Goal: Task Accomplishment & Management: Use online tool/utility

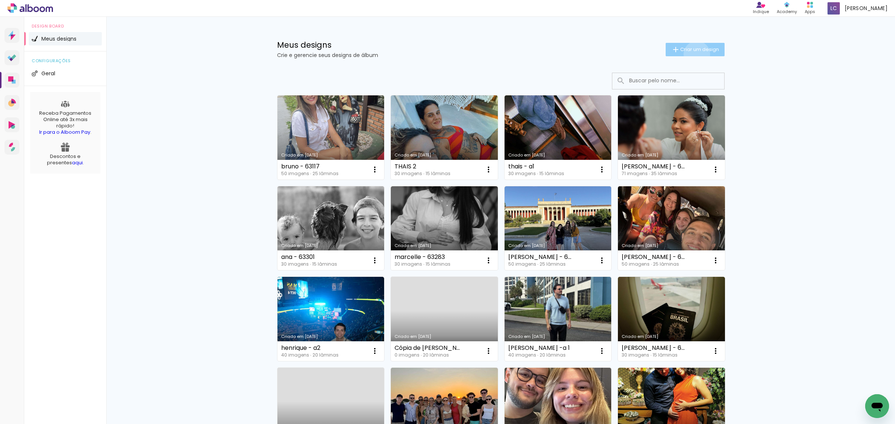
click at [692, 54] on paper-button "Criar um design" at bounding box center [695, 49] width 59 height 13
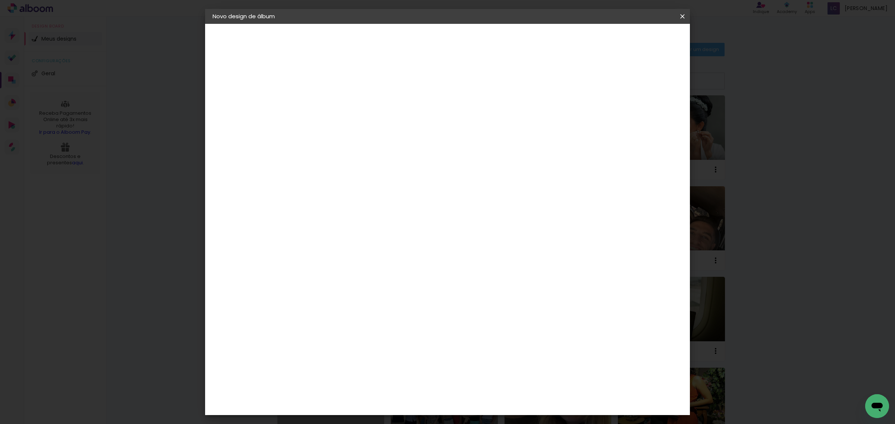
click at [334, 103] on input at bounding box center [334, 100] width 0 height 12
type input "r"
type input "RAFA CASAMENTO 25X25"
type paper-input "RAFA CASAMENTO 25X25"
click at [0, 0] on slot "Avançar" at bounding box center [0, 0] width 0 height 0
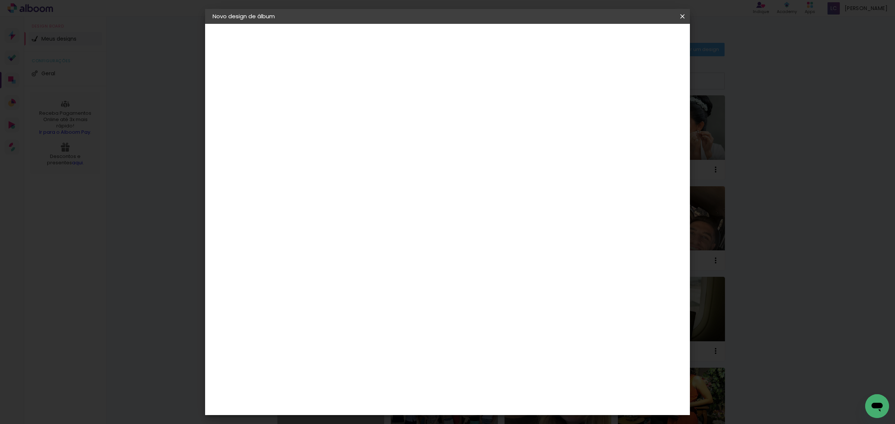
click at [474, 116] on paper-item "Tamanho Livre" at bounding box center [439, 113] width 72 height 16
click at [474, 106] on paper-item "Tamanho Livre" at bounding box center [439, 113] width 72 height 16
click at [474, 34] on paper-button "Avançar" at bounding box center [455, 39] width 37 height 13
type input "4"
type paper-input "4"
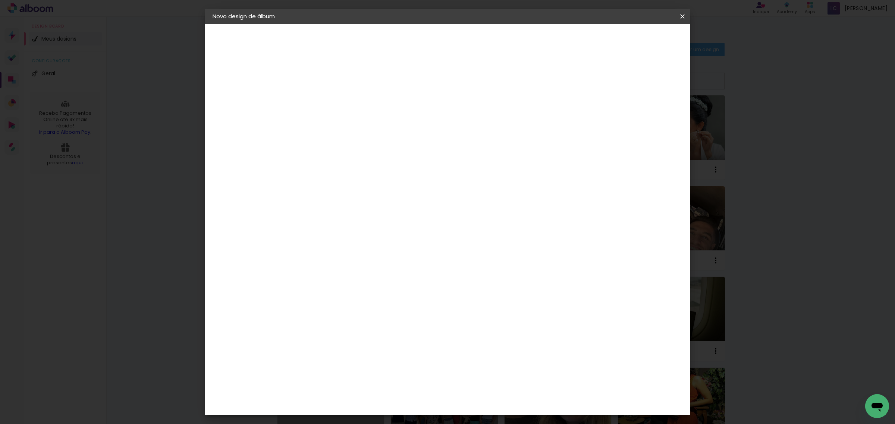
click at [643, 116] on input "4" at bounding box center [643, 112] width 13 height 11
type input "3"
type paper-input "3"
click at [645, 116] on input "3" at bounding box center [644, 112] width 13 height 11
type input "2"
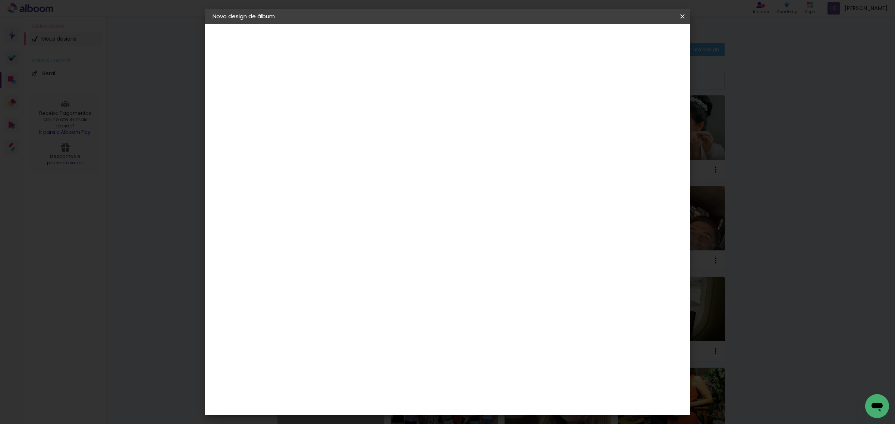
type paper-input "2"
click at [645, 116] on input "2" at bounding box center [645, 112] width 13 height 11
click at [493, 311] on input "60" at bounding box center [487, 310] width 19 height 11
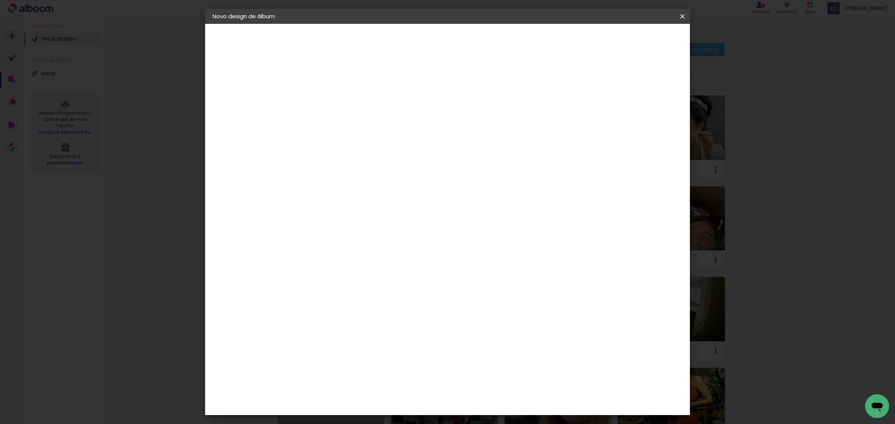
type input "50,6"
type paper-input "50,6"
click at [320, 224] on input "30" at bounding box center [310, 225] width 19 height 11
type input "25,4"
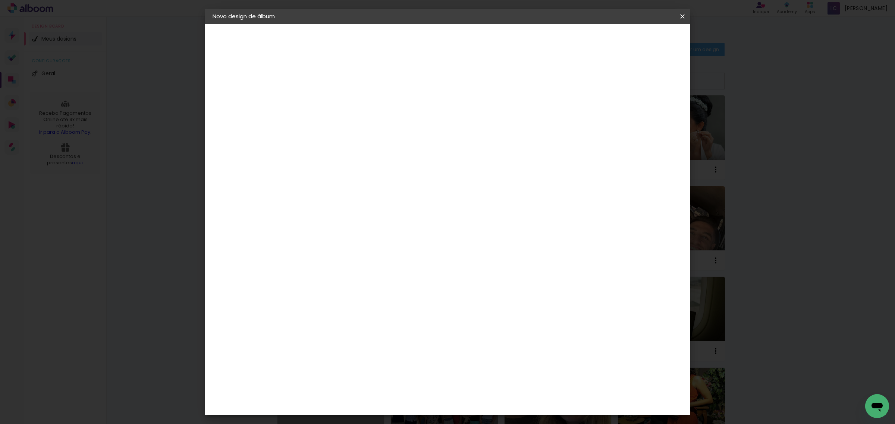
type paper-input "25,4"
click at [634, 38] on span "Iniciar design" at bounding box center [617, 39] width 34 height 5
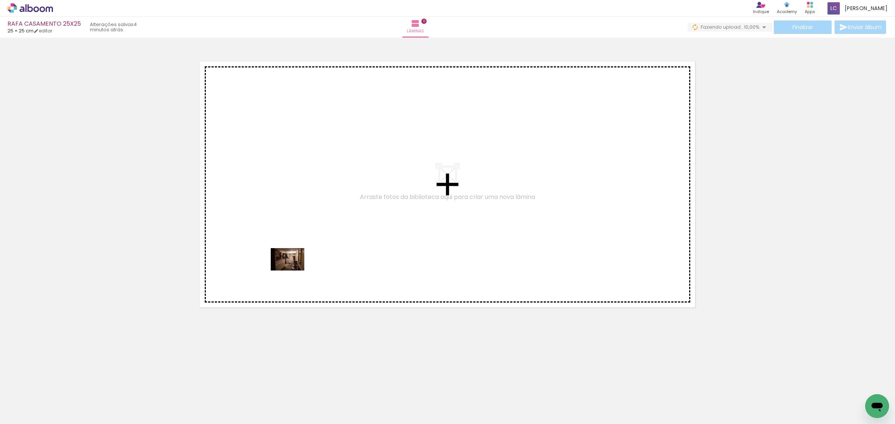
drag, startPoint x: 81, startPoint y: 405, endPoint x: 293, endPoint y: 271, distance: 250.6
click at [293, 271] on quentale-workspace at bounding box center [447, 212] width 895 height 424
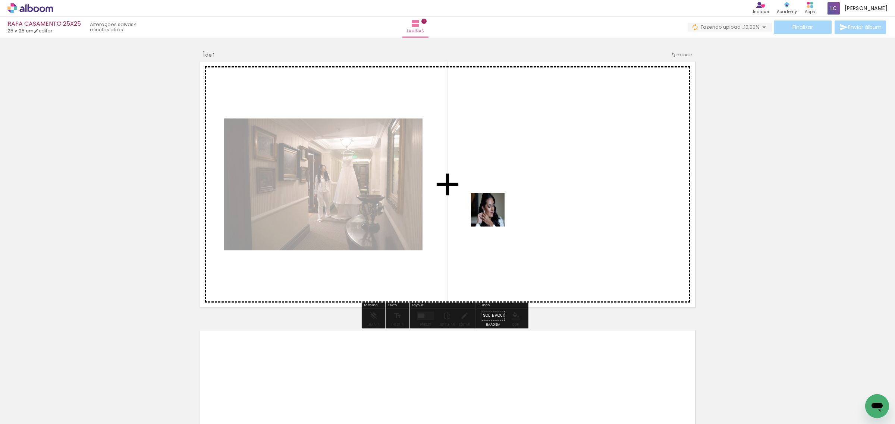
drag, startPoint x: 126, startPoint y: 400, endPoint x: 493, endPoint y: 216, distance: 411.2
click at [493, 216] on quentale-workspace at bounding box center [447, 212] width 895 height 424
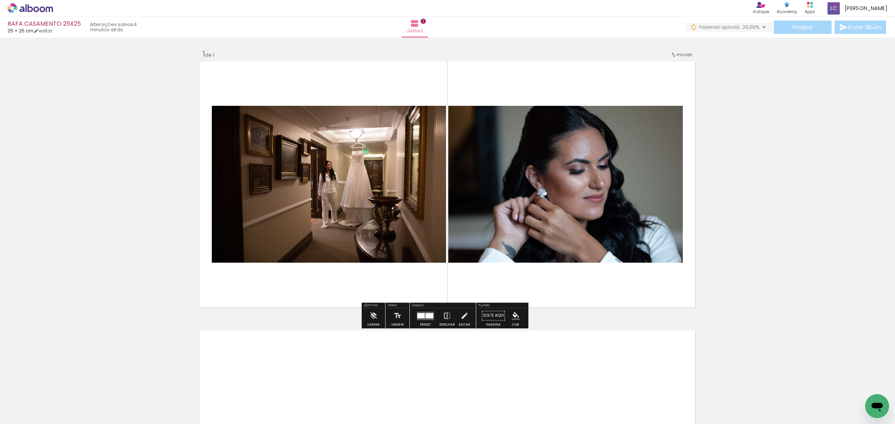
click at [417, 319] on quentale-layouter at bounding box center [425, 316] width 17 height 9
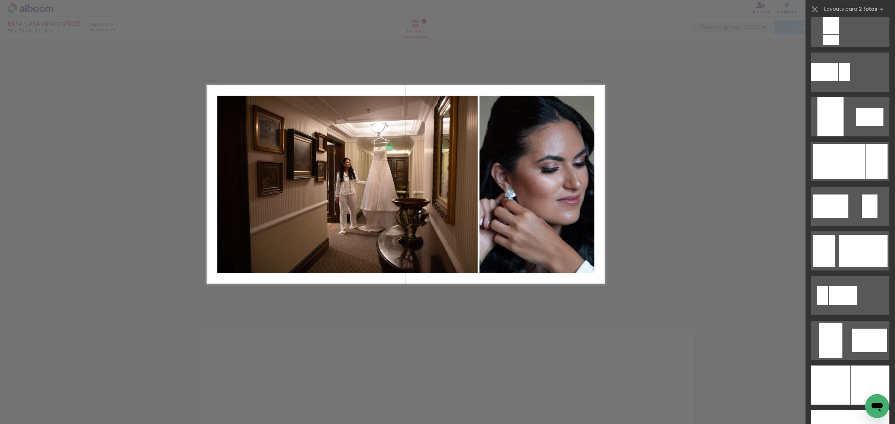
scroll to position [1678, 0]
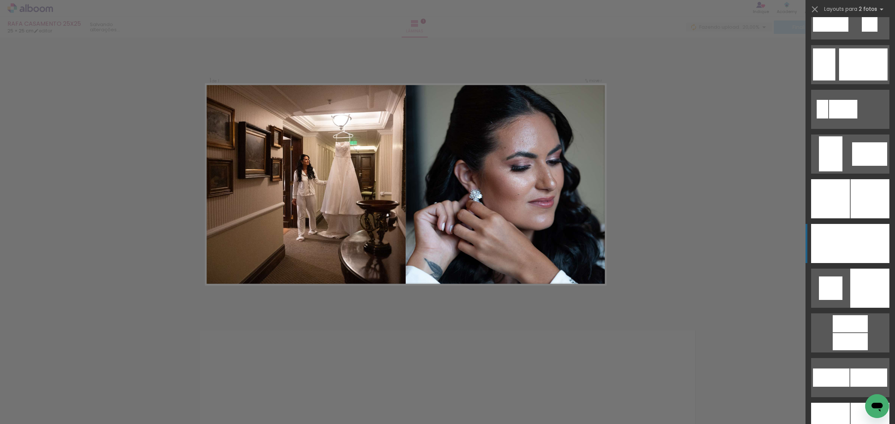
click at [716, 254] on div at bounding box center [869, 243] width 39 height 39
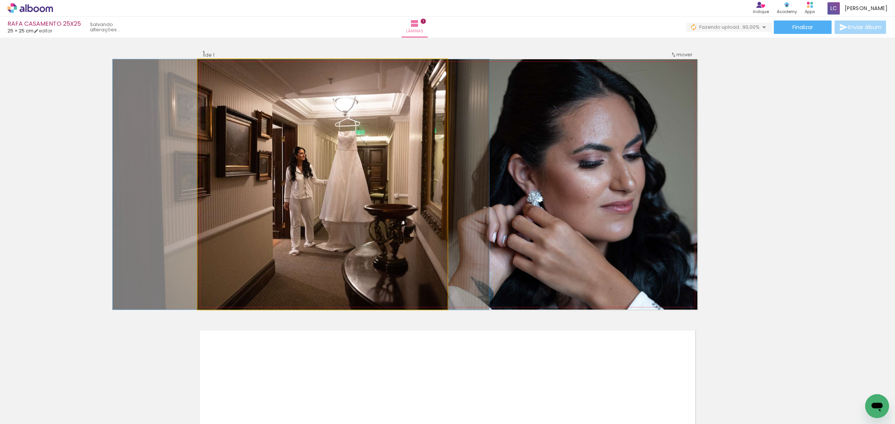
drag, startPoint x: 382, startPoint y: 213, endPoint x: 361, endPoint y: 213, distance: 21.6
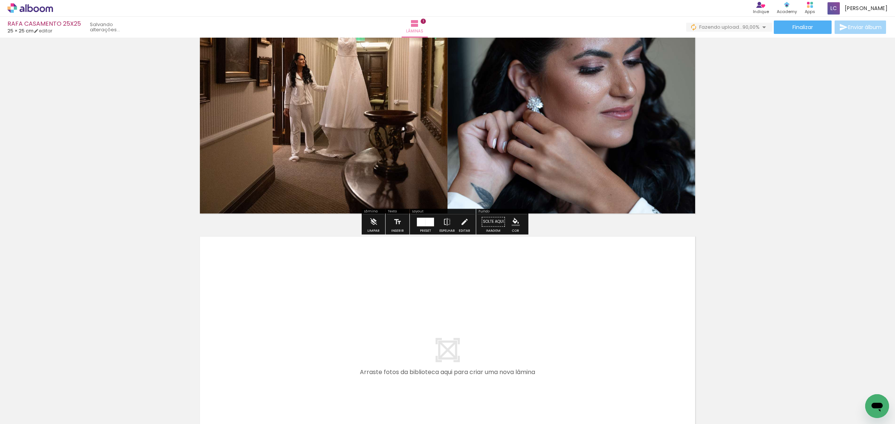
scroll to position [186, 0]
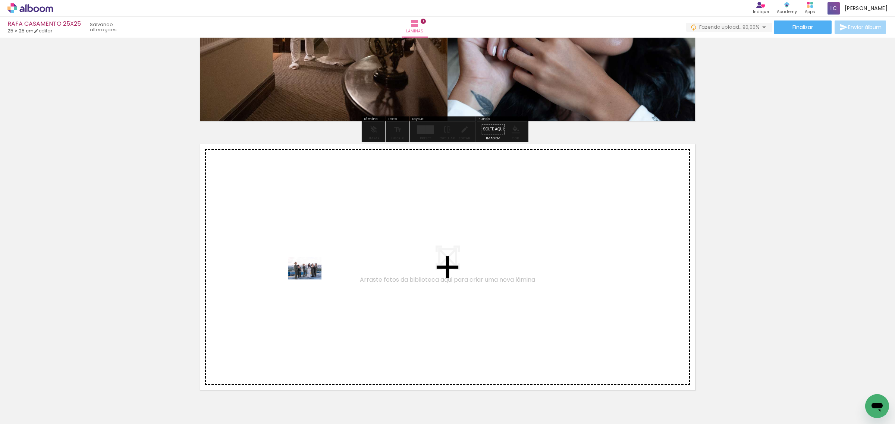
drag, startPoint x: 172, startPoint y: 399, endPoint x: 310, endPoint y: 280, distance: 182.7
click at [310, 280] on quentale-workspace at bounding box center [447, 212] width 895 height 424
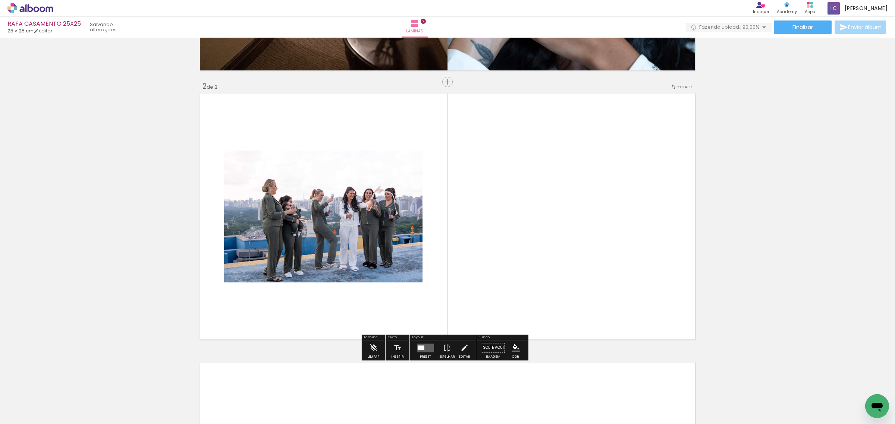
scroll to position [246, 0]
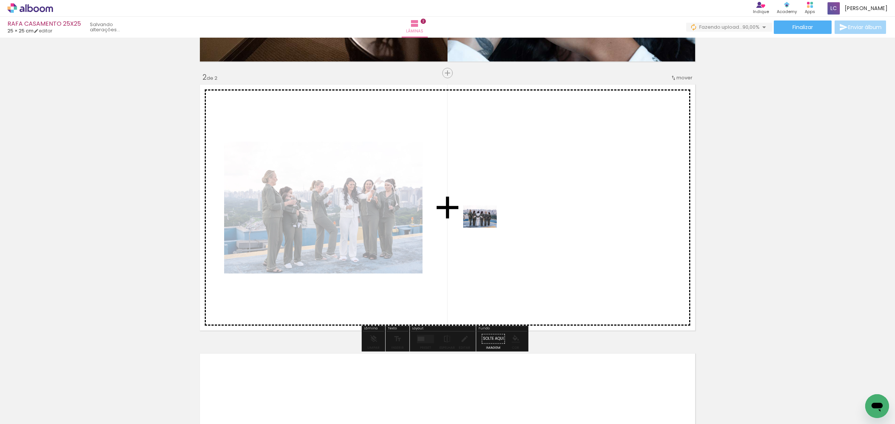
drag, startPoint x: 209, startPoint y: 400, endPoint x: 486, endPoint y: 228, distance: 325.7
click at [486, 228] on quentale-workspace at bounding box center [447, 212] width 895 height 424
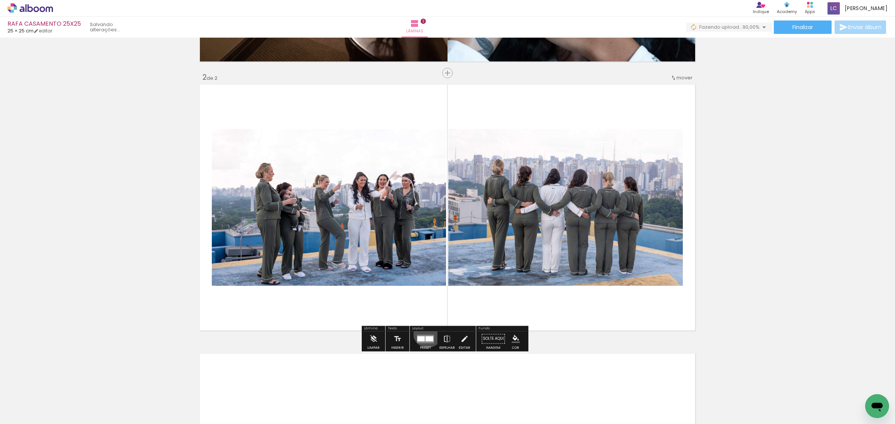
click at [426, 333] on div at bounding box center [425, 339] width 20 height 15
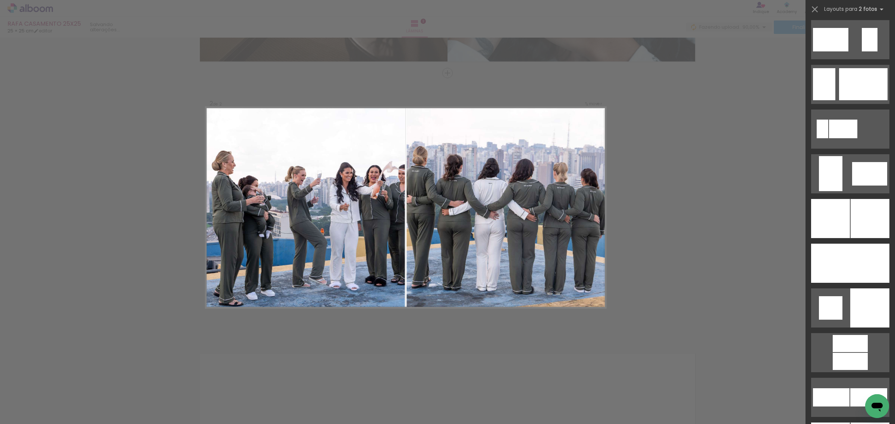
scroll to position [1725, 0]
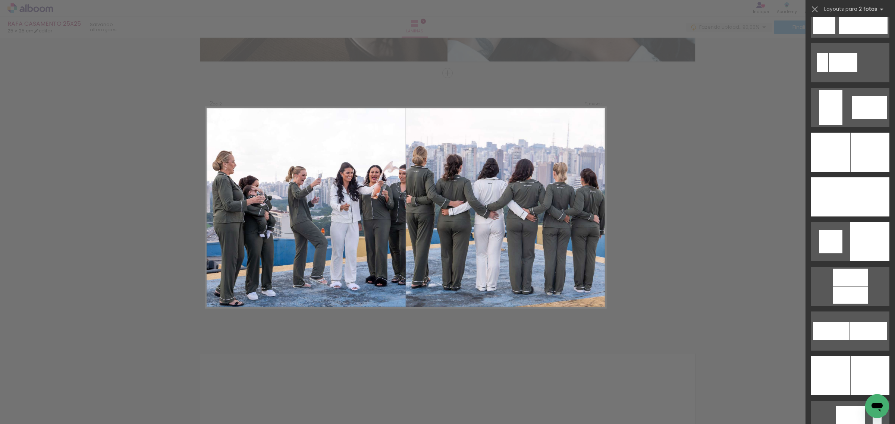
click at [716, 185] on div at bounding box center [830, 197] width 39 height 39
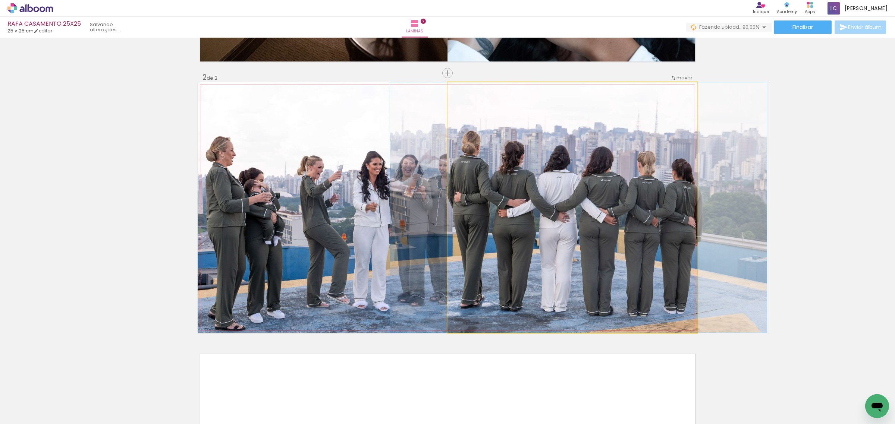
drag, startPoint x: 584, startPoint y: 220, endPoint x: 590, endPoint y: 222, distance: 6.3
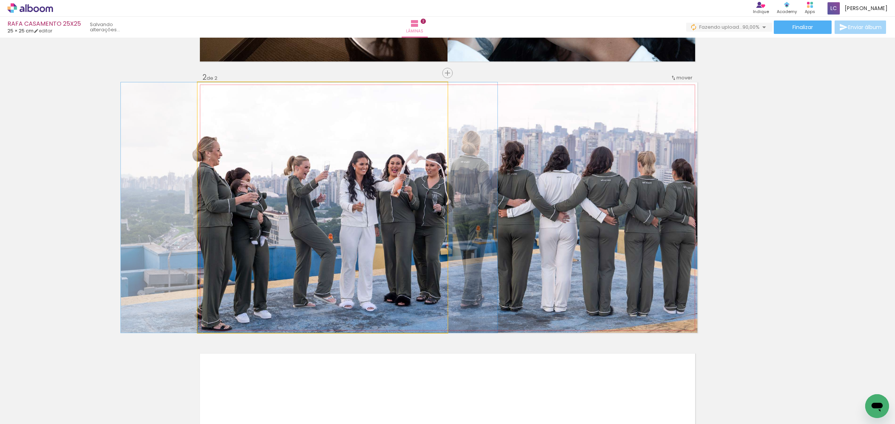
drag, startPoint x: 387, startPoint y: 248, endPoint x: 373, endPoint y: 247, distance: 13.5
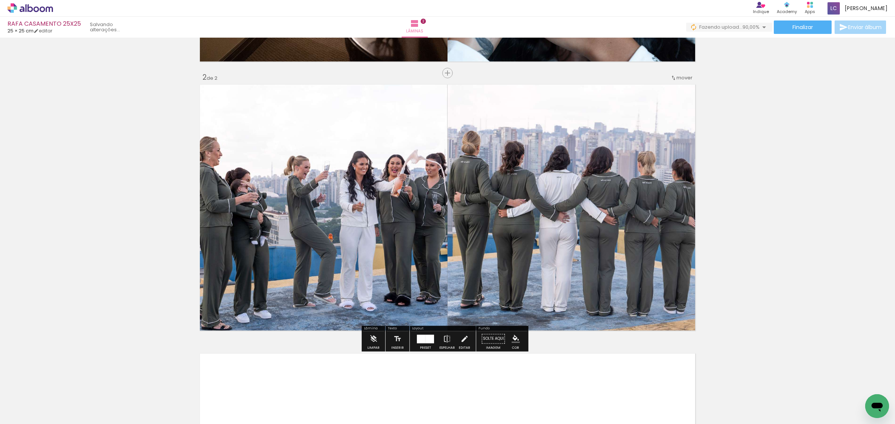
click at [716, 221] on div "Inserir lâmina 1 de 2 Inserir lâmina 2 de 2" at bounding box center [447, 198] width 895 height 808
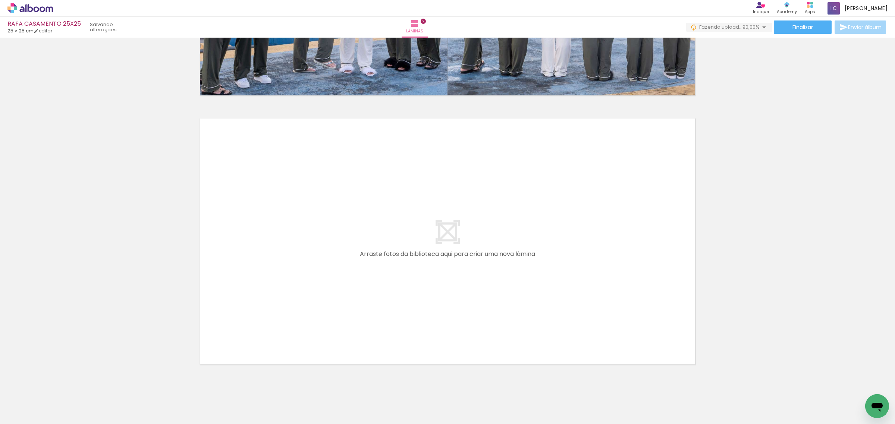
scroll to position [496, 0]
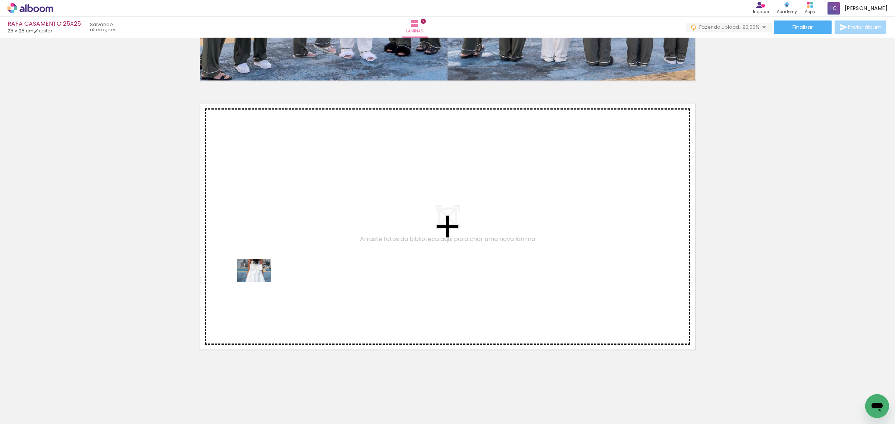
drag, startPoint x: 257, startPoint y: 408, endPoint x: 260, endPoint y: 282, distance: 125.7
click at [260, 282] on quentale-workspace at bounding box center [447, 212] width 895 height 424
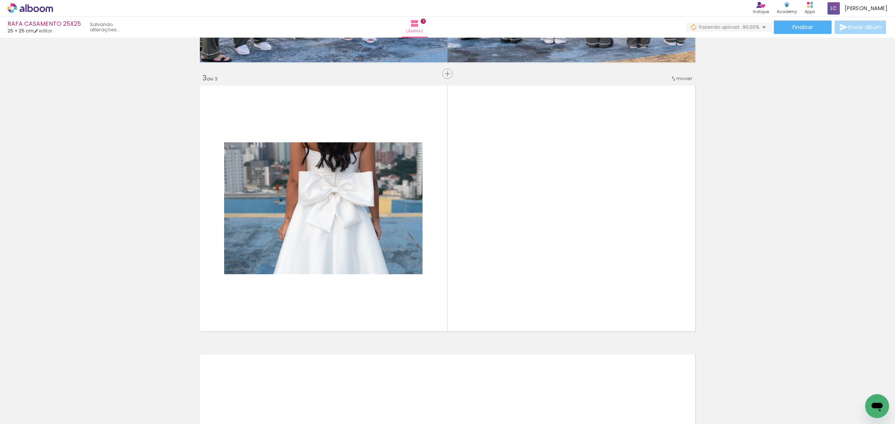
scroll to position [515, 0]
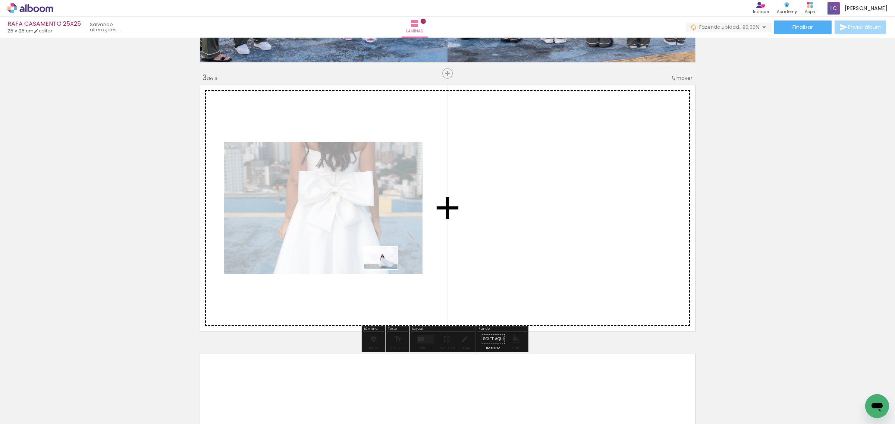
drag, startPoint x: 289, startPoint y: 391, endPoint x: 386, endPoint y: 269, distance: 155.7
click at [386, 269] on quentale-workspace at bounding box center [447, 212] width 895 height 424
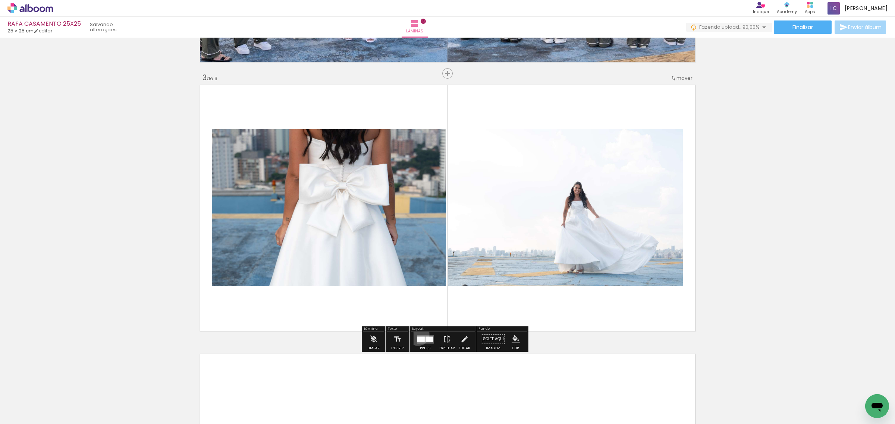
click at [416, 334] on div at bounding box center [425, 339] width 20 height 15
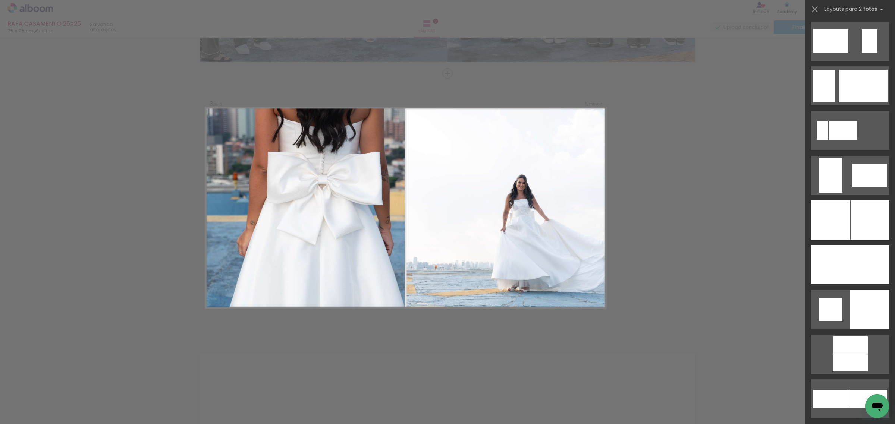
scroll to position [1771, 0]
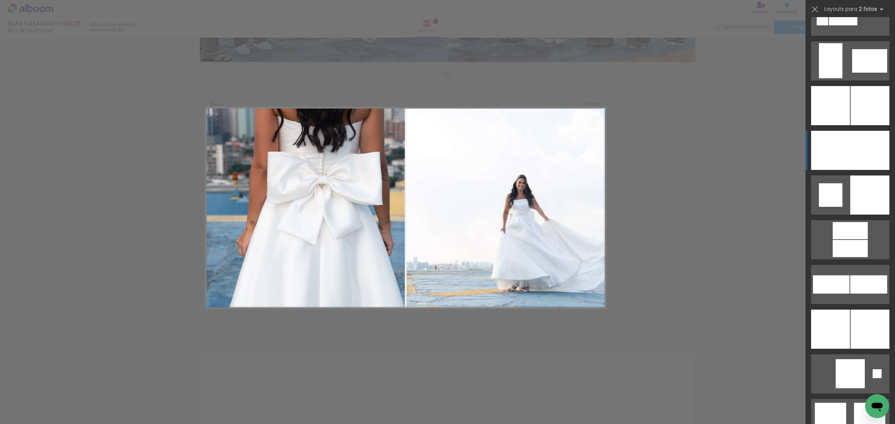
drag, startPoint x: 853, startPoint y: 114, endPoint x: 843, endPoint y: 138, distance: 25.9
click at [0, 0] on slot at bounding box center [0, 0] width 0 height 0
click at [716, 145] on div at bounding box center [830, 150] width 39 height 39
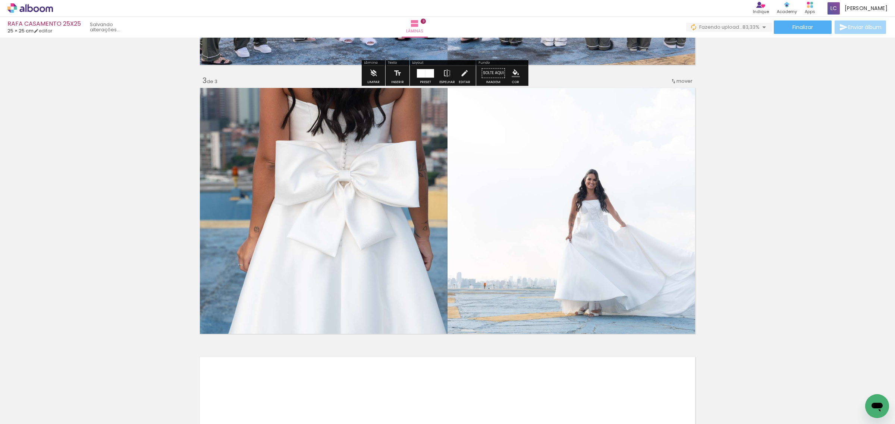
scroll to position [513, 0]
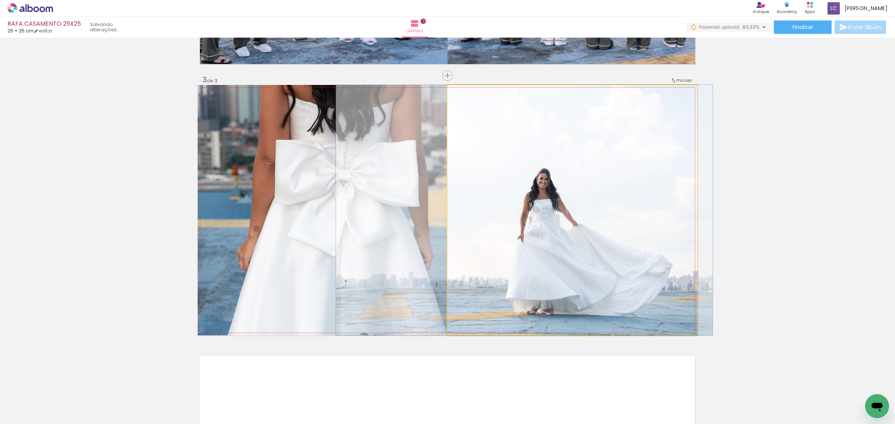
drag, startPoint x: 573, startPoint y: 241, endPoint x: 525, endPoint y: 223, distance: 51.2
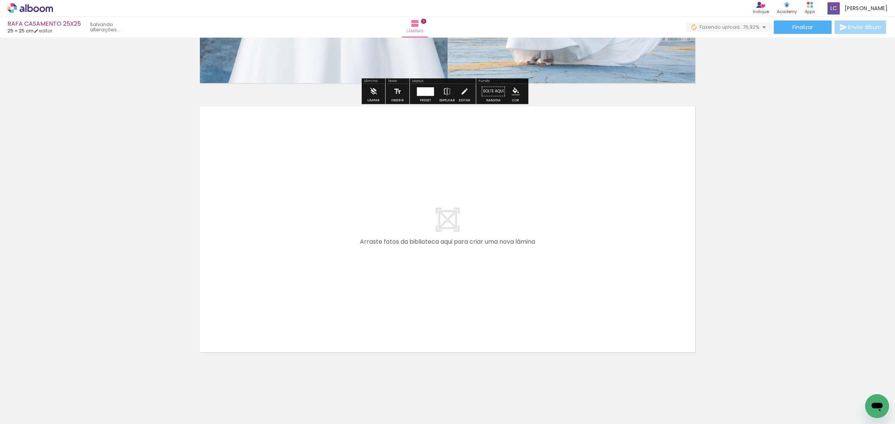
scroll to position [766, 0]
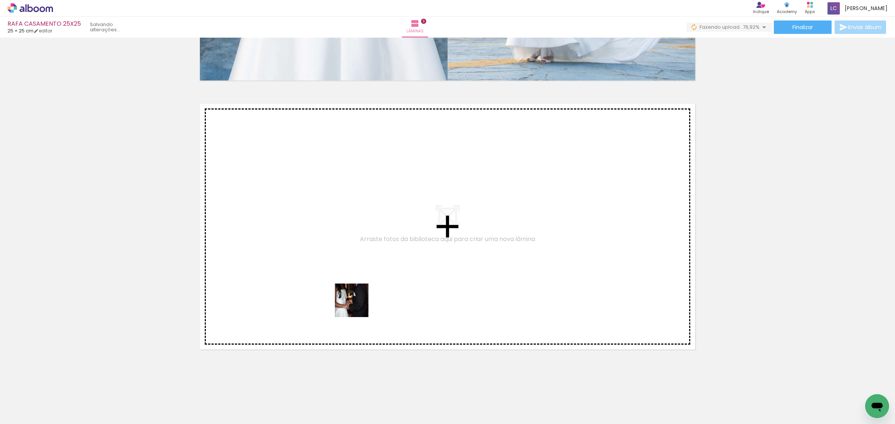
drag, startPoint x: 376, startPoint y: 409, endPoint x: 357, endPoint y: 303, distance: 107.2
click at [357, 303] on quentale-workspace at bounding box center [447, 212] width 895 height 424
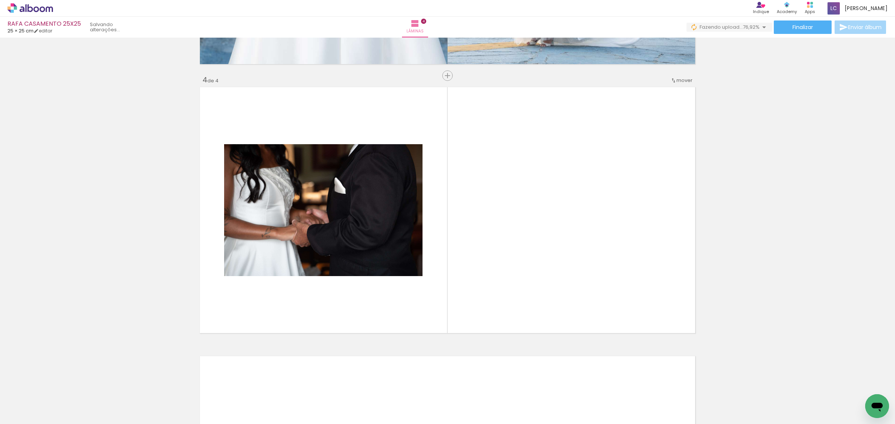
scroll to position [784, 0]
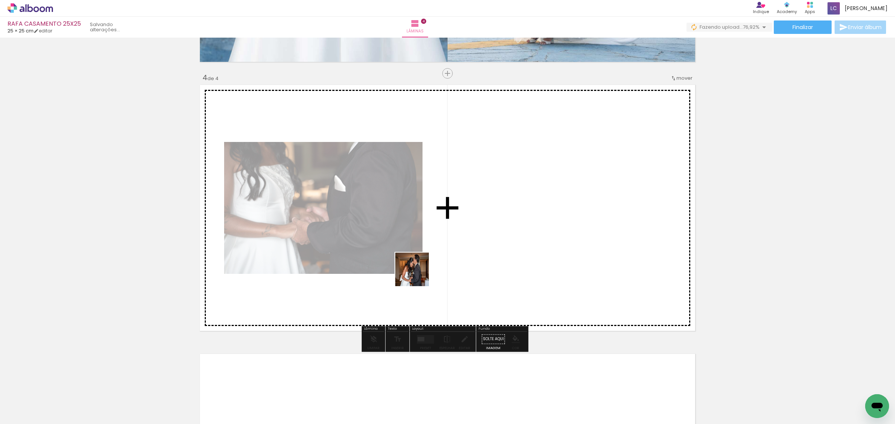
drag, startPoint x: 407, startPoint y: 404, endPoint x: 420, endPoint y: 267, distance: 137.1
click at [420, 267] on quentale-workspace at bounding box center [447, 212] width 895 height 424
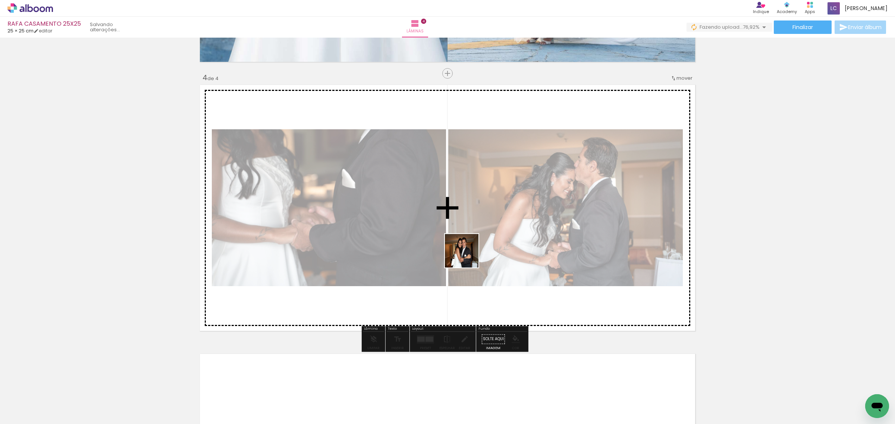
drag, startPoint x: 452, startPoint y: 401, endPoint x: 467, endPoint y: 257, distance: 145.1
click at [467, 257] on quentale-workspace at bounding box center [447, 212] width 895 height 424
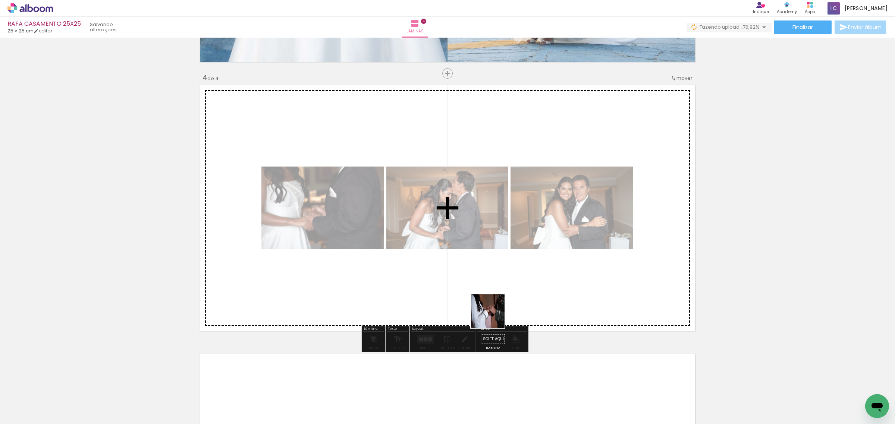
drag, startPoint x: 497, startPoint y: 399, endPoint x: 493, endPoint y: 317, distance: 82.5
click at [493, 317] on quentale-workspace at bounding box center [447, 212] width 895 height 424
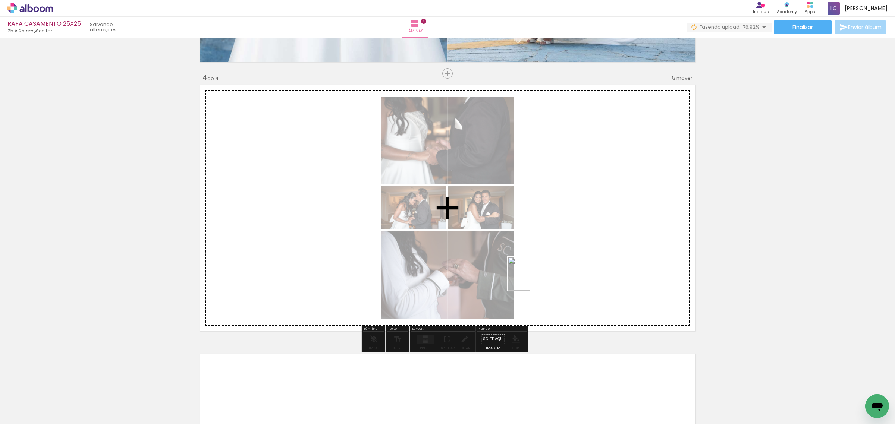
drag, startPoint x: 536, startPoint y: 411, endPoint x: 530, endPoint y: 280, distance: 131.8
click at [530, 280] on quentale-workspace at bounding box center [447, 212] width 895 height 424
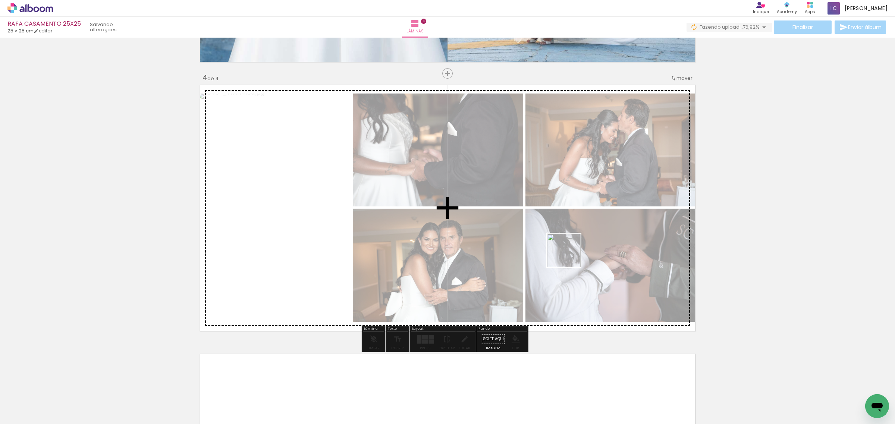
drag, startPoint x: 578, startPoint y: 396, endPoint x: 571, endPoint y: 249, distance: 147.1
click at [571, 249] on quentale-workspace at bounding box center [447, 212] width 895 height 424
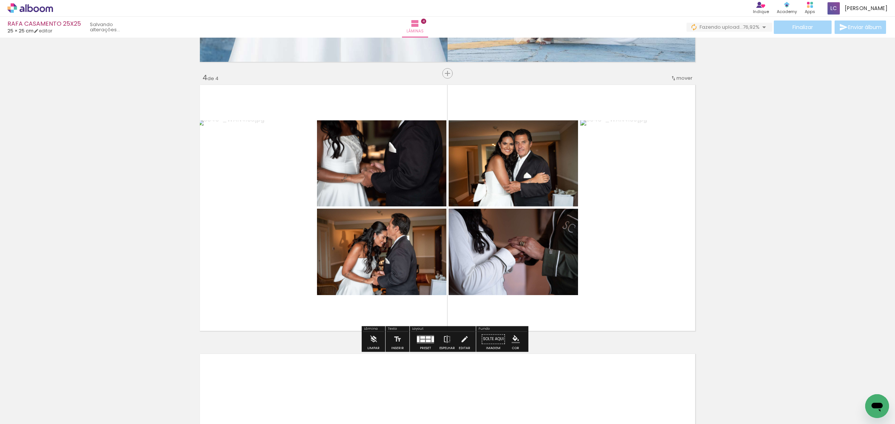
drag, startPoint x: 424, startPoint y: 338, endPoint x: 748, endPoint y: 232, distance: 340.9
click at [426, 338] on div at bounding box center [428, 337] width 5 height 3
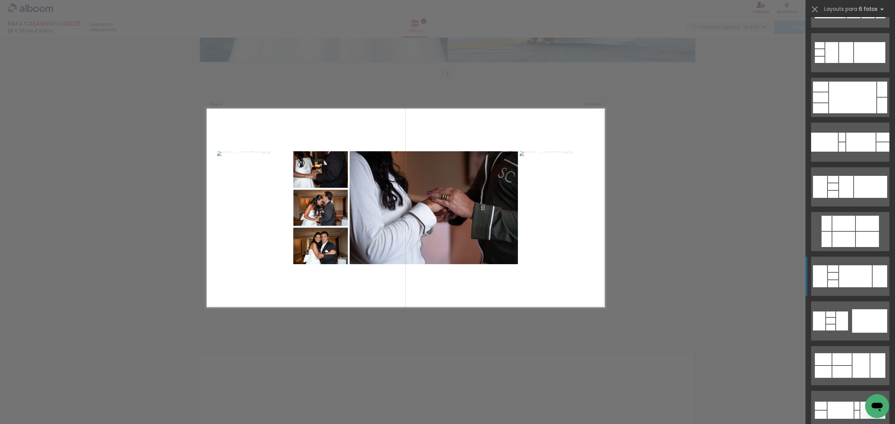
scroll to position [140, 0]
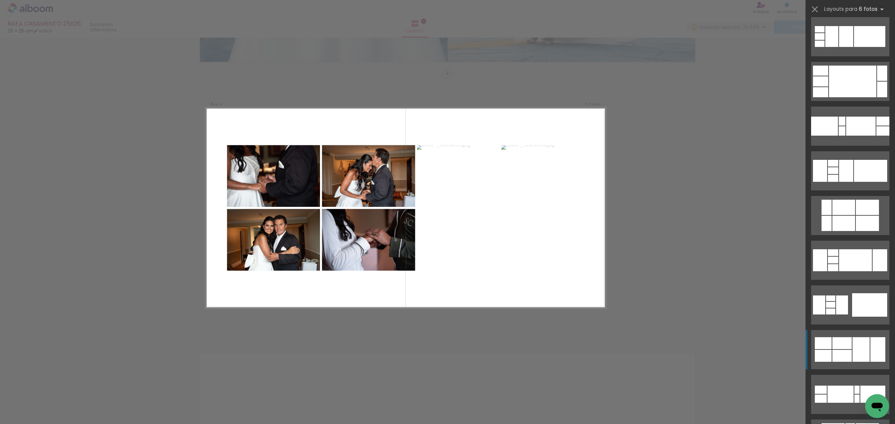
click at [716, 339] on div at bounding box center [841, 343] width 19 height 12
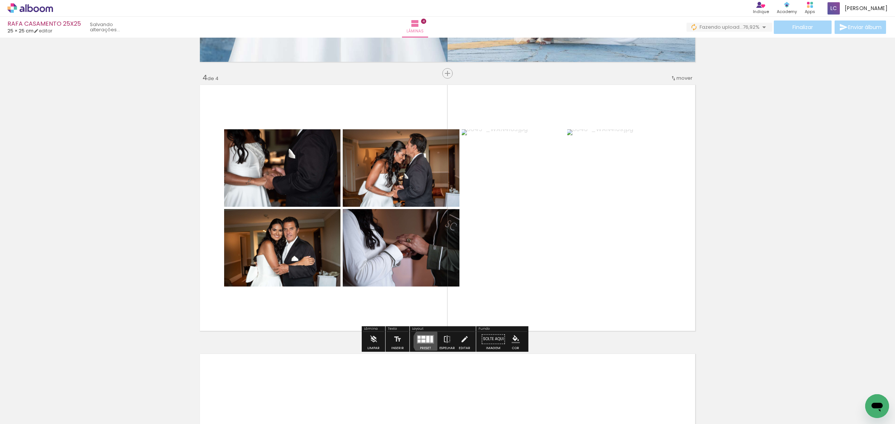
click at [426, 339] on div at bounding box center [427, 339] width 3 height 7
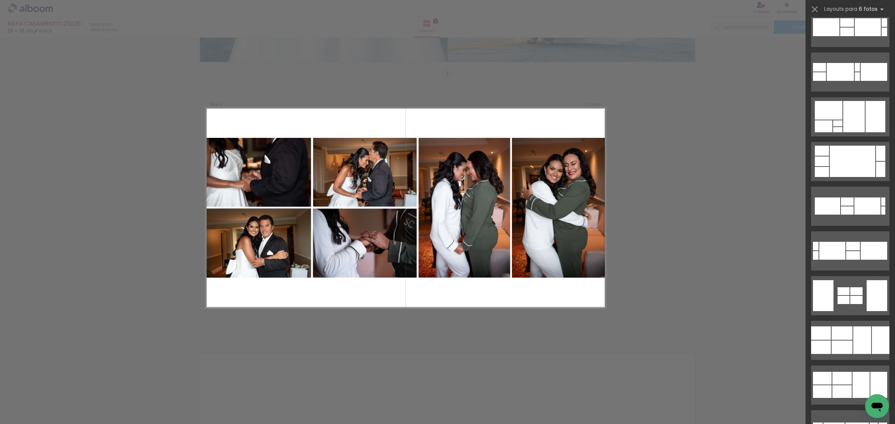
scroll to position [2219, 0]
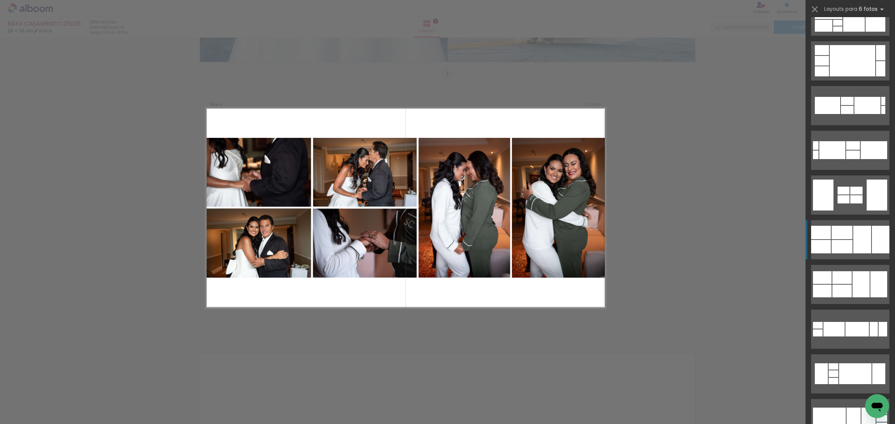
click at [716, 241] on div at bounding box center [862, 240] width 18 height 28
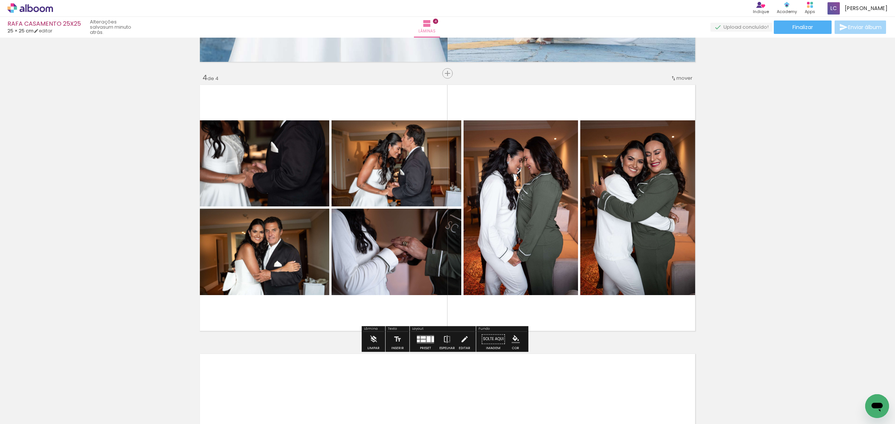
click at [420, 339] on div at bounding box center [425, 339] width 20 height 15
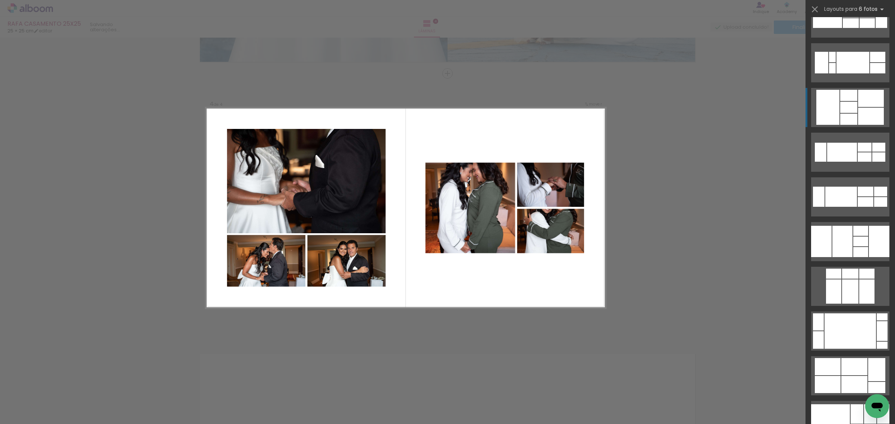
scroll to position [7730, 0]
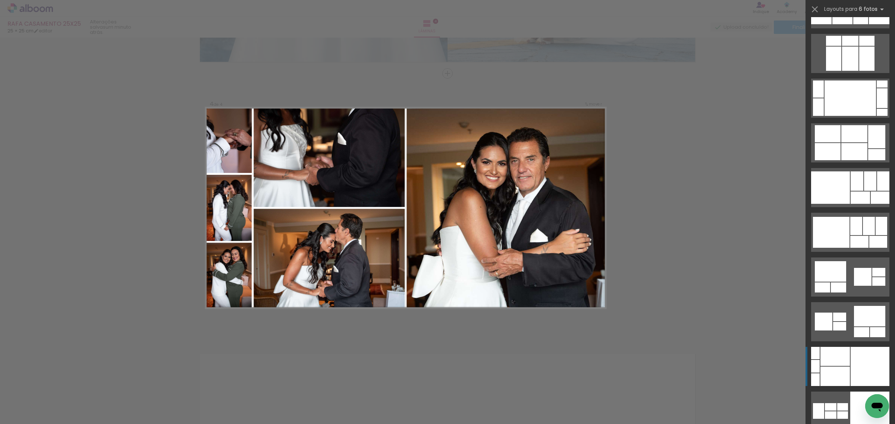
click at [716, 339] on div at bounding box center [870, 366] width 39 height 39
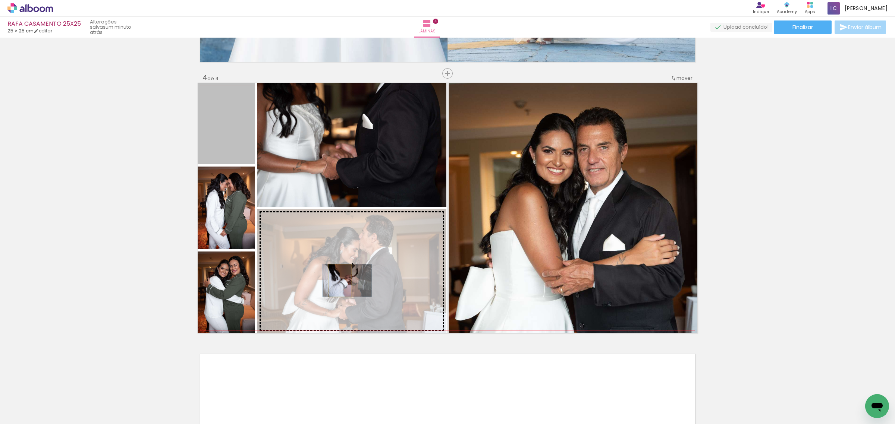
drag, startPoint x: 227, startPoint y: 124, endPoint x: 336, endPoint y: 280, distance: 190.9
click at [0, 0] on slot at bounding box center [0, 0] width 0 height 0
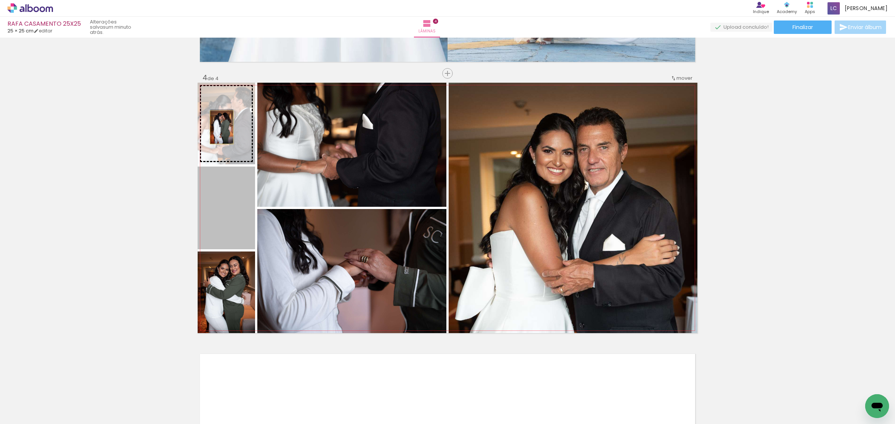
drag, startPoint x: 230, startPoint y: 208, endPoint x: 218, endPoint y: 127, distance: 81.4
click at [0, 0] on slot at bounding box center [0, 0] width 0 height 0
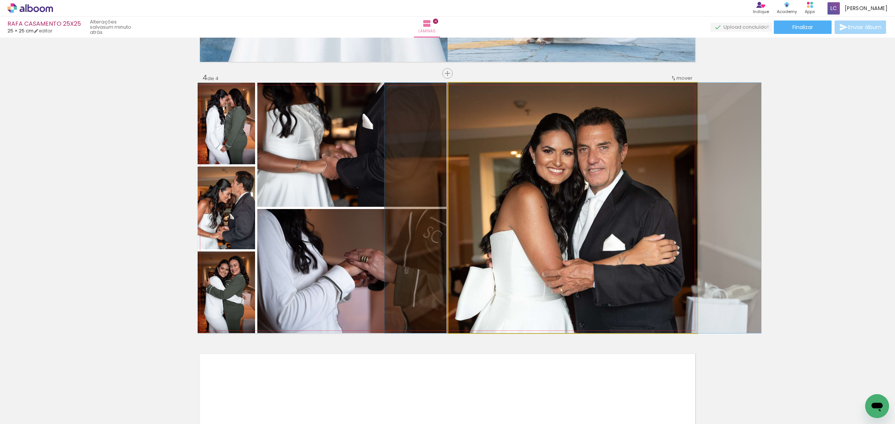
click at [626, 202] on quentale-photo at bounding box center [573, 208] width 249 height 251
click at [491, 224] on quentale-photo at bounding box center [573, 208] width 249 height 251
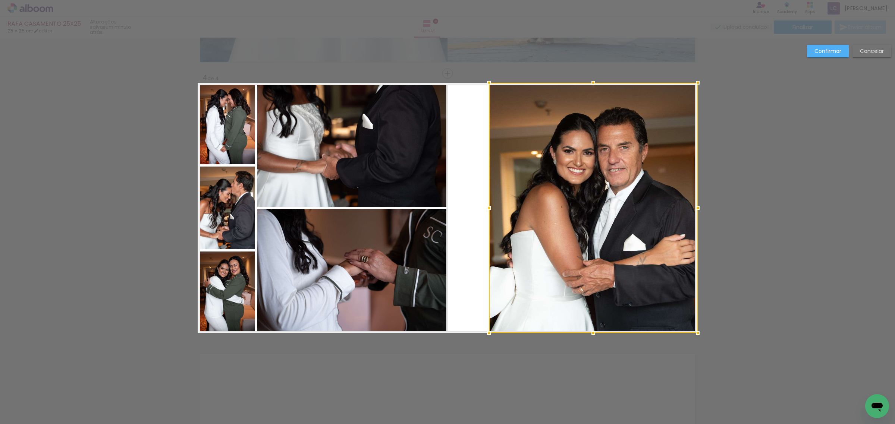
drag, startPoint x: 446, startPoint y: 207, endPoint x: 487, endPoint y: 203, distance: 40.4
click at [487, 203] on div at bounding box center [488, 208] width 15 height 15
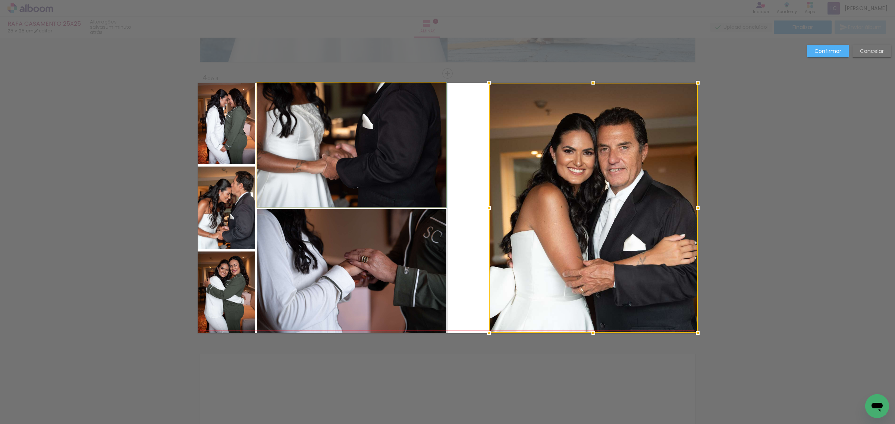
click at [420, 183] on quentale-photo at bounding box center [351, 145] width 189 height 124
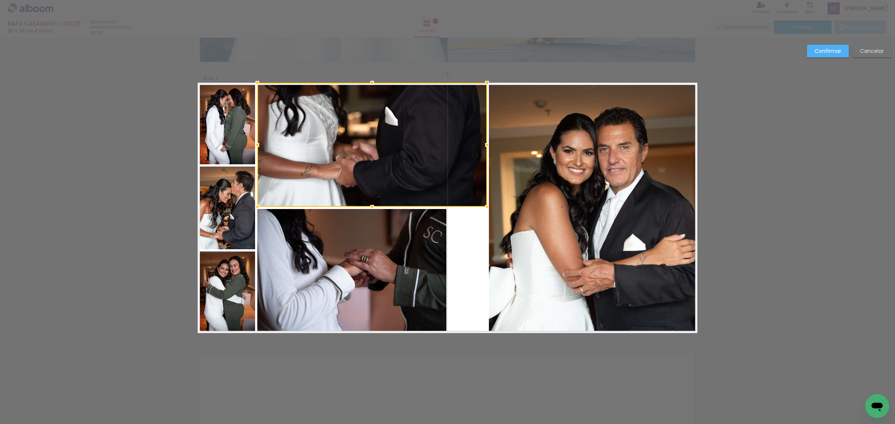
drag, startPoint x: 446, startPoint y: 148, endPoint x: 486, endPoint y: 146, distance: 40.3
click at [486, 146] on div at bounding box center [487, 145] width 15 height 15
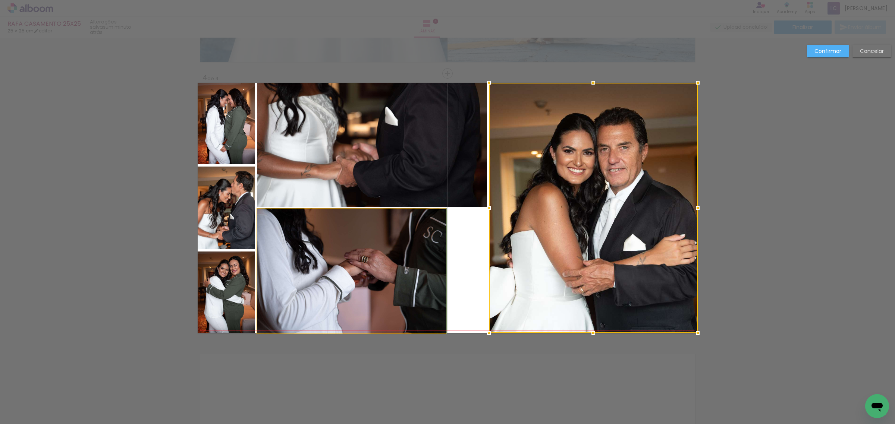
click at [429, 224] on quentale-photo at bounding box center [351, 271] width 189 height 124
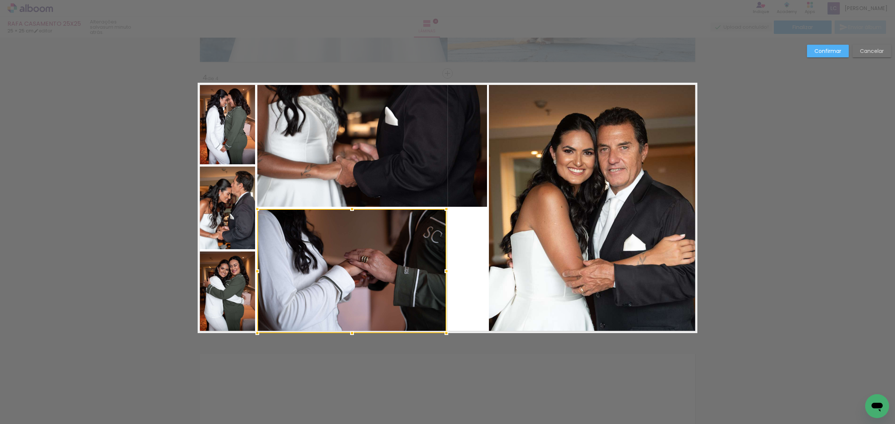
click at [443, 249] on div at bounding box center [351, 271] width 189 height 124
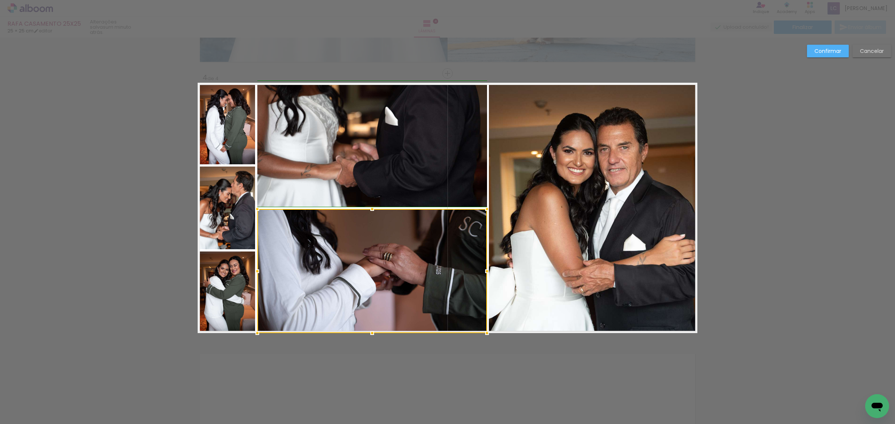
drag, startPoint x: 445, startPoint y: 272, endPoint x: 483, endPoint y: 271, distance: 38.4
click at [483, 271] on div at bounding box center [487, 271] width 15 height 15
click at [276, 135] on quentale-photo at bounding box center [372, 145] width 230 height 124
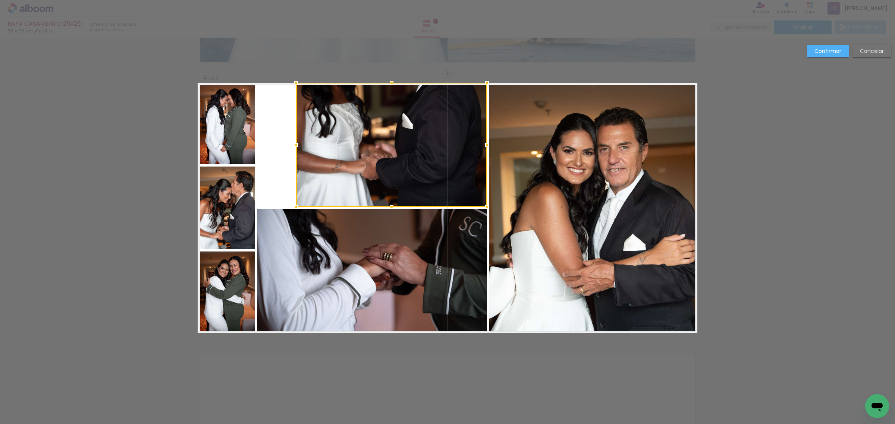
drag, startPoint x: 254, startPoint y: 142, endPoint x: 297, endPoint y: 141, distance: 42.9
click at [297, 141] on div at bounding box center [296, 145] width 15 height 15
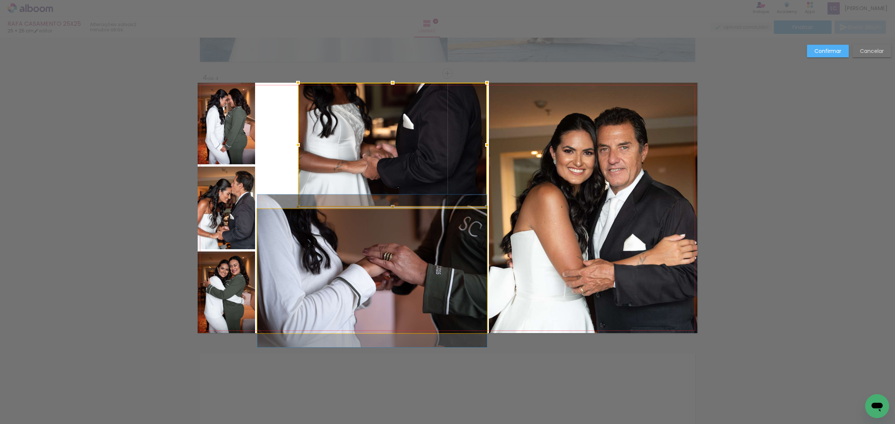
click at [303, 233] on quentale-photo at bounding box center [372, 271] width 230 height 124
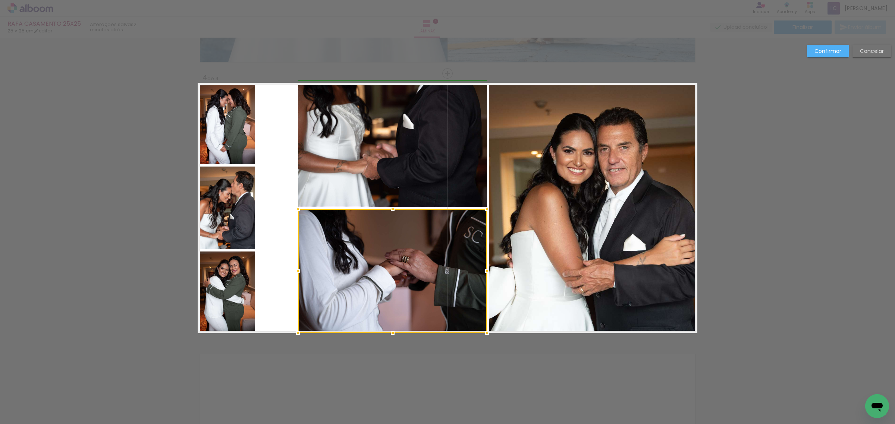
drag, startPoint x: 250, startPoint y: 266, endPoint x: 288, endPoint y: 271, distance: 38.0
click at [290, 271] on div at bounding box center [297, 271] width 15 height 15
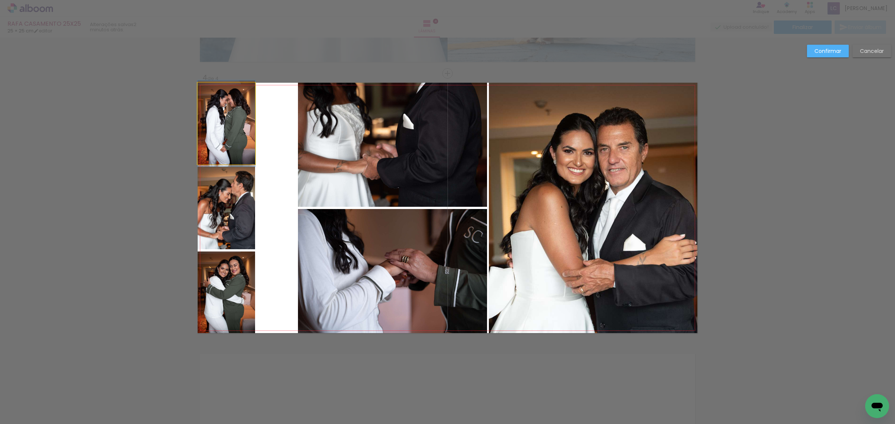
click at [230, 110] on quentale-photo at bounding box center [226, 124] width 57 height 82
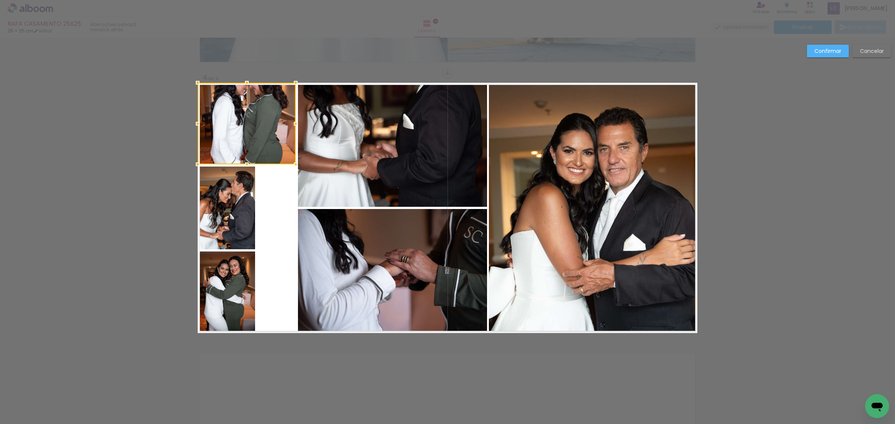
drag, startPoint x: 254, startPoint y: 124, endPoint x: 297, endPoint y: 132, distance: 43.9
click at [297, 132] on album-spread "4 de 4" at bounding box center [448, 208] width 500 height 251
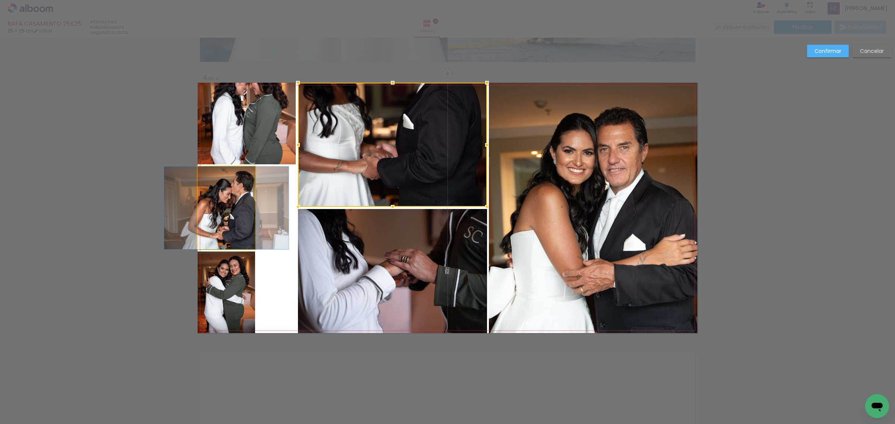
click at [251, 186] on quentale-photo at bounding box center [226, 208] width 57 height 83
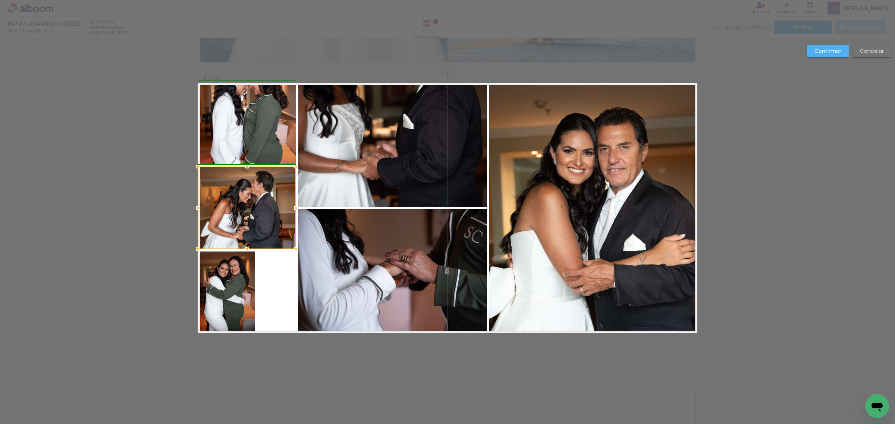
drag, startPoint x: 252, startPoint y: 204, endPoint x: 292, endPoint y: 201, distance: 40.4
click at [292, 201] on div at bounding box center [295, 208] width 15 height 15
click at [245, 280] on quentale-photo at bounding box center [226, 293] width 57 height 82
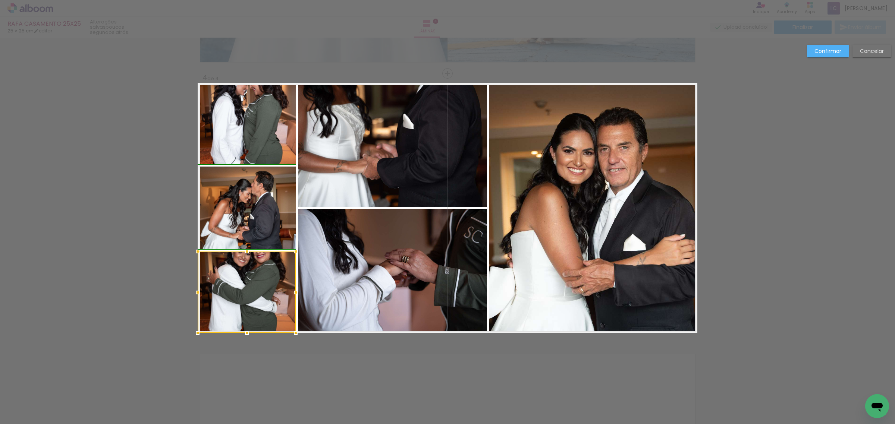
drag, startPoint x: 252, startPoint y: 288, endPoint x: 293, endPoint y: 291, distance: 41.5
click at [293, 291] on div at bounding box center [295, 292] width 15 height 15
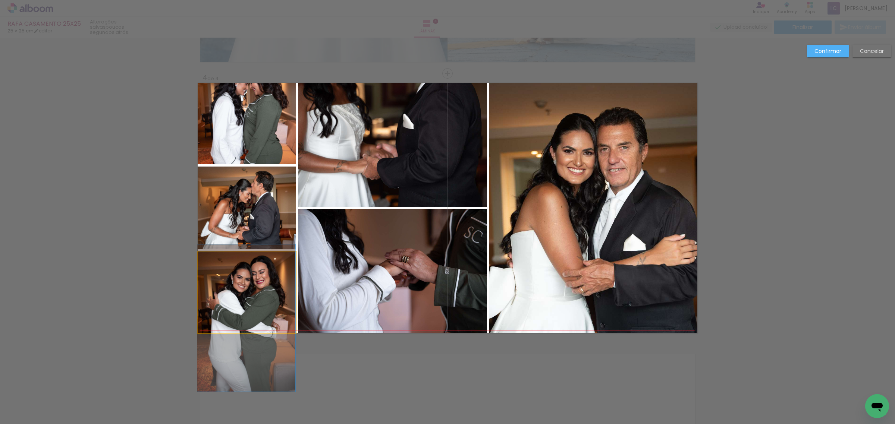
drag, startPoint x: 281, startPoint y: 291, endPoint x: 282, endPoint y: 317, distance: 25.7
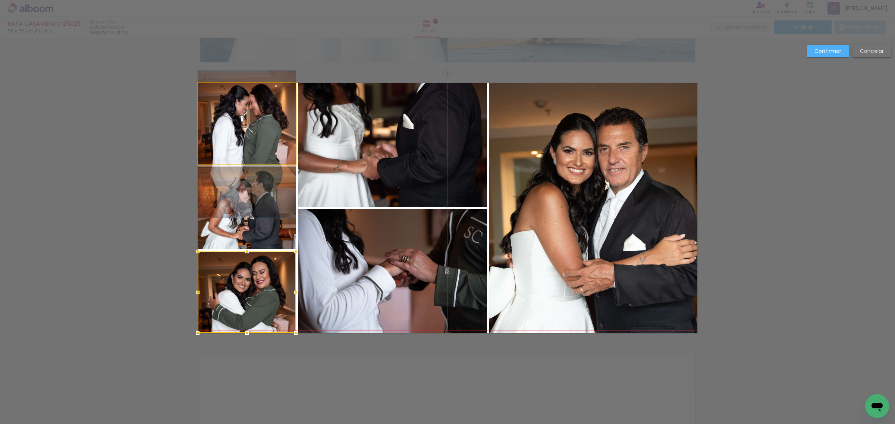
drag, startPoint x: 265, startPoint y: 128, endPoint x: 267, endPoint y: 148, distance: 20.7
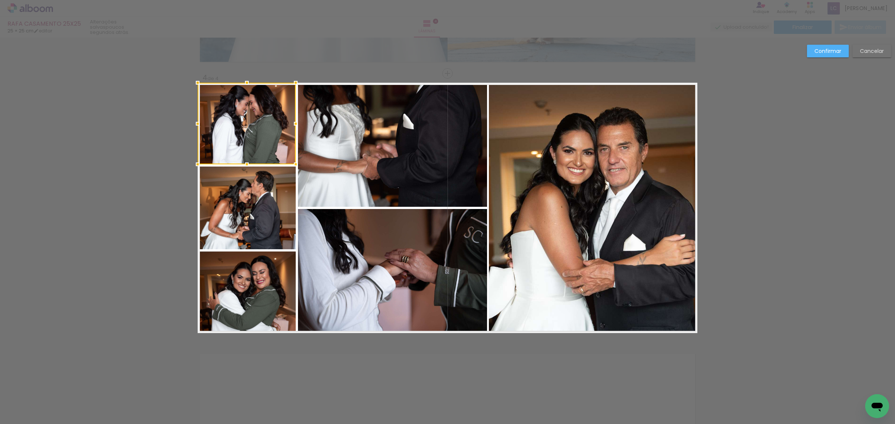
click at [0, 0] on slot "Confirmar" at bounding box center [0, 0] width 0 height 0
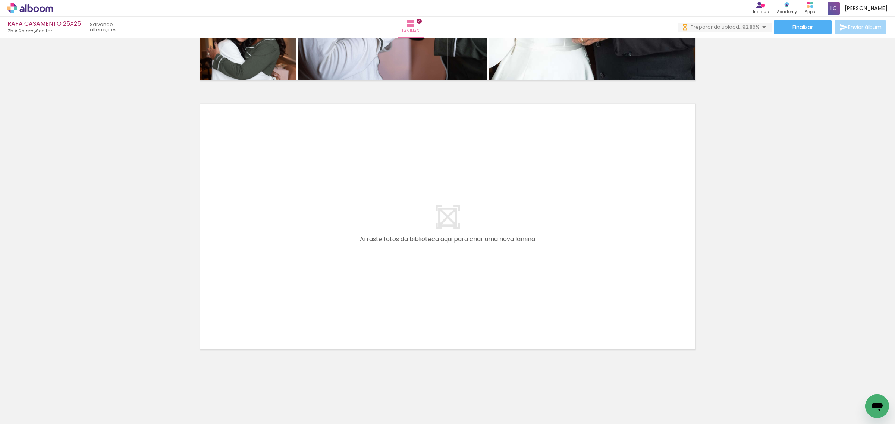
scroll to position [0, 0]
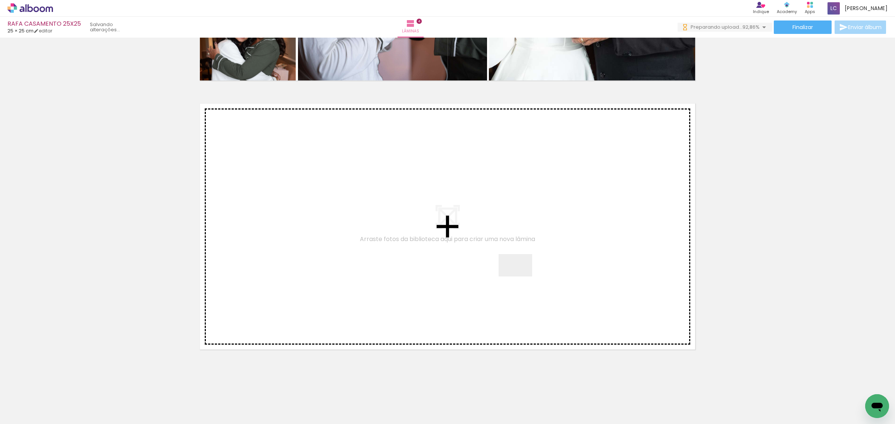
drag, startPoint x: 619, startPoint y: 402, endPoint x: 513, endPoint y: 270, distance: 168.9
click at [513, 270] on quentale-workspace at bounding box center [447, 212] width 895 height 424
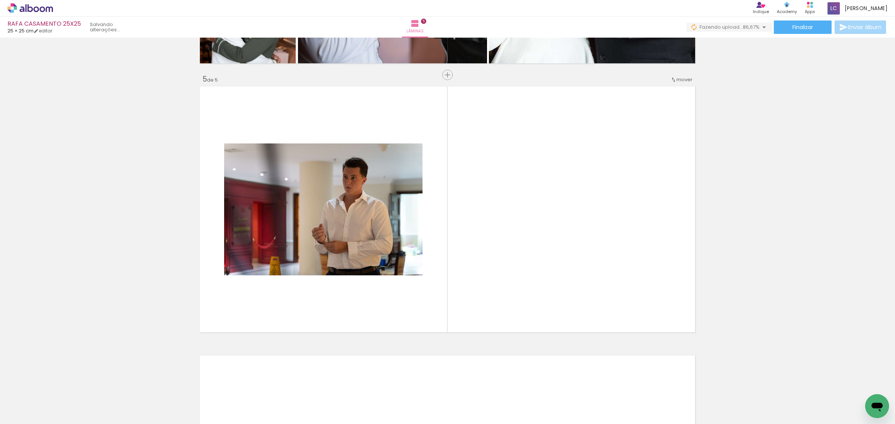
scroll to position [1053, 0]
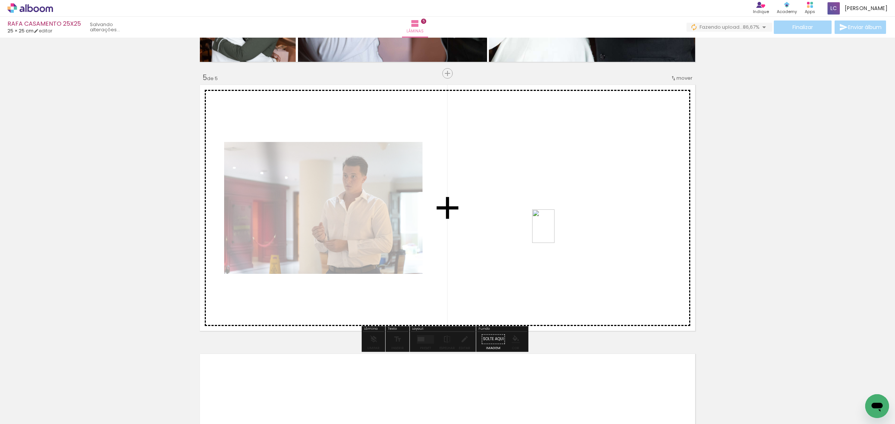
drag, startPoint x: 659, startPoint y: 395, endPoint x: 555, endPoint y: 232, distance: 193.2
click at [555, 232] on quentale-workspace at bounding box center [447, 212] width 895 height 424
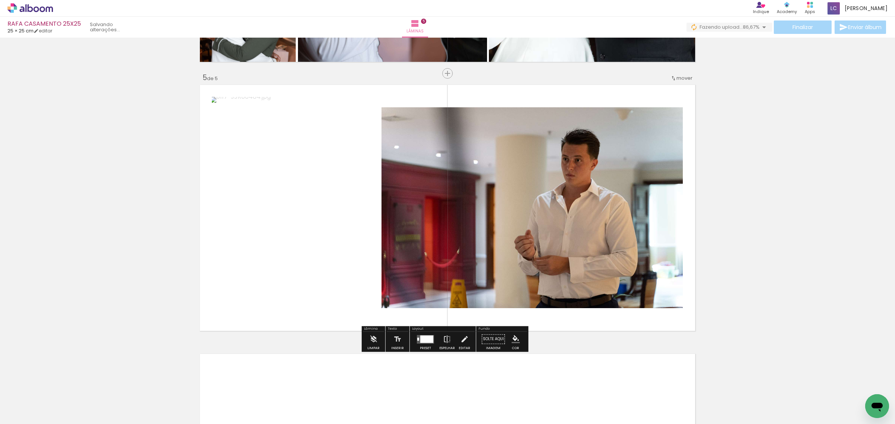
click at [422, 339] on div at bounding box center [426, 339] width 13 height 7
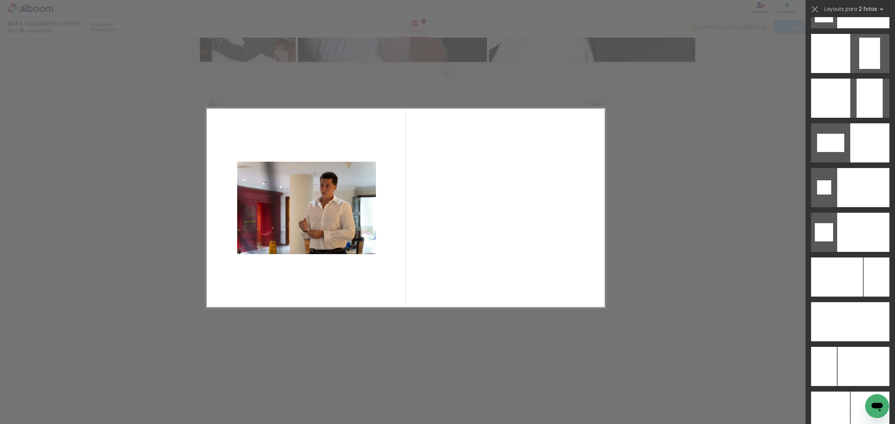
scroll to position [3123, 0]
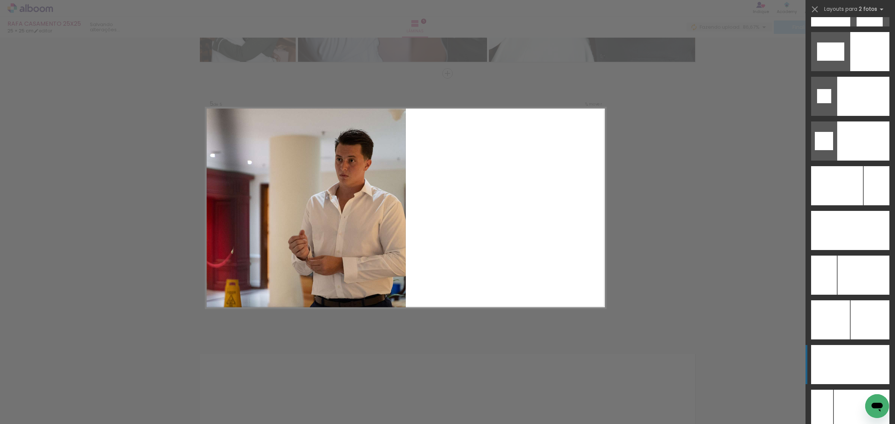
click at [716, 339] on div at bounding box center [869, 364] width 39 height 39
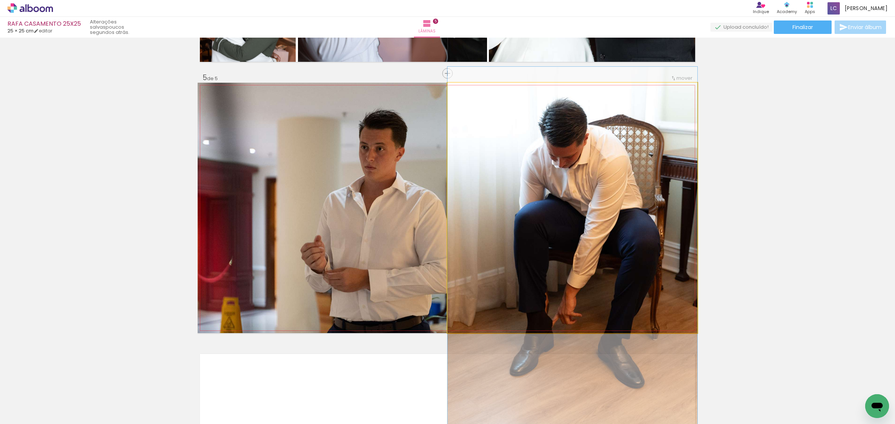
drag, startPoint x: 574, startPoint y: 122, endPoint x: 566, endPoint y: 169, distance: 47.0
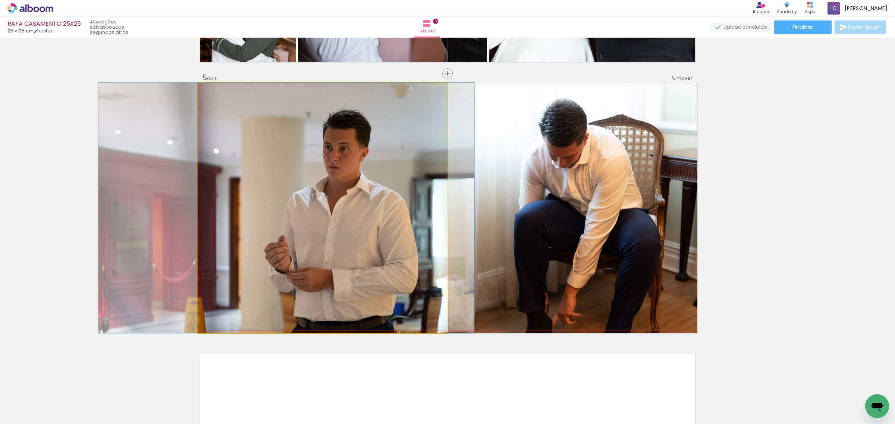
drag, startPoint x: 351, startPoint y: 230, endPoint x: 315, endPoint y: 219, distance: 37.6
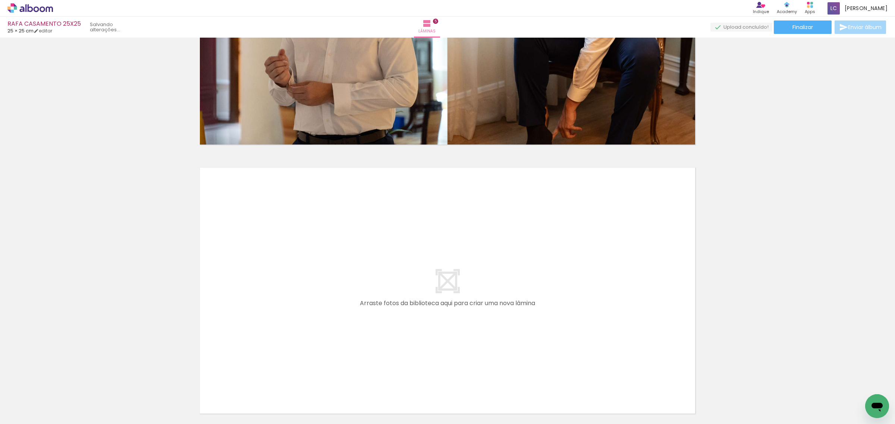
scroll to position [1287, 0]
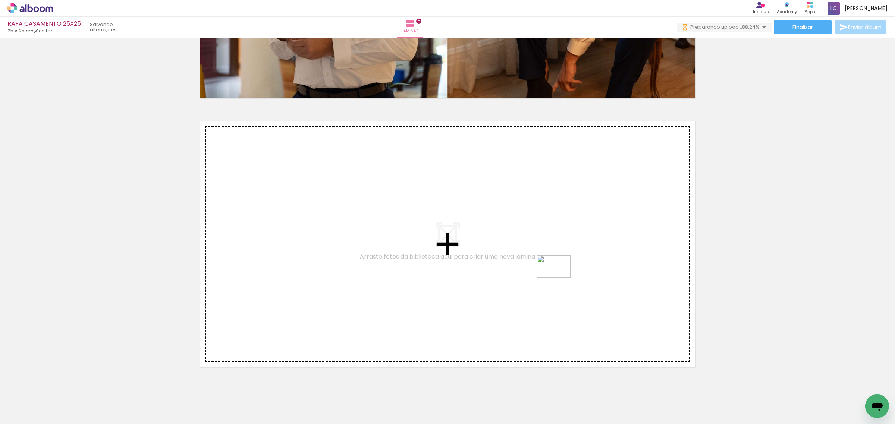
drag, startPoint x: 701, startPoint y: 400, endPoint x: 559, endPoint y: 278, distance: 187.2
click at [559, 278] on quentale-workspace at bounding box center [447, 212] width 895 height 424
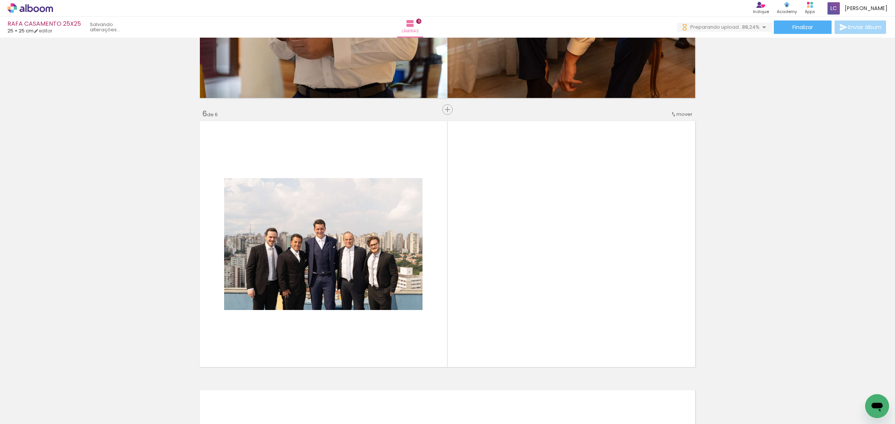
scroll to position [1323, 0]
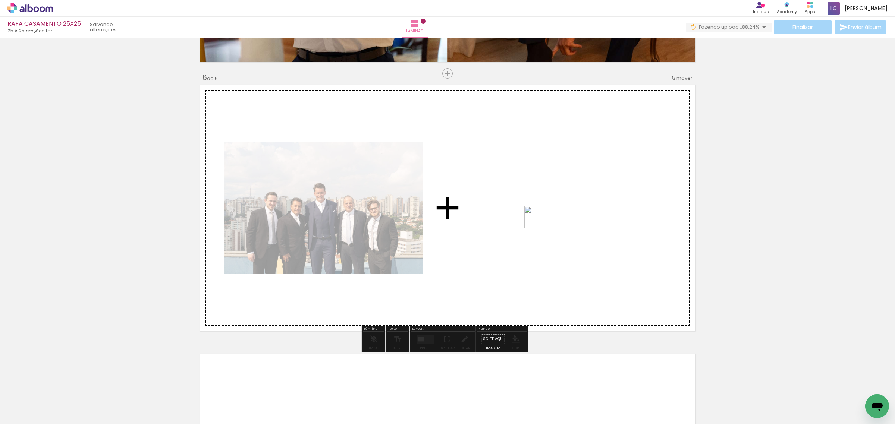
drag, startPoint x: 753, startPoint y: 403, endPoint x: 547, endPoint y: 229, distance: 270.4
click at [547, 229] on quentale-workspace at bounding box center [447, 212] width 895 height 424
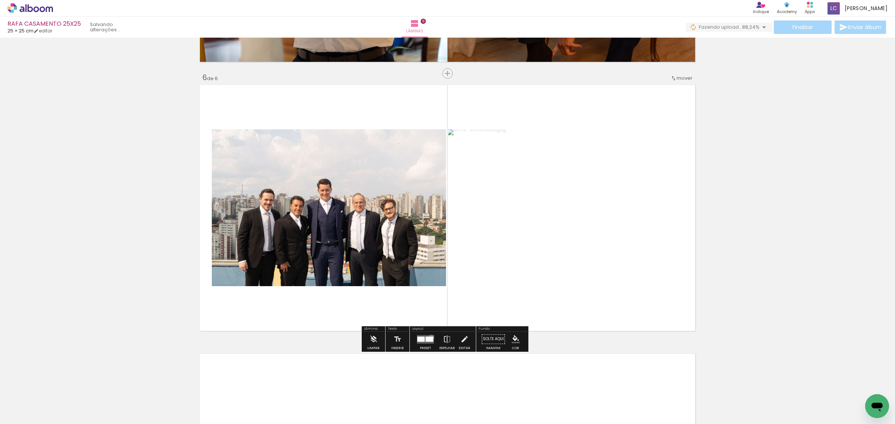
click at [430, 337] on div at bounding box center [429, 339] width 8 height 5
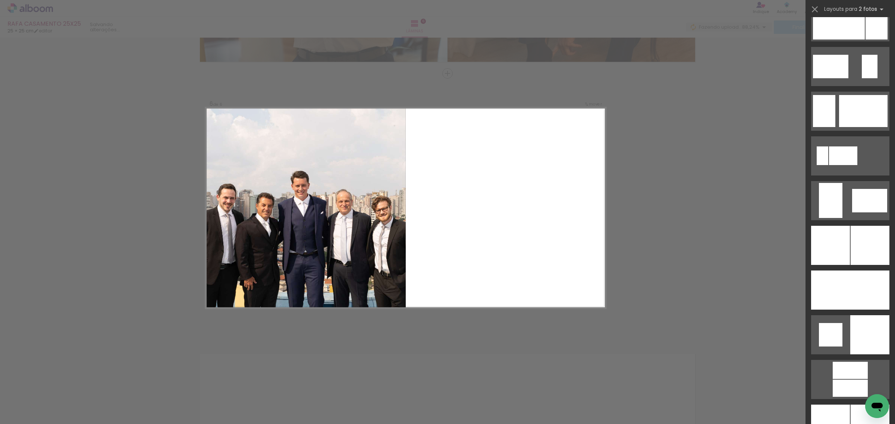
scroll to position [1865, 0]
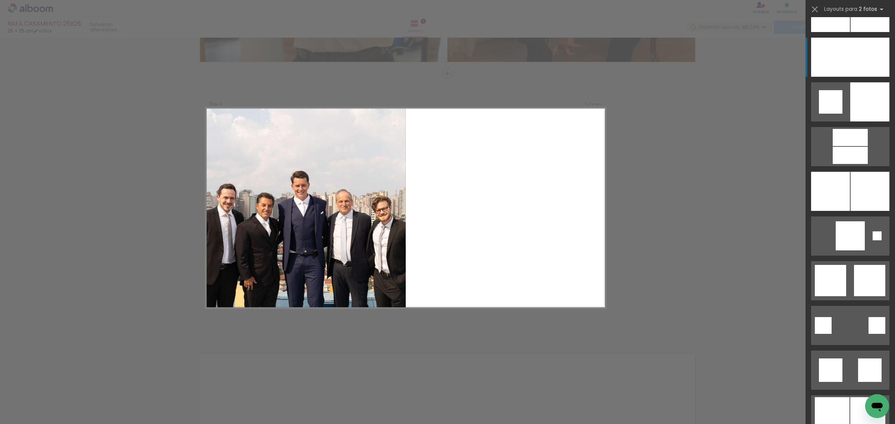
click at [716, 58] on div at bounding box center [869, 57] width 39 height 39
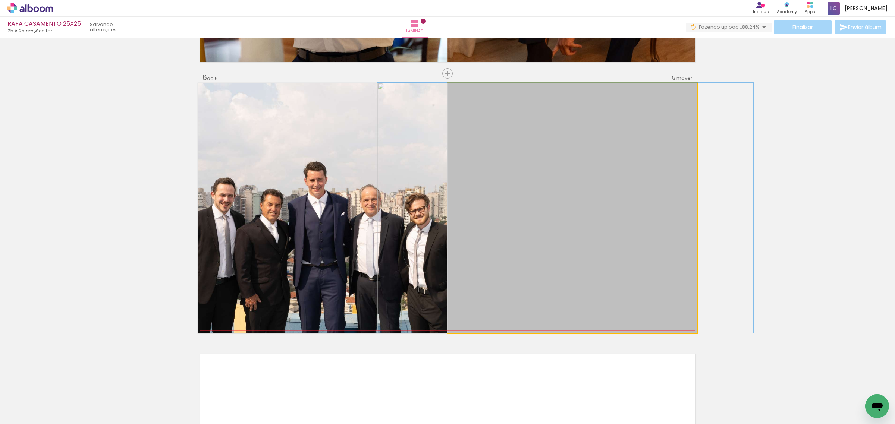
drag, startPoint x: 660, startPoint y: 177, endPoint x: 653, endPoint y: 177, distance: 7.1
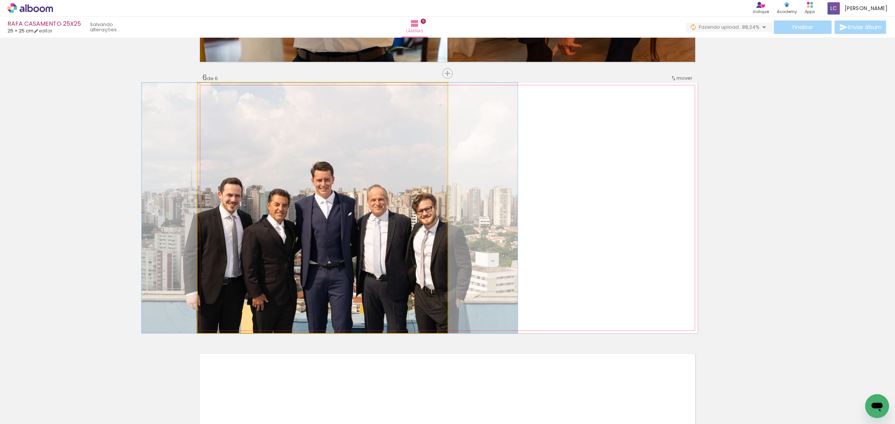
drag, startPoint x: 361, startPoint y: 172, endPoint x: 368, endPoint y: 173, distance: 7.1
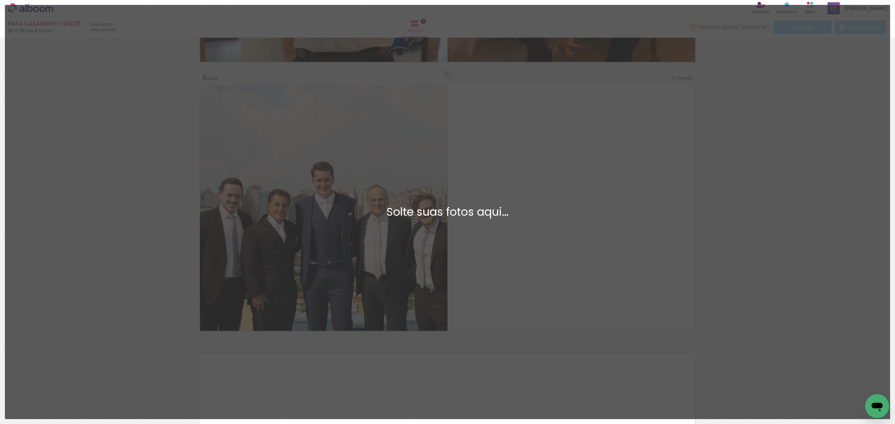
scroll to position [0, 0]
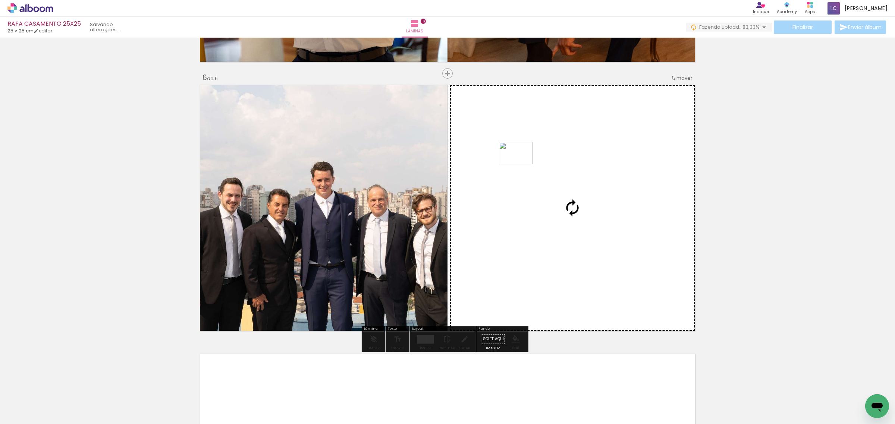
drag, startPoint x: 791, startPoint y: 405, endPoint x: 521, endPoint y: 164, distance: 361.3
click at [521, 164] on quentale-workspace at bounding box center [447, 212] width 895 height 424
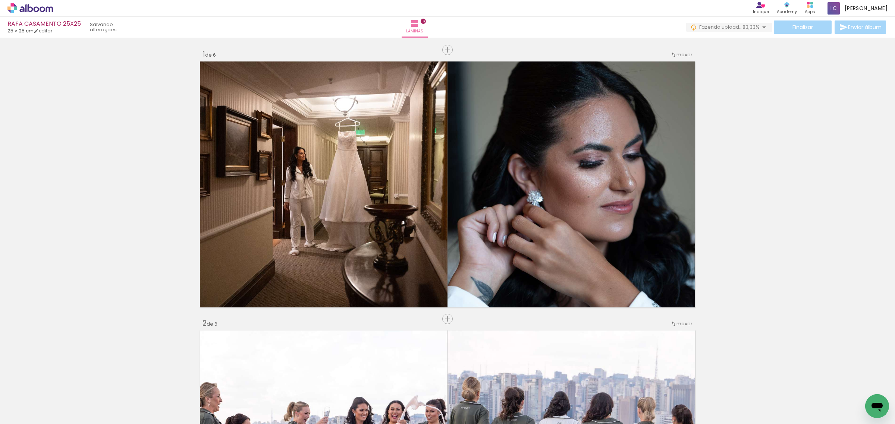
scroll to position [1865, 0]
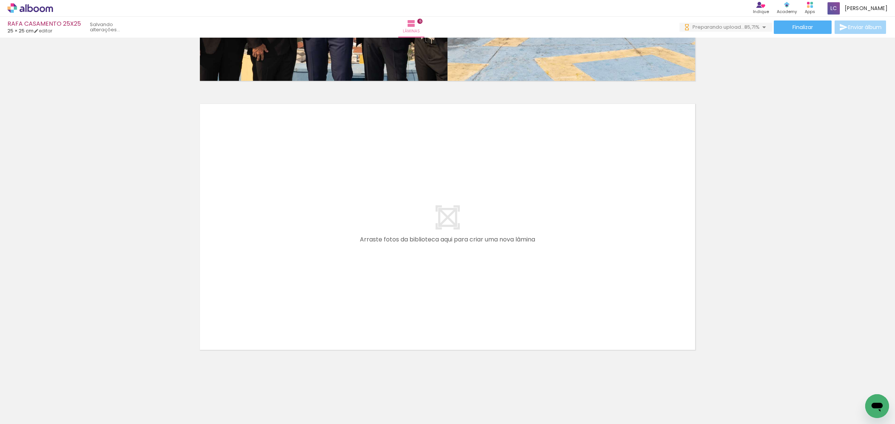
scroll to position [0, 170]
drag, startPoint x: 672, startPoint y: 398, endPoint x: 588, endPoint y: 264, distance: 158.6
click at [588, 264] on quentale-workspace at bounding box center [447, 212] width 895 height 424
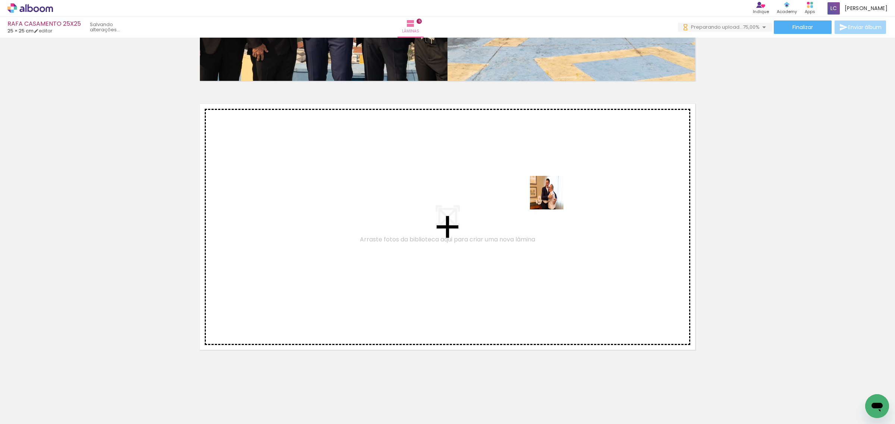
drag, startPoint x: 671, startPoint y: 403, endPoint x: 552, endPoint y: 198, distance: 236.5
click at [552, 198] on quentale-workspace at bounding box center [447, 212] width 895 height 424
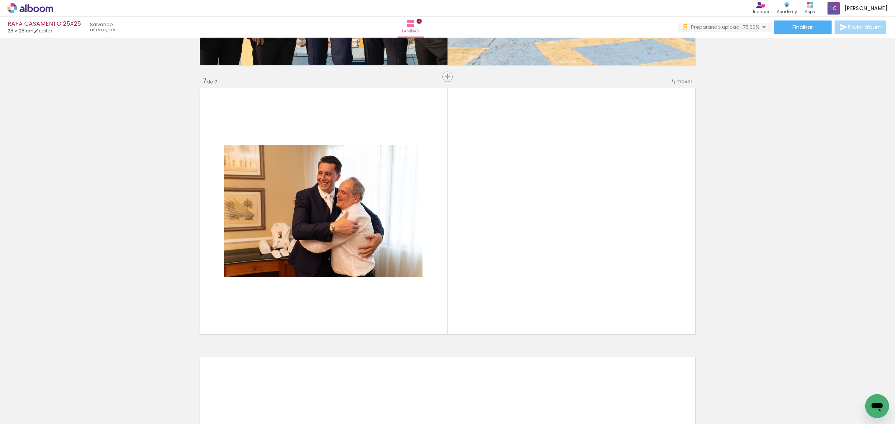
scroll to position [1592, 0]
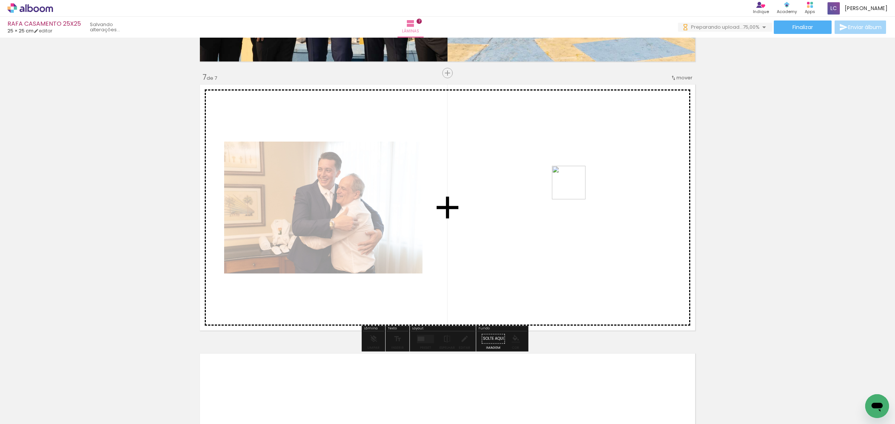
drag, startPoint x: 699, startPoint y: 396, endPoint x: 574, endPoint y: 188, distance: 242.7
click at [574, 188] on quentale-workspace at bounding box center [447, 212] width 895 height 424
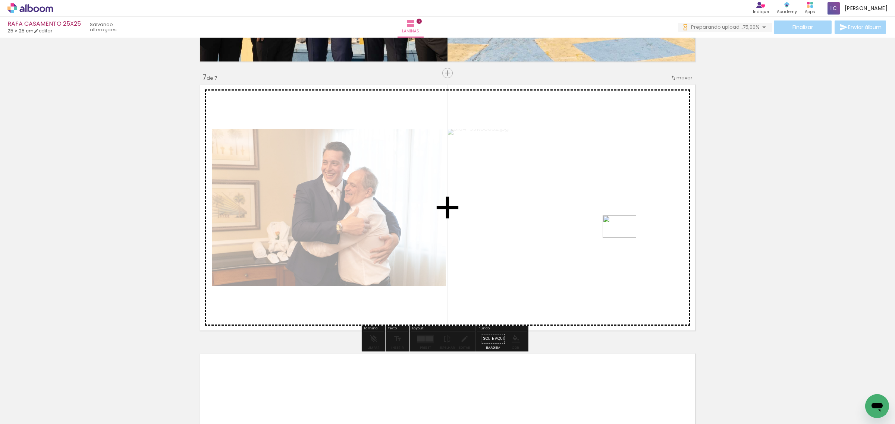
drag, startPoint x: 725, startPoint y: 362, endPoint x: 625, endPoint y: 238, distance: 159.2
click at [625, 238] on quentale-workspace at bounding box center [447, 212] width 895 height 424
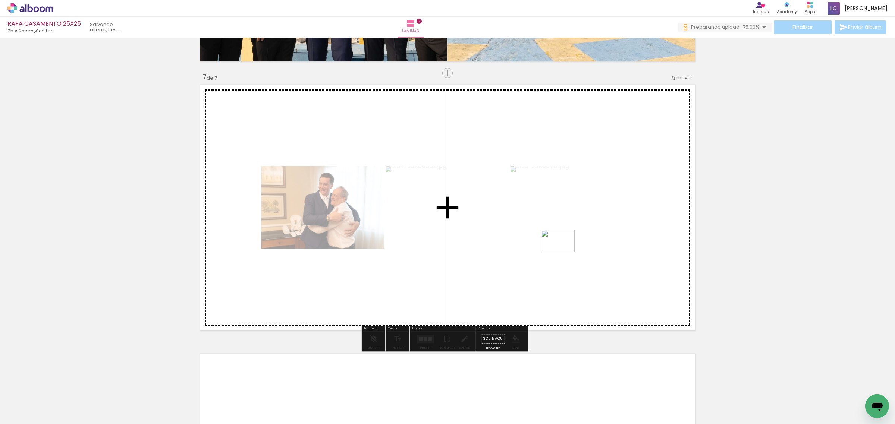
drag, startPoint x: 776, startPoint y: 398, endPoint x: 563, endPoint y: 252, distance: 257.4
click at [563, 252] on quentale-workspace at bounding box center [447, 212] width 895 height 424
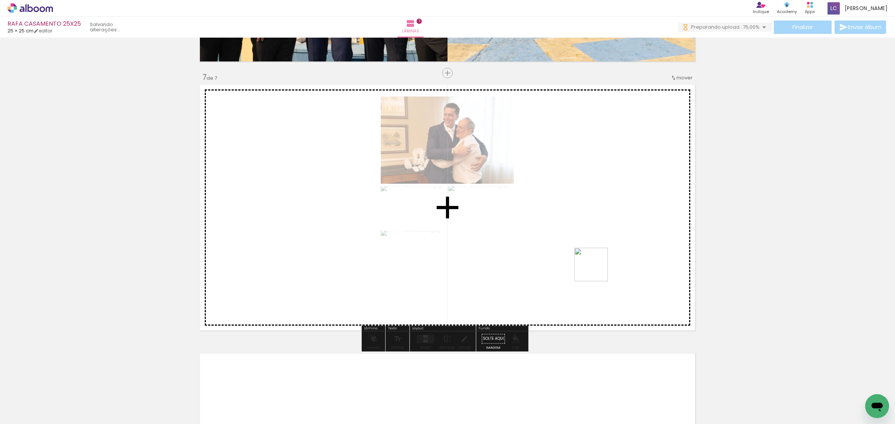
drag, startPoint x: 821, startPoint y: 405, endPoint x: 597, endPoint y: 270, distance: 261.6
click at [597, 270] on quentale-workspace at bounding box center [447, 212] width 895 height 424
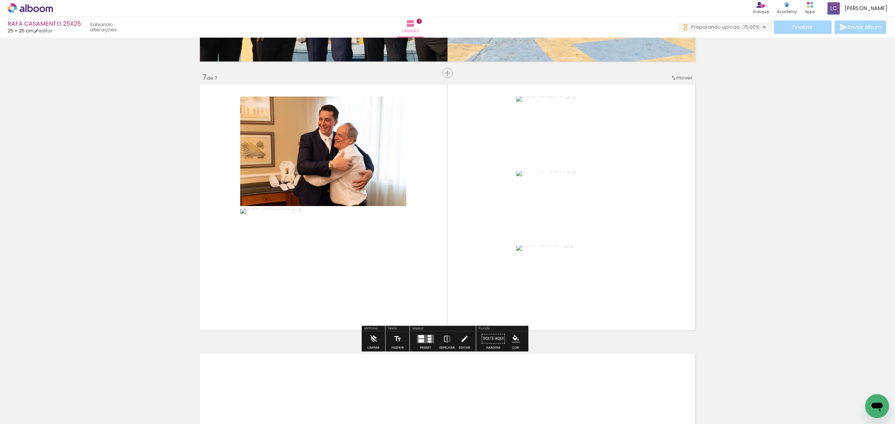
click at [857, 413] on quentale-thumb at bounding box center [865, 399] width 42 height 43
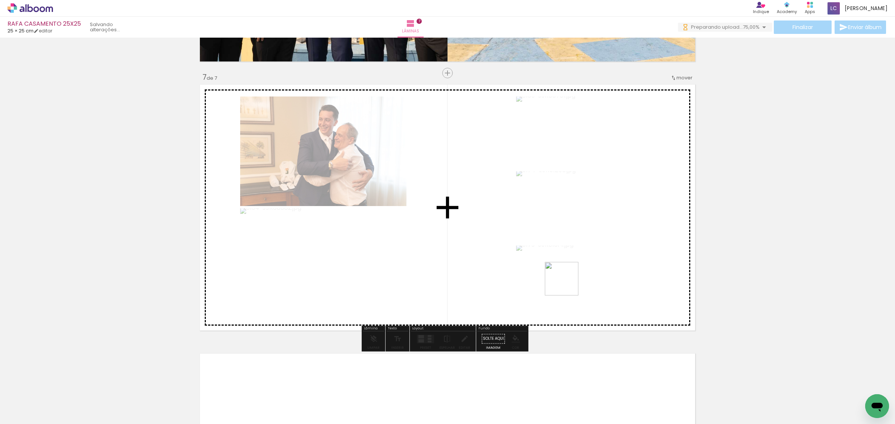
drag, startPoint x: 857, startPoint y: 409, endPoint x: 567, endPoint y: 285, distance: 315.2
click at [567, 285] on quentale-workspace at bounding box center [447, 212] width 895 height 424
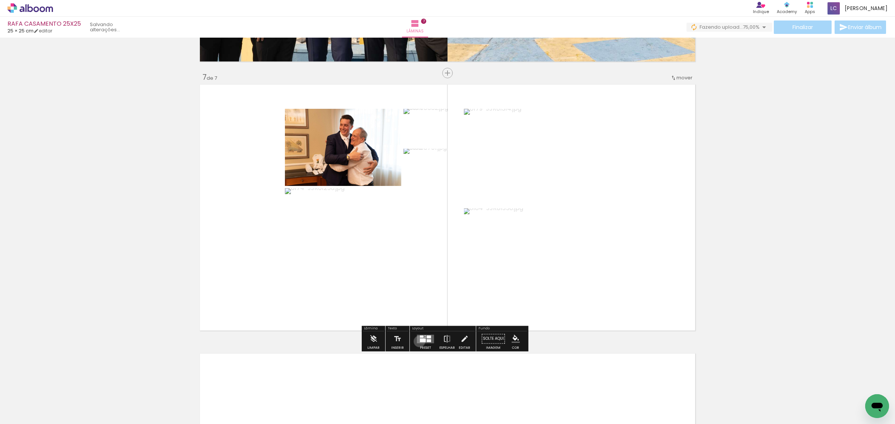
click at [420, 342] on div at bounding box center [423, 341] width 6 height 4
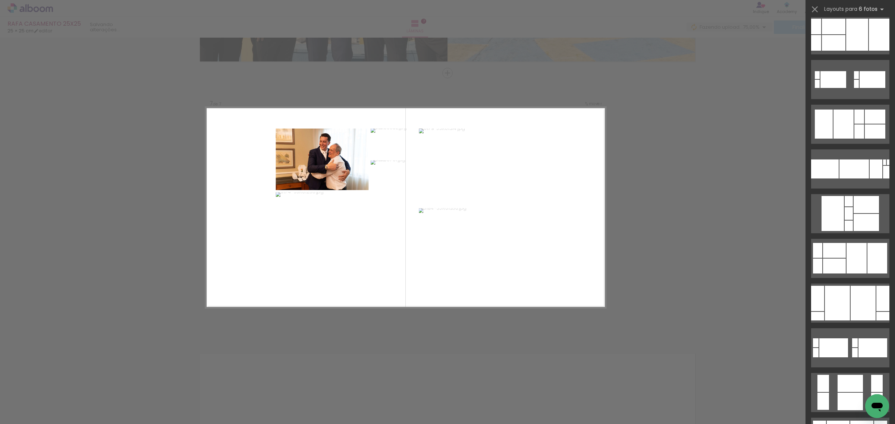
scroll to position [17091, 0]
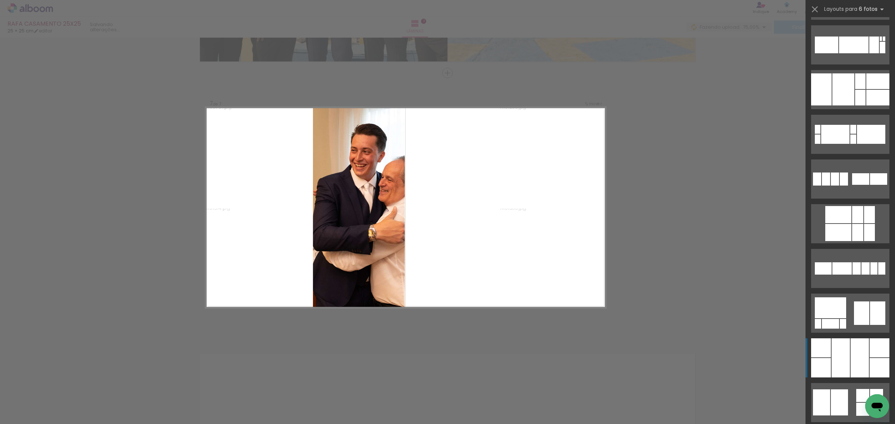
click at [864, 343] on div at bounding box center [860, 358] width 18 height 39
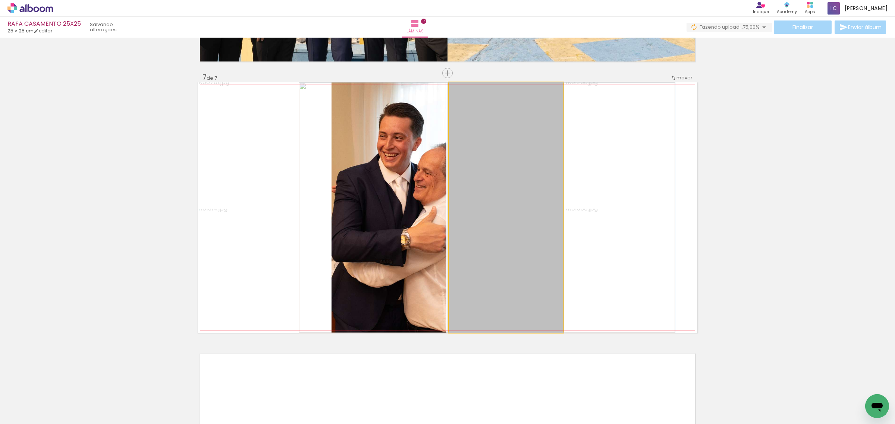
drag, startPoint x: 506, startPoint y: 274, endPoint x: 487, endPoint y: 275, distance: 19.1
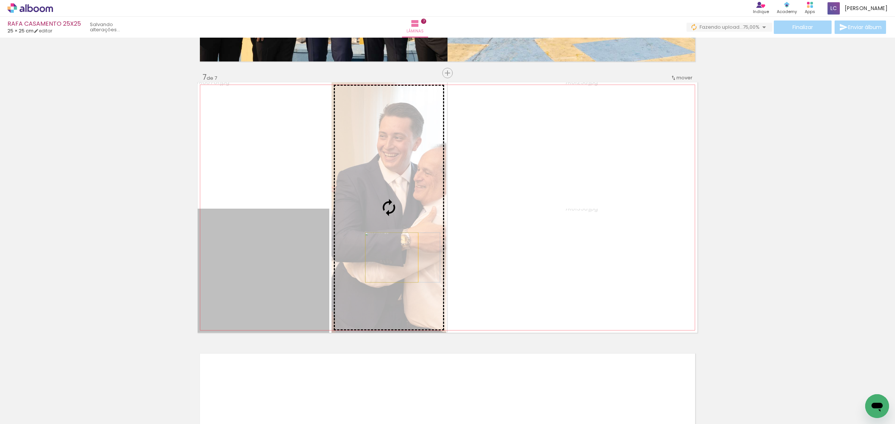
drag, startPoint x: 262, startPoint y: 293, endPoint x: 388, endPoint y: 258, distance: 131.3
click at [0, 0] on slot at bounding box center [0, 0] width 0 height 0
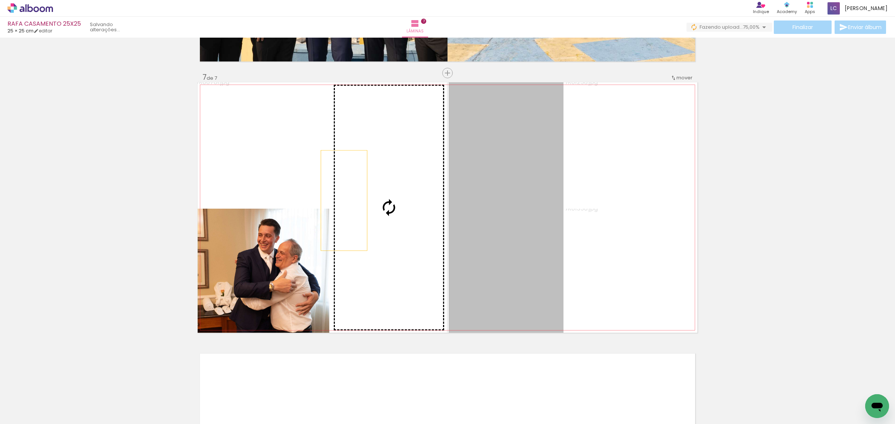
drag, startPoint x: 508, startPoint y: 172, endPoint x: 340, endPoint y: 201, distance: 169.5
click at [0, 0] on slot at bounding box center [0, 0] width 0 height 0
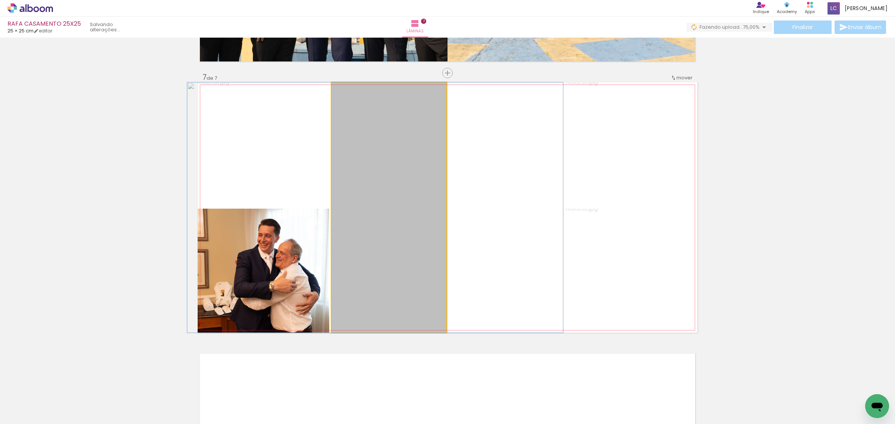
drag, startPoint x: 393, startPoint y: 195, endPoint x: 380, endPoint y: 197, distance: 14.0
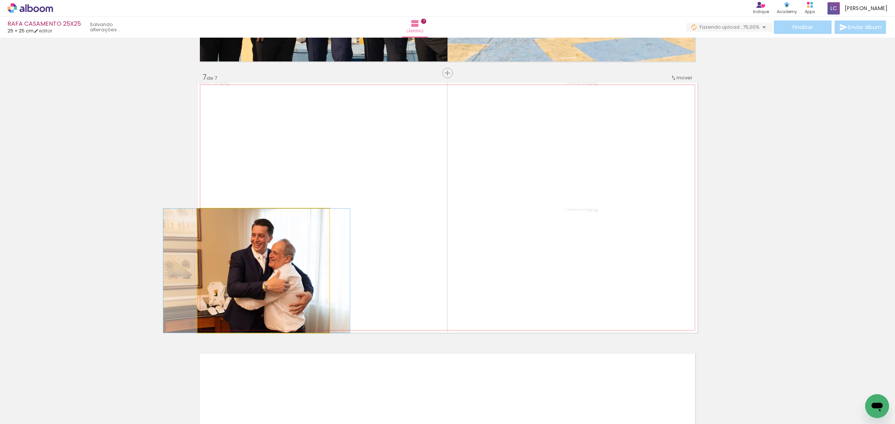
drag, startPoint x: 273, startPoint y: 305, endPoint x: 266, endPoint y: 305, distance: 6.7
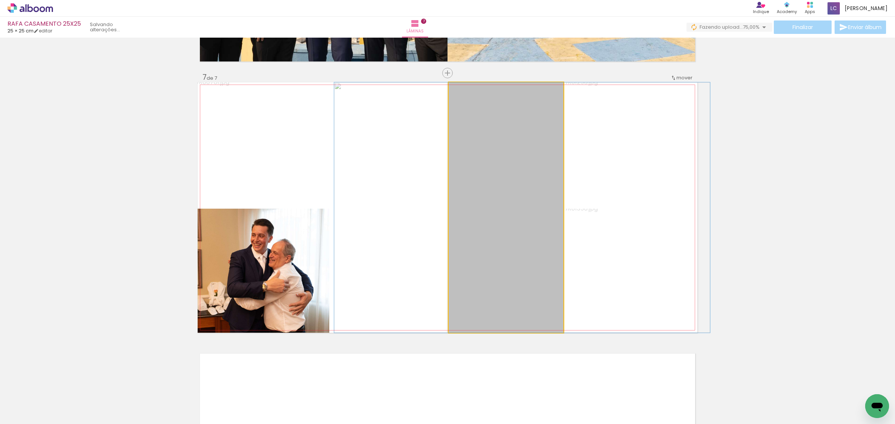
drag, startPoint x: 495, startPoint y: 241, endPoint x: 511, endPoint y: 237, distance: 16.5
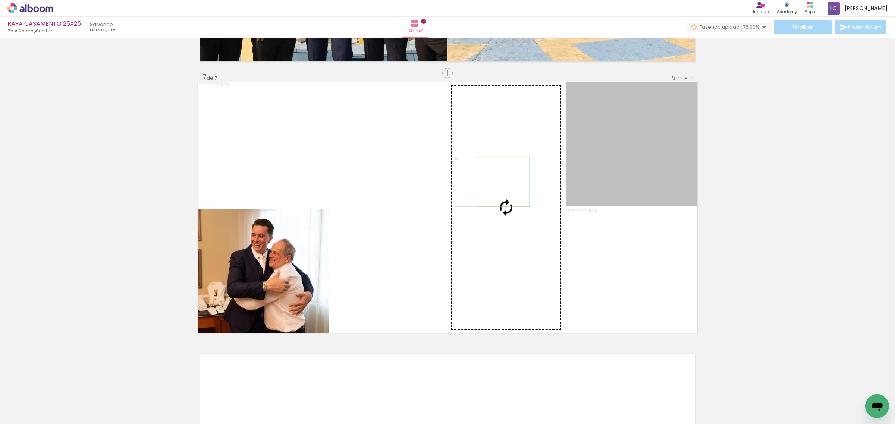
drag, startPoint x: 629, startPoint y: 128, endPoint x: 500, endPoint y: 182, distance: 140.0
click at [0, 0] on slot at bounding box center [0, 0] width 0 height 0
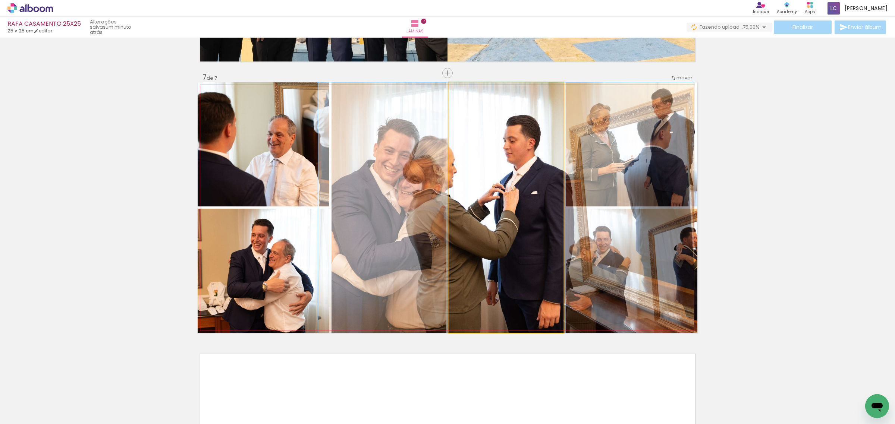
click at [512, 193] on quentale-photo at bounding box center [506, 207] width 115 height 251
click at [515, 182] on quentale-photo at bounding box center [506, 207] width 115 height 251
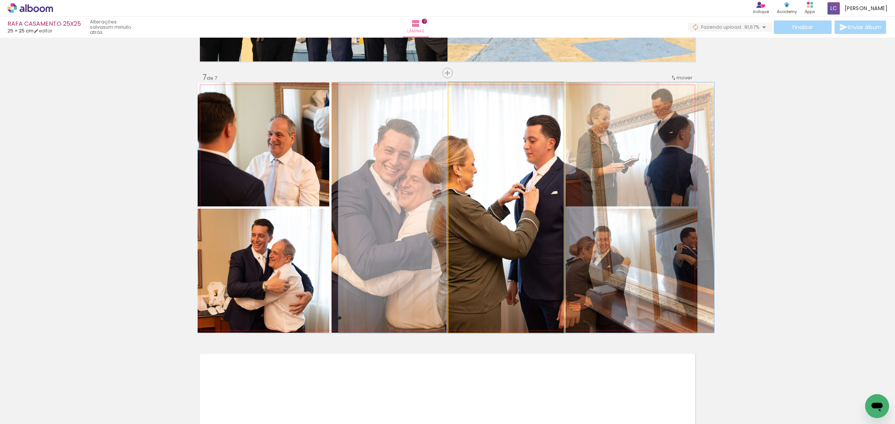
drag, startPoint x: 513, startPoint y: 192, endPoint x: 534, endPoint y: 188, distance: 20.5
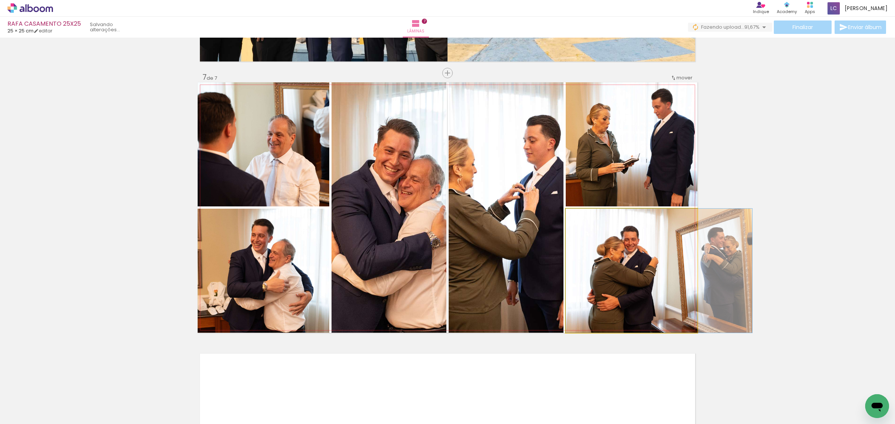
drag, startPoint x: 630, startPoint y: 282, endPoint x: 659, endPoint y: 281, distance: 28.7
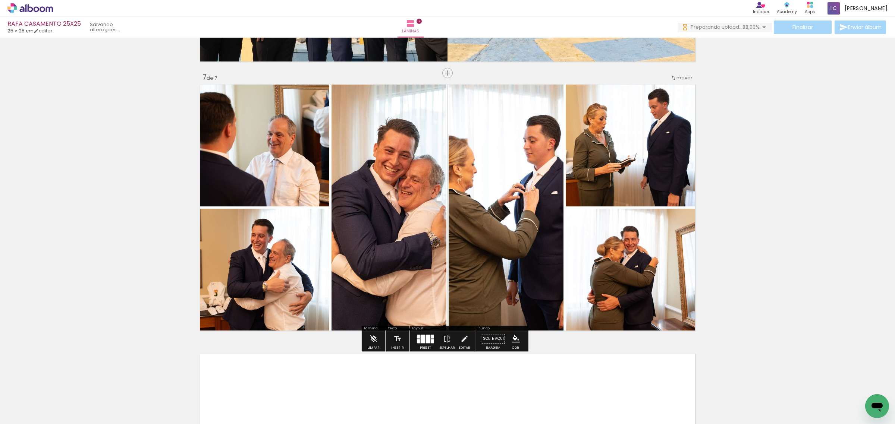
scroll to position [0, 213]
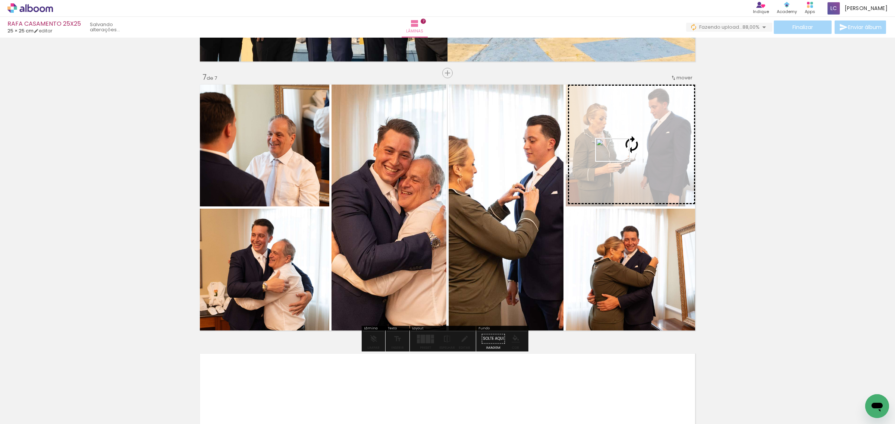
drag, startPoint x: 861, startPoint y: 403, endPoint x: 618, endPoint y: 161, distance: 342.3
click at [618, 161] on quentale-workspace at bounding box center [447, 212] width 895 height 424
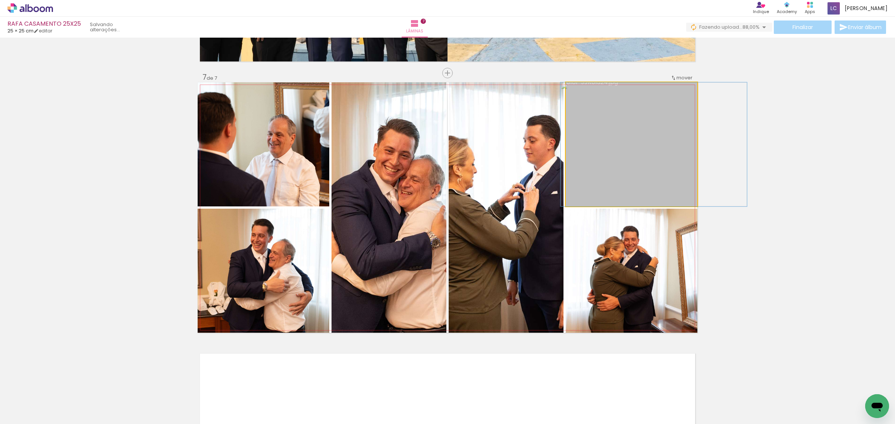
drag, startPoint x: 618, startPoint y: 161, endPoint x: 641, endPoint y: 160, distance: 22.4
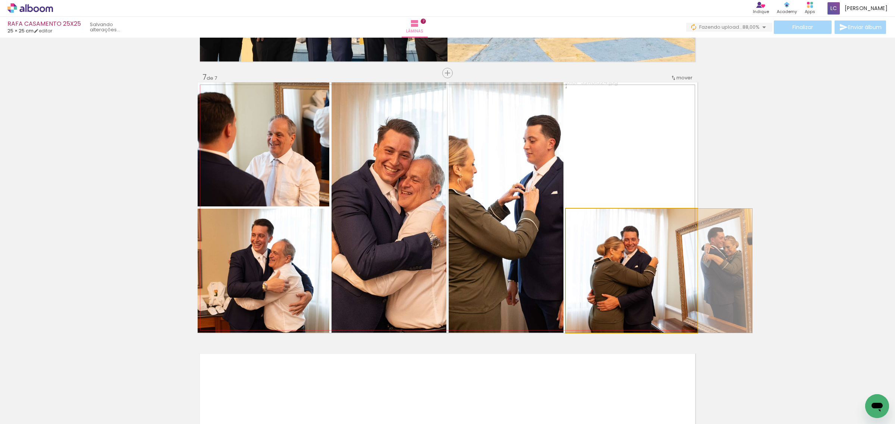
click at [645, 263] on quentale-photo at bounding box center [632, 271] width 132 height 124
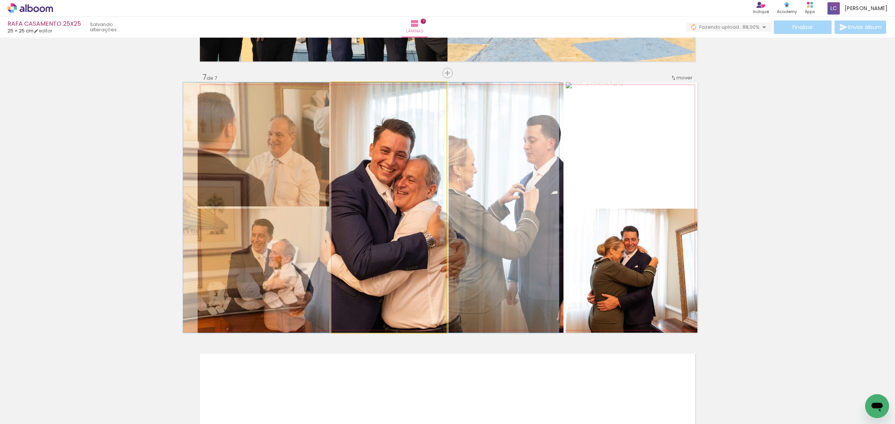
drag, startPoint x: 388, startPoint y: 267, endPoint x: 384, endPoint y: 267, distance: 4.1
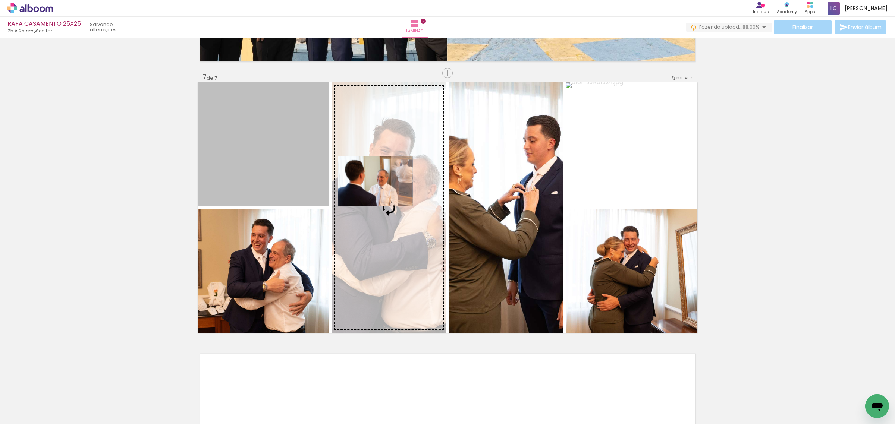
drag, startPoint x: 280, startPoint y: 161, endPoint x: 361, endPoint y: 181, distance: 83.4
click at [0, 0] on slot at bounding box center [0, 0] width 0 height 0
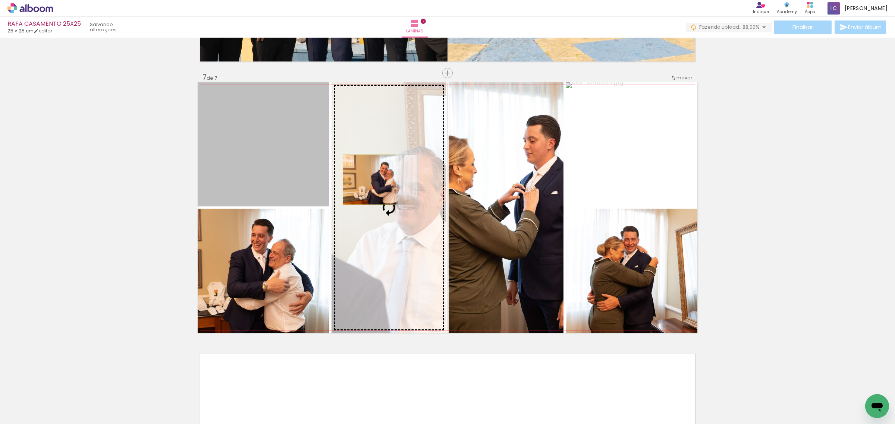
drag, startPoint x: 293, startPoint y: 159, endPoint x: 366, endPoint y: 180, distance: 75.7
click at [0, 0] on slot at bounding box center [0, 0] width 0 height 0
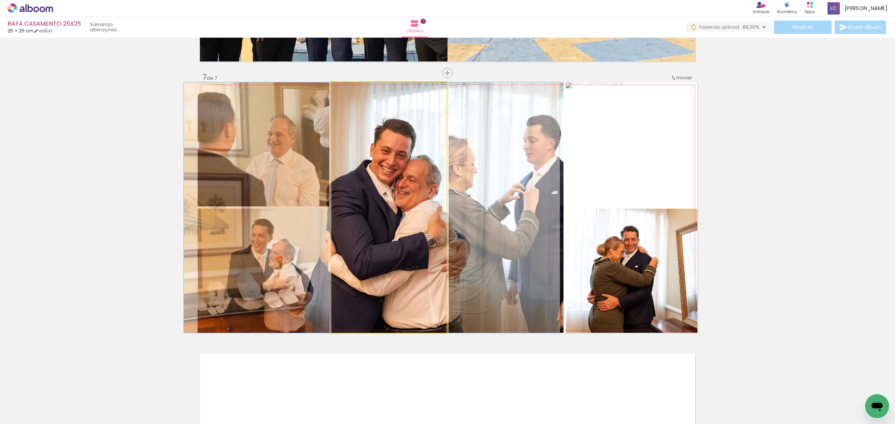
drag, startPoint x: 411, startPoint y: 199, endPoint x: 394, endPoint y: 200, distance: 17.2
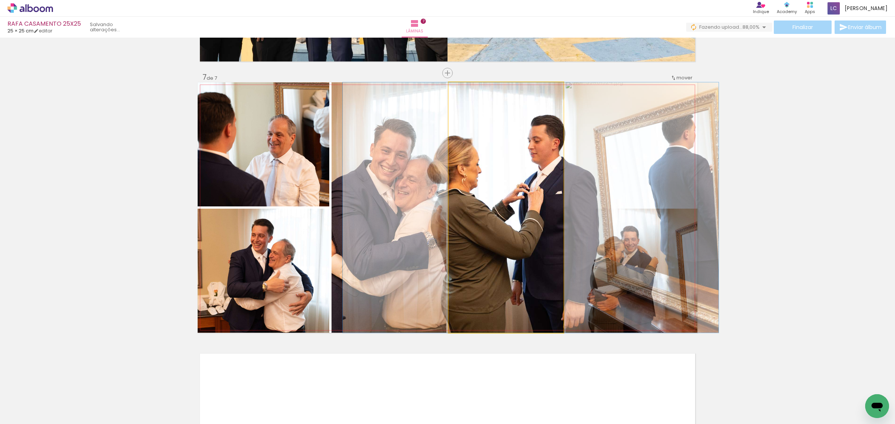
drag, startPoint x: 510, startPoint y: 228, endPoint x: 515, endPoint y: 228, distance: 5.2
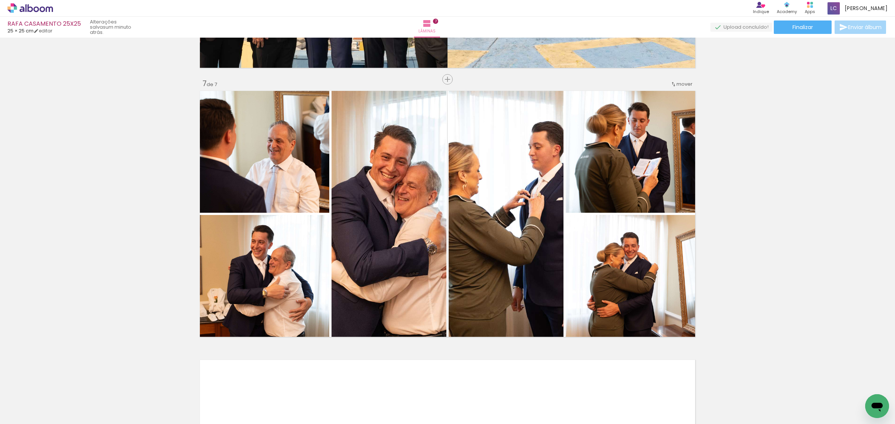
scroll to position [1592, 0]
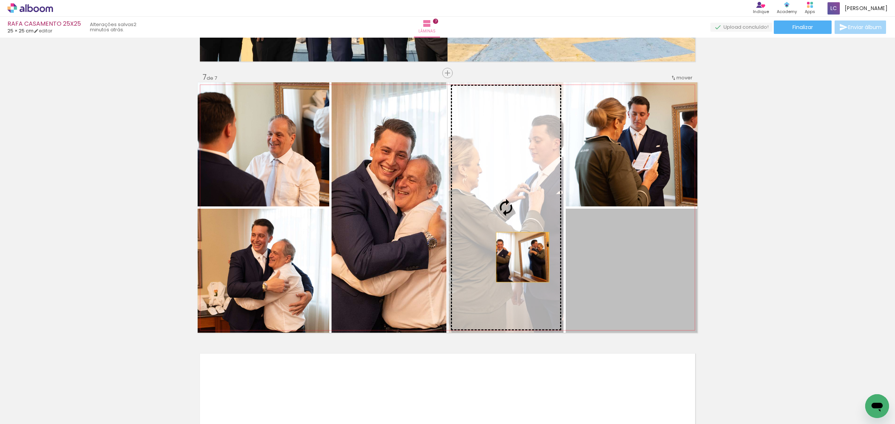
drag, startPoint x: 638, startPoint y: 278, endPoint x: 519, endPoint y: 257, distance: 120.8
click at [0, 0] on slot at bounding box center [0, 0] width 0 height 0
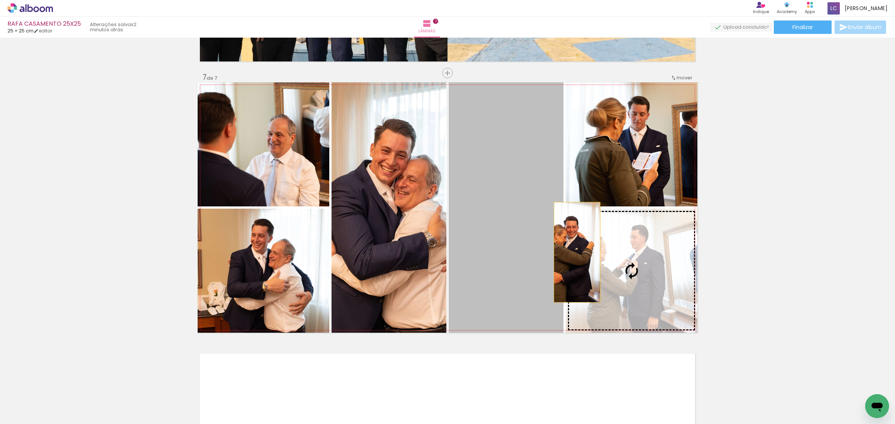
drag, startPoint x: 519, startPoint y: 257, endPoint x: 571, endPoint y: 253, distance: 52.4
click at [0, 0] on slot at bounding box center [0, 0] width 0 height 0
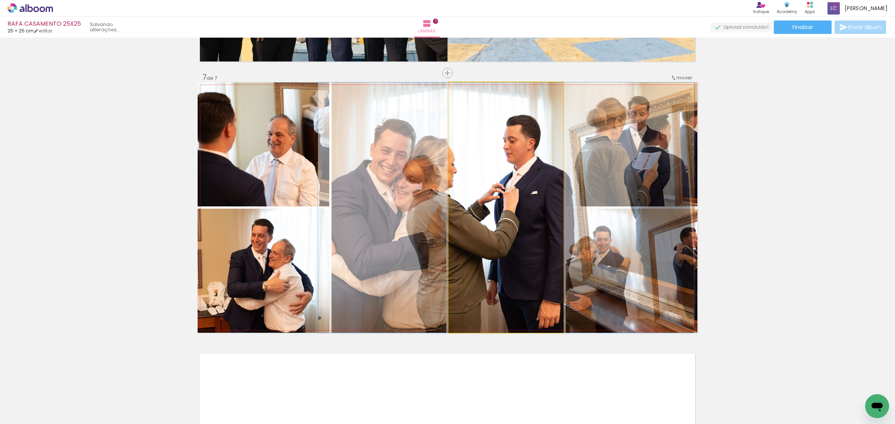
click at [563, 253] on quentale-photo at bounding box center [506, 207] width 115 height 251
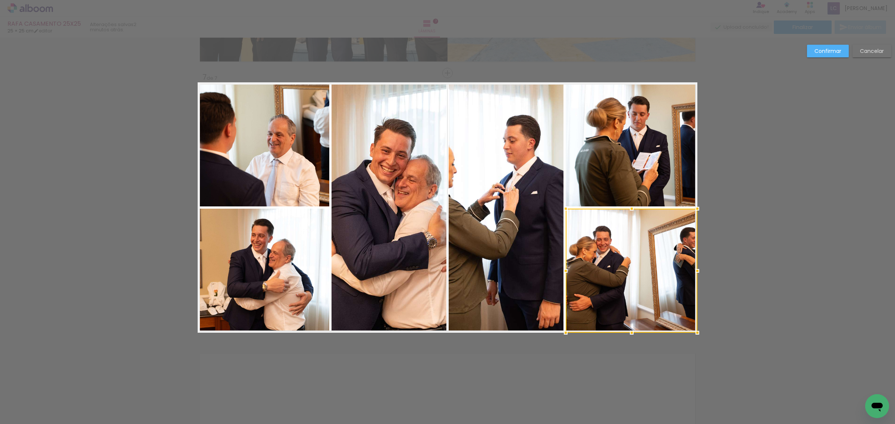
click at [0, 0] on slot "Confirmar" at bounding box center [0, 0] width 0 height 0
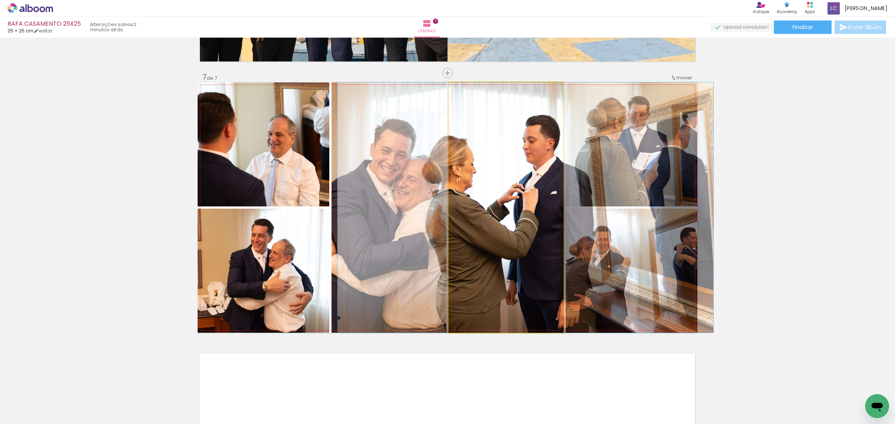
drag, startPoint x: 529, startPoint y: 219, endPoint x: 548, endPoint y: 217, distance: 19.5
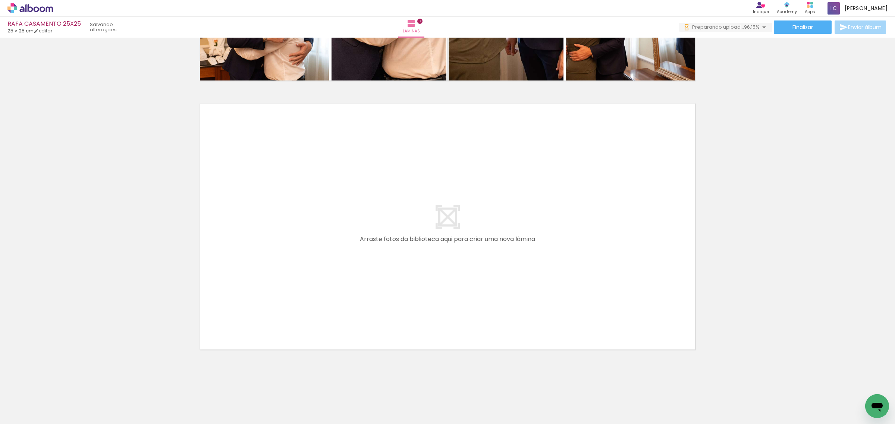
scroll to position [0, 296]
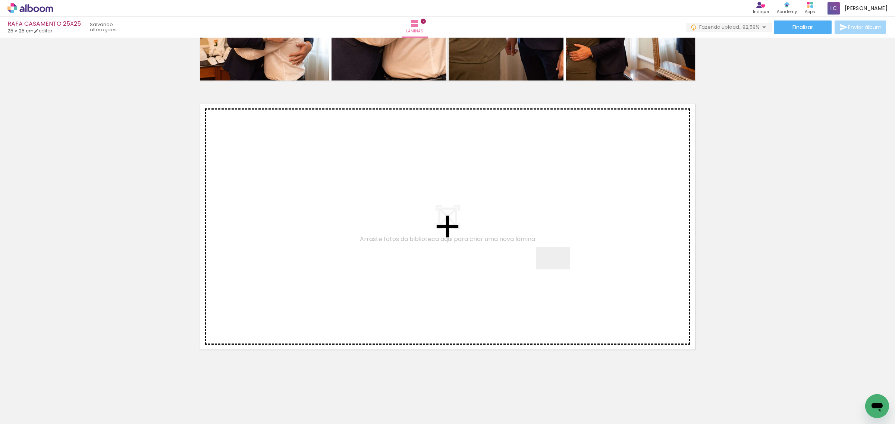
drag, startPoint x: 827, startPoint y: 403, endPoint x: 559, endPoint y: 270, distance: 299.7
click at [559, 270] on quentale-workspace at bounding box center [447, 212] width 895 height 424
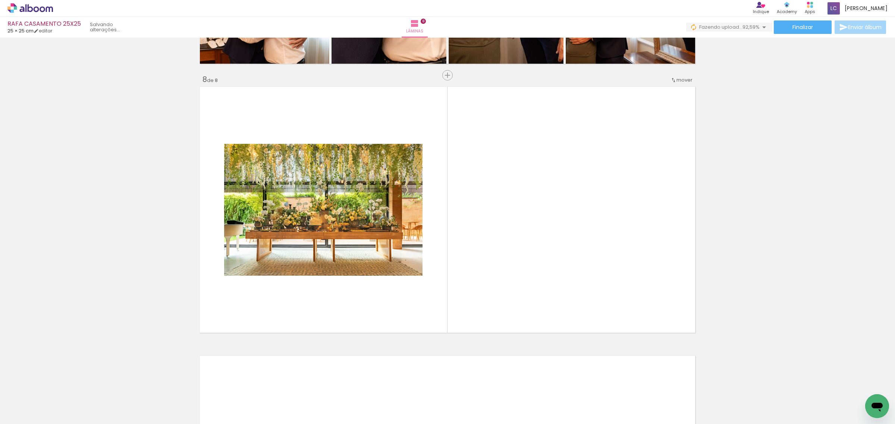
scroll to position [1861, 0]
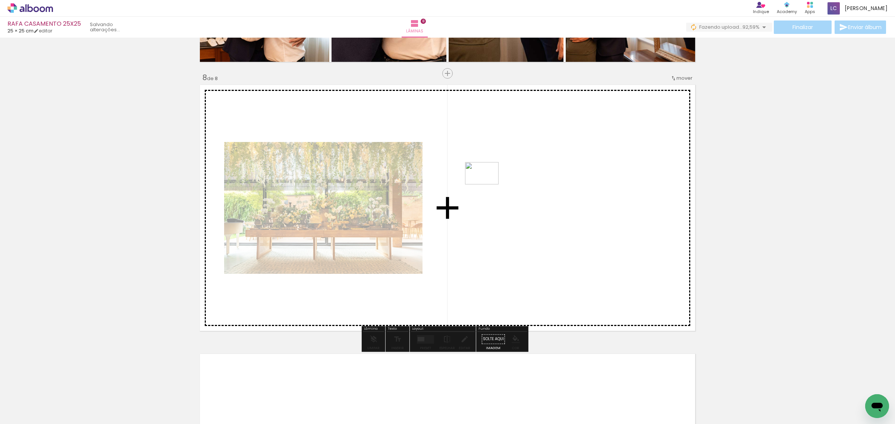
drag, startPoint x: 858, startPoint y: 399, endPoint x: 487, endPoint y: 185, distance: 428.4
click at [487, 185] on quentale-workspace at bounding box center [447, 212] width 895 height 424
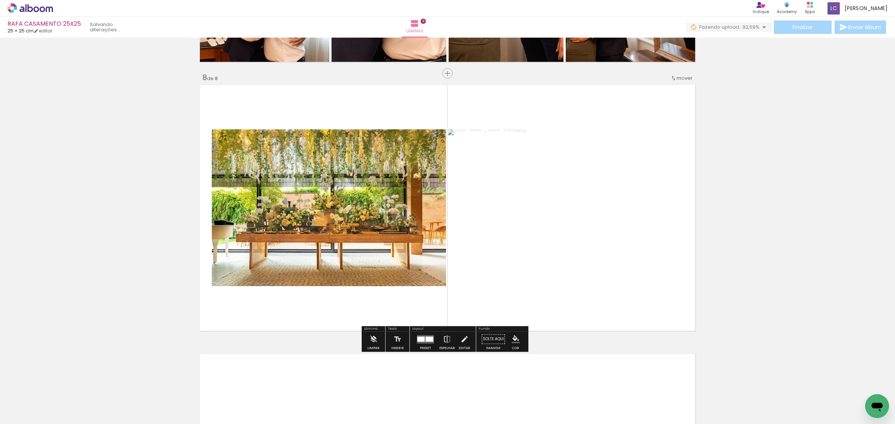
click at [425, 345] on div at bounding box center [425, 339] width 20 height 15
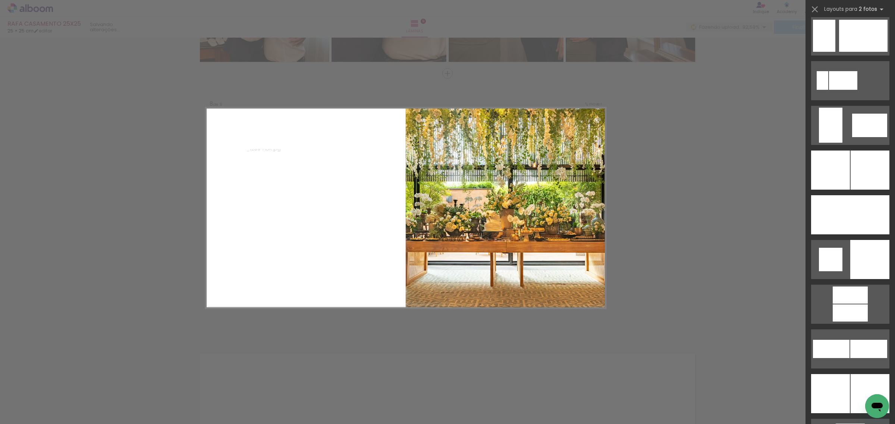
scroll to position [1818, 0]
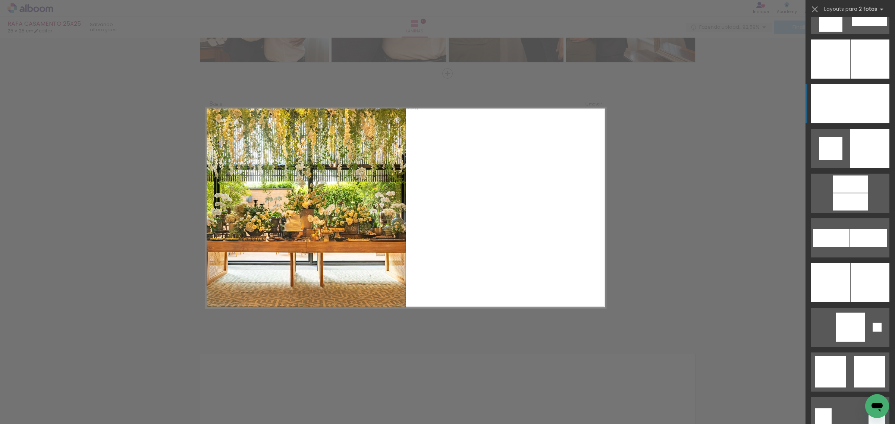
click at [860, 94] on div at bounding box center [869, 103] width 39 height 39
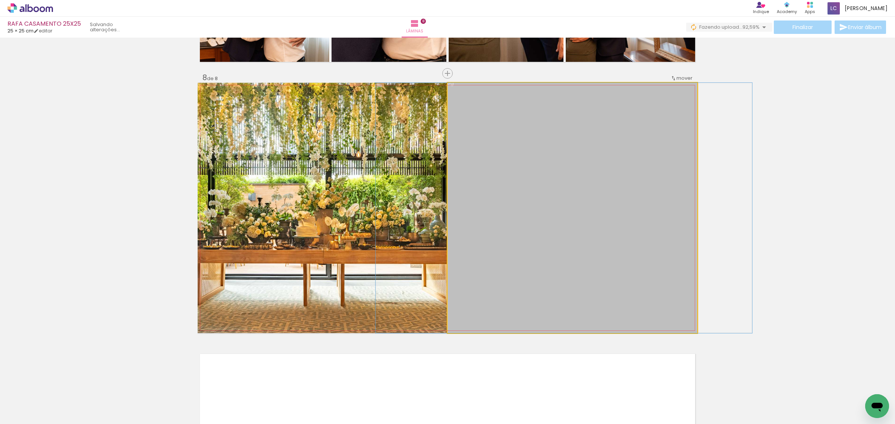
drag, startPoint x: 569, startPoint y: 194, endPoint x: 560, endPoint y: 195, distance: 8.6
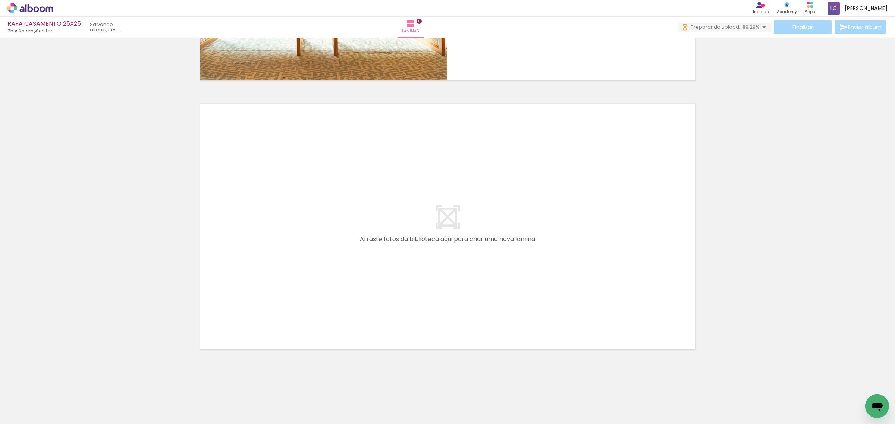
scroll to position [0, 379]
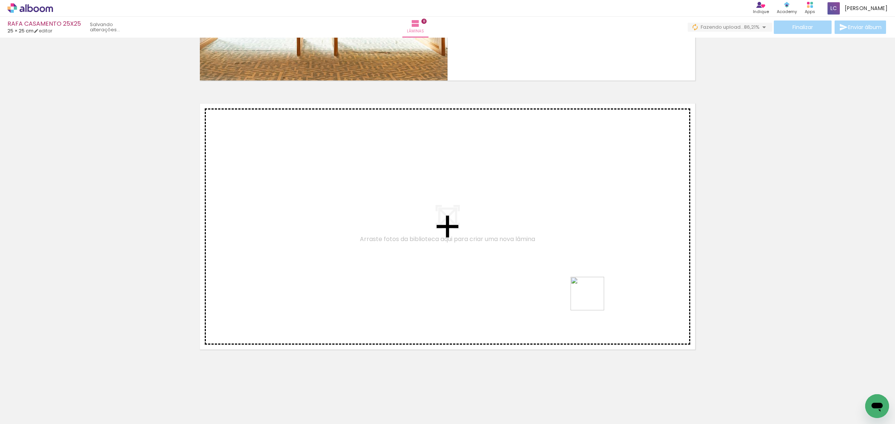
drag, startPoint x: 812, startPoint y: 400, endPoint x: 593, endPoint y: 299, distance: 241.4
click at [593, 299] on quentale-workspace at bounding box center [447, 212] width 895 height 424
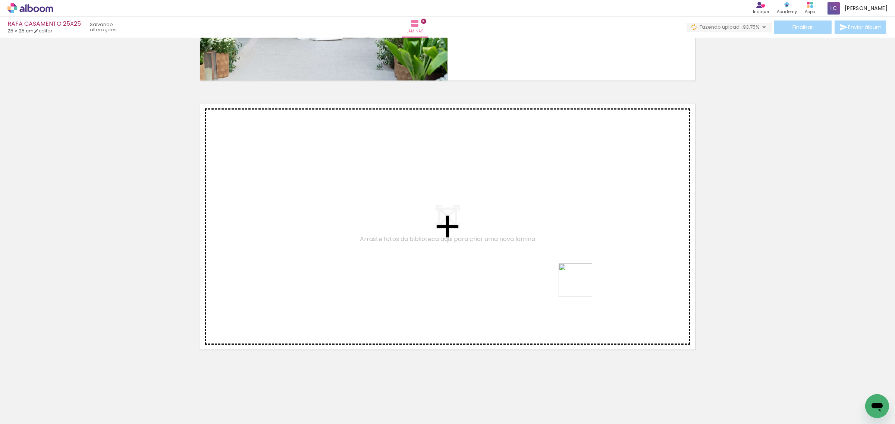
drag, startPoint x: 819, startPoint y: 401, endPoint x: 581, endPoint y: 286, distance: 264.3
click at [581, 286] on quentale-workspace at bounding box center [447, 212] width 895 height 424
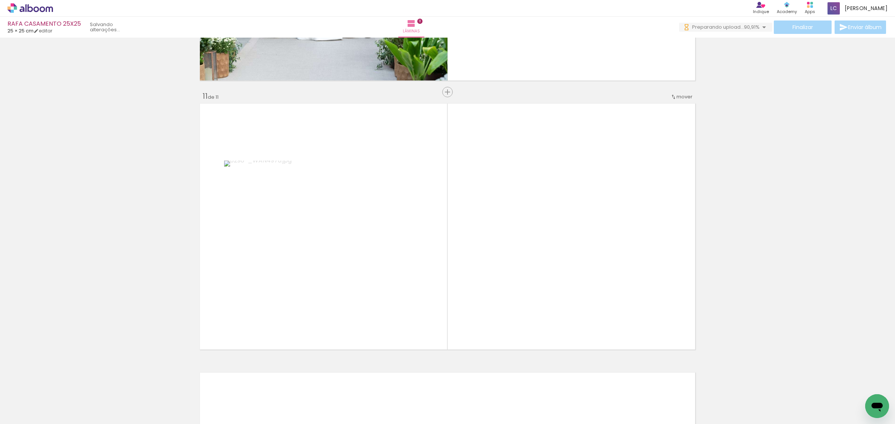
scroll to position [2669, 0]
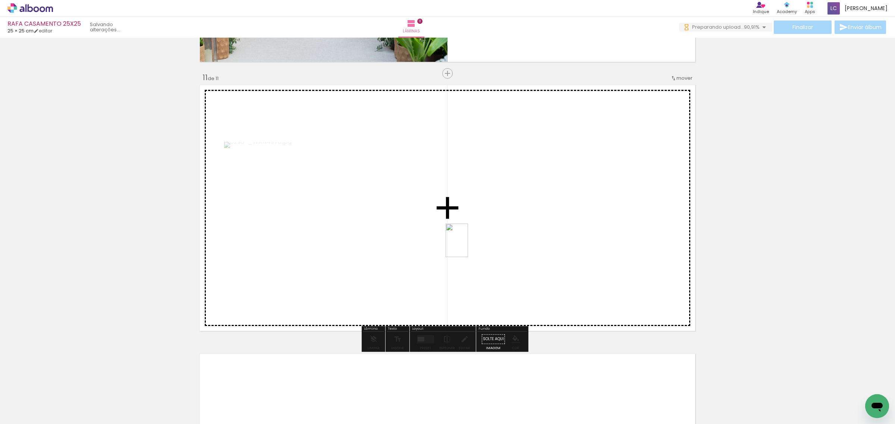
drag, startPoint x: 860, startPoint y: 399, endPoint x: 468, endPoint y: 246, distance: 420.8
click at [468, 246] on quentale-workspace at bounding box center [447, 212] width 895 height 424
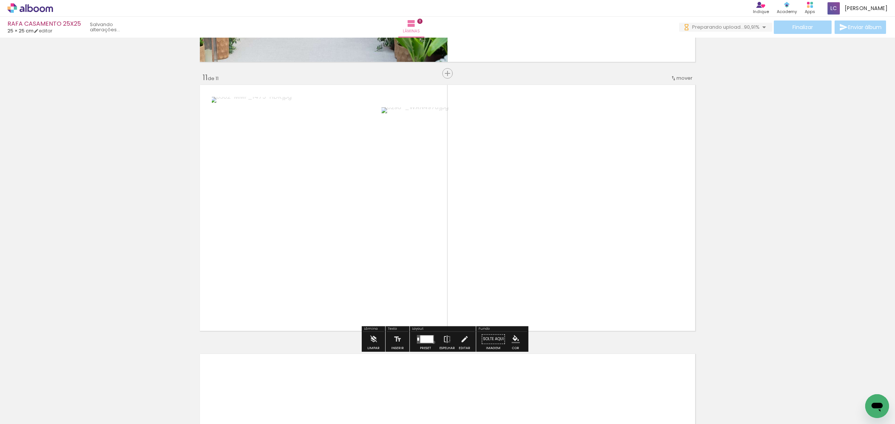
click at [432, 342] on quentale-layouter at bounding box center [425, 339] width 17 height 9
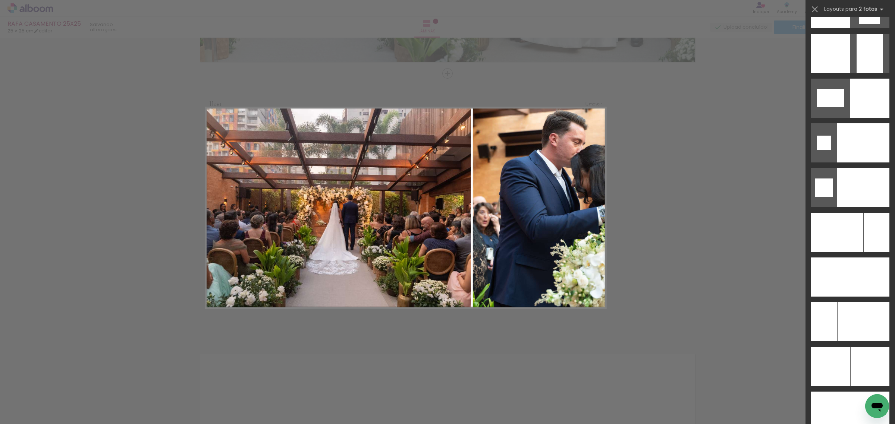
scroll to position [3123, 0]
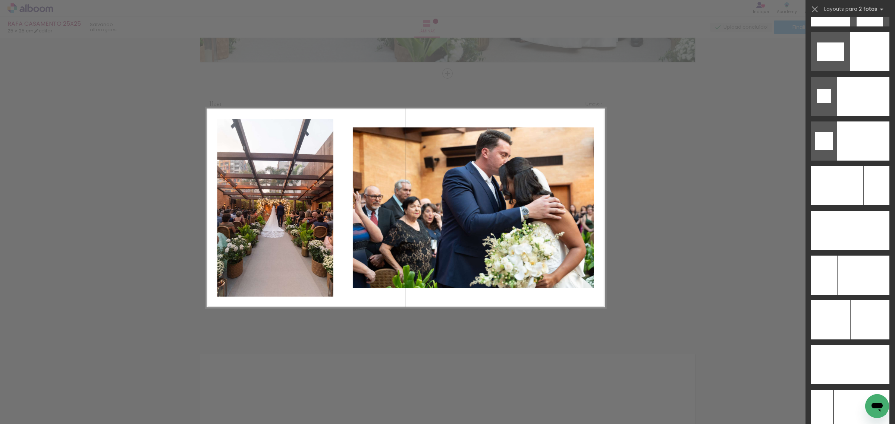
click at [845, 343] on div at bounding box center [849, 362] width 89 height 45
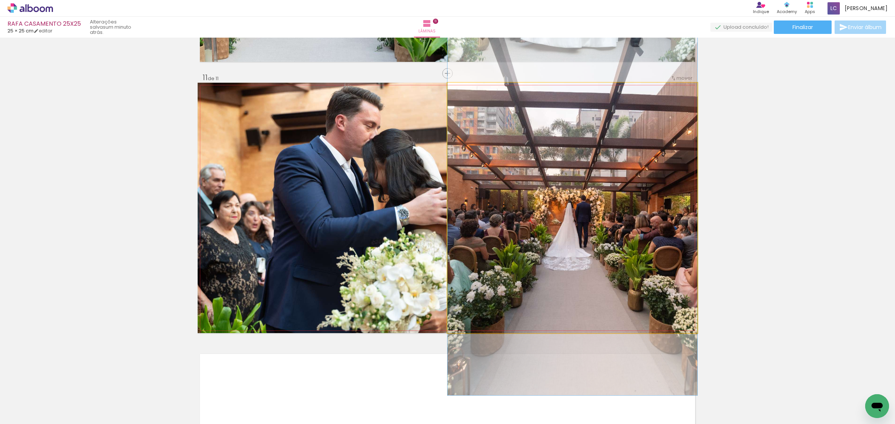
drag, startPoint x: 604, startPoint y: 245, endPoint x: 439, endPoint y: 247, distance: 165.2
click at [604, 245] on quentale-photo at bounding box center [572, 208] width 250 height 251
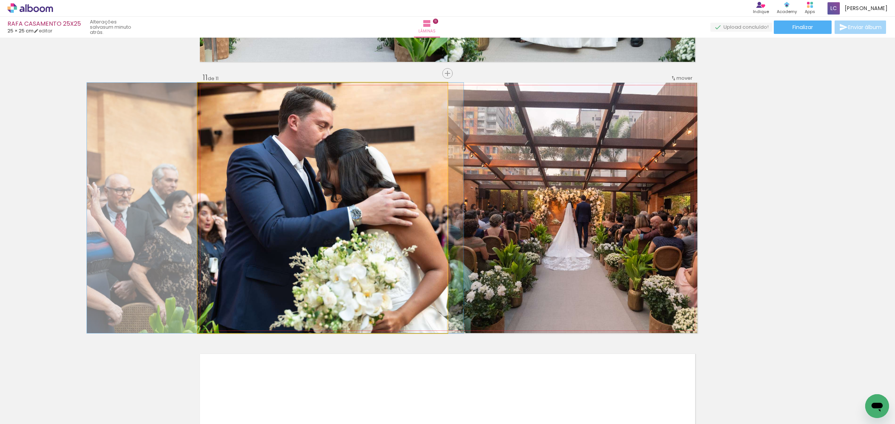
drag, startPoint x: 431, startPoint y: 247, endPoint x: 383, endPoint y: 250, distance: 47.5
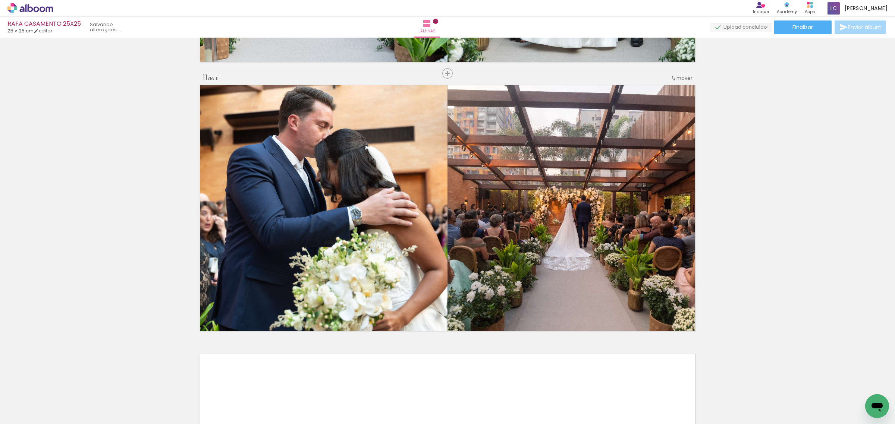
scroll to position [0, 588]
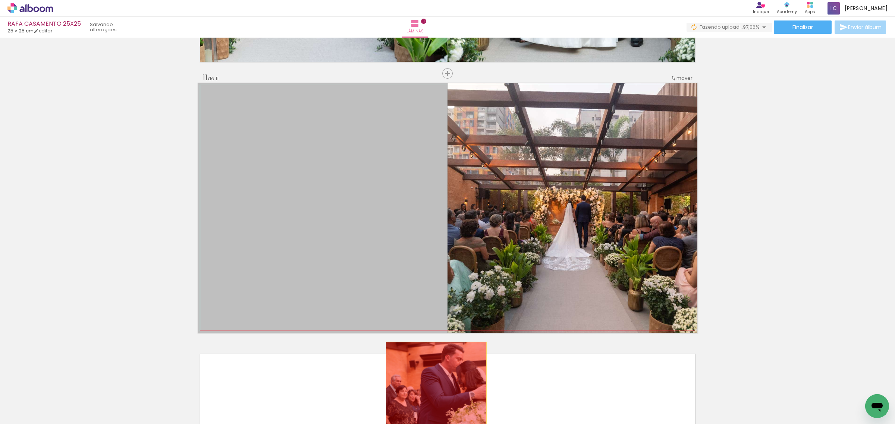
drag, startPoint x: 360, startPoint y: 268, endPoint x: 433, endPoint y: 392, distance: 143.4
click at [433, 392] on quentale-workspace at bounding box center [447, 212] width 895 height 424
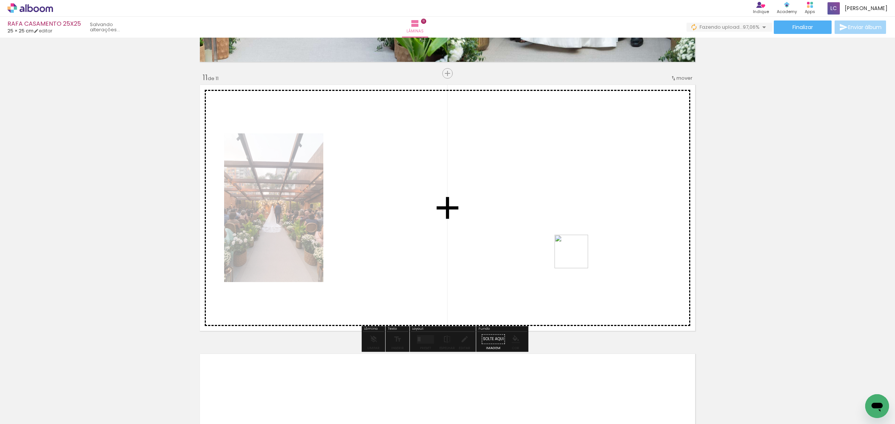
drag, startPoint x: 774, startPoint y: 335, endPoint x: 533, endPoint y: 241, distance: 258.4
click at [533, 241] on quentale-workspace at bounding box center [447, 212] width 895 height 424
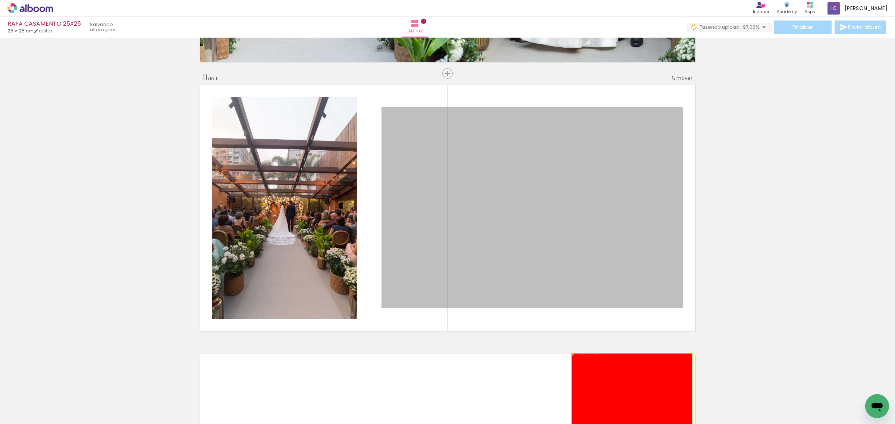
drag, startPoint x: 531, startPoint y: 206, endPoint x: 628, endPoint y: 394, distance: 211.8
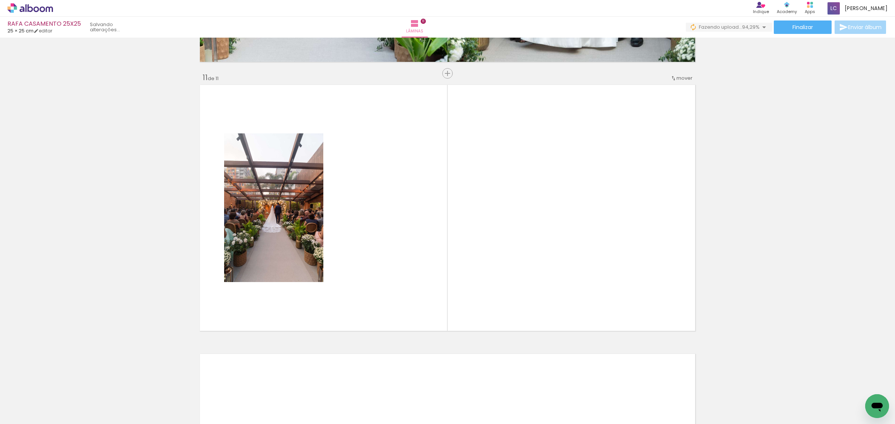
scroll to position [0, 630]
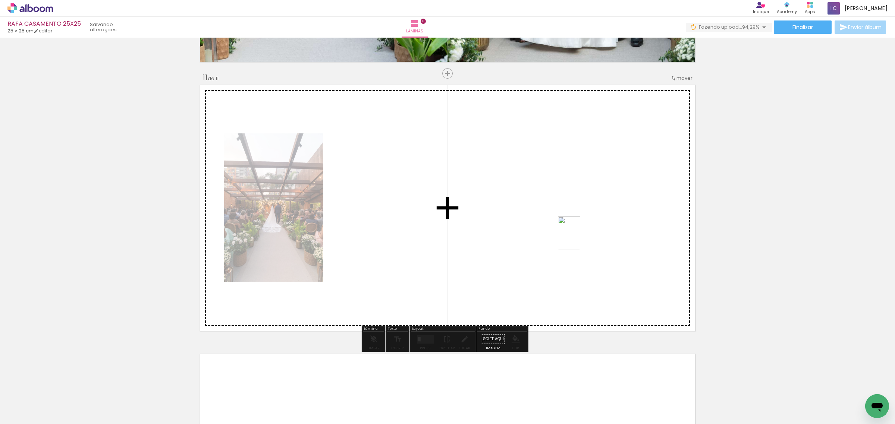
drag, startPoint x: 862, startPoint y: 402, endPoint x: 580, endPoint y: 239, distance: 325.3
click at [580, 239] on quentale-workspace at bounding box center [447, 212] width 895 height 424
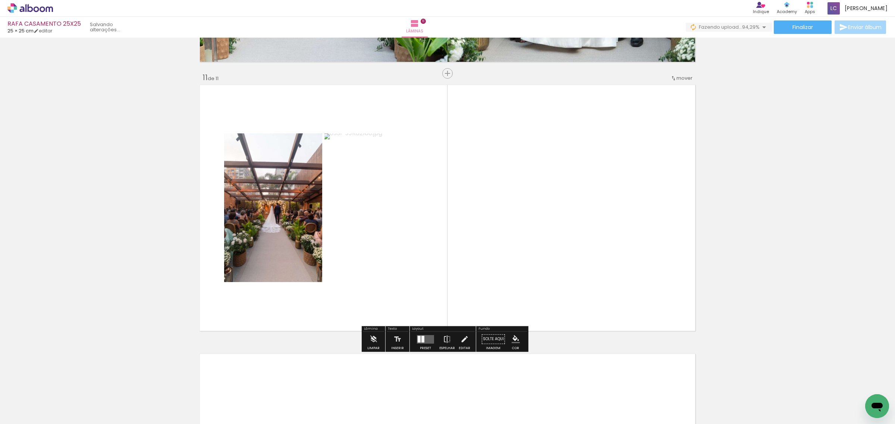
click at [421, 342] on div at bounding box center [422, 339] width 3 height 7
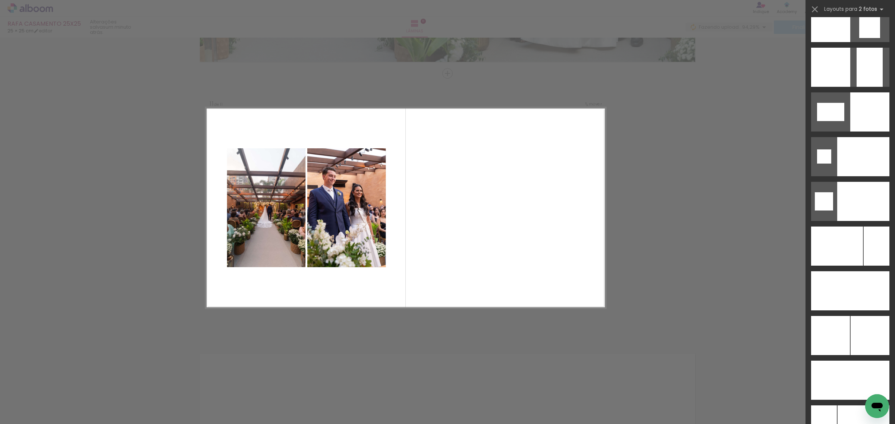
scroll to position [3103, 0]
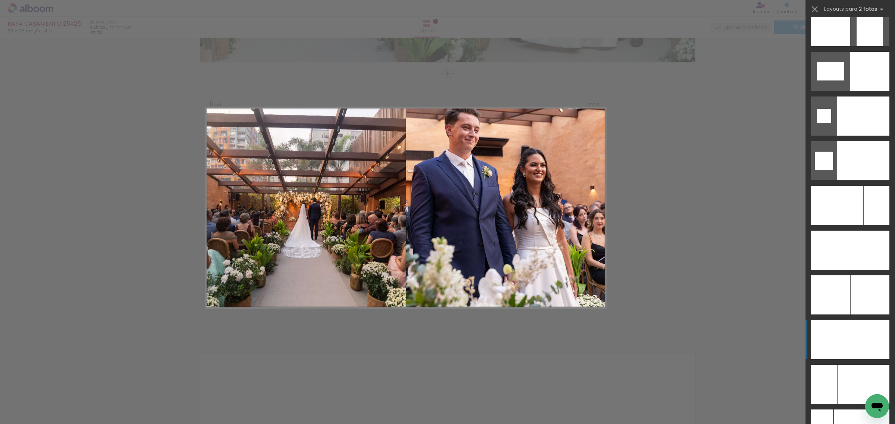
click at [857, 337] on div at bounding box center [869, 339] width 39 height 39
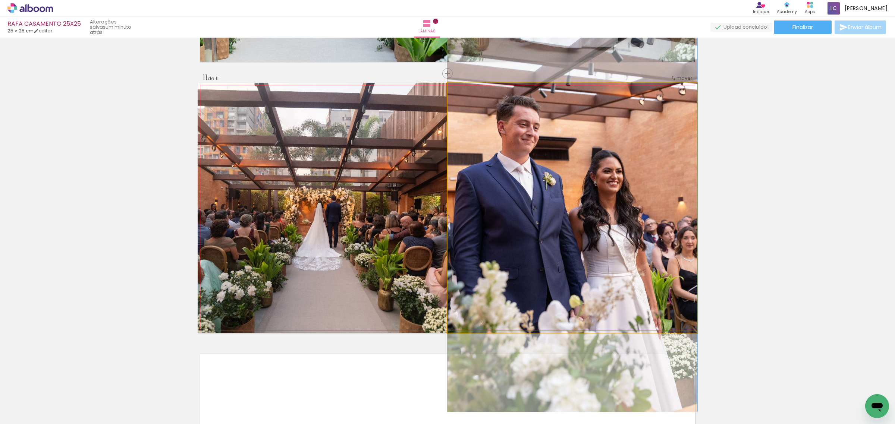
drag, startPoint x: 640, startPoint y: 230, endPoint x: 641, endPoint y: 247, distance: 16.8
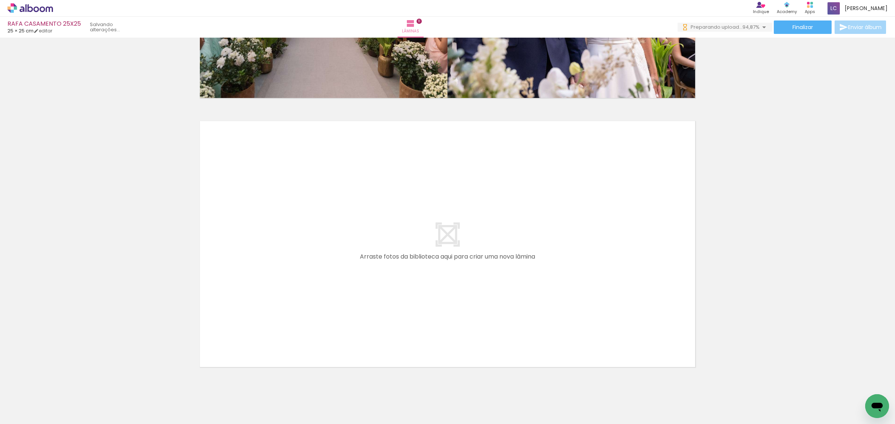
scroll to position [0, 0]
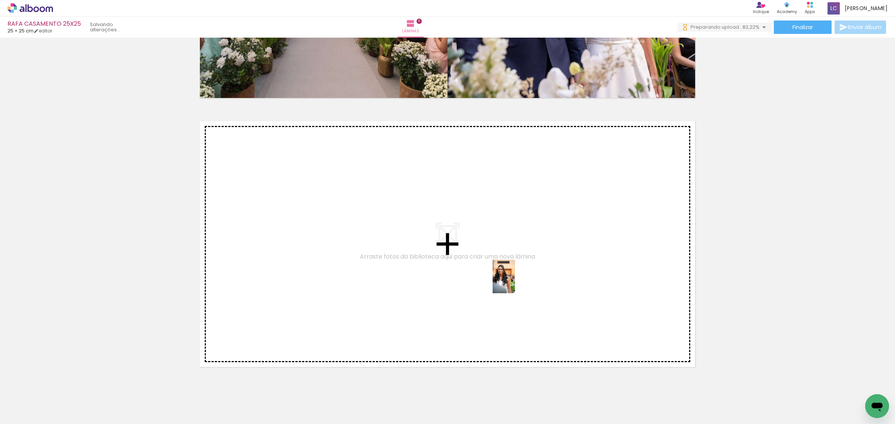
drag, startPoint x: 583, startPoint y: 409, endPoint x: 515, endPoint y: 282, distance: 143.8
click at [515, 282] on quentale-workspace at bounding box center [447, 212] width 895 height 424
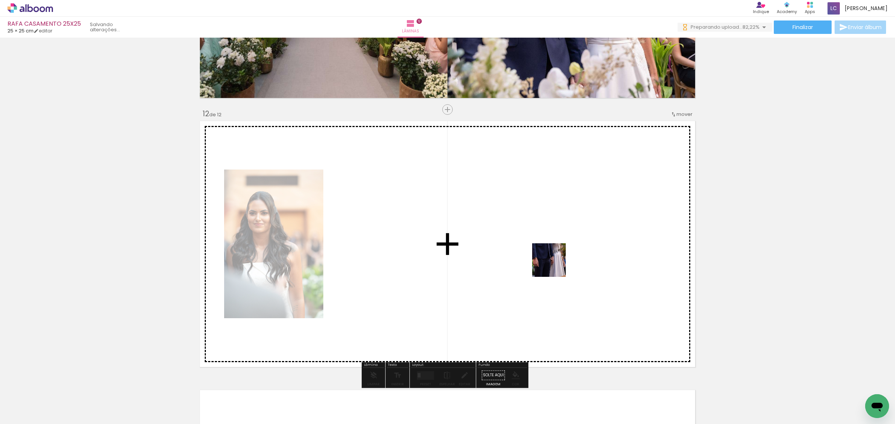
click at [555, 266] on quentale-workspace at bounding box center [447, 212] width 895 height 424
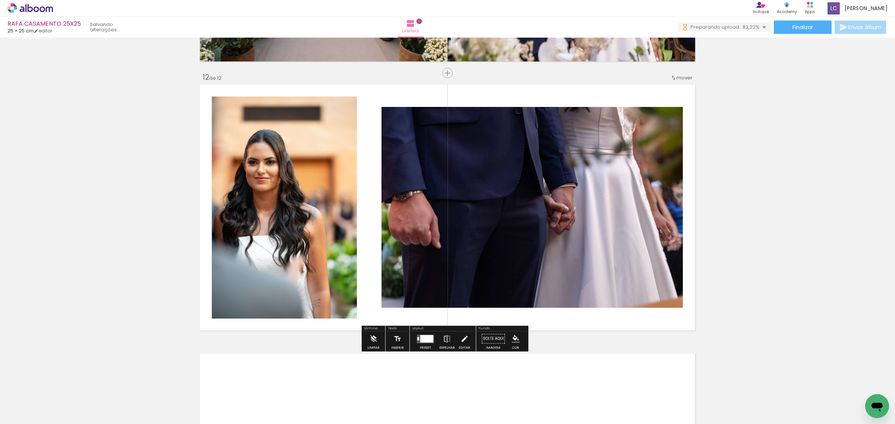
click at [424, 336] on div at bounding box center [426, 338] width 13 height 7
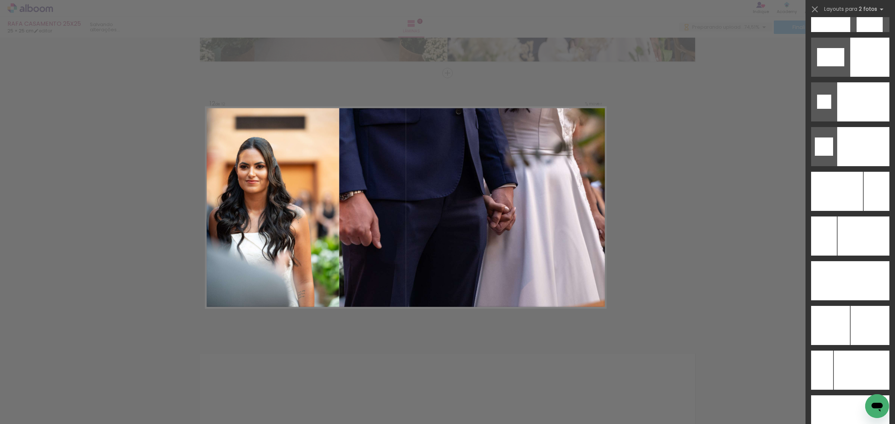
scroll to position [3216, 0]
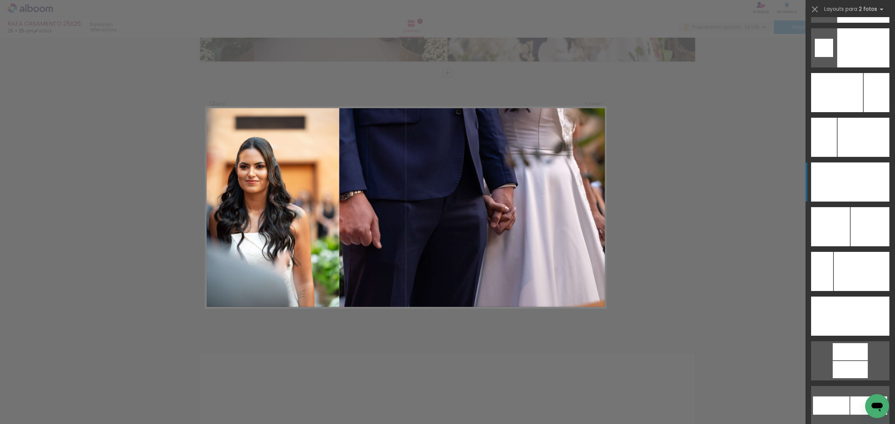
drag, startPoint x: 853, startPoint y: 188, endPoint x: 853, endPoint y: 196, distance: 8.2
click at [853, 196] on div at bounding box center [862, 182] width 53 height 39
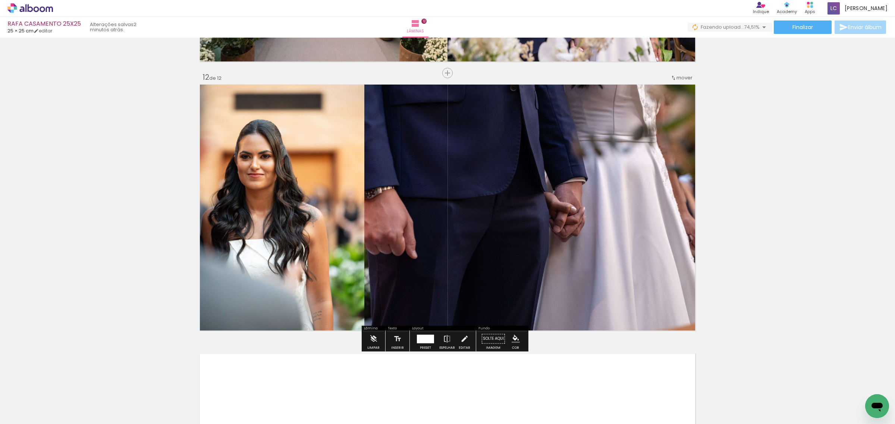
click at [424, 342] on div at bounding box center [427, 339] width 15 height 9
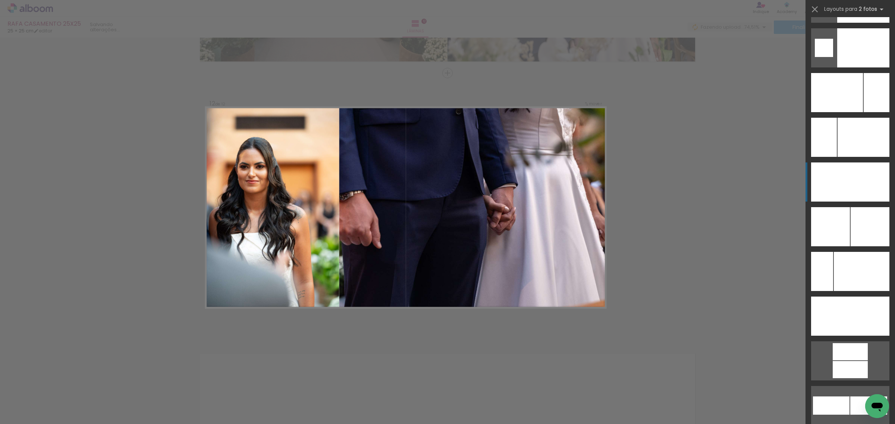
scroll to position [3356, 0]
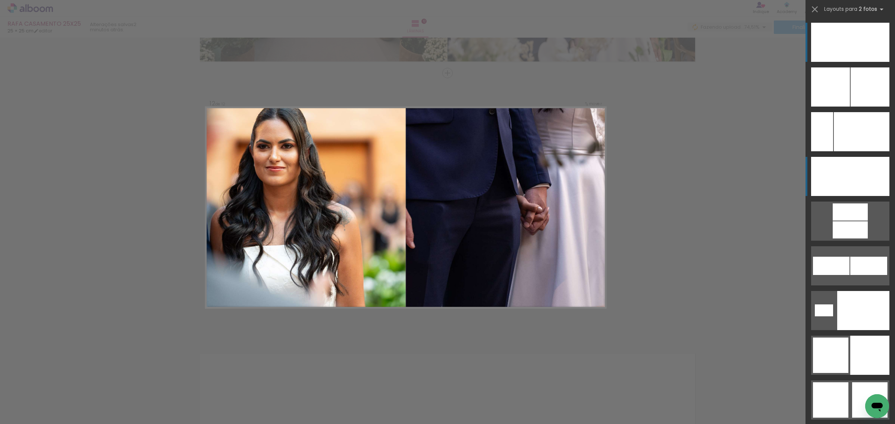
click at [860, 186] on div at bounding box center [869, 176] width 39 height 39
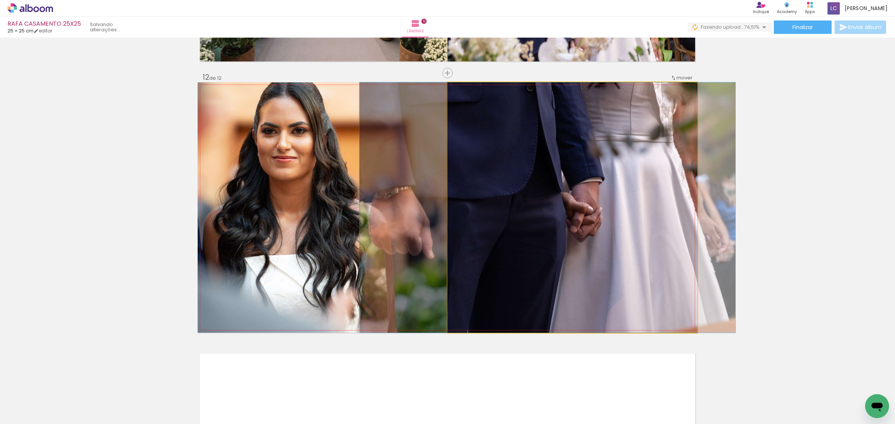
drag, startPoint x: 662, startPoint y: 216, endPoint x: 637, endPoint y: 219, distance: 25.2
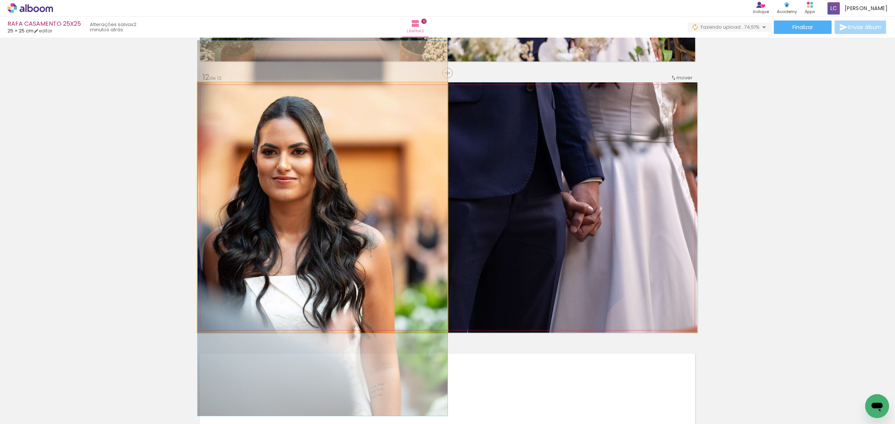
drag, startPoint x: 413, startPoint y: 254, endPoint x: 411, endPoint y: 274, distance: 21.0
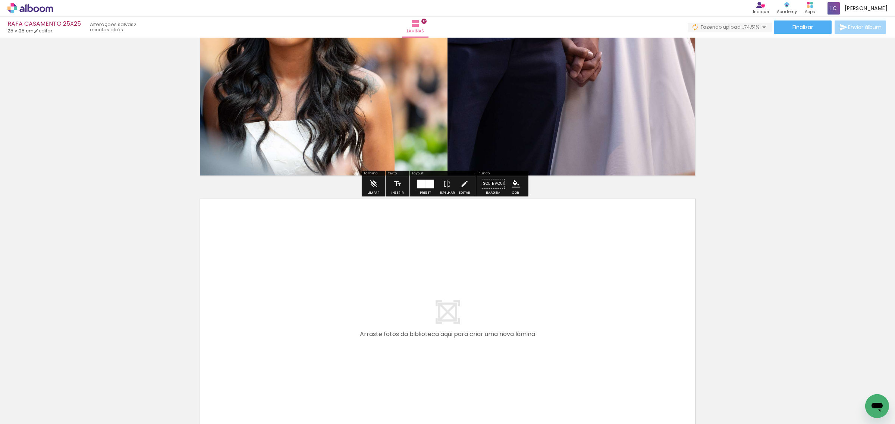
scroll to position [3125, 0]
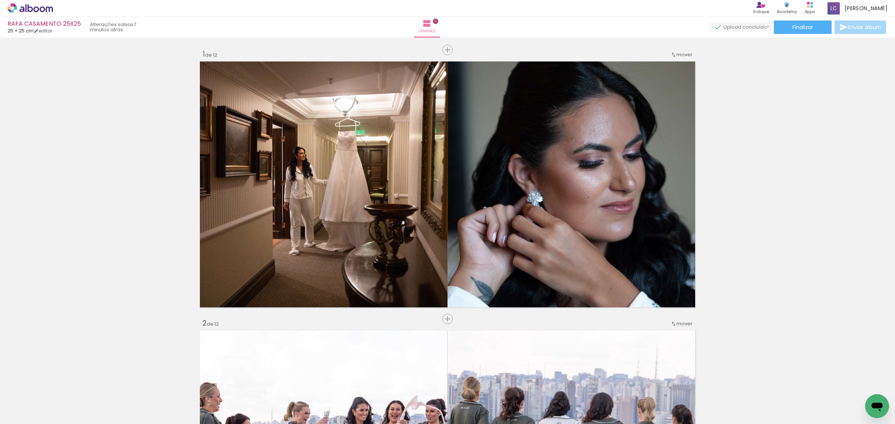
scroll to position [0, 964]
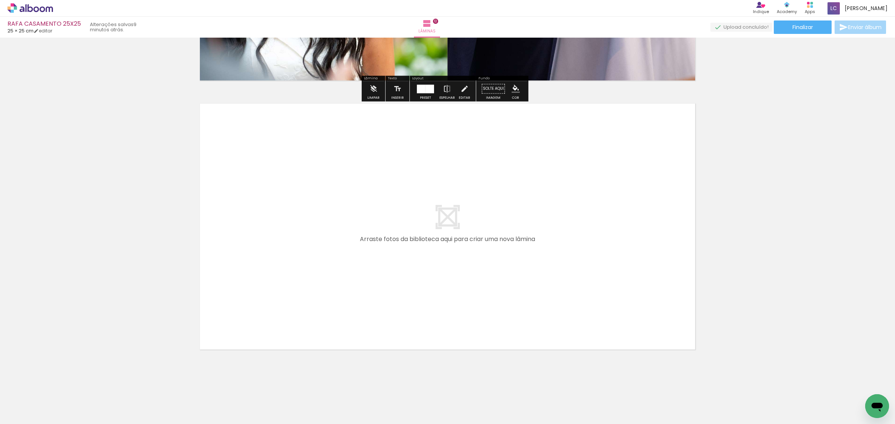
scroll to position [0, 1011]
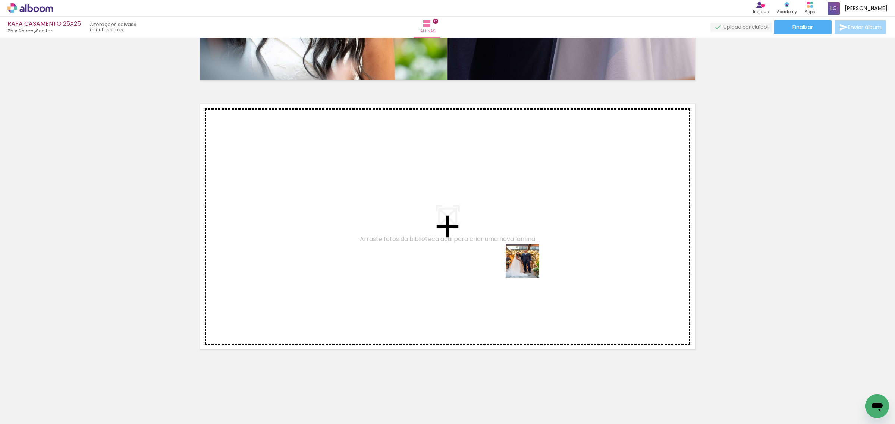
drag, startPoint x: 608, startPoint y: 401, endPoint x: 525, endPoint y: 256, distance: 167.5
click at [525, 256] on quentale-workspace at bounding box center [447, 212] width 895 height 424
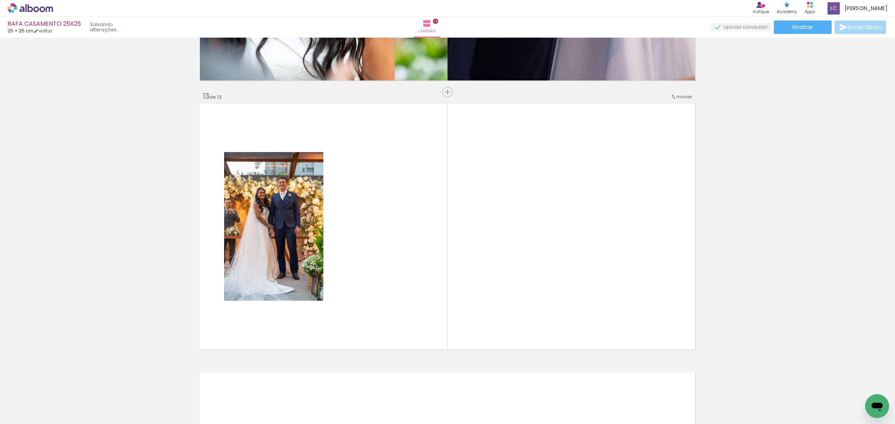
scroll to position [3207, 0]
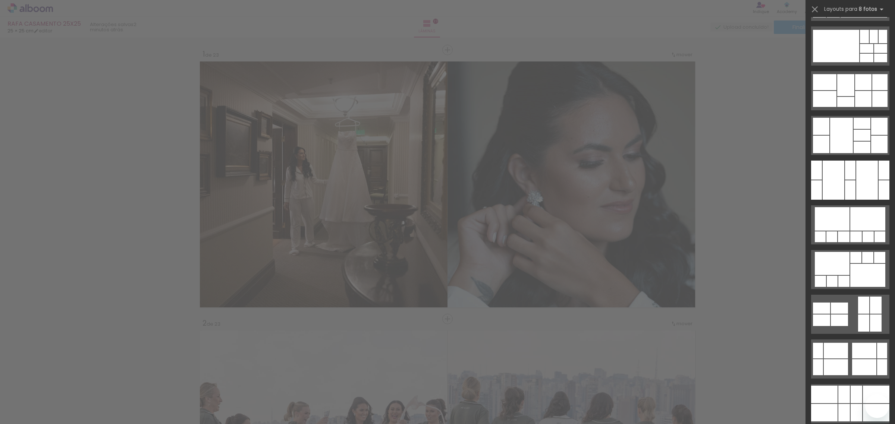
scroll to position [5900, 0]
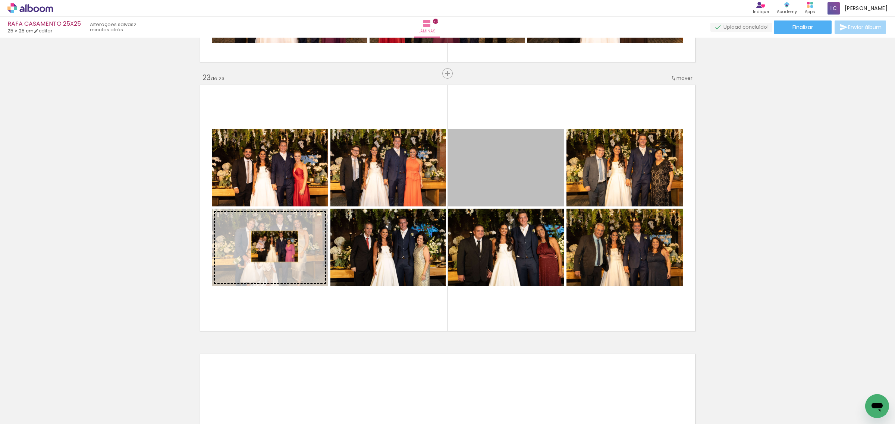
drag, startPoint x: 508, startPoint y: 165, endPoint x: 271, endPoint y: 246, distance: 250.4
click at [0, 0] on slot at bounding box center [0, 0] width 0 height 0
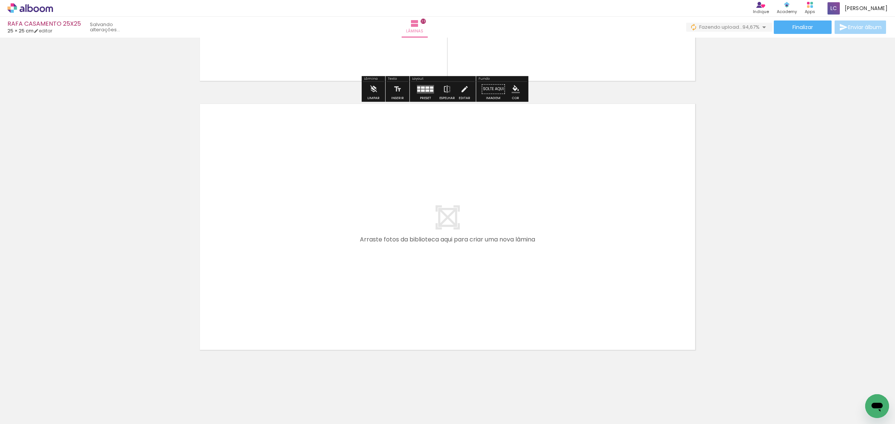
scroll to position [0, 2301]
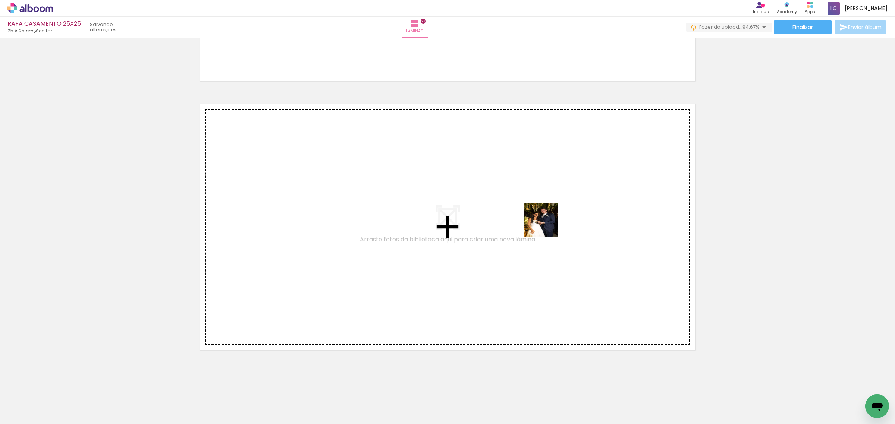
drag, startPoint x: 744, startPoint y: 401, endPoint x: 543, endPoint y: 224, distance: 267.6
click at [543, 224] on quentale-workspace at bounding box center [447, 212] width 895 height 424
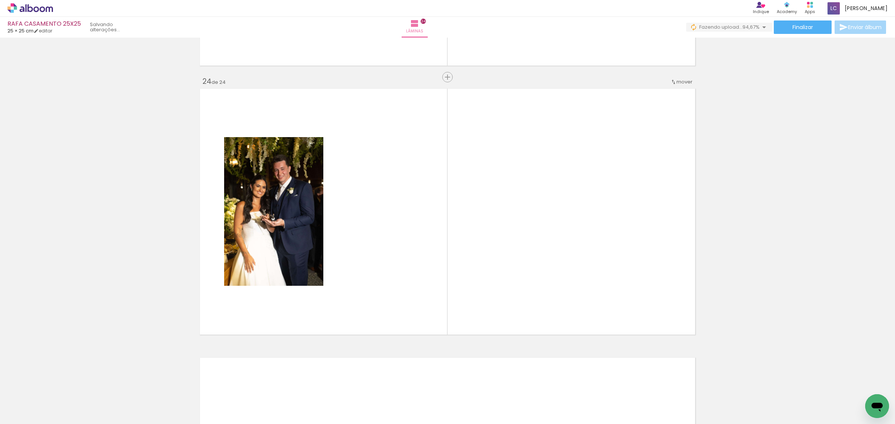
scroll to position [6169, 0]
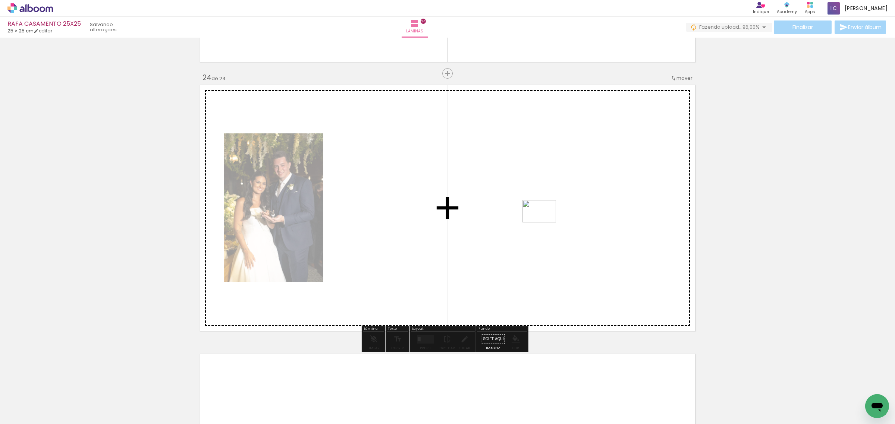
drag, startPoint x: 774, startPoint y: 396, endPoint x: 545, endPoint y: 223, distance: 287.5
click at [545, 223] on quentale-workspace at bounding box center [447, 212] width 895 height 424
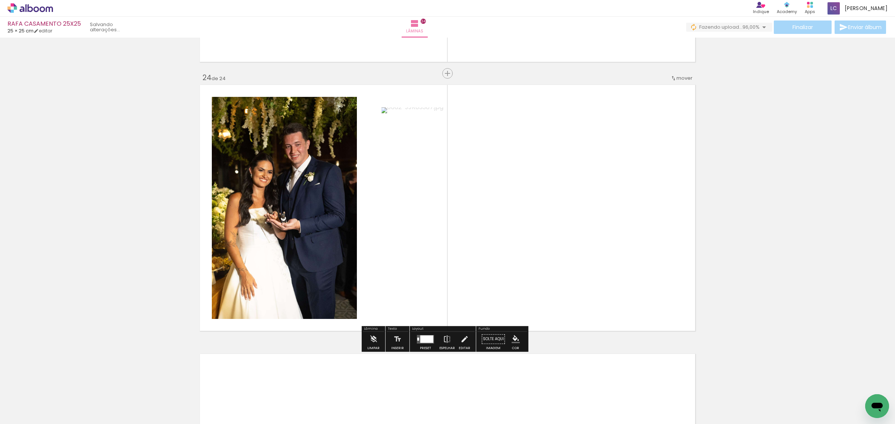
click at [425, 342] on div at bounding box center [426, 339] width 13 height 7
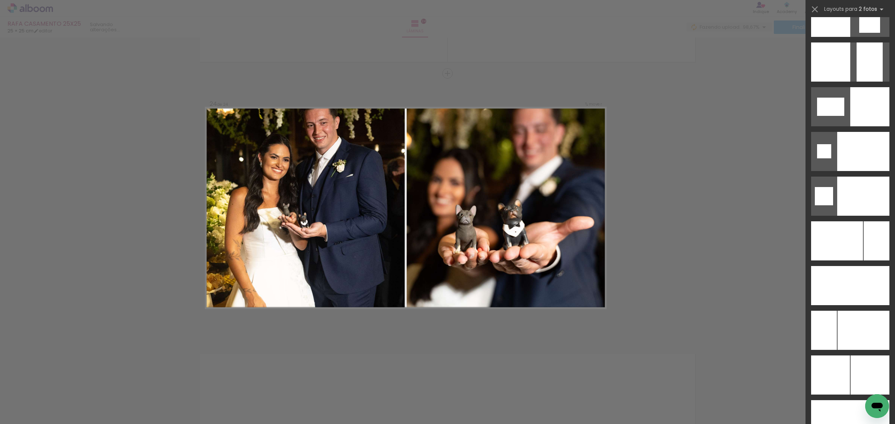
scroll to position [3123, 0]
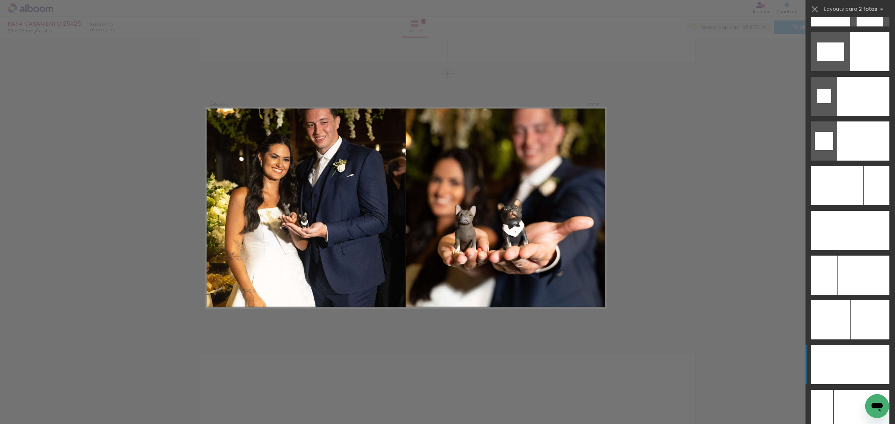
click at [863, 356] on div at bounding box center [869, 364] width 39 height 39
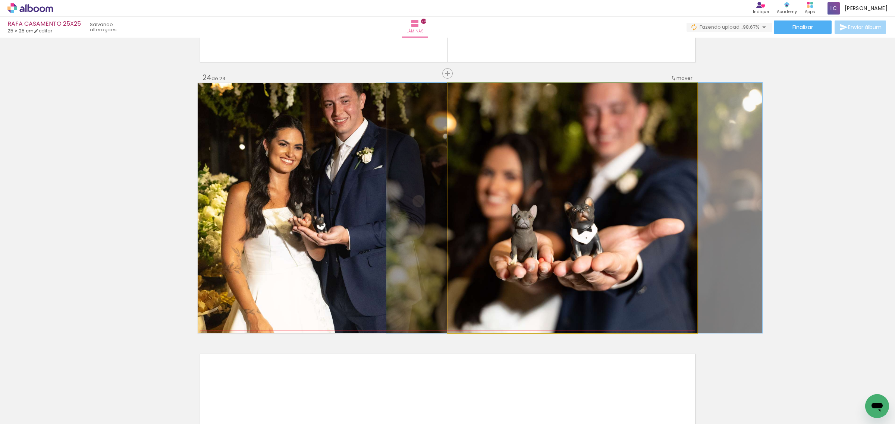
drag, startPoint x: 577, startPoint y: 220, endPoint x: 579, endPoint y: 197, distance: 23.6
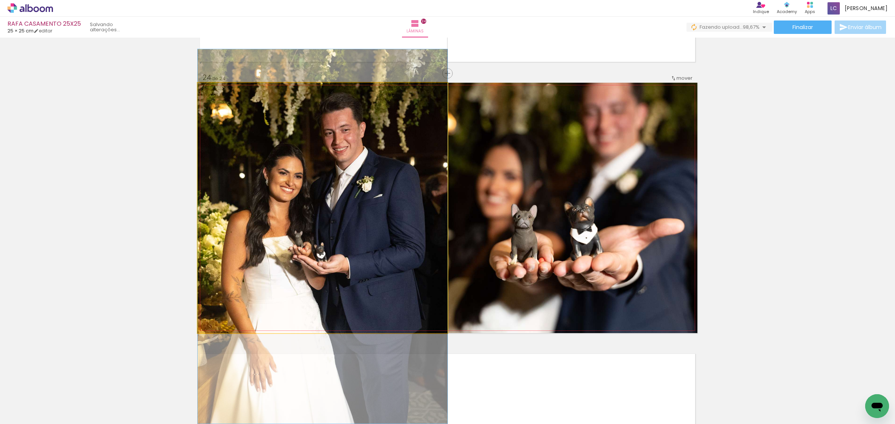
drag, startPoint x: 393, startPoint y: 186, endPoint x: 387, endPoint y: 214, distance: 29.4
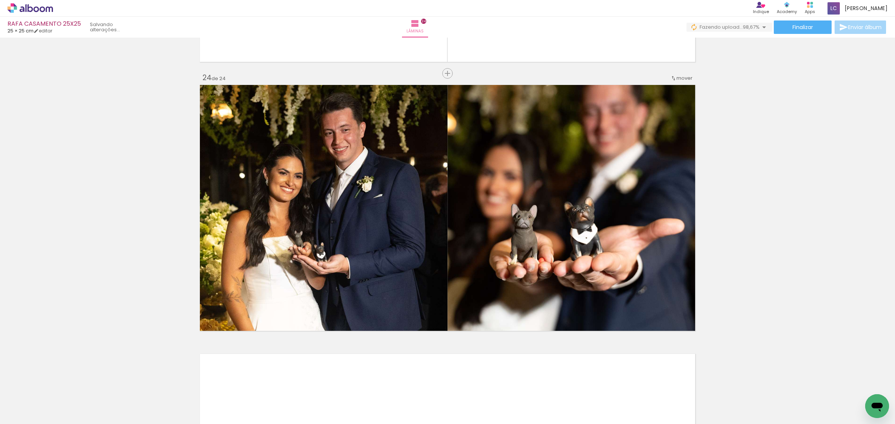
scroll to position [0, 2343]
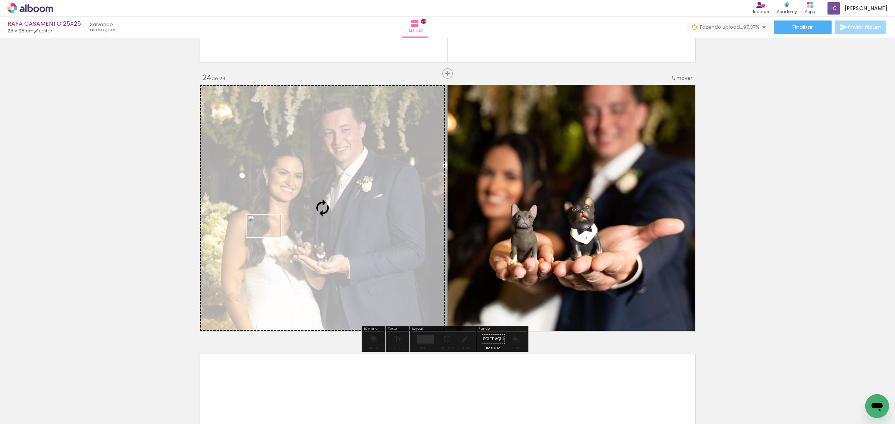
drag, startPoint x: 851, startPoint y: 405, endPoint x: 270, endPoint y: 237, distance: 605.0
click at [270, 237] on quentale-workspace at bounding box center [447, 212] width 895 height 424
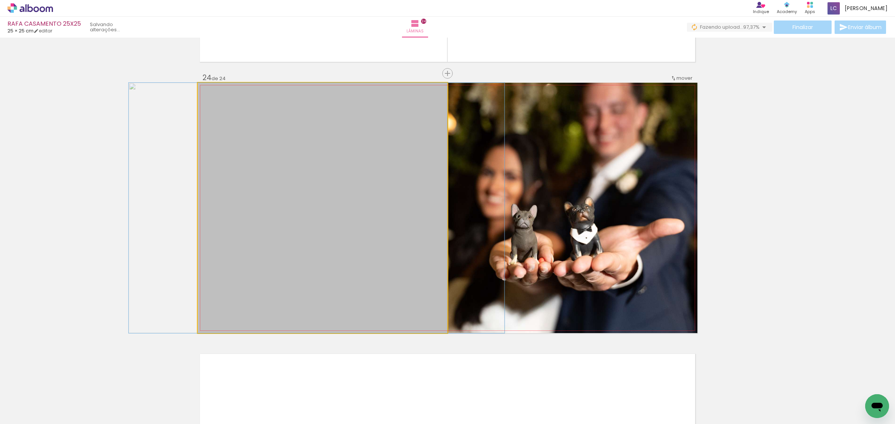
drag, startPoint x: 411, startPoint y: 241, endPoint x: 744, endPoint y: 205, distance: 335.2
click at [0, 0] on slot at bounding box center [0, 0] width 0 height 0
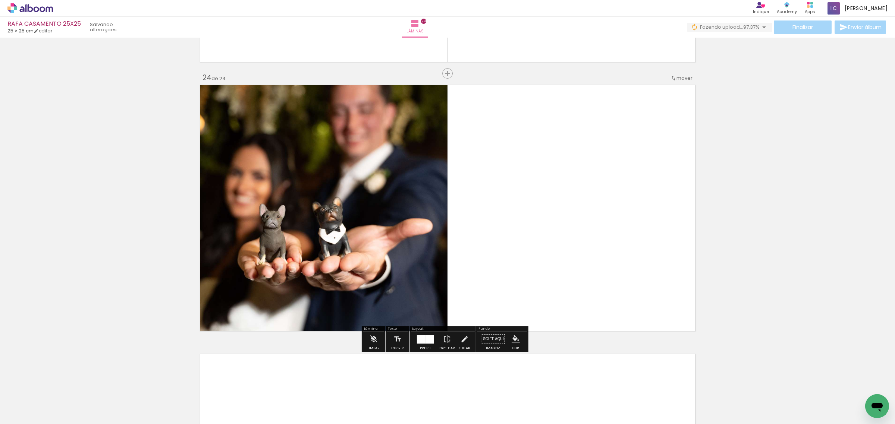
click at [444, 336] on iron-icon at bounding box center [447, 339] width 8 height 15
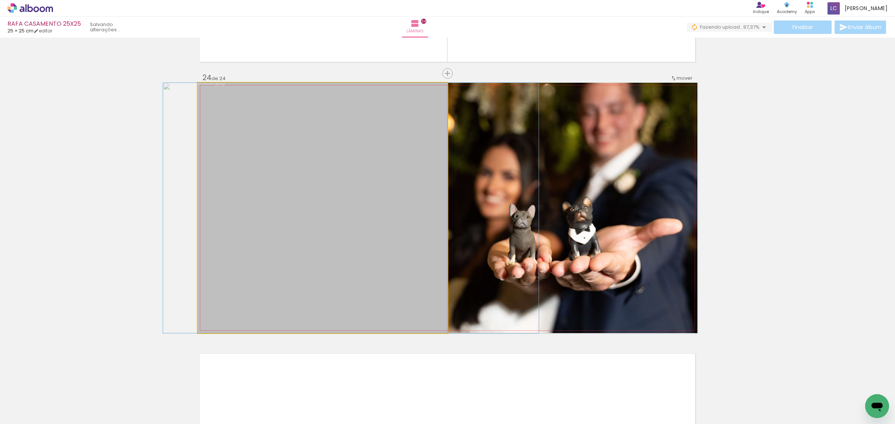
drag, startPoint x: 365, startPoint y: 252, endPoint x: 392, endPoint y: 262, distance: 28.2
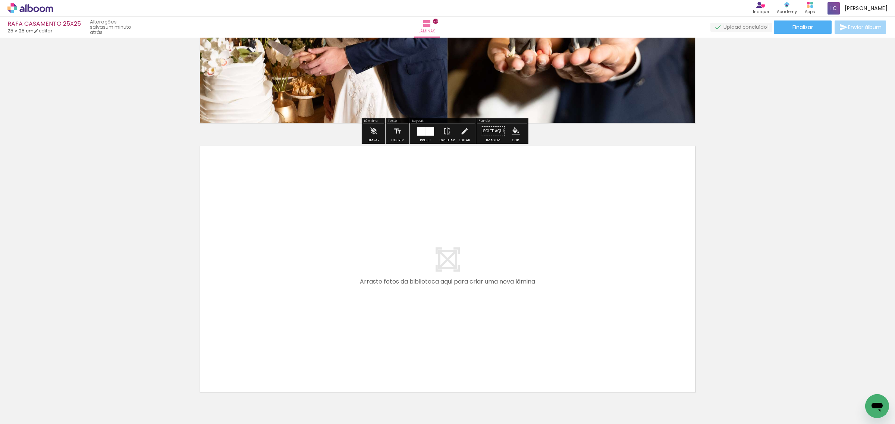
scroll to position [6402, 0]
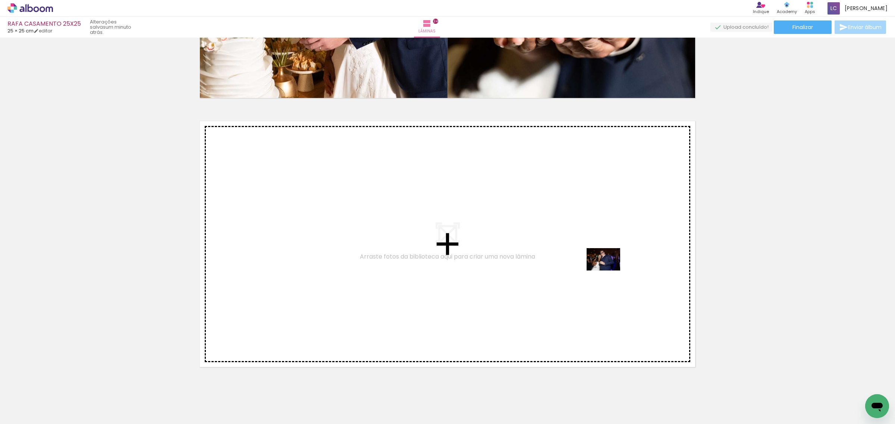
drag, startPoint x: 781, startPoint y: 410, endPoint x: 609, endPoint y: 271, distance: 221.7
click at [609, 271] on quentale-workspace at bounding box center [447, 212] width 895 height 424
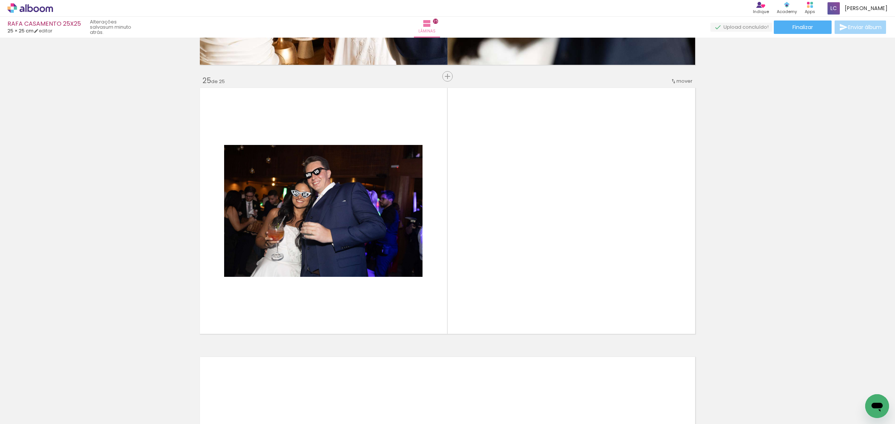
scroll to position [6438, 0]
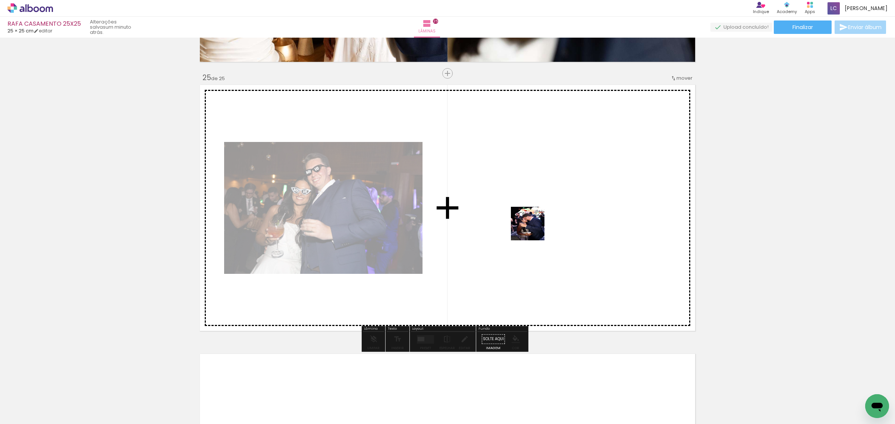
drag, startPoint x: 822, startPoint y: 396, endPoint x: 533, endPoint y: 229, distance: 333.8
click at [533, 229] on quentale-workspace at bounding box center [447, 212] width 895 height 424
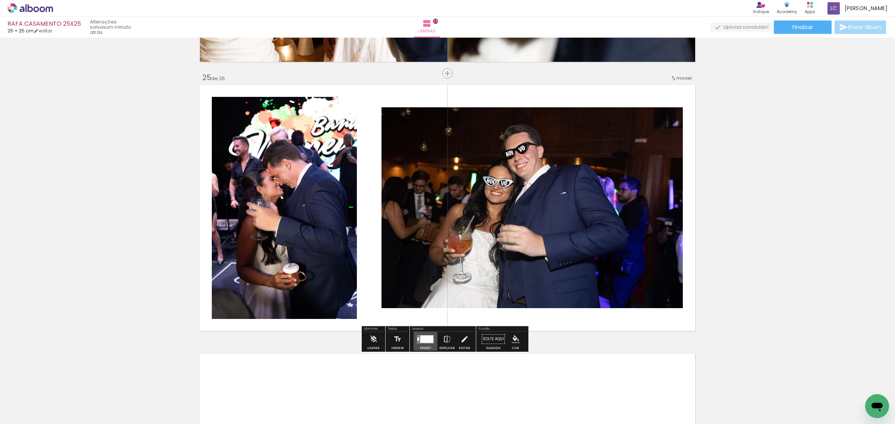
click at [424, 341] on div at bounding box center [426, 339] width 13 height 7
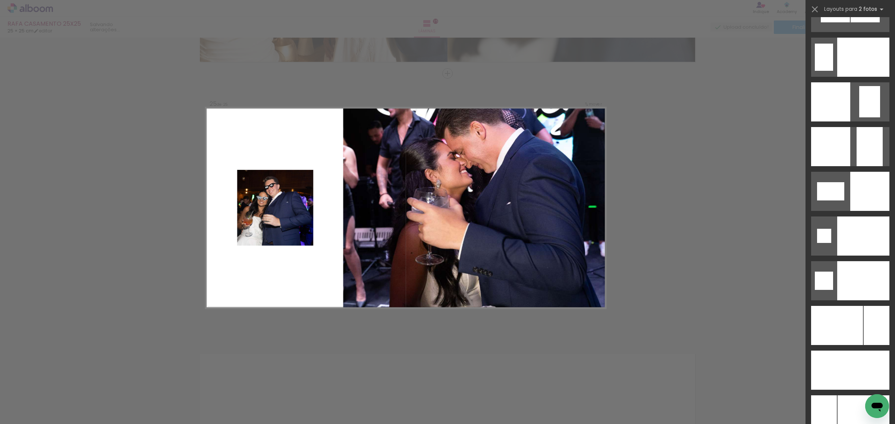
scroll to position [3123, 0]
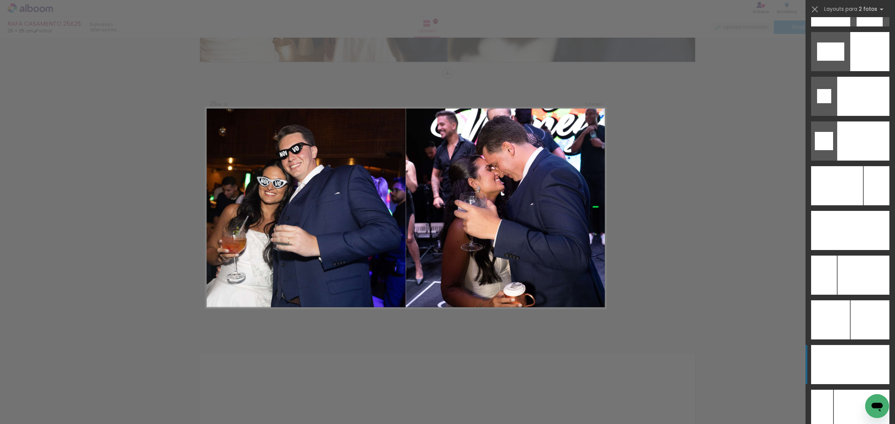
click at [863, 354] on div at bounding box center [869, 364] width 39 height 39
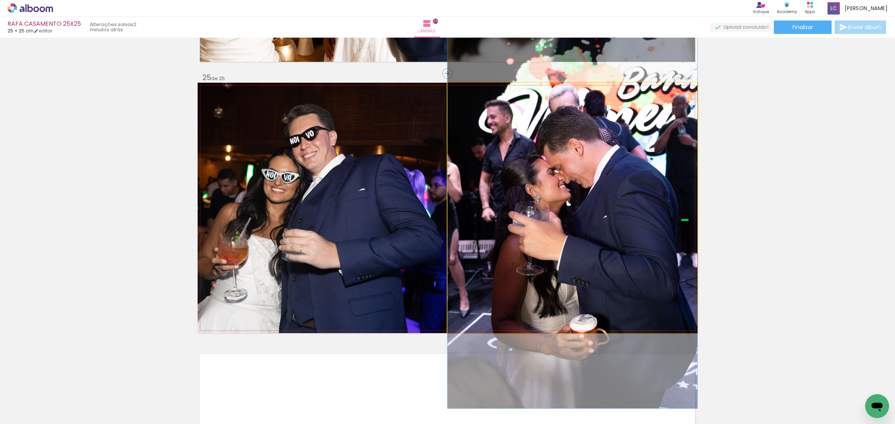
drag, startPoint x: 565, startPoint y: 187, endPoint x: 565, endPoint y: 201, distance: 13.4
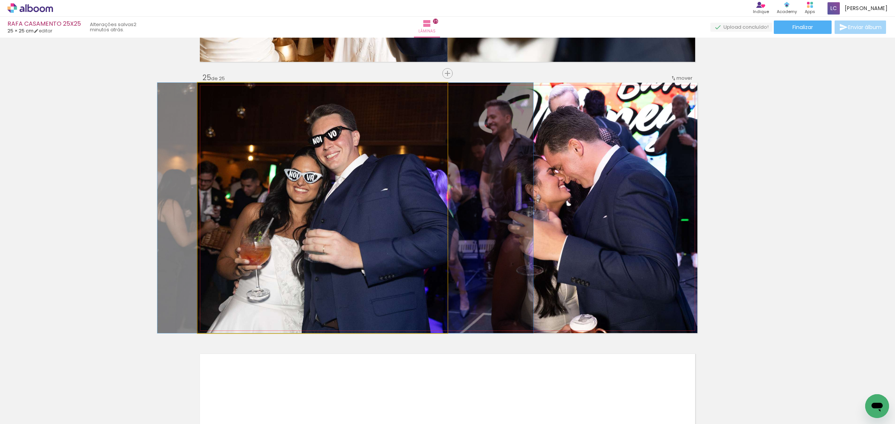
drag, startPoint x: 349, startPoint y: 191, endPoint x: 372, endPoint y: 221, distance: 37.2
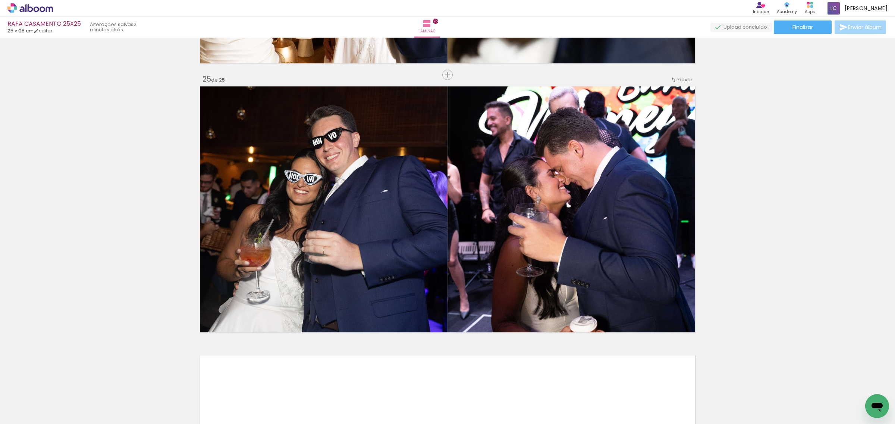
scroll to position [6438, 0]
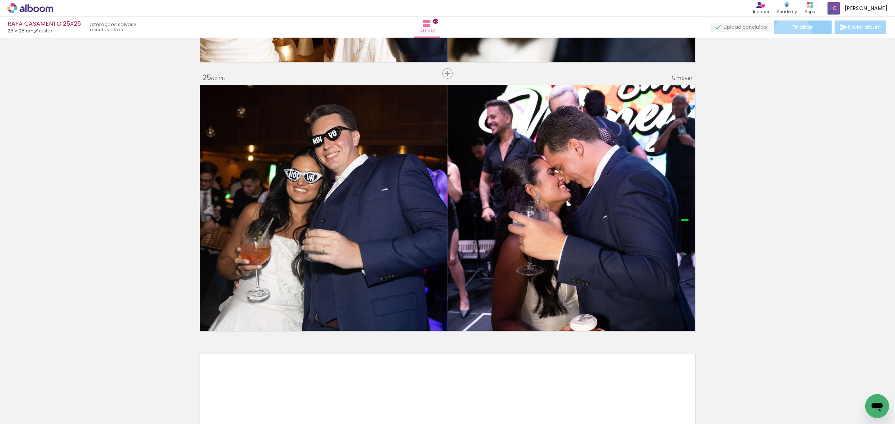
click at [790, 34] on paper-button "Finalizar" at bounding box center [803, 27] width 58 height 13
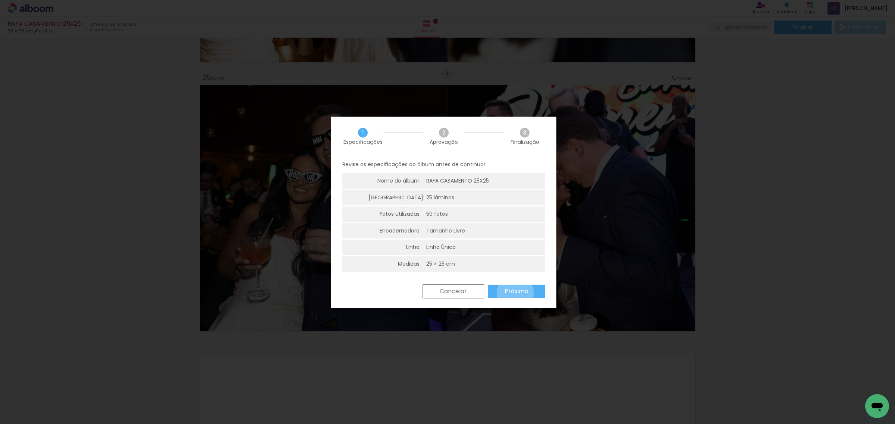
click at [0, 0] on slot "Próximo" at bounding box center [0, 0] width 0 height 0
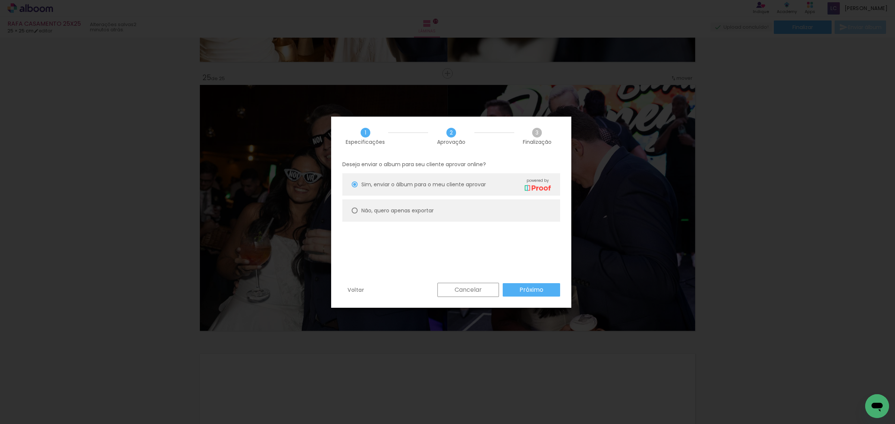
click at [0, 0] on slot "Não, quero apenas exportar" at bounding box center [0, 0] width 0 height 0
type paper-radio-button "on"
click at [0, 0] on slot "Próximo" at bounding box center [0, 0] width 0 height 0
type input "Alta, 300 DPI"
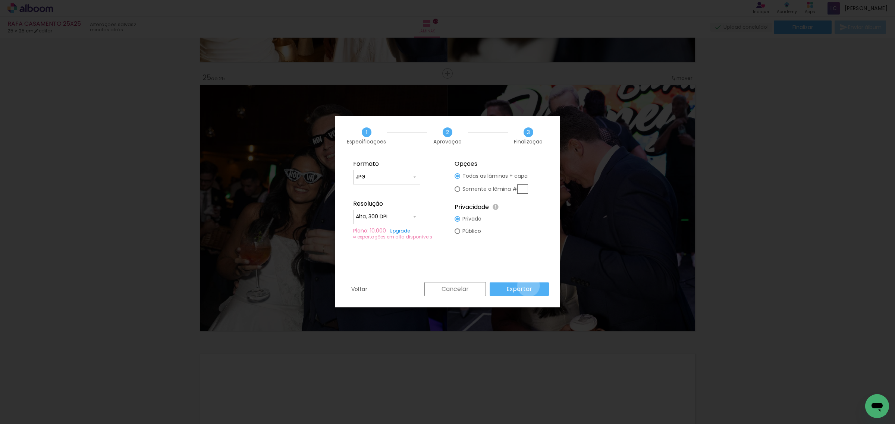
click at [0, 0] on slot "Exportar" at bounding box center [0, 0] width 0 height 0
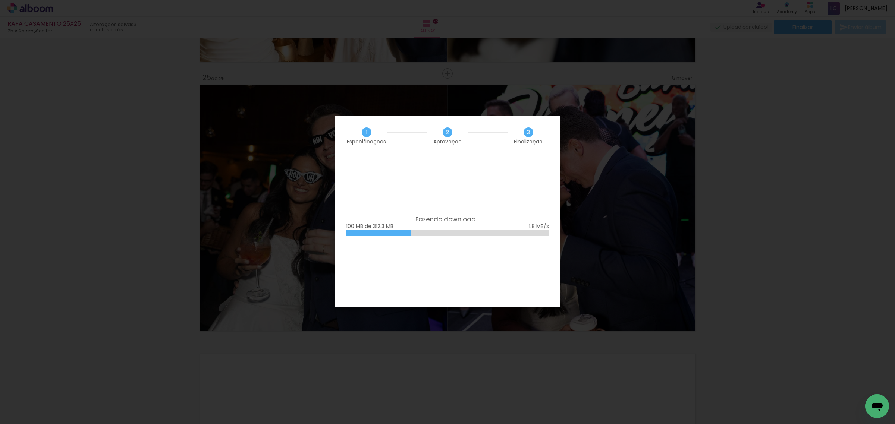
scroll to position [0, 2343]
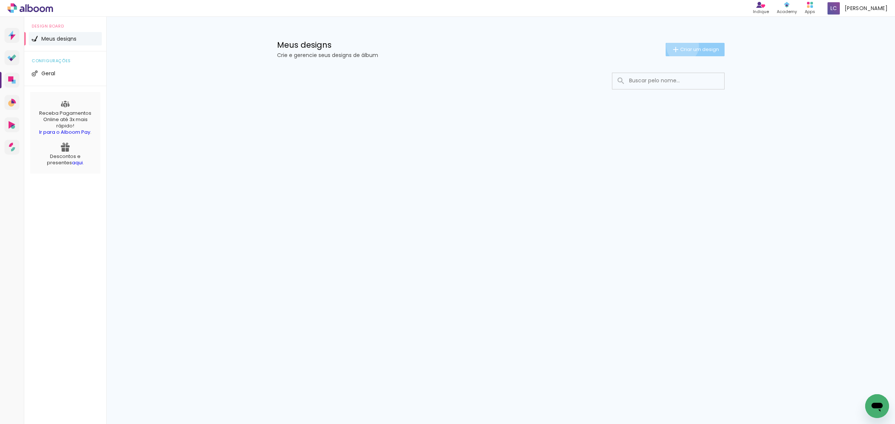
click at [681, 47] on span "Criar um design" at bounding box center [699, 49] width 39 height 5
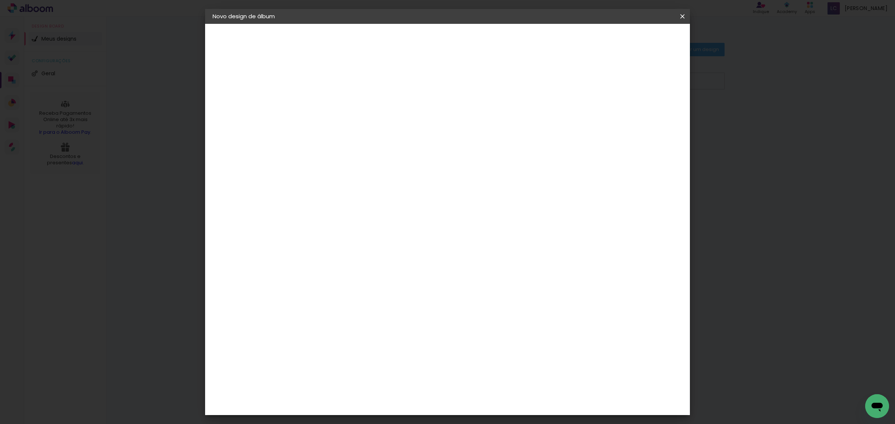
click at [334, 99] on input at bounding box center [334, 100] width 0 height 12
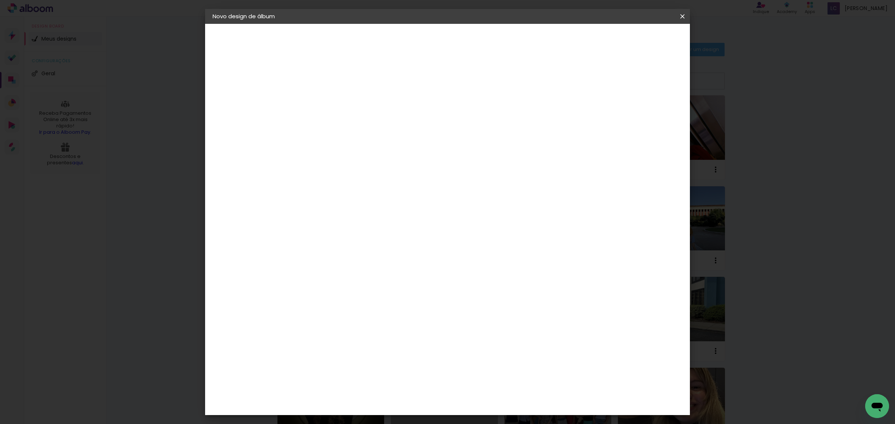
type input "CHICO 25X25"
type paper-input "CHICO 25X25"
click at [0, 0] on slot "Avançar" at bounding box center [0, 0] width 0 height 0
click at [474, 116] on paper-item "Tamanho Livre" at bounding box center [439, 113] width 72 height 16
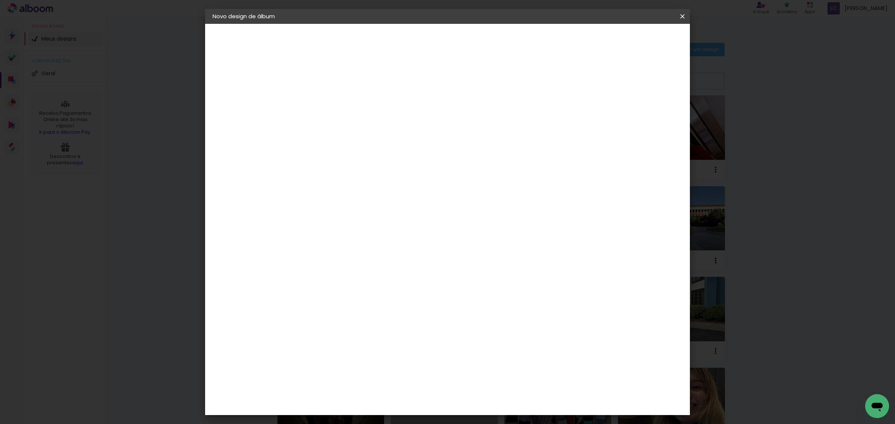
click at [0, 0] on slot "Avançar" at bounding box center [0, 0] width 0 height 0
type input "4"
type paper-input "4"
click at [646, 116] on input "4" at bounding box center [642, 112] width 13 height 11
type input "3"
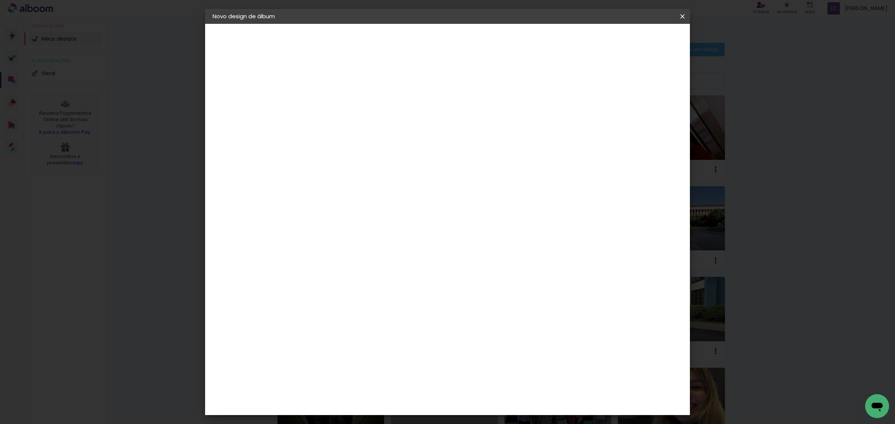
type paper-input "3"
click at [646, 116] on input "3" at bounding box center [644, 112] width 13 height 11
type input "2"
type paper-input "2"
click at [646, 116] on input "2" at bounding box center [645, 112] width 13 height 11
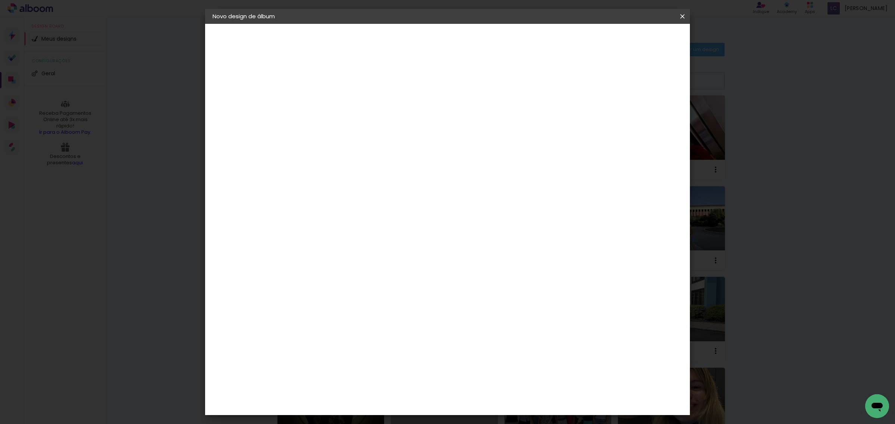
click at [492, 305] on input "60" at bounding box center [487, 310] width 19 height 11
type input "50,6"
type paper-input "50,6"
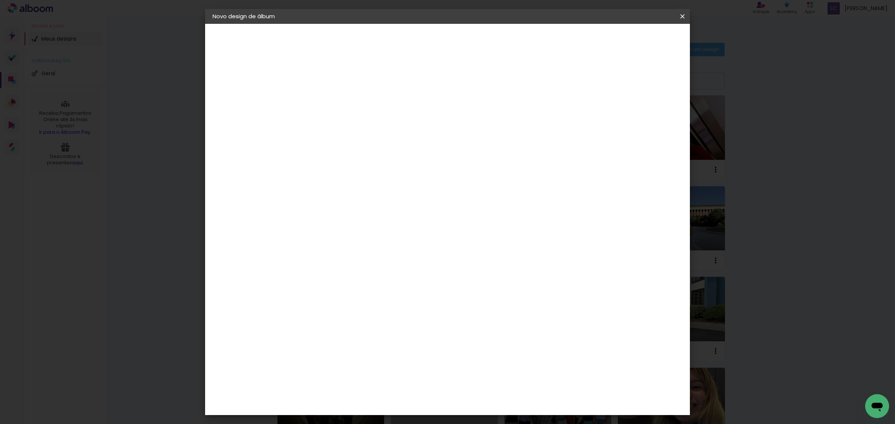
click at [317, 220] on input "30" at bounding box center [310, 225] width 19 height 11
type input "25,4"
type paper-input "25,4"
click at [634, 37] on span "Iniciar design" at bounding box center [617, 39] width 34 height 5
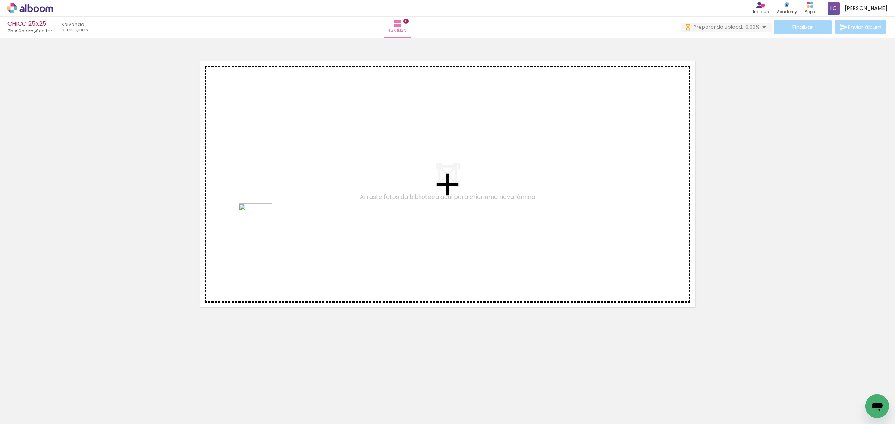
drag, startPoint x: 111, startPoint y: 410, endPoint x: 261, endPoint y: 226, distance: 237.5
click at [261, 226] on quentale-workspace at bounding box center [447, 212] width 895 height 424
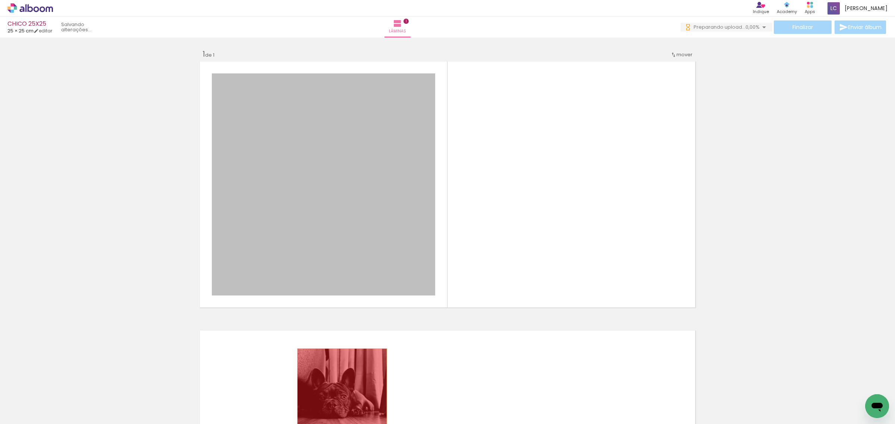
drag, startPoint x: 378, startPoint y: 194, endPoint x: 338, endPoint y: 394, distance: 204.3
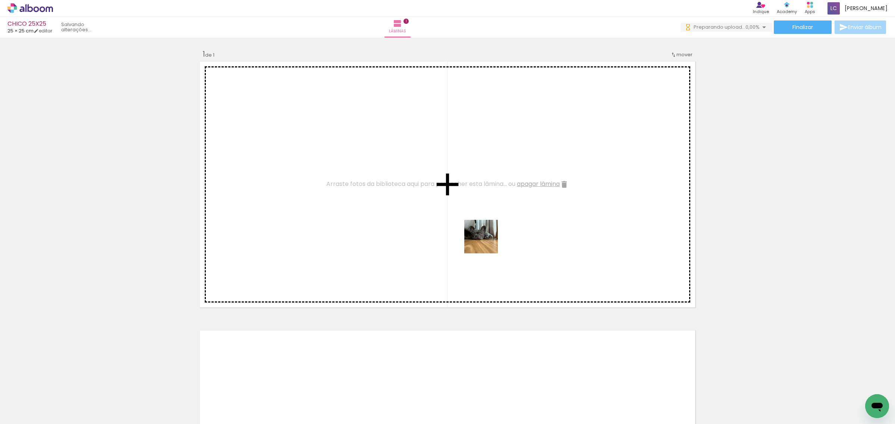
drag, startPoint x: 622, startPoint y: 404, endPoint x: 487, endPoint y: 242, distance: 210.7
click at [487, 242] on quentale-workspace at bounding box center [447, 212] width 895 height 424
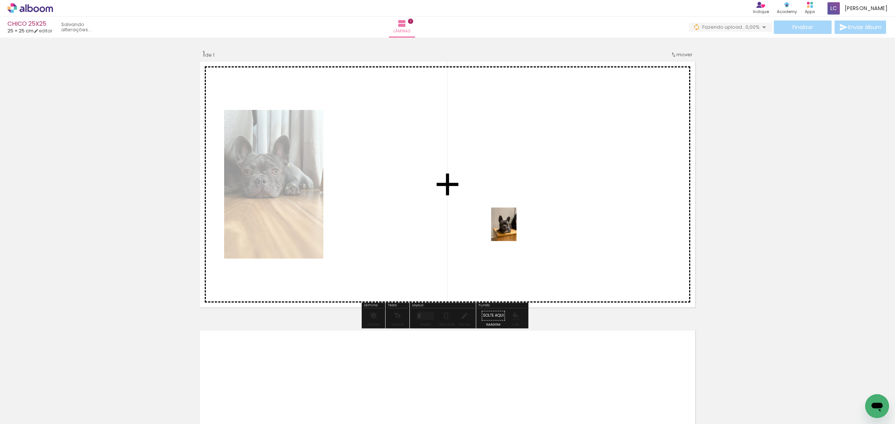
drag, startPoint x: 552, startPoint y: 415, endPoint x: 513, endPoint y: 230, distance: 188.6
click at [513, 230] on quentale-workspace at bounding box center [447, 212] width 895 height 424
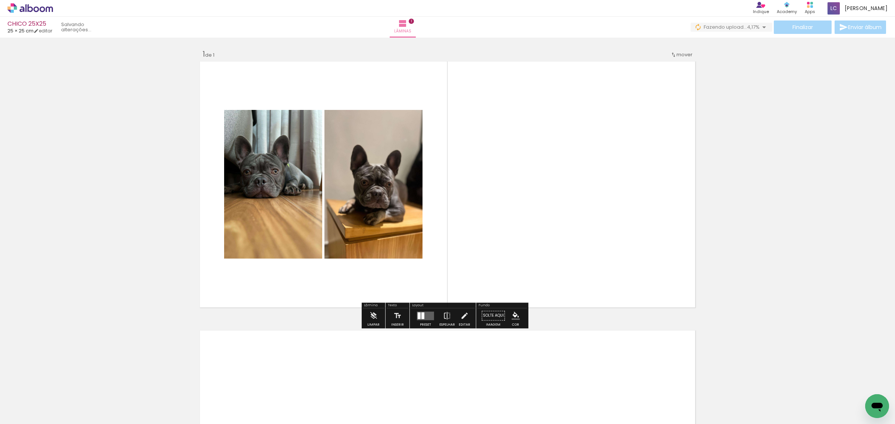
click at [418, 314] on div at bounding box center [419, 315] width 3 height 7
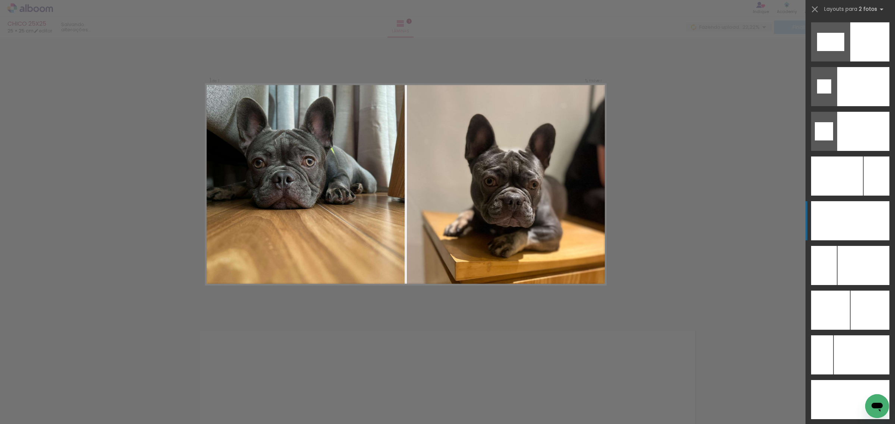
scroll to position [3170, 0]
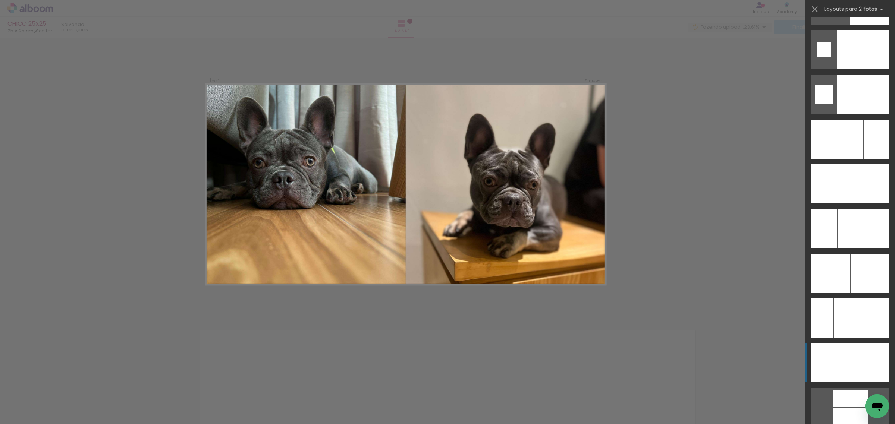
click at [852, 349] on div at bounding box center [869, 362] width 39 height 39
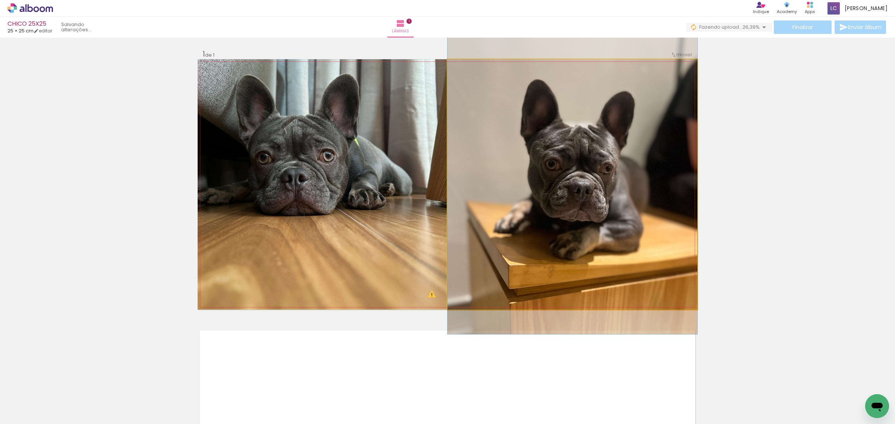
drag, startPoint x: 660, startPoint y: 231, endPoint x: 656, endPoint y: 215, distance: 17.0
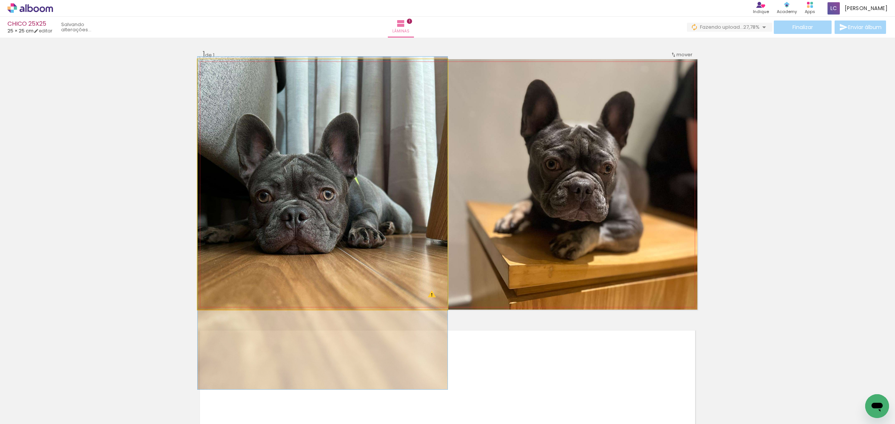
drag, startPoint x: 360, startPoint y: 191, endPoint x: 357, endPoint y: 229, distance: 38.9
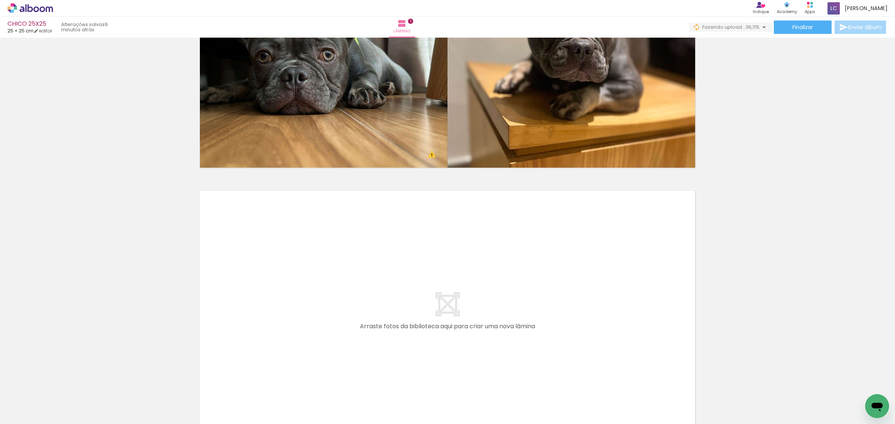
scroll to position [227, 0]
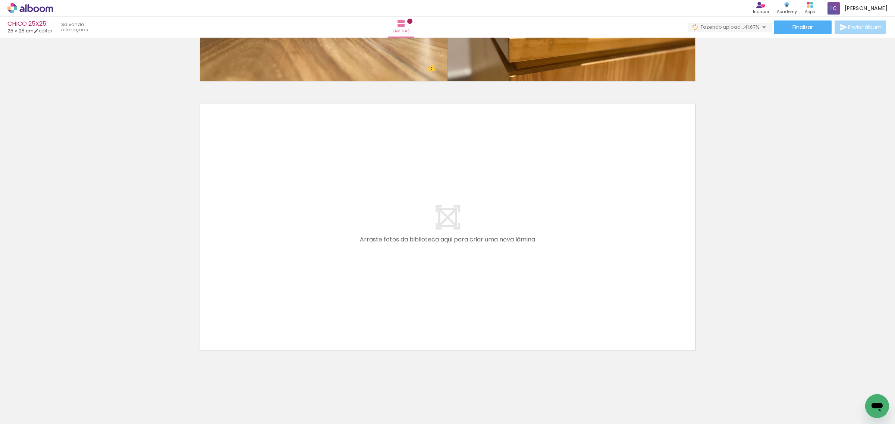
click at [100, 385] on iron-icon at bounding box center [100, 384] width 8 height 8
drag, startPoint x: 164, startPoint y: 411, endPoint x: 169, endPoint y: 411, distance: 4.5
click at [169, 411] on div at bounding box center [158, 399] width 21 height 37
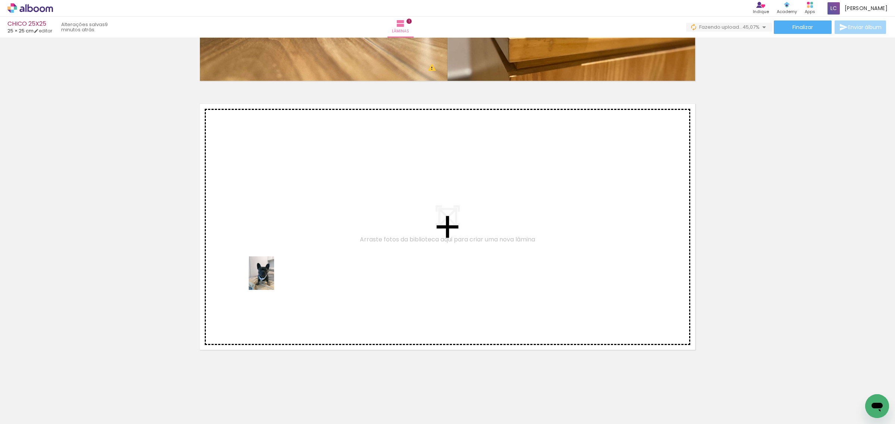
drag, startPoint x: 283, startPoint y: 409, endPoint x: 271, endPoint y: 279, distance: 130.7
click at [271, 279] on quentale-workspace at bounding box center [447, 212] width 895 height 424
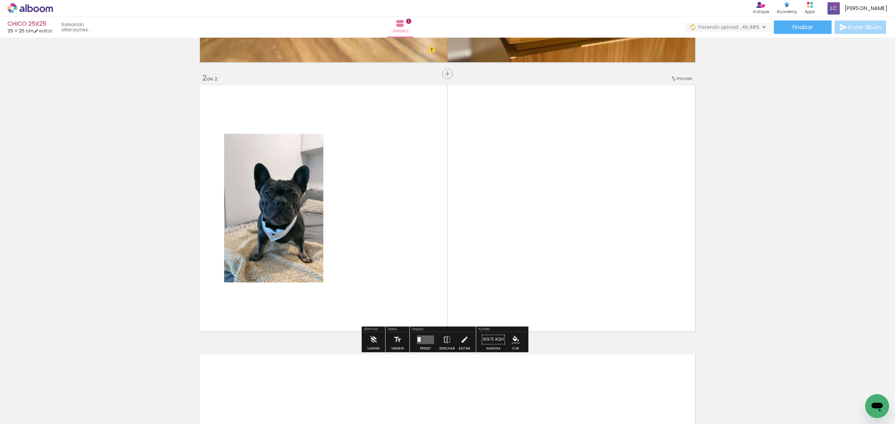
scroll to position [246, 0]
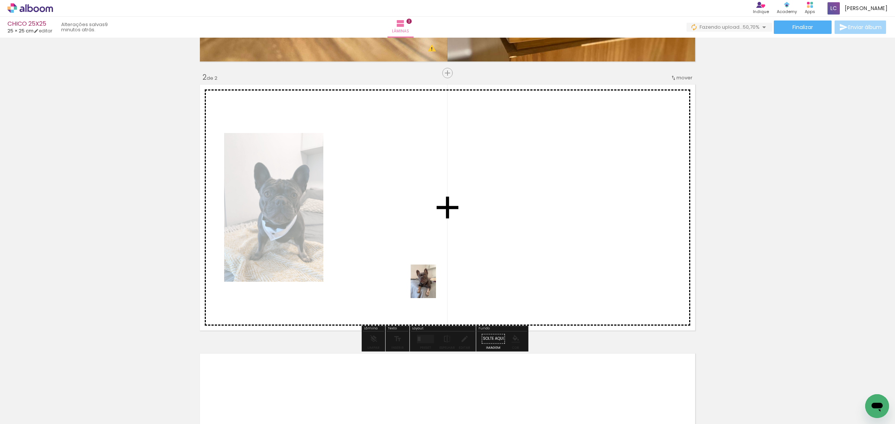
drag, startPoint x: 370, startPoint y: 413, endPoint x: 433, endPoint y: 286, distance: 141.1
click at [433, 286] on quentale-workspace at bounding box center [447, 212] width 895 height 424
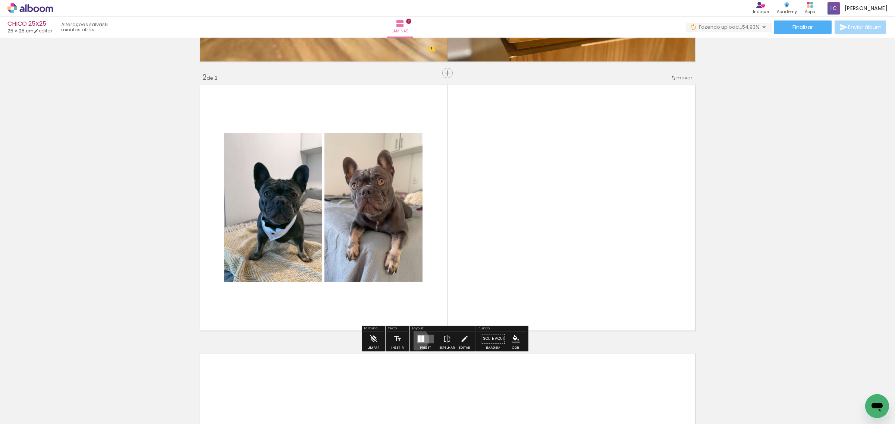
click at [418, 340] on div at bounding box center [419, 339] width 3 height 7
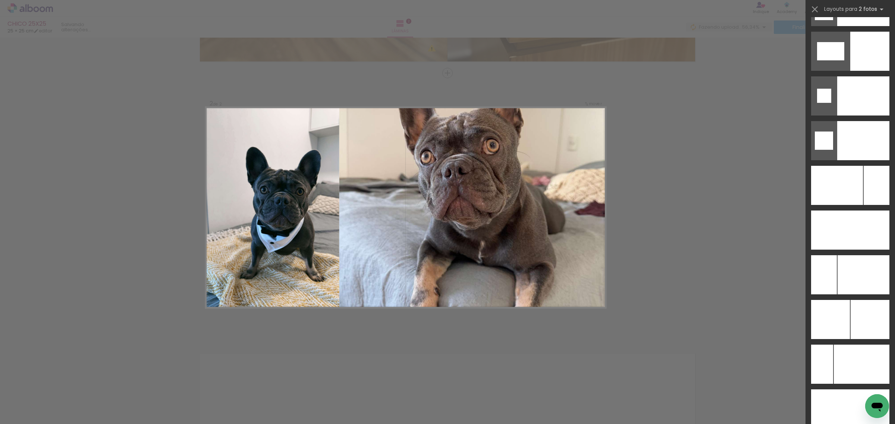
scroll to position [3263, 0]
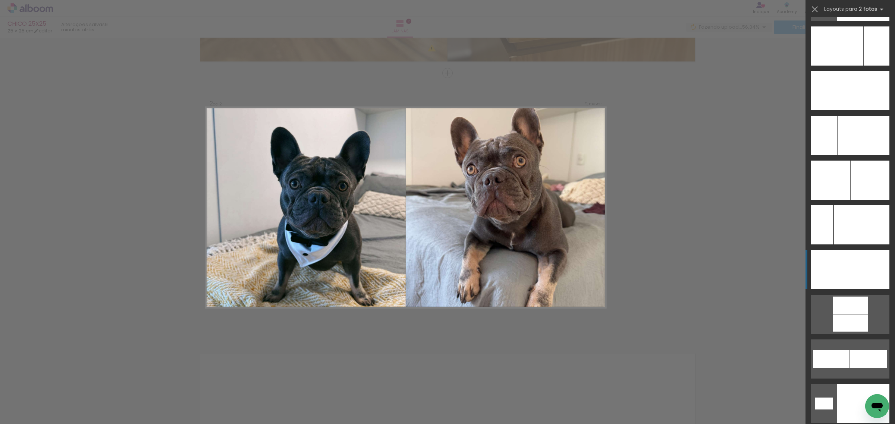
click at [839, 268] on div at bounding box center [830, 269] width 39 height 39
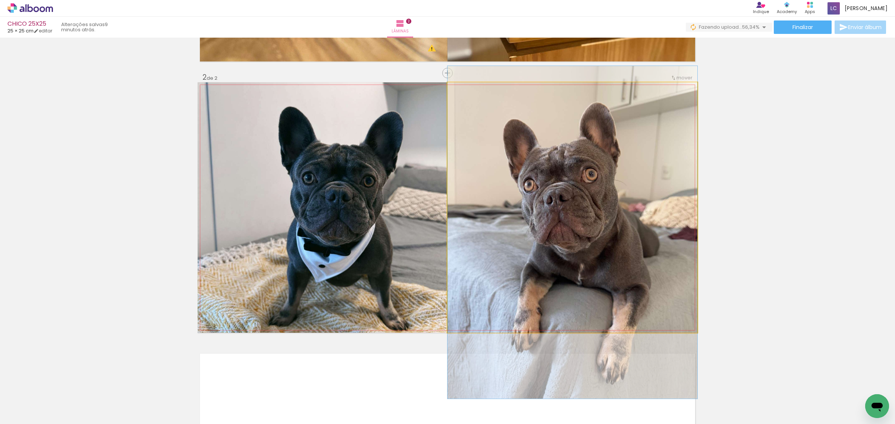
drag, startPoint x: 601, startPoint y: 227, endPoint x: 597, endPoint y: 252, distance: 25.4
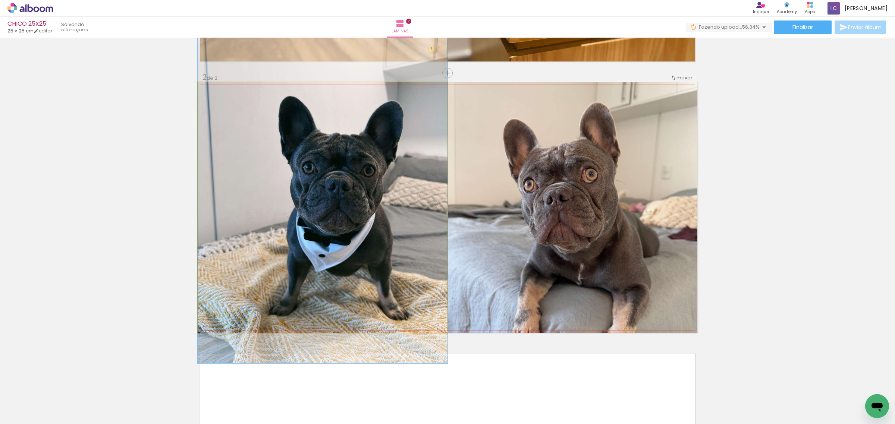
drag, startPoint x: 384, startPoint y: 250, endPoint x: 382, endPoint y: 239, distance: 10.7
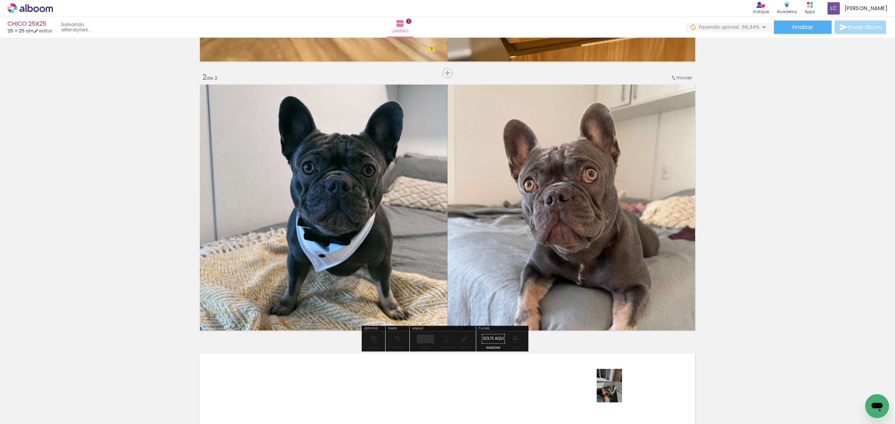
drag, startPoint x: 621, startPoint y: 400, endPoint x: 619, endPoint y: 392, distance: 8.4
click at [619, 392] on div at bounding box center [618, 399] width 28 height 37
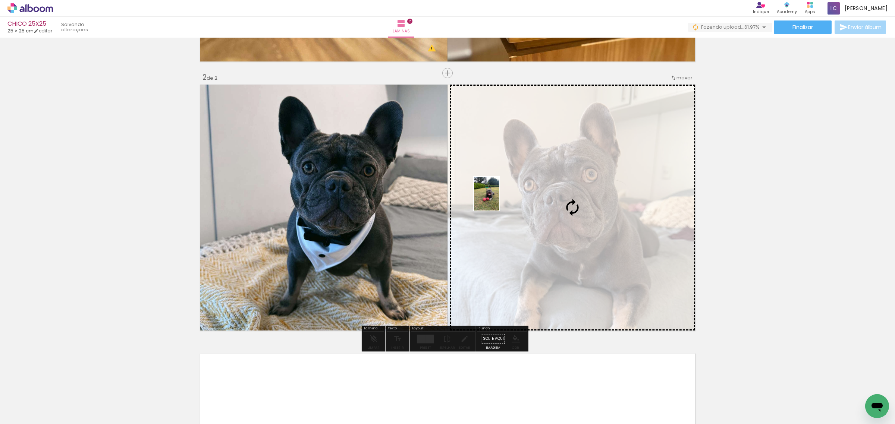
drag, startPoint x: 657, startPoint y: 403, endPoint x: 496, endPoint y: 200, distance: 258.9
click at [496, 200] on quentale-workspace at bounding box center [447, 212] width 895 height 424
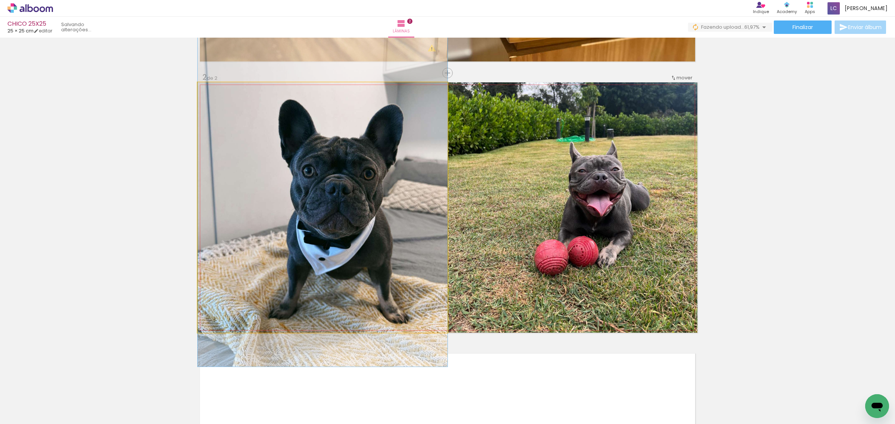
drag, startPoint x: 361, startPoint y: 206, endPoint x: 358, endPoint y: 209, distance: 4.2
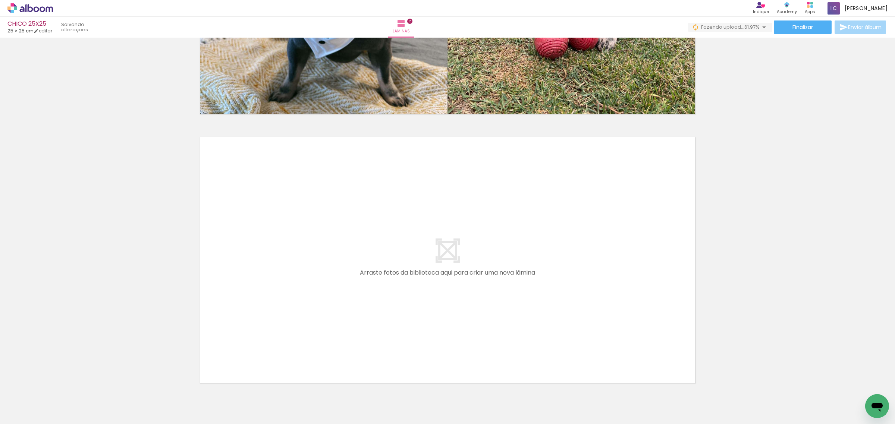
scroll to position [479, 0]
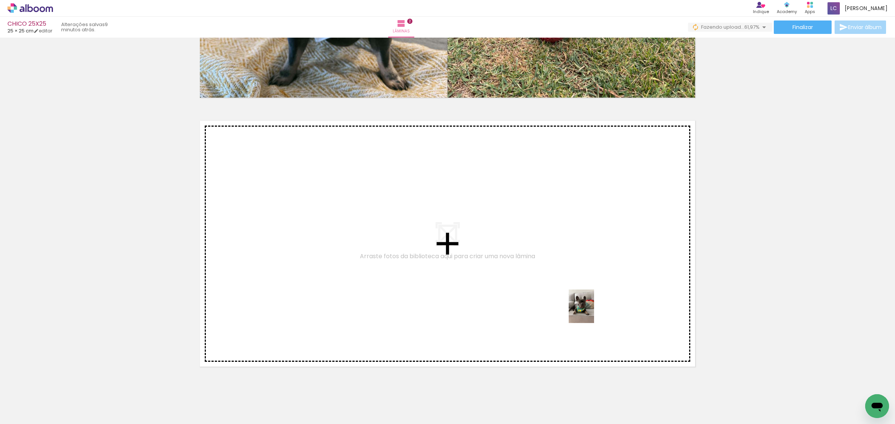
drag, startPoint x: 704, startPoint y: 401, endPoint x: 591, endPoint y: 312, distance: 143.9
click at [591, 312] on quentale-workspace at bounding box center [447, 212] width 895 height 424
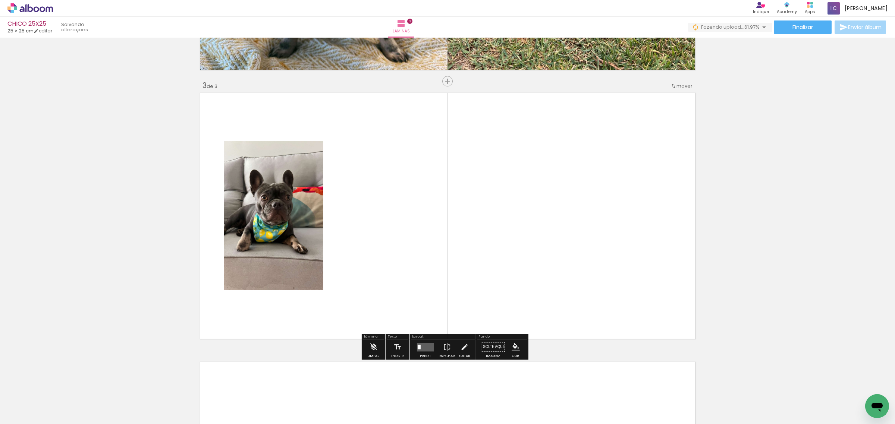
scroll to position [515, 0]
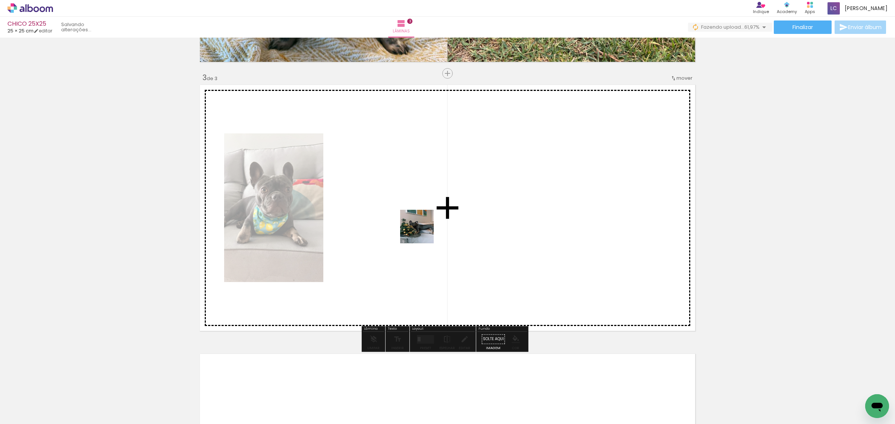
drag, startPoint x: 236, startPoint y: 398, endPoint x: 422, endPoint y: 232, distance: 249.6
click at [422, 232] on quentale-workspace at bounding box center [447, 212] width 895 height 424
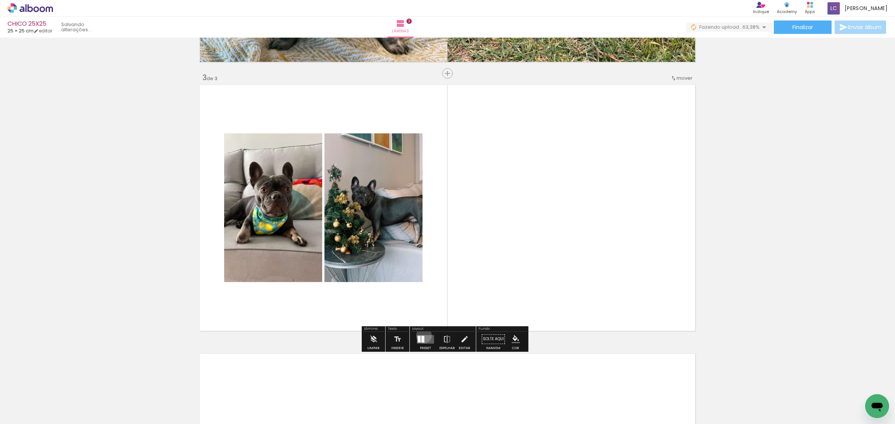
click at [422, 336] on div at bounding box center [422, 339] width 3 height 7
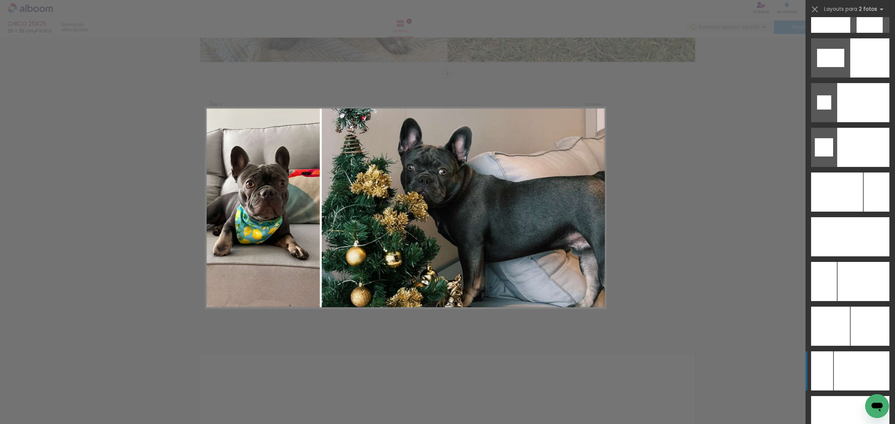
scroll to position [3123, 0]
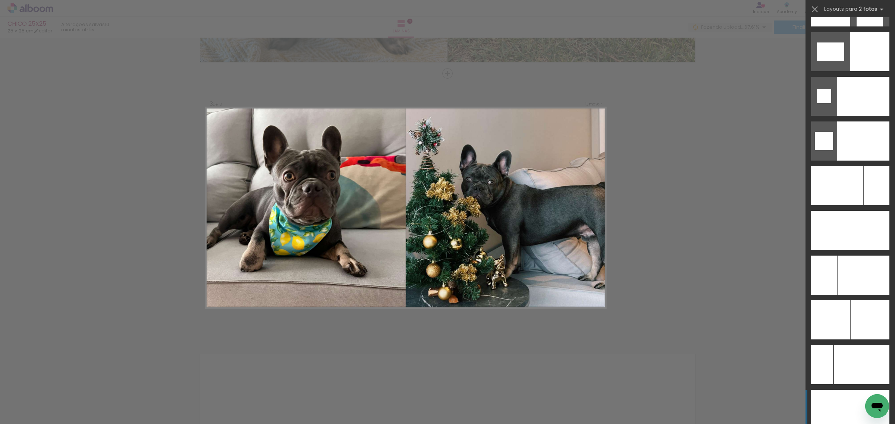
click at [842, 405] on div at bounding box center [830, 409] width 39 height 39
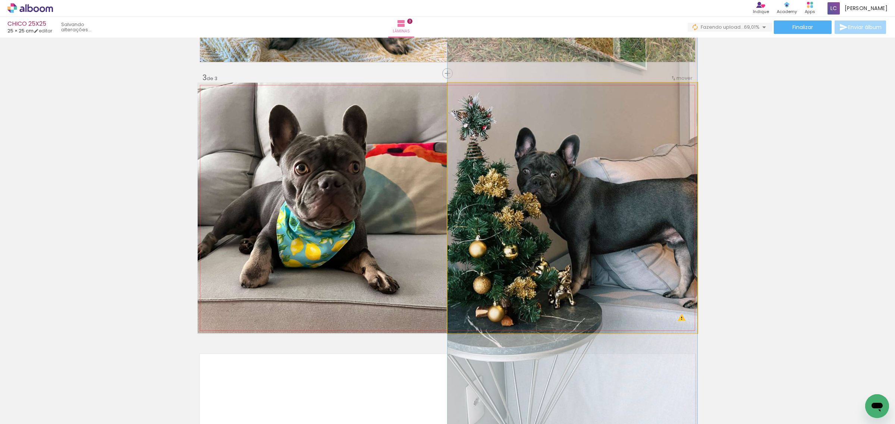
drag, startPoint x: 632, startPoint y: 274, endPoint x: 654, endPoint y: 273, distance: 21.7
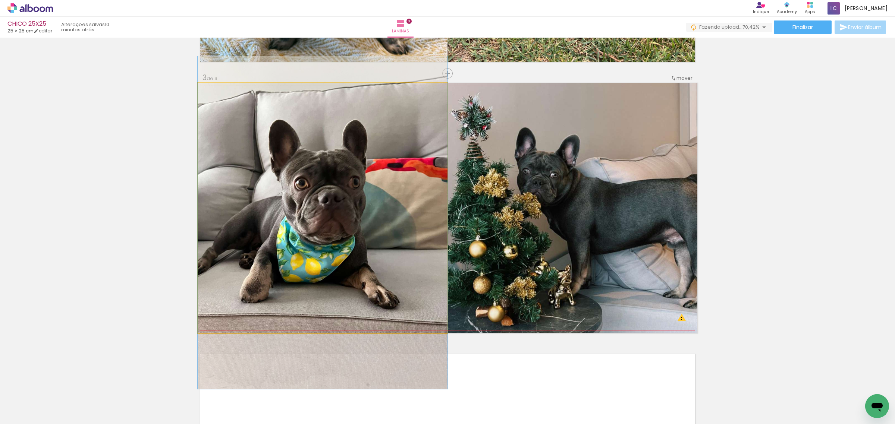
drag, startPoint x: 342, startPoint y: 225, endPoint x: 336, endPoint y: 240, distance: 15.8
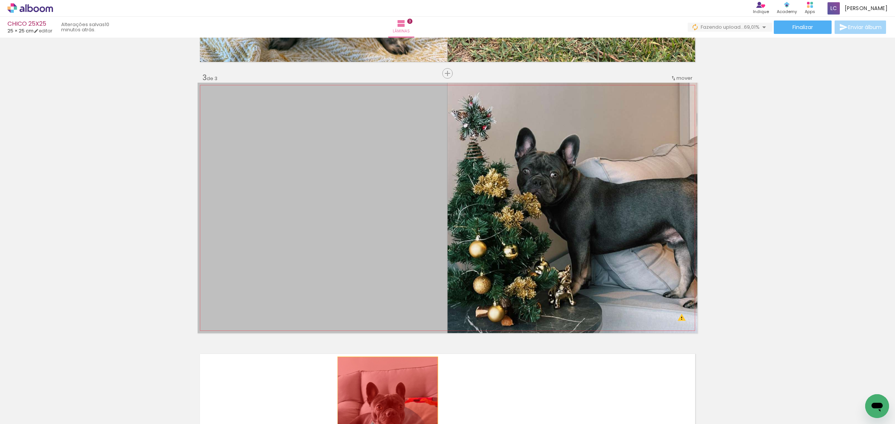
drag, startPoint x: 325, startPoint y: 212, endPoint x: 384, endPoint y: 407, distance: 204.2
click at [384, 407] on quentale-workspace at bounding box center [447, 212] width 895 height 424
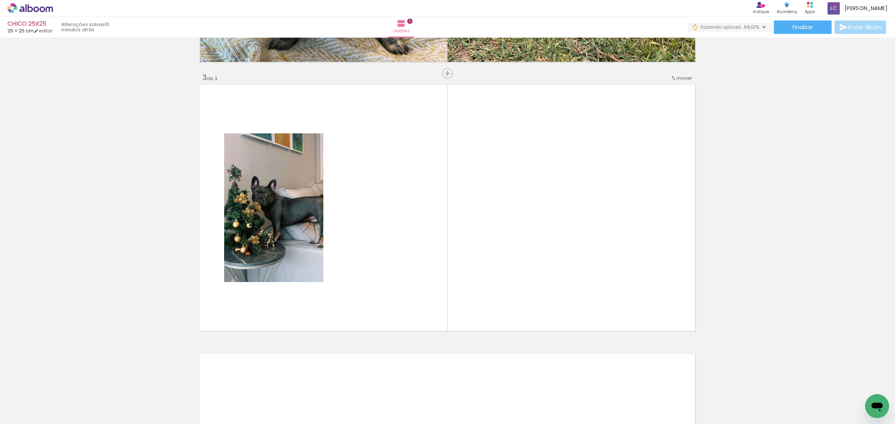
click at [688, 387] on iron-icon at bounding box center [685, 384] width 8 height 8
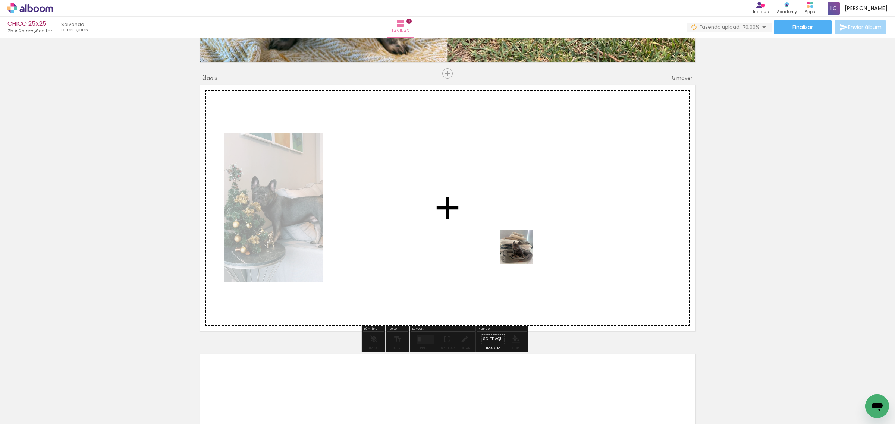
drag, startPoint x: 703, startPoint y: 402, endPoint x: 456, endPoint y: 179, distance: 333.0
click at [456, 179] on quentale-workspace at bounding box center [447, 212] width 895 height 424
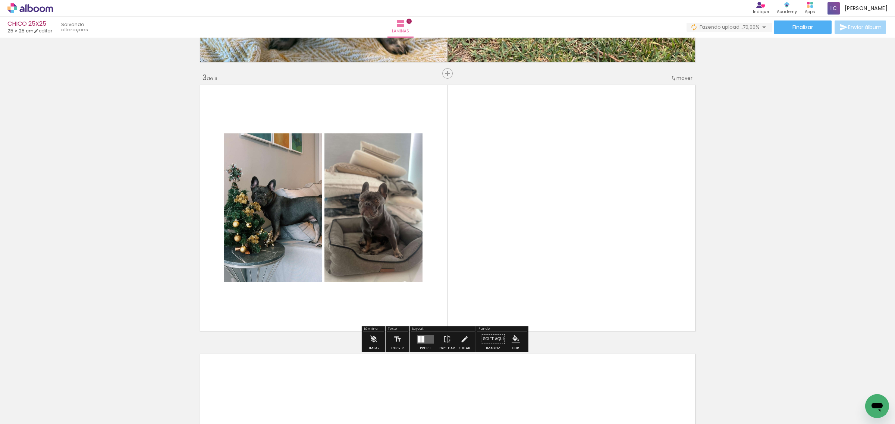
click at [418, 342] on div at bounding box center [419, 339] width 3 height 7
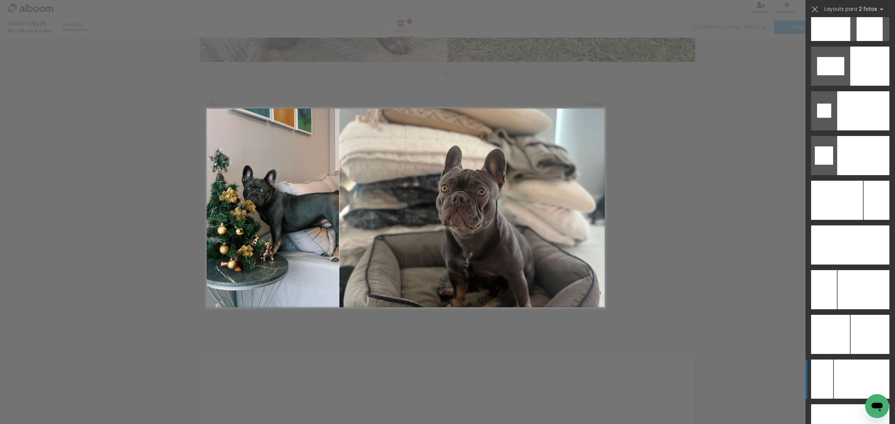
scroll to position [3170, 0]
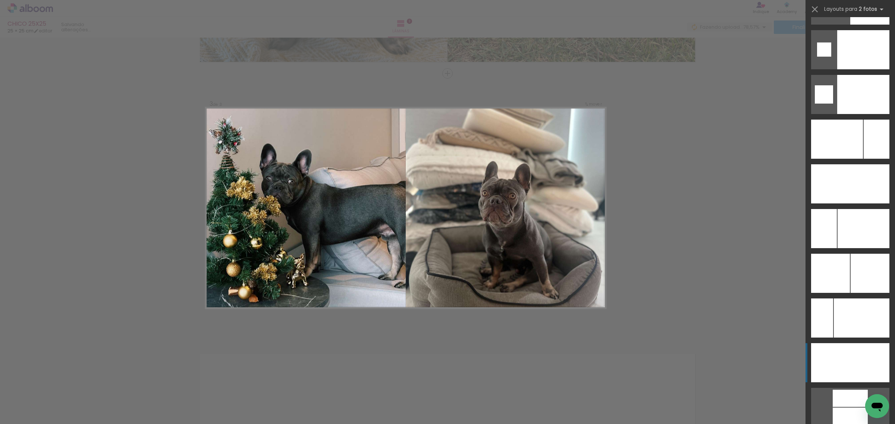
click at [861, 368] on div at bounding box center [869, 362] width 39 height 39
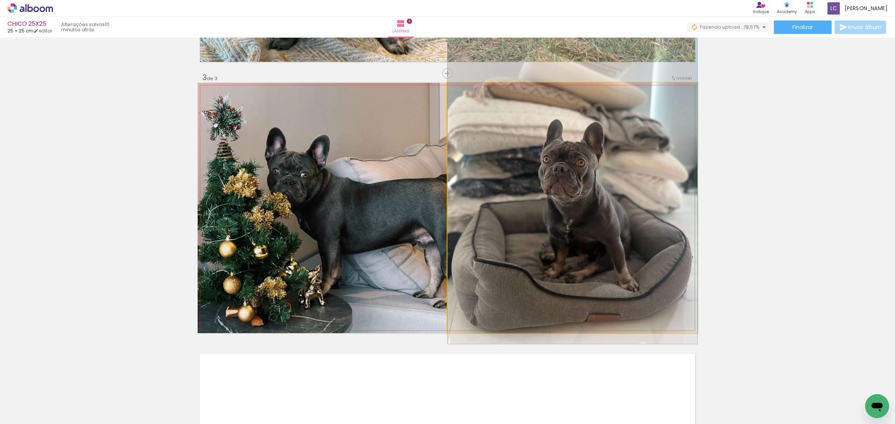
drag, startPoint x: 610, startPoint y: 224, endPoint x: 610, endPoint y: 194, distance: 30.2
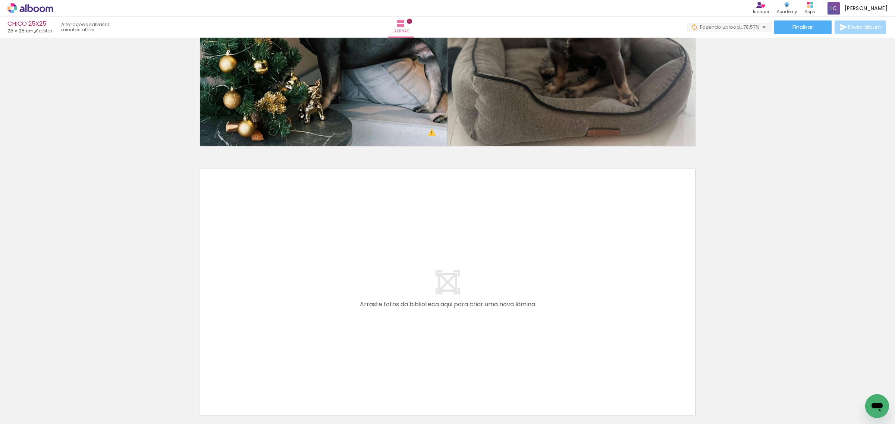
scroll to position [701, 0]
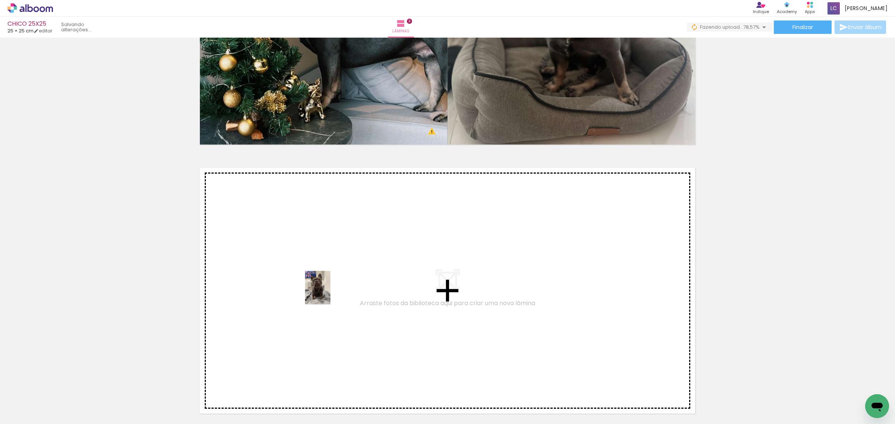
drag, startPoint x: 330, startPoint y: 367, endPoint x: 327, endPoint y: 293, distance: 73.1
click at [327, 293] on quentale-workspace at bounding box center [447, 212] width 895 height 424
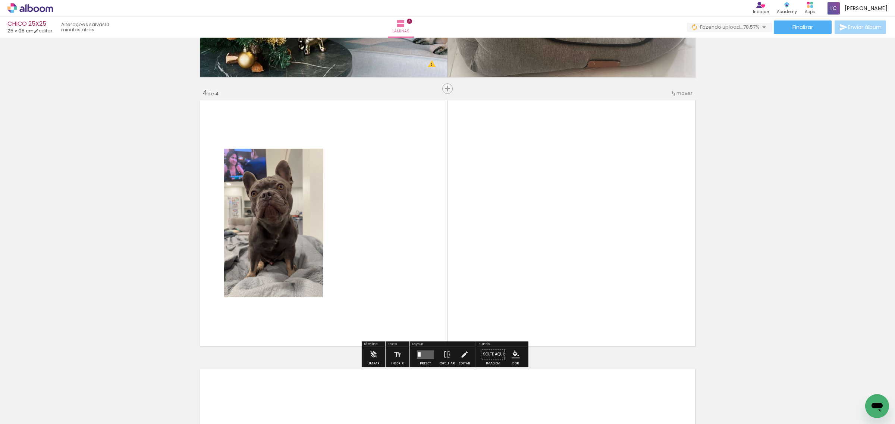
scroll to position [784, 0]
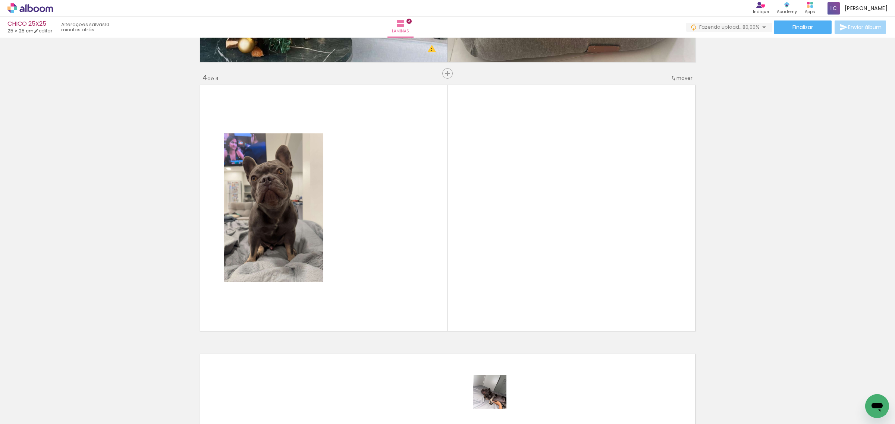
drag, startPoint x: 496, startPoint y: 408, endPoint x: 430, endPoint y: 172, distance: 245.2
click at [430, 172] on quentale-workspace at bounding box center [447, 212] width 895 height 424
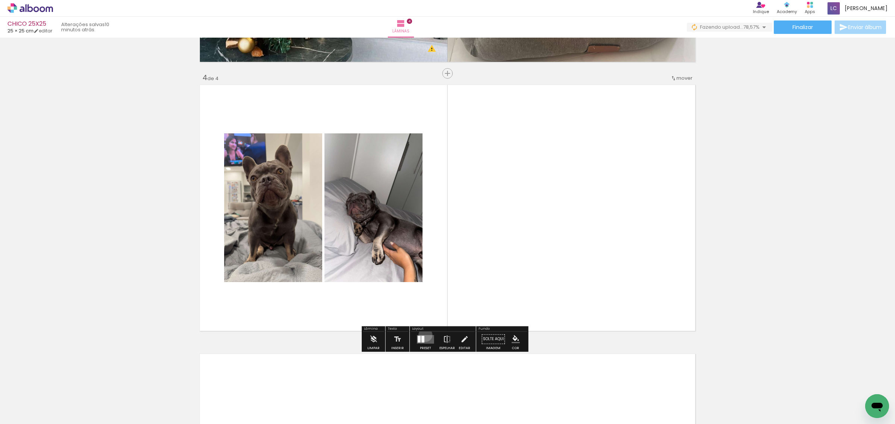
click at [424, 336] on quentale-layouter at bounding box center [425, 339] width 17 height 9
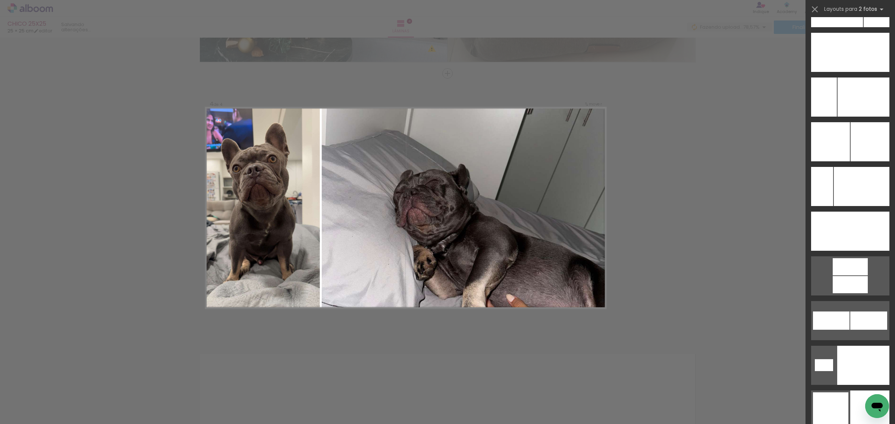
scroll to position [3356, 0]
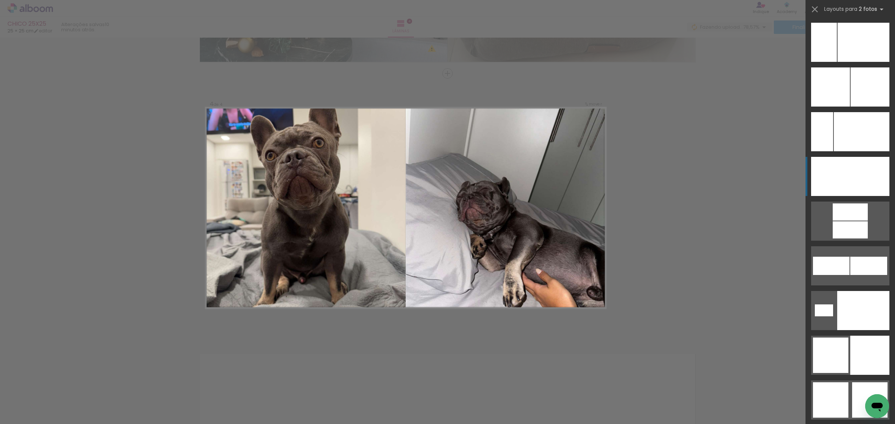
click at [856, 179] on div at bounding box center [869, 176] width 39 height 39
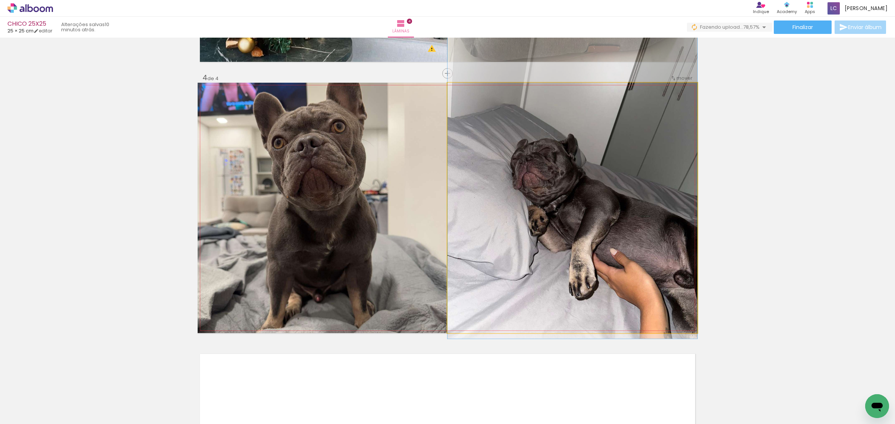
drag, startPoint x: 581, startPoint y: 233, endPoint x: 581, endPoint y: 198, distance: 35.4
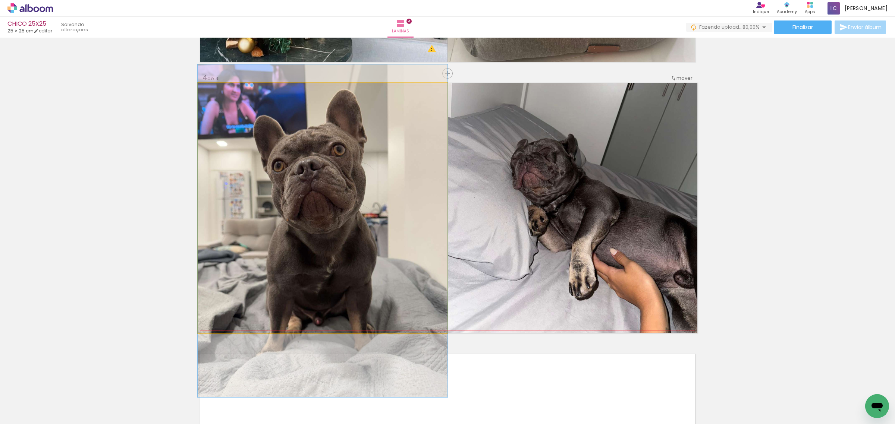
drag, startPoint x: 340, startPoint y: 194, endPoint x: 333, endPoint y: 217, distance: 24.3
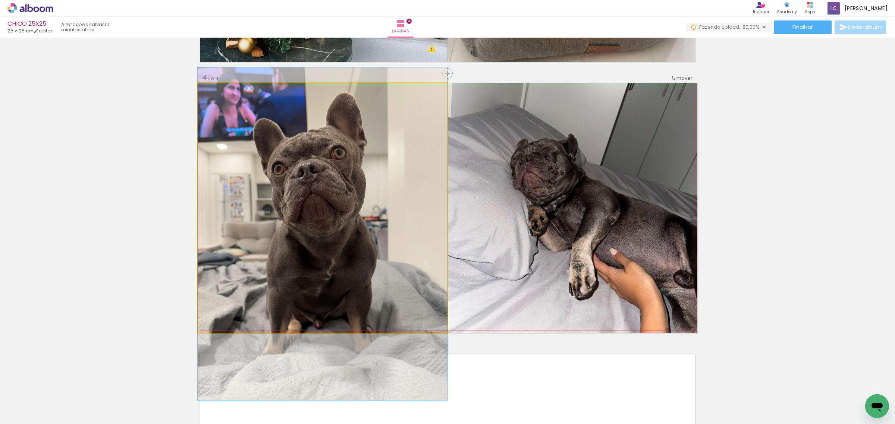
drag, startPoint x: 360, startPoint y: 209, endPoint x: 357, endPoint y: 212, distance: 4.2
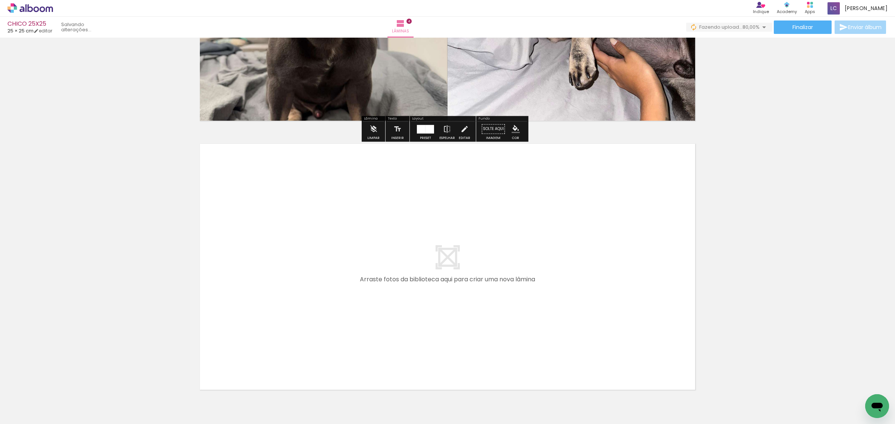
scroll to position [1017, 0]
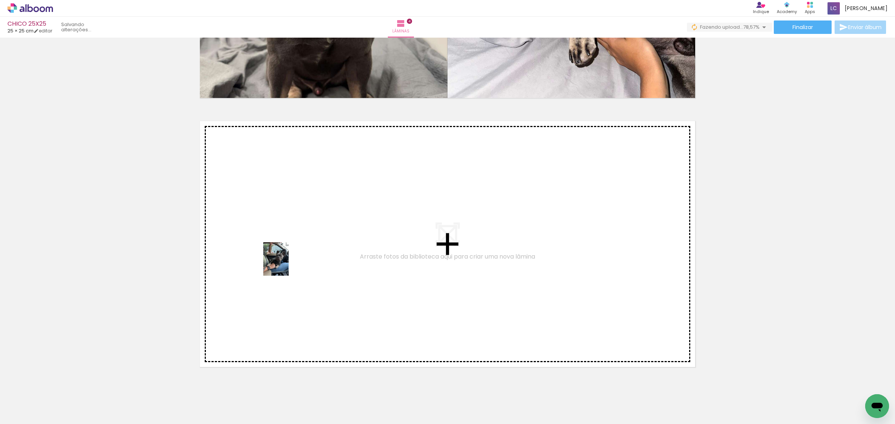
drag, startPoint x: 118, startPoint y: 409, endPoint x: 286, endPoint y: 265, distance: 221.1
click at [286, 265] on quentale-workspace at bounding box center [447, 212] width 895 height 424
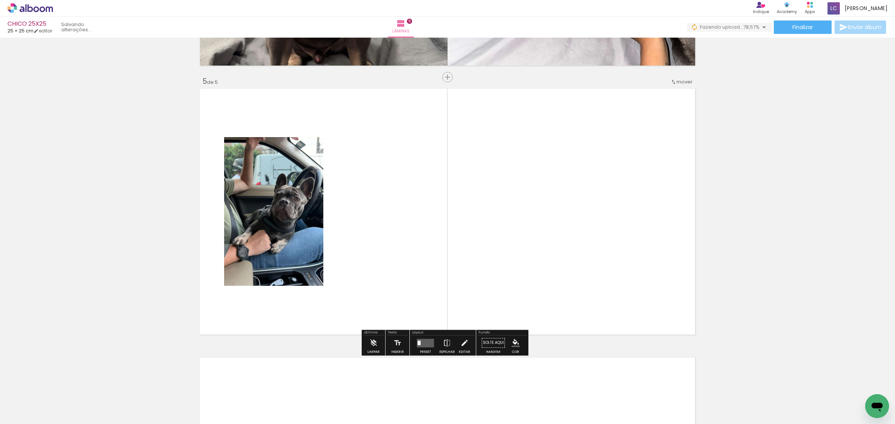
scroll to position [1053, 0]
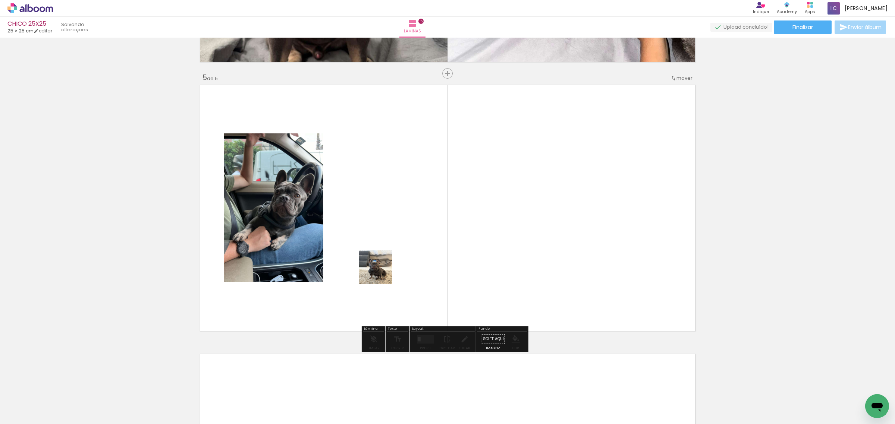
drag, startPoint x: 78, startPoint y: 402, endPoint x: 381, endPoint y: 273, distance: 329.8
click at [381, 273] on quentale-workspace at bounding box center [447, 212] width 895 height 424
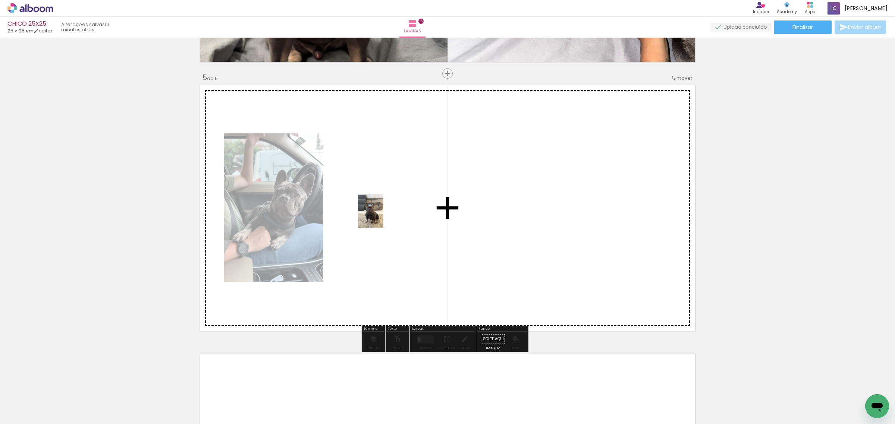
drag, startPoint x: 82, startPoint y: 396, endPoint x: 380, endPoint y: 217, distance: 348.0
click at [380, 217] on quentale-workspace at bounding box center [447, 212] width 895 height 424
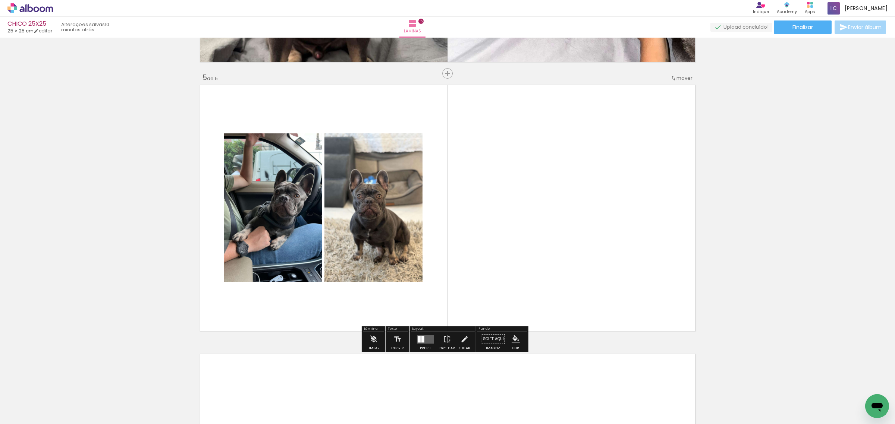
click at [422, 336] on div at bounding box center [422, 339] width 3 height 7
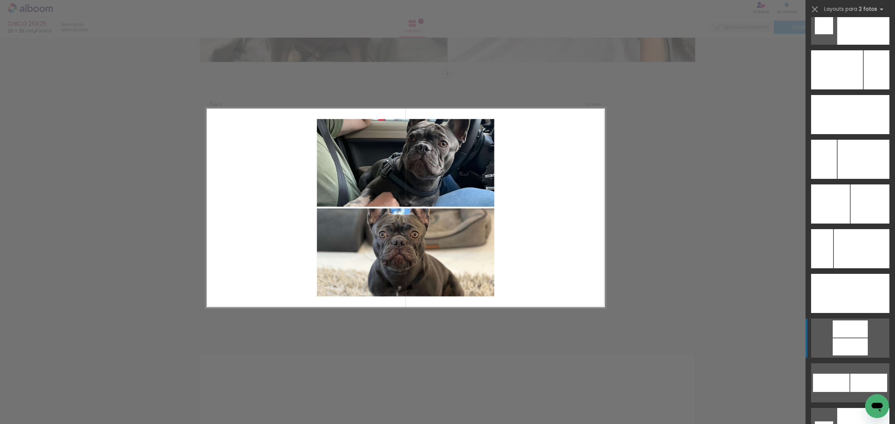
scroll to position [3263, 0]
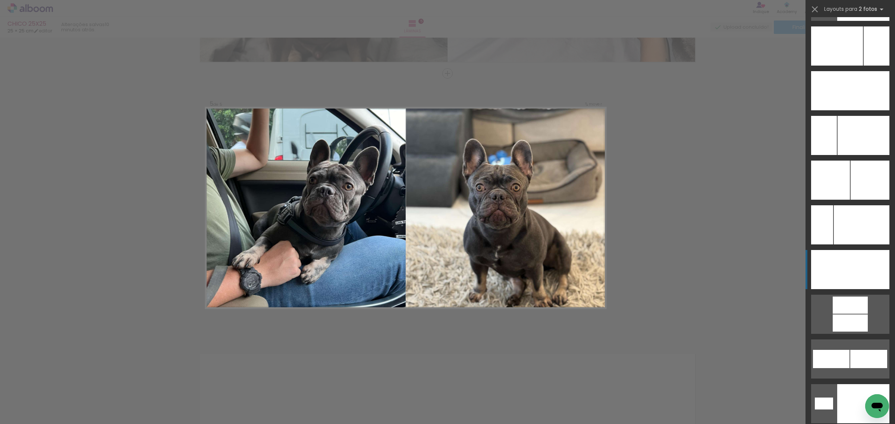
click at [856, 268] on div at bounding box center [869, 269] width 39 height 39
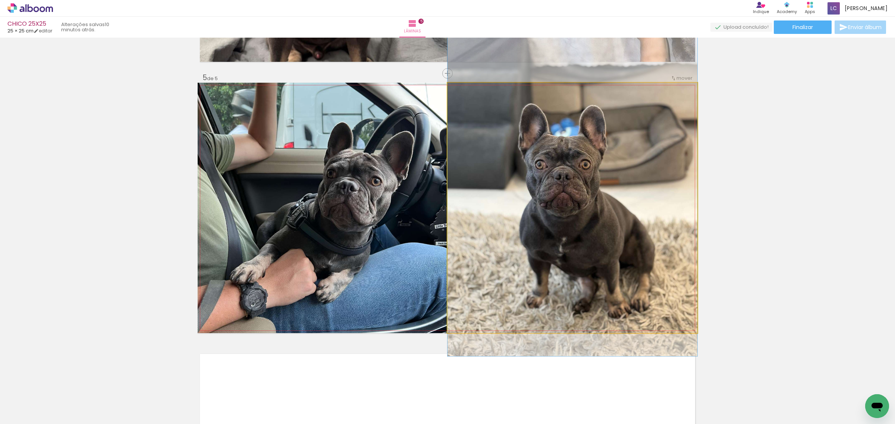
drag, startPoint x: 627, startPoint y: 227, endPoint x: 626, endPoint y: 210, distance: 18.0
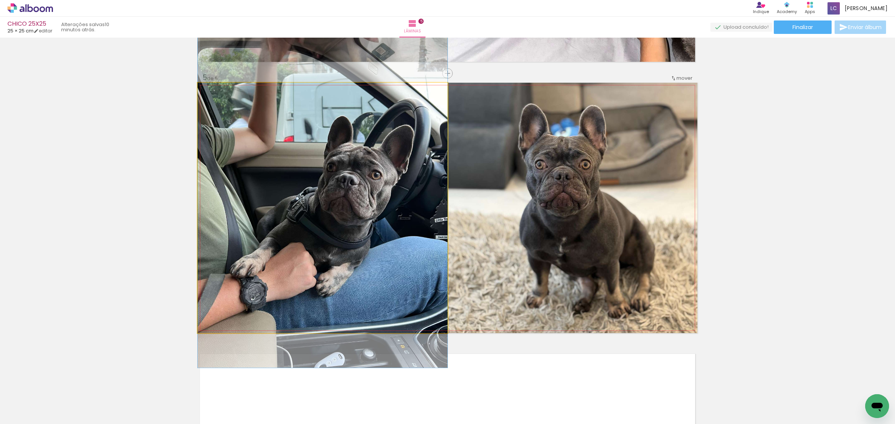
drag, startPoint x: 409, startPoint y: 213, endPoint x: 405, endPoint y: 207, distance: 7.6
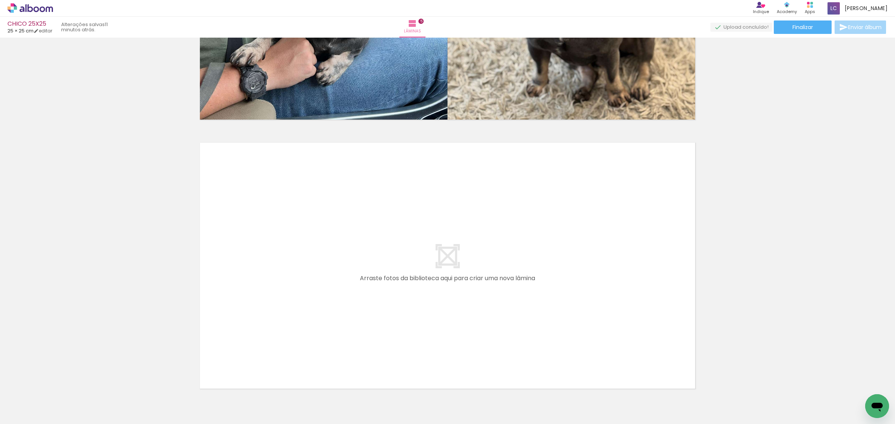
scroll to position [1287, 0]
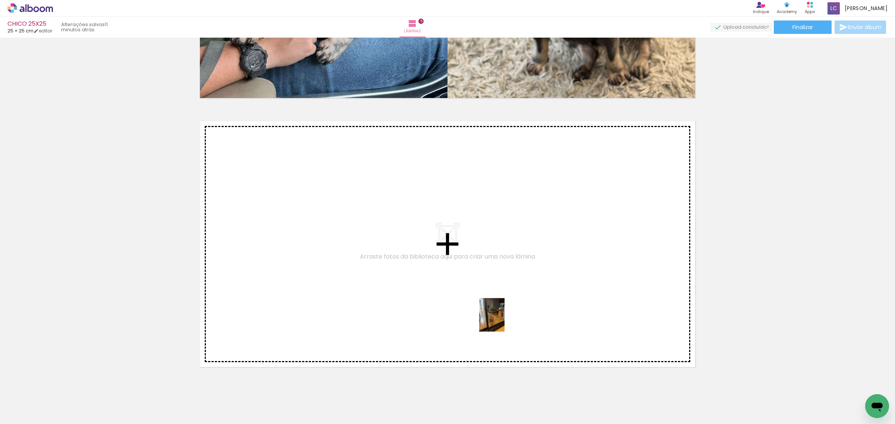
drag, startPoint x: 540, startPoint y: 403, endPoint x: 502, endPoint y: 321, distance: 90.8
click at [502, 321] on quentale-workspace at bounding box center [447, 212] width 895 height 424
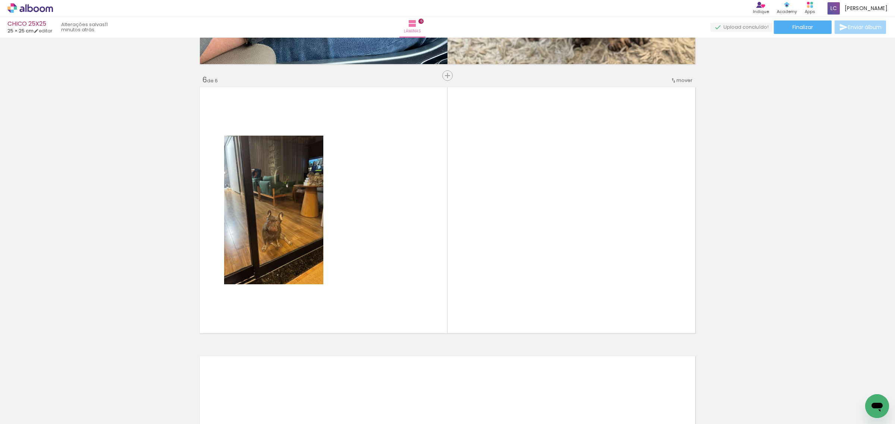
scroll to position [1323, 0]
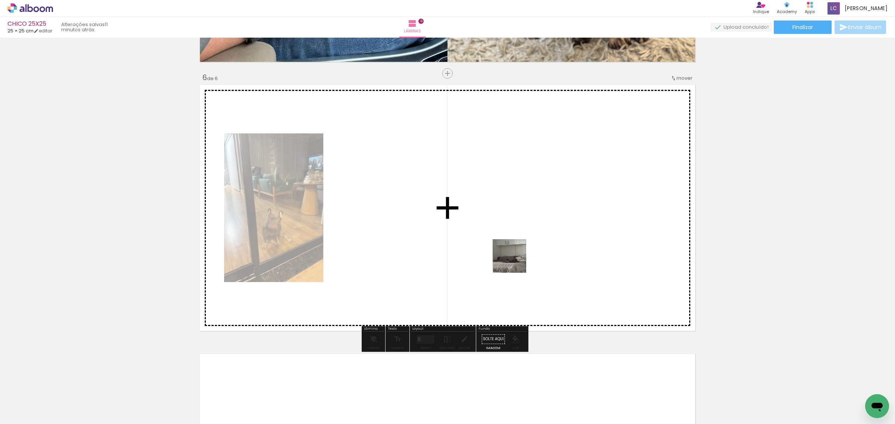
drag, startPoint x: 573, startPoint y: 400, endPoint x: 513, endPoint y: 256, distance: 155.3
click at [513, 256] on quentale-workspace at bounding box center [447, 212] width 895 height 424
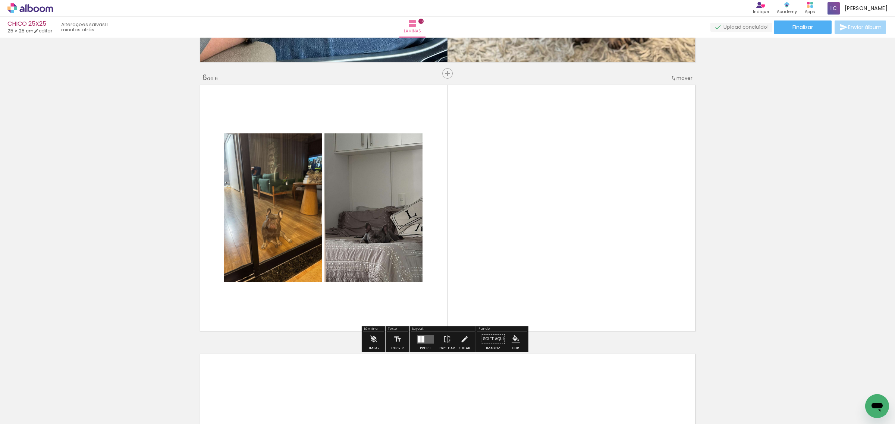
click at [421, 339] on div at bounding box center [422, 339] width 3 height 7
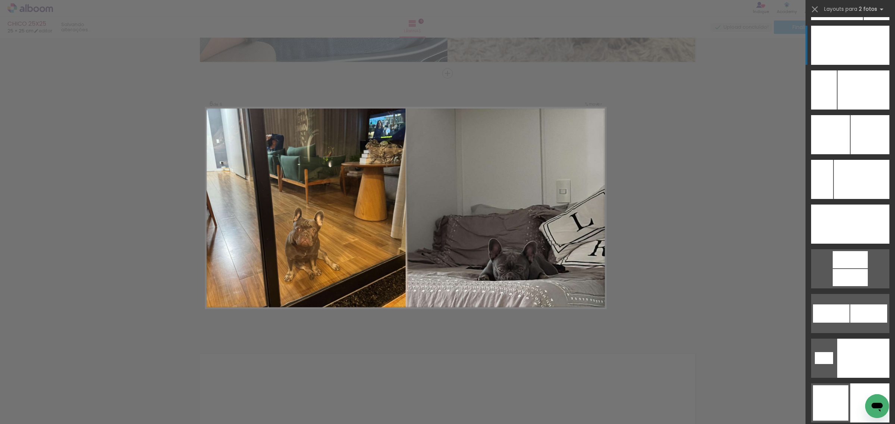
scroll to position [3310, 0]
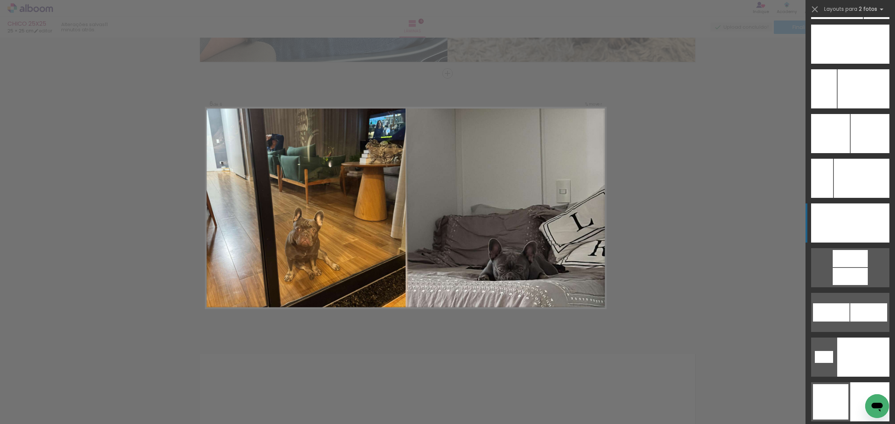
click at [855, 230] on div at bounding box center [869, 223] width 39 height 39
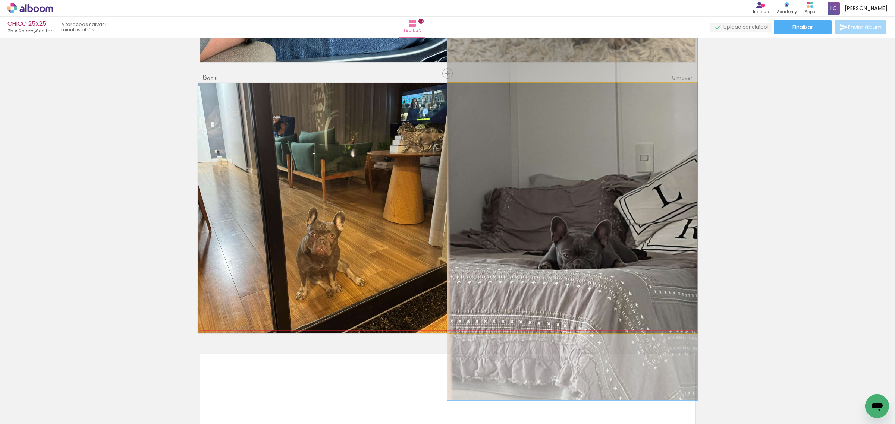
drag, startPoint x: 659, startPoint y: 257, endPoint x: 646, endPoint y: 228, distance: 31.9
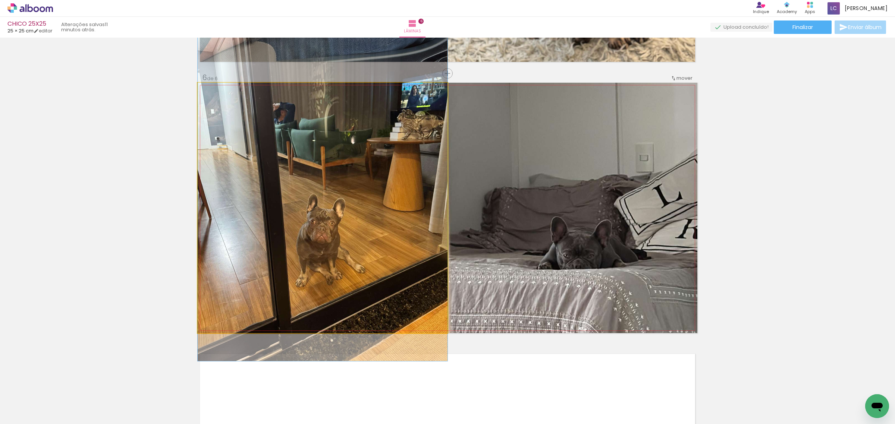
drag, startPoint x: 389, startPoint y: 242, endPoint x: 383, endPoint y: 229, distance: 14.9
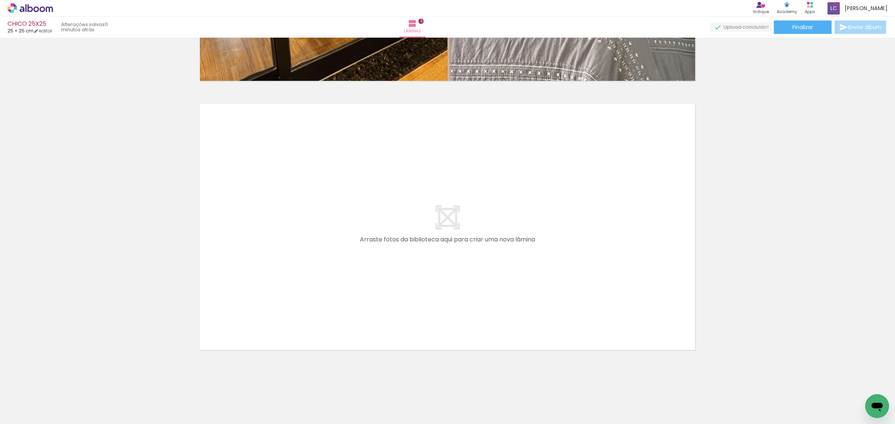
scroll to position [0, 69]
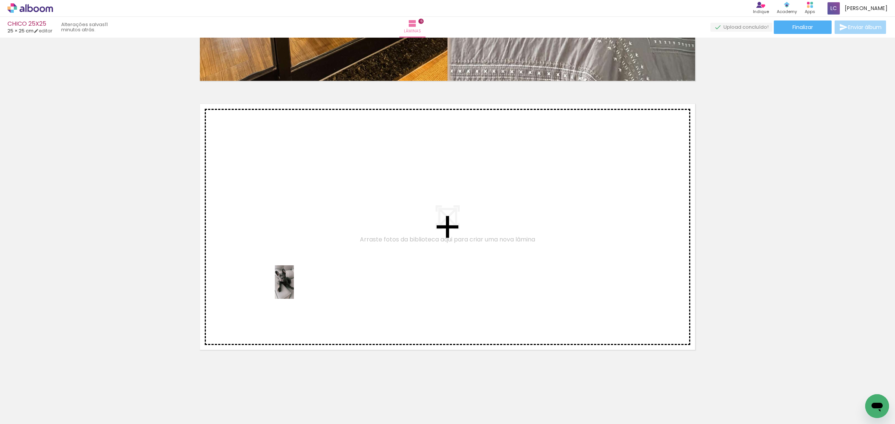
drag, startPoint x: 136, startPoint y: 398, endPoint x: 297, endPoint y: 288, distance: 195.3
click at [297, 288] on quentale-workspace at bounding box center [447, 212] width 895 height 424
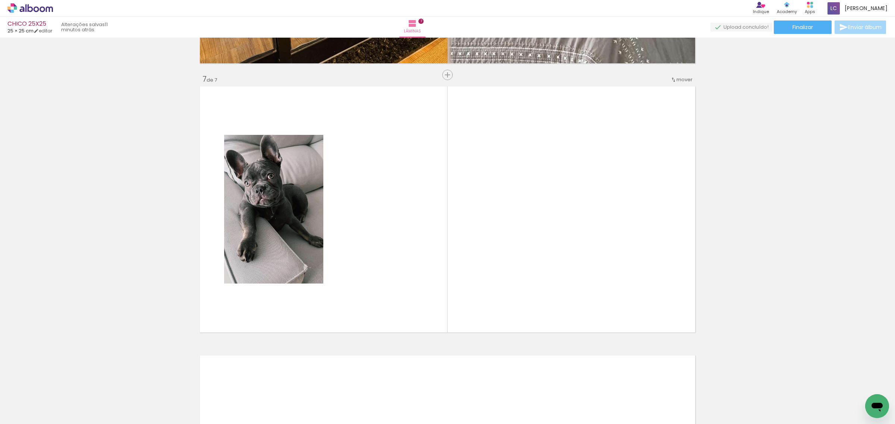
scroll to position [1592, 0]
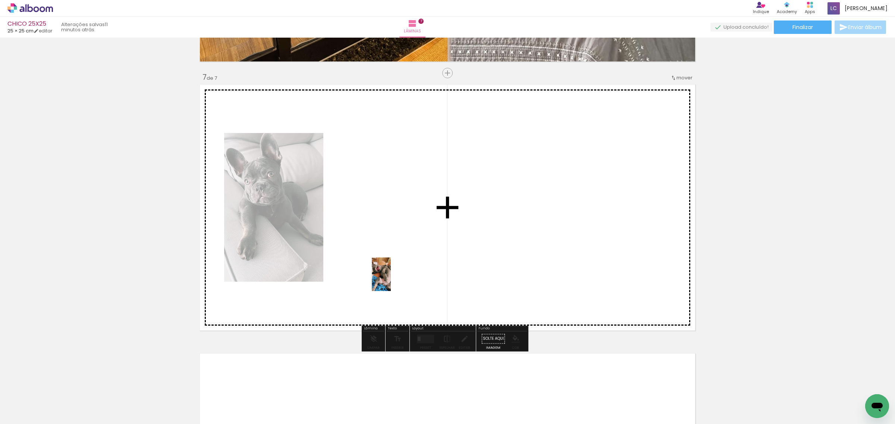
drag, startPoint x: 92, startPoint y: 401, endPoint x: 394, endPoint y: 280, distance: 325.1
click at [394, 280] on quentale-workspace at bounding box center [447, 212] width 895 height 424
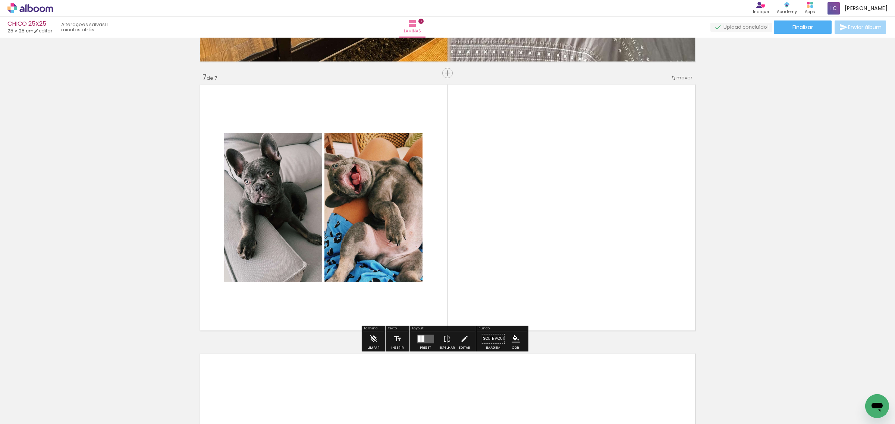
click at [418, 342] on div at bounding box center [419, 339] width 3 height 7
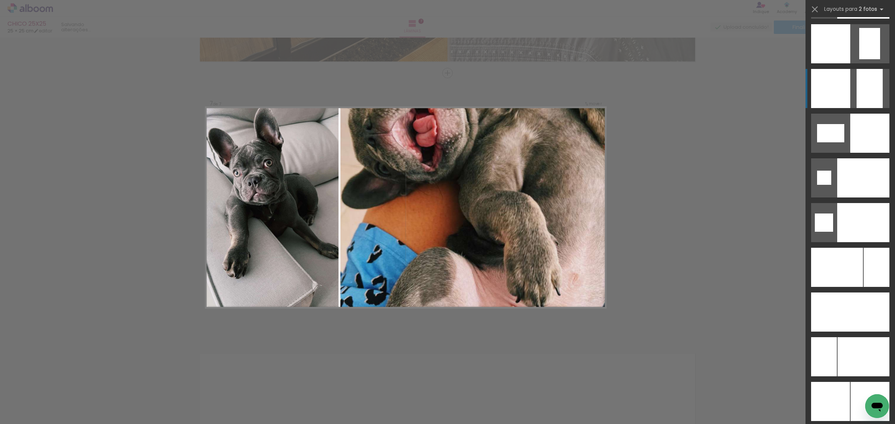
scroll to position [3181, 0]
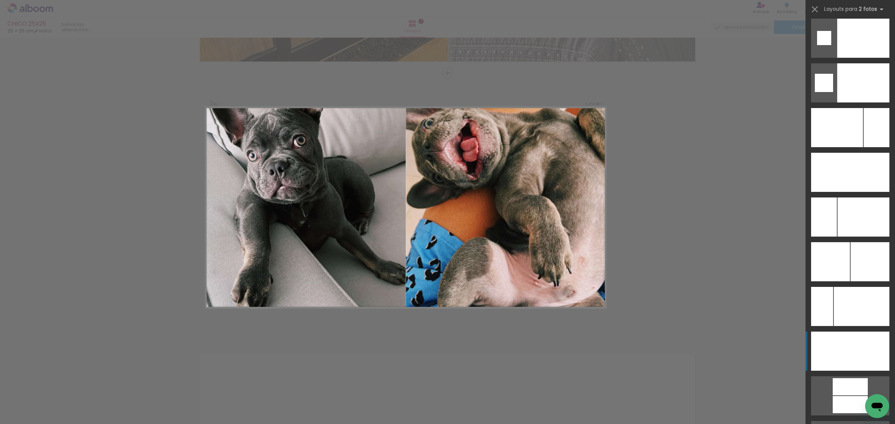
click at [834, 351] on div at bounding box center [830, 351] width 39 height 39
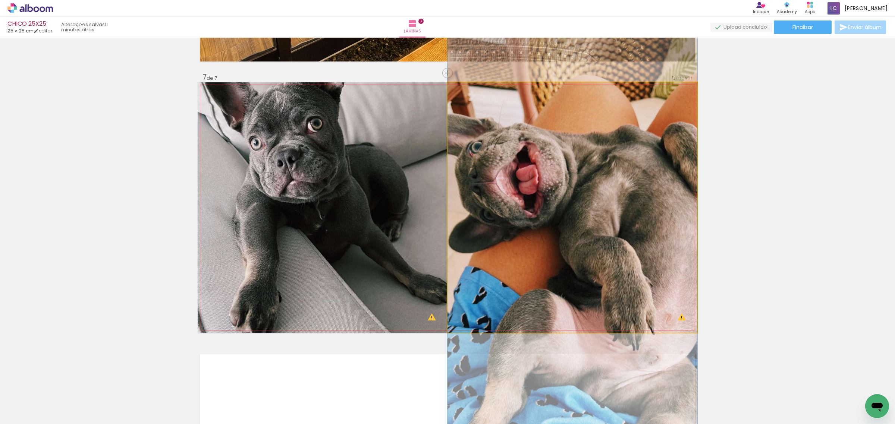
drag, startPoint x: 597, startPoint y: 252, endPoint x: 601, endPoint y: 297, distance: 44.6
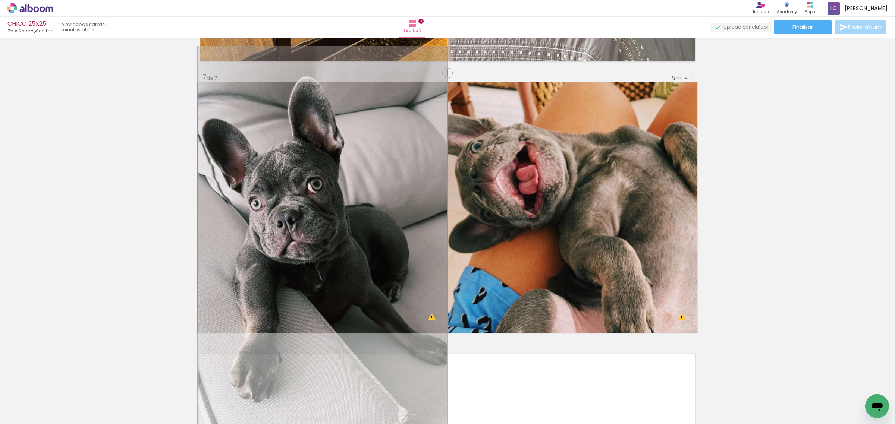
drag, startPoint x: 383, startPoint y: 226, endPoint x: 383, endPoint y: 287, distance: 60.8
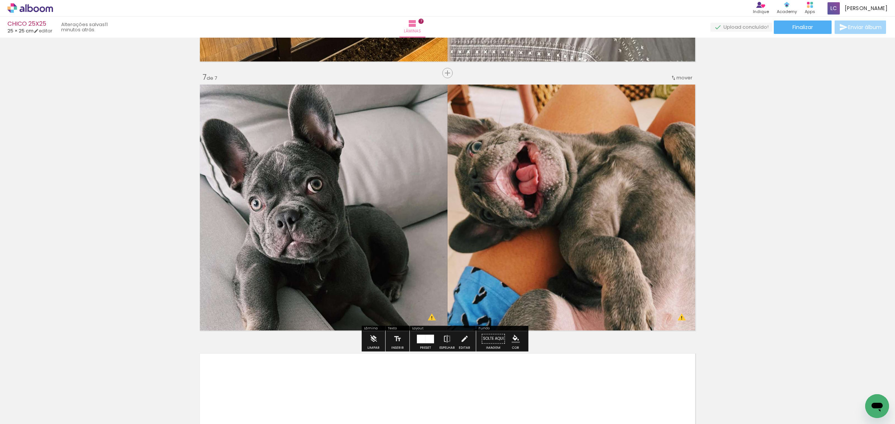
click at [679, 77] on span "mover" at bounding box center [684, 77] width 16 height 7
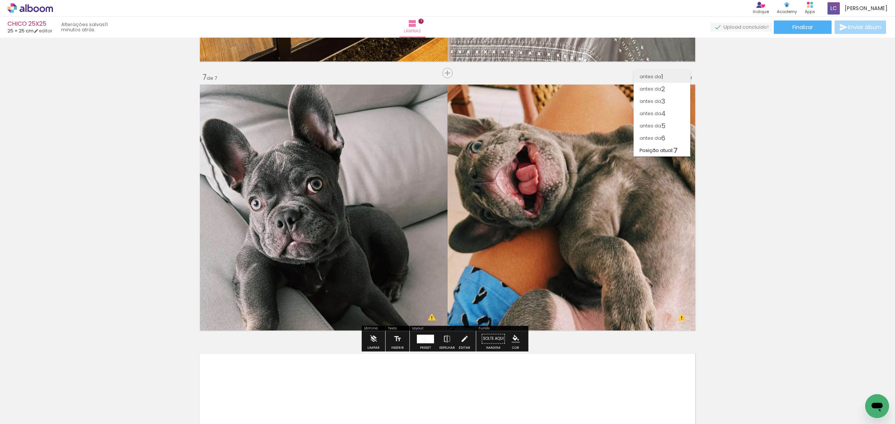
click at [664, 76] on paper-item "antes da 1" at bounding box center [662, 76] width 57 height 12
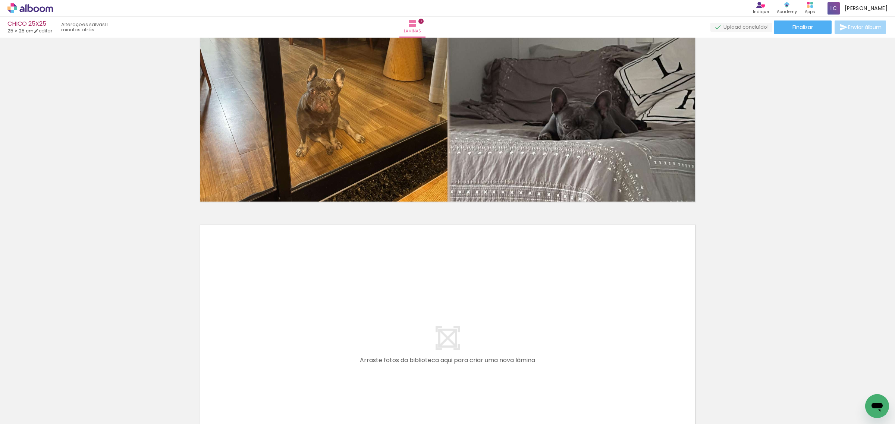
scroll to position [1843, 0]
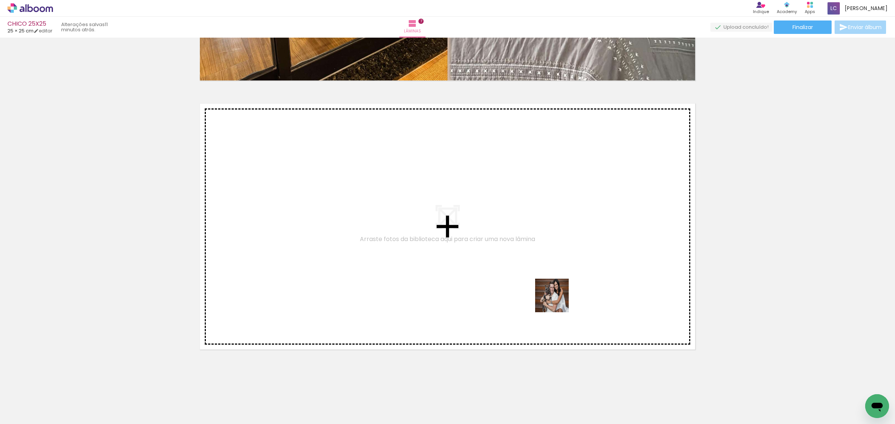
drag, startPoint x: 685, startPoint y: 411, endPoint x: 557, endPoint y: 301, distance: 168.2
click at [557, 301] on quentale-workspace at bounding box center [447, 212] width 895 height 424
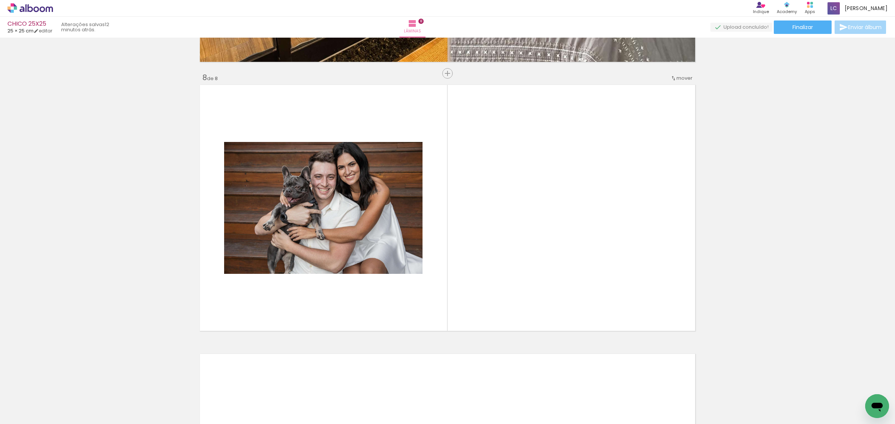
scroll to position [0, 1892]
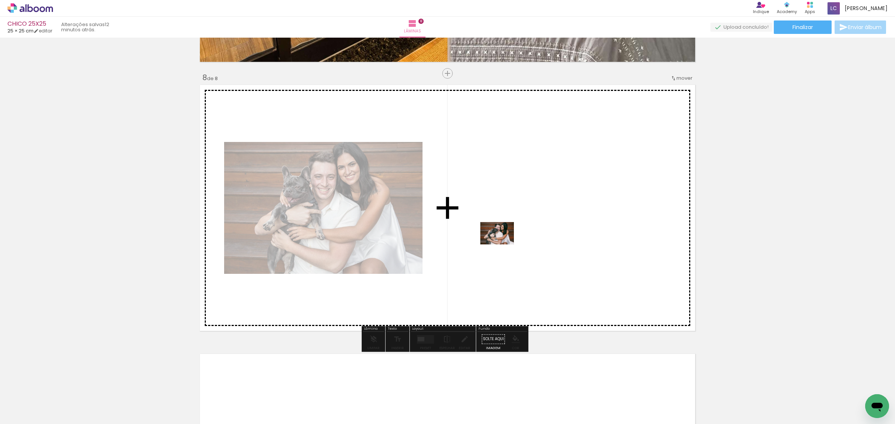
drag, startPoint x: 741, startPoint y: 408, endPoint x: 503, endPoint y: 245, distance: 288.4
click at [503, 245] on quentale-workspace at bounding box center [447, 212] width 895 height 424
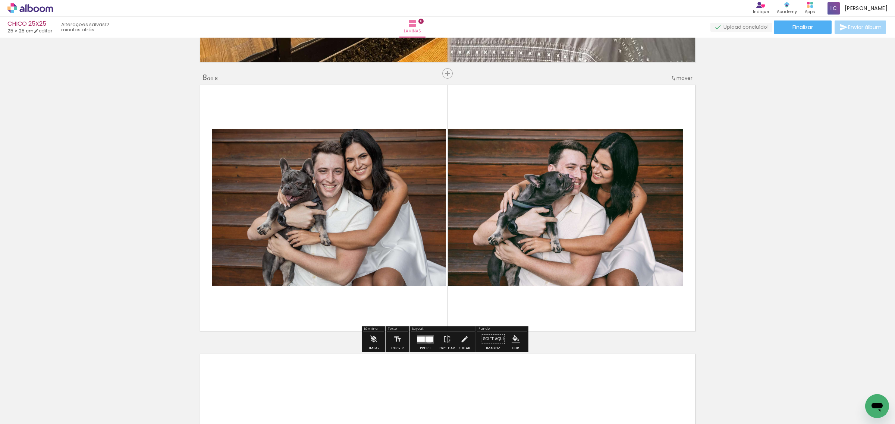
click at [427, 340] on div at bounding box center [429, 339] width 8 height 5
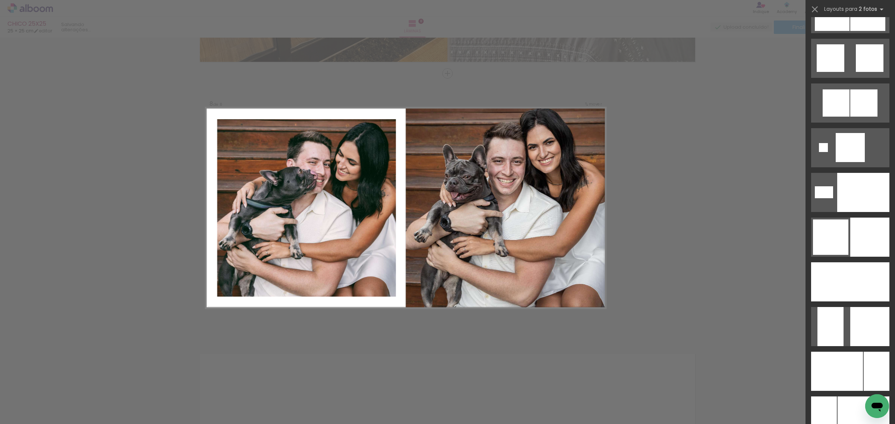
scroll to position [2305, 0]
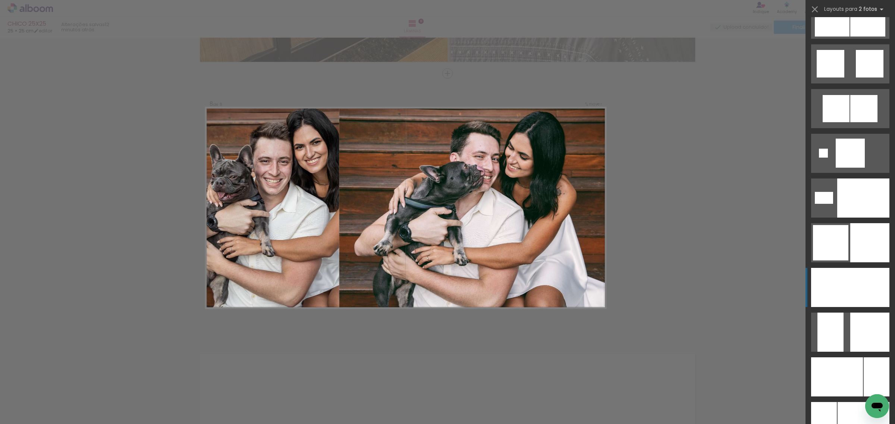
click at [848, 286] on div at bounding box center [862, 287] width 53 height 39
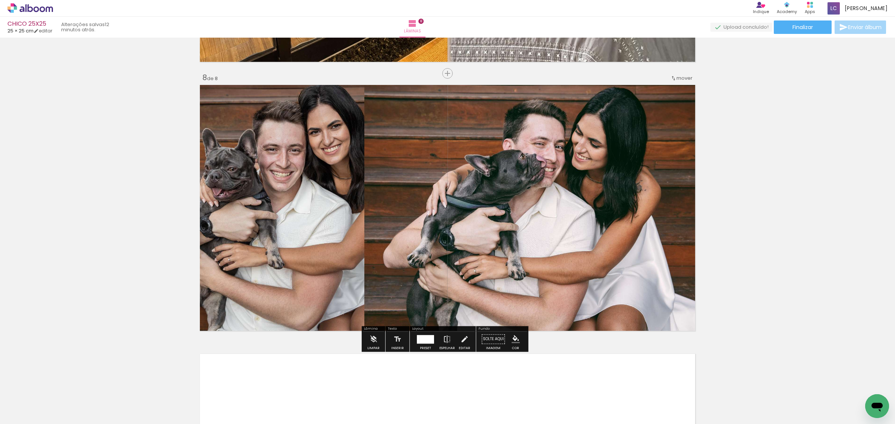
click at [422, 339] on div at bounding box center [427, 339] width 15 height 9
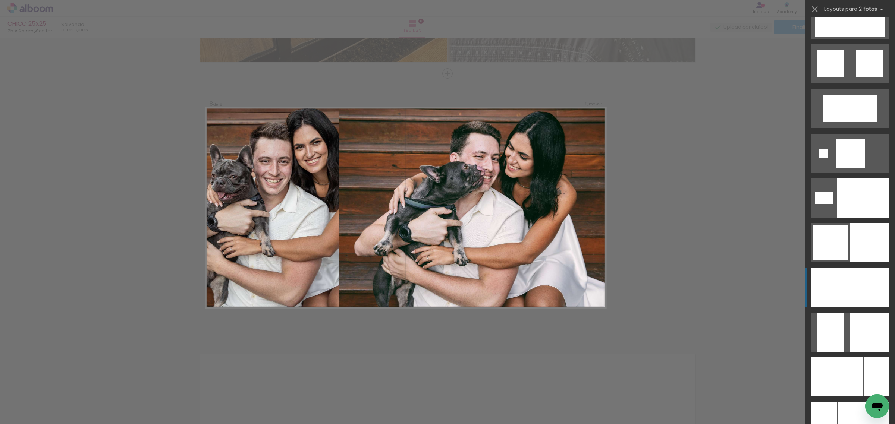
scroll to position [2551, 0]
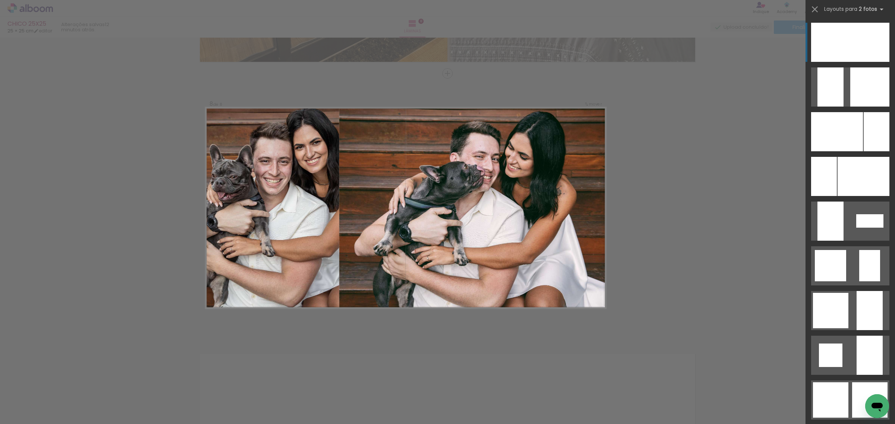
drag, startPoint x: 864, startPoint y: 50, endPoint x: 864, endPoint y: 63, distance: 13.1
click at [0, 0] on slot at bounding box center [0, 0] width 0 height 0
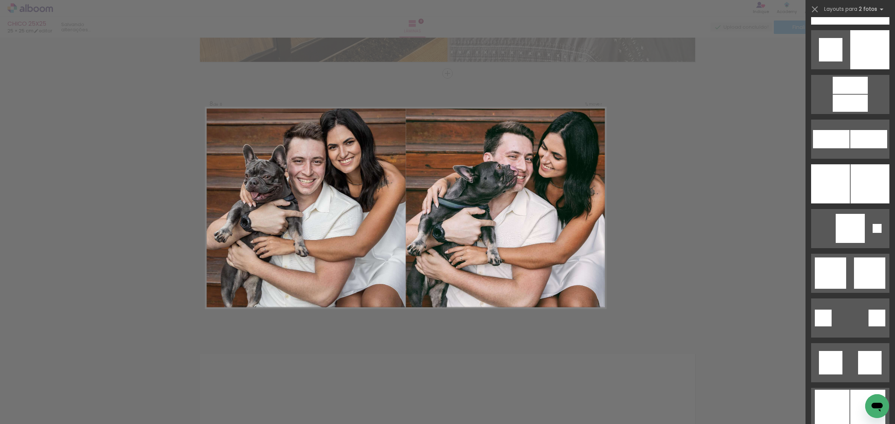
scroll to position [1851, 0]
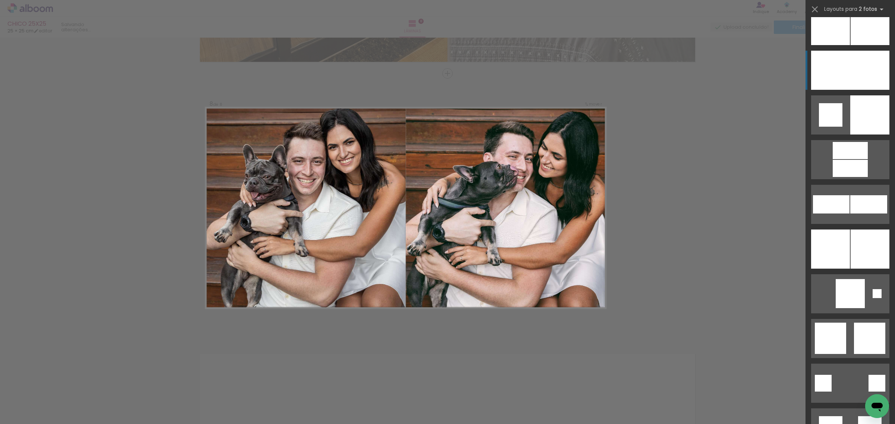
click at [845, 69] on div at bounding box center [830, 70] width 39 height 39
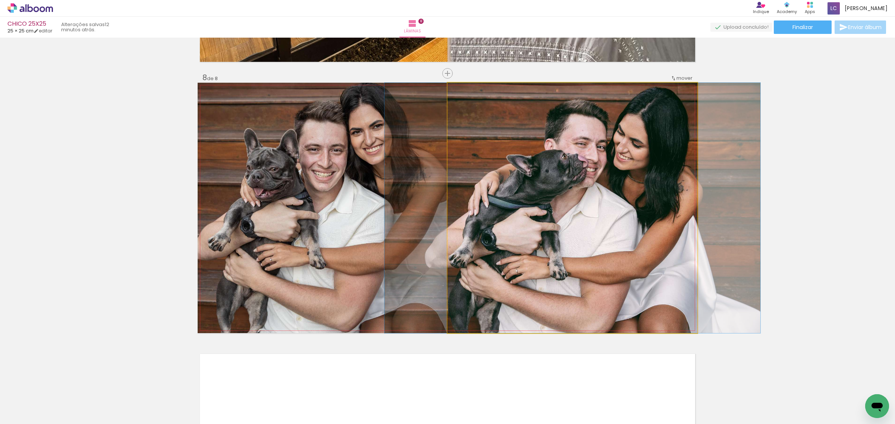
drag, startPoint x: 570, startPoint y: 218, endPoint x: 570, endPoint y: 213, distance: 4.8
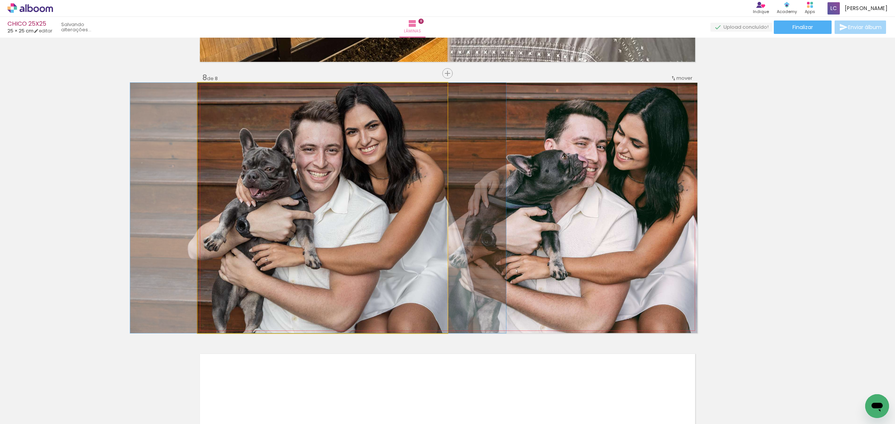
drag, startPoint x: 366, startPoint y: 239, endPoint x: 362, endPoint y: 255, distance: 16.6
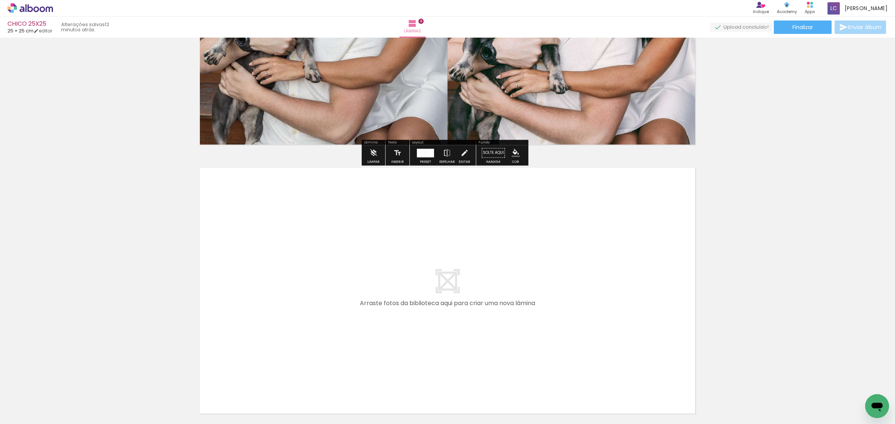
scroll to position [0, 1892]
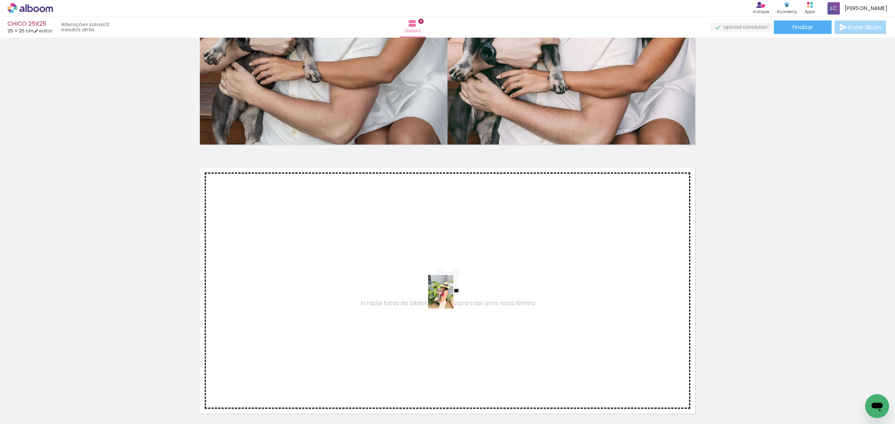
drag, startPoint x: 522, startPoint y: 408, endPoint x: 450, endPoint y: 298, distance: 131.9
click at [450, 298] on quentale-workspace at bounding box center [447, 212] width 895 height 424
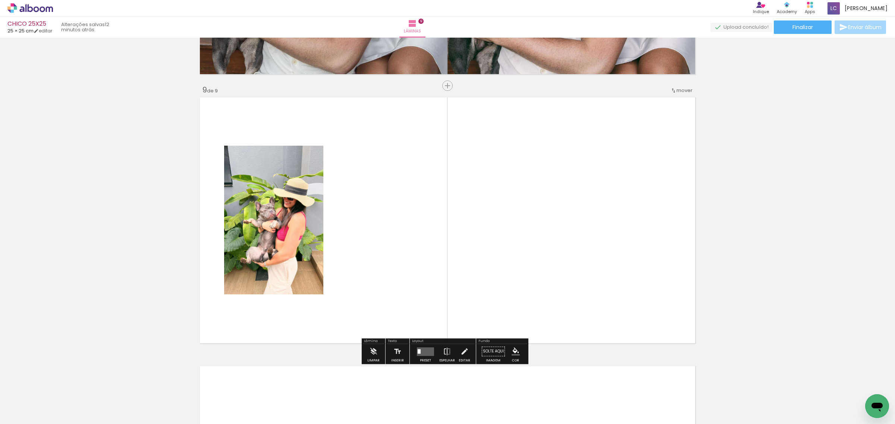
scroll to position [2130, 0]
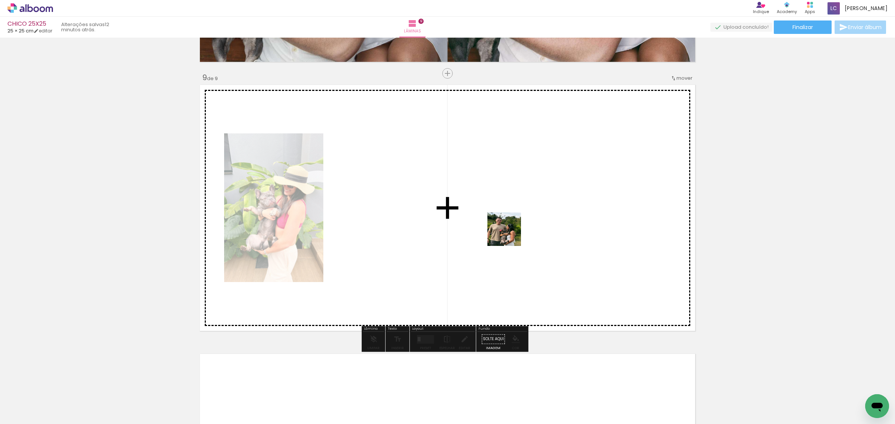
drag, startPoint x: 569, startPoint y: 401, endPoint x: 510, endPoint y: 235, distance: 176.4
click at [510, 235] on quentale-workspace at bounding box center [447, 212] width 895 height 424
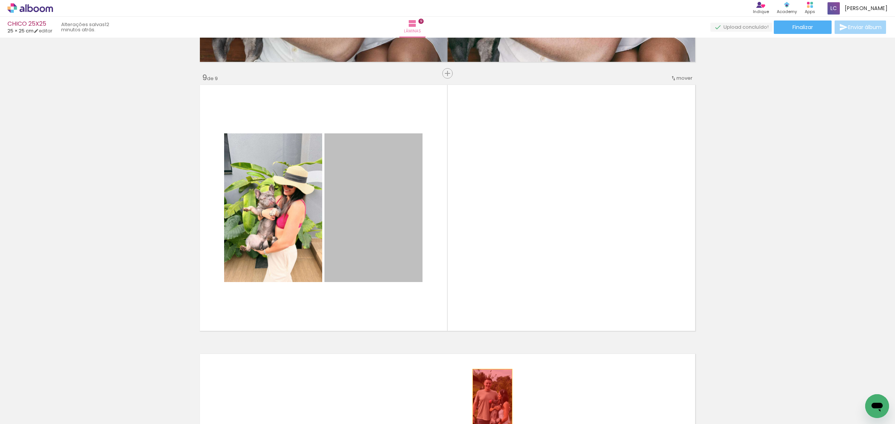
drag, startPoint x: 364, startPoint y: 189, endPoint x: 489, endPoint y: 399, distance: 244.2
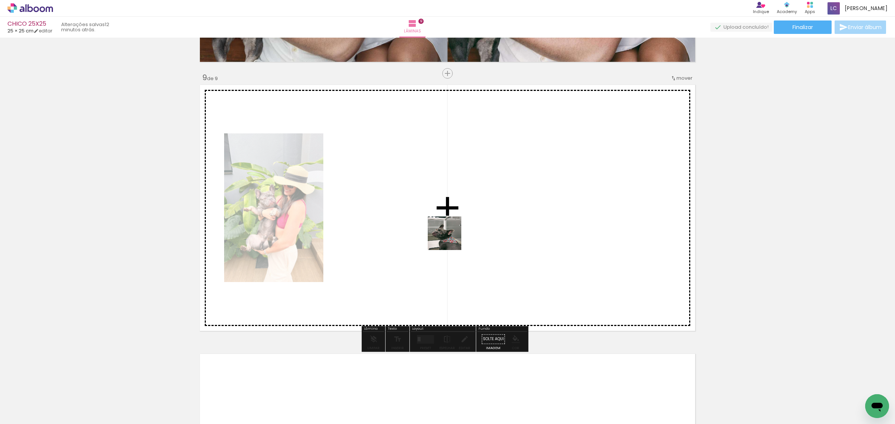
drag, startPoint x: 486, startPoint y: 406, endPoint x: 450, endPoint y: 239, distance: 171.1
click at [450, 239] on quentale-workspace at bounding box center [447, 212] width 895 height 424
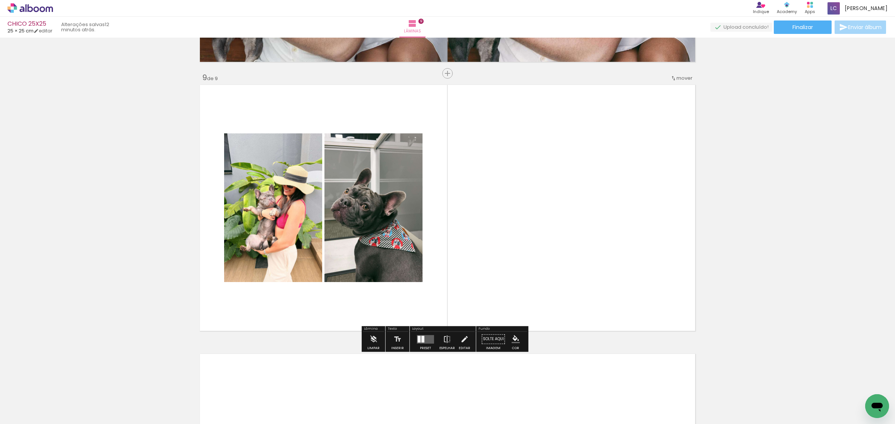
click at [422, 337] on quentale-layouter at bounding box center [425, 339] width 17 height 9
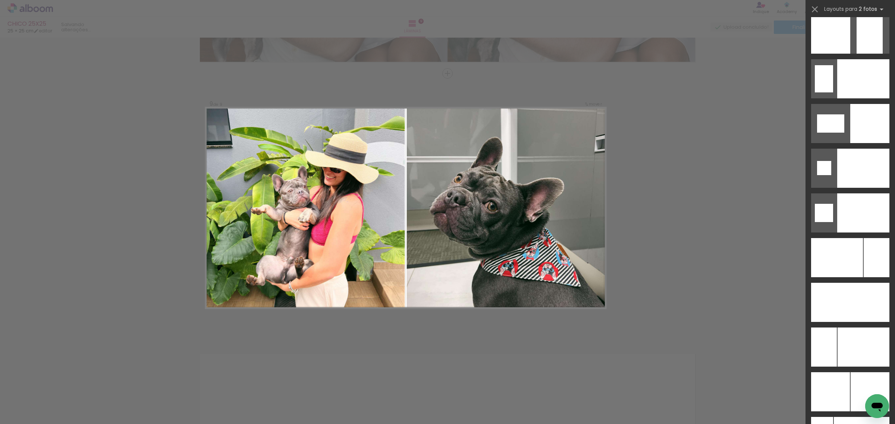
scroll to position [3237, 0]
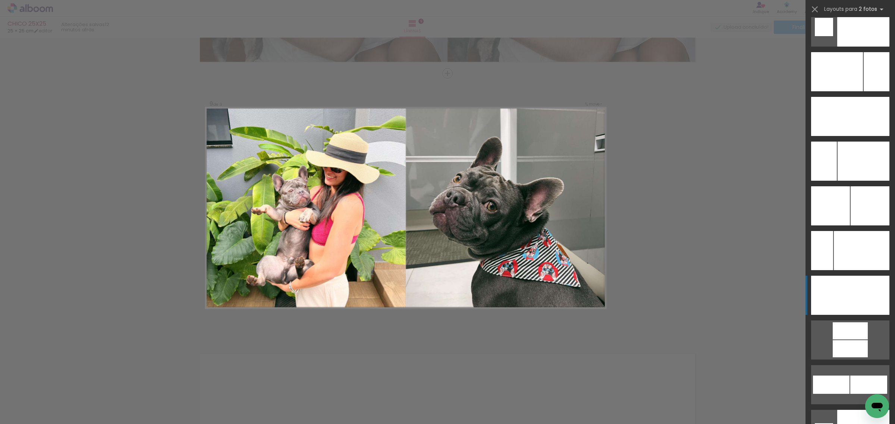
click at [858, 295] on div at bounding box center [869, 295] width 39 height 39
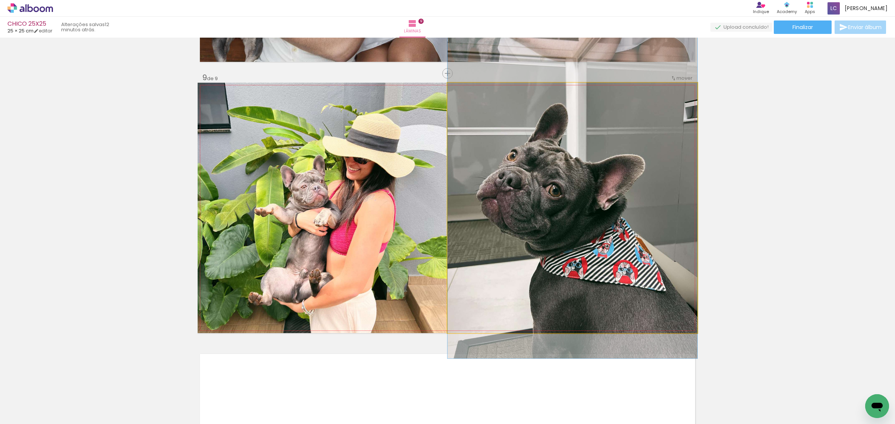
drag, startPoint x: 616, startPoint y: 244, endPoint x: 615, endPoint y: 228, distance: 15.7
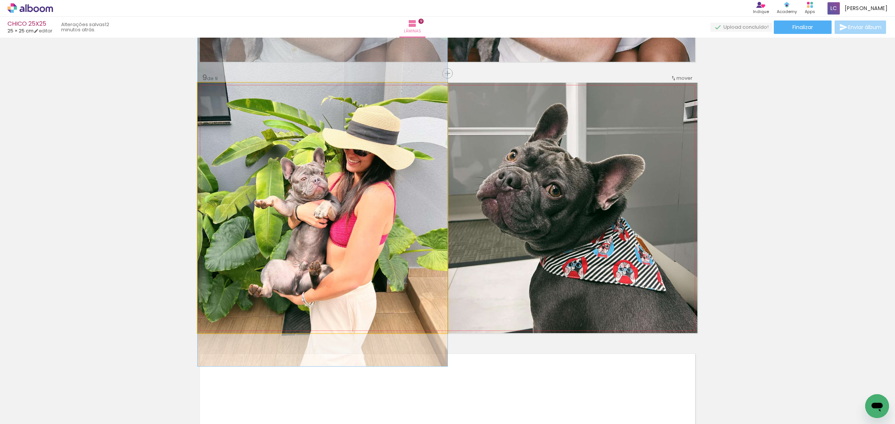
drag, startPoint x: 383, startPoint y: 280, endPoint x: 383, endPoint y: 273, distance: 7.9
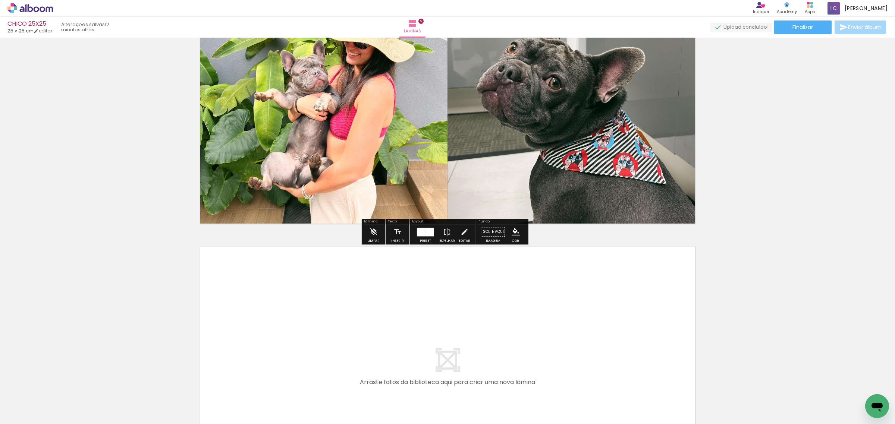
scroll to position [2270, 0]
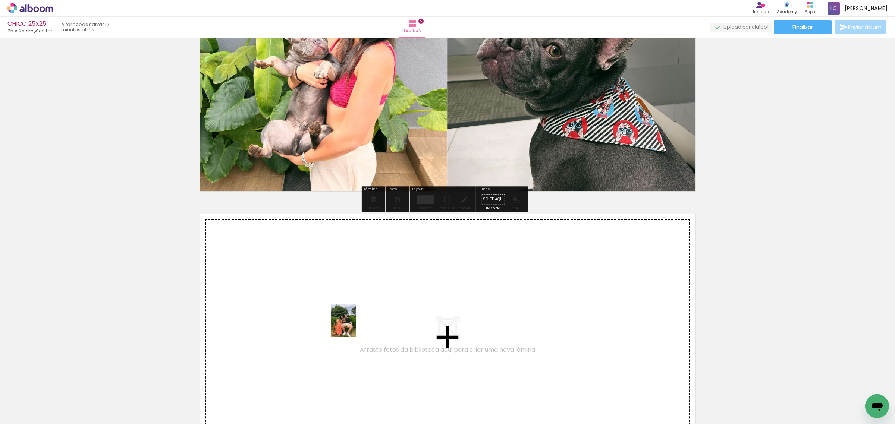
drag, startPoint x: 368, startPoint y: 403, endPoint x: 353, endPoint y: 326, distance: 77.9
click at [353, 326] on quentale-workspace at bounding box center [447, 212] width 895 height 424
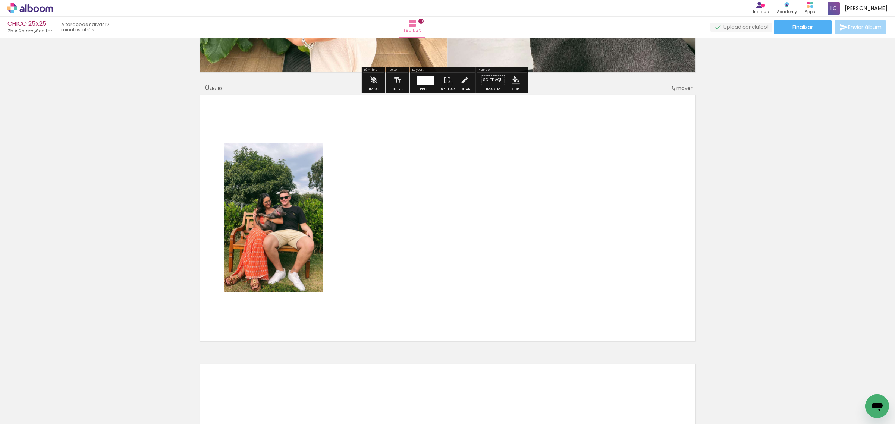
scroll to position [2400, 0]
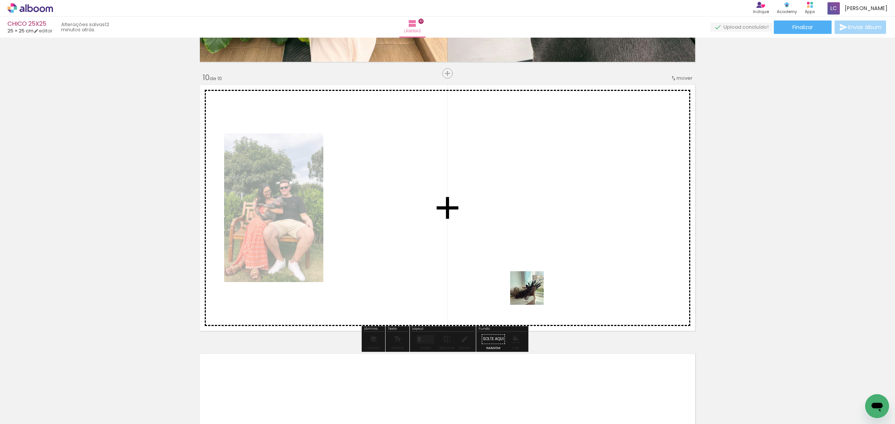
drag, startPoint x: 597, startPoint y: 406, endPoint x: 533, endPoint y: 294, distance: 129.8
click at [533, 294] on quentale-workspace at bounding box center [447, 212] width 895 height 424
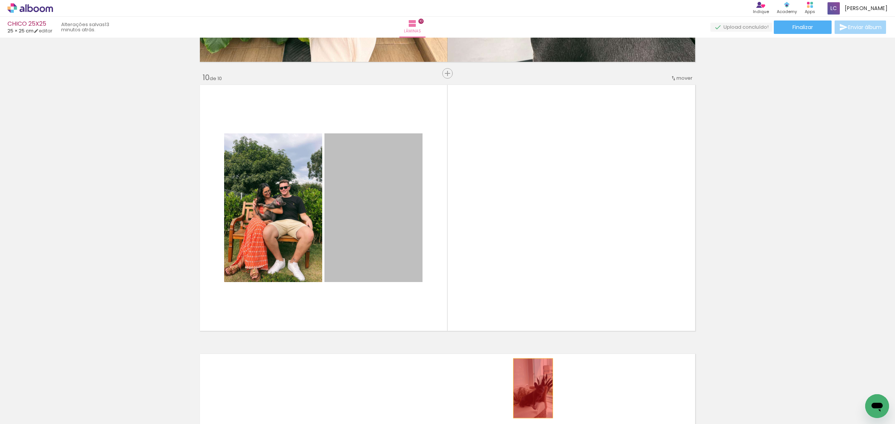
drag, startPoint x: 407, startPoint y: 221, endPoint x: 530, endPoint y: 389, distance: 207.9
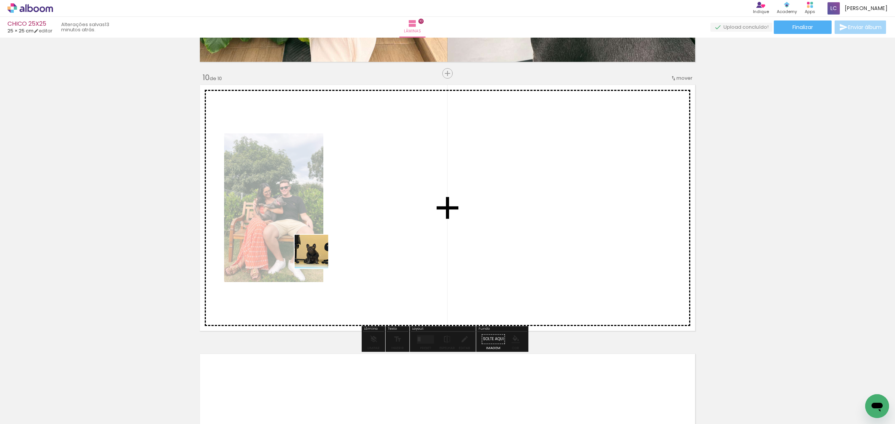
drag, startPoint x: 189, startPoint y: 406, endPoint x: 395, endPoint y: 189, distance: 299.4
click at [395, 189] on quentale-workspace at bounding box center [447, 212] width 895 height 424
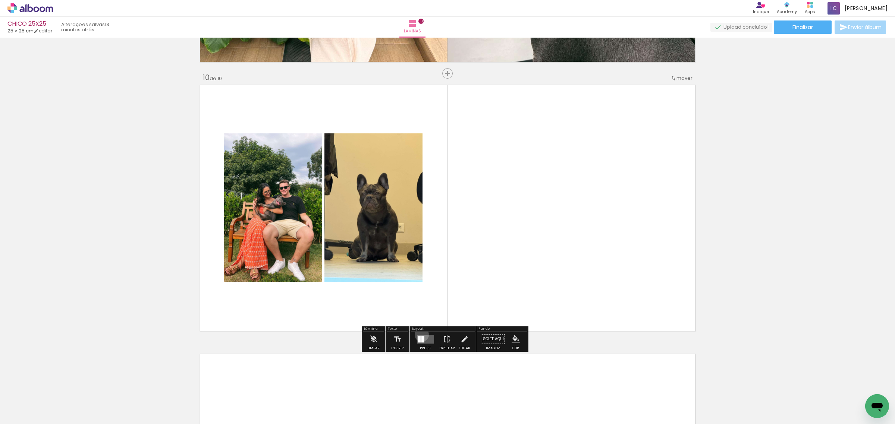
click at [420, 335] on quentale-layouter at bounding box center [425, 339] width 17 height 9
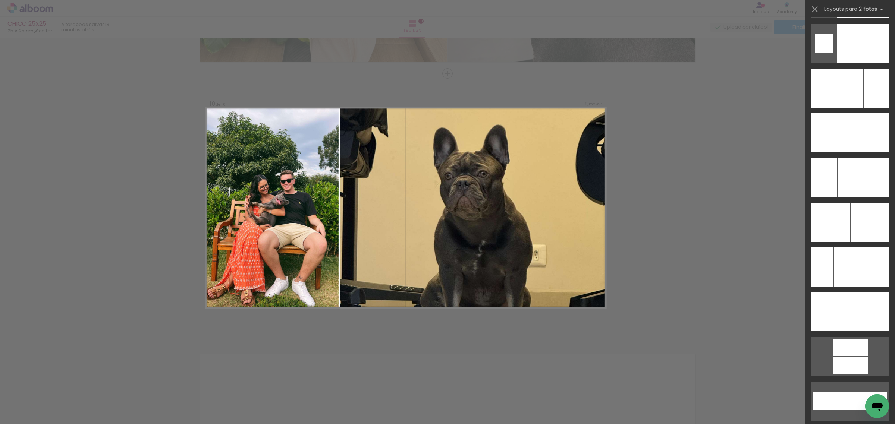
scroll to position [3232, 0]
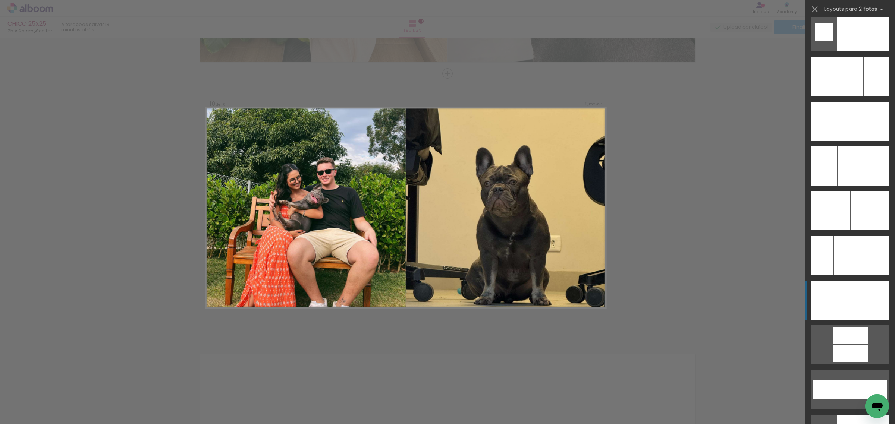
click at [851, 301] on div at bounding box center [869, 300] width 39 height 39
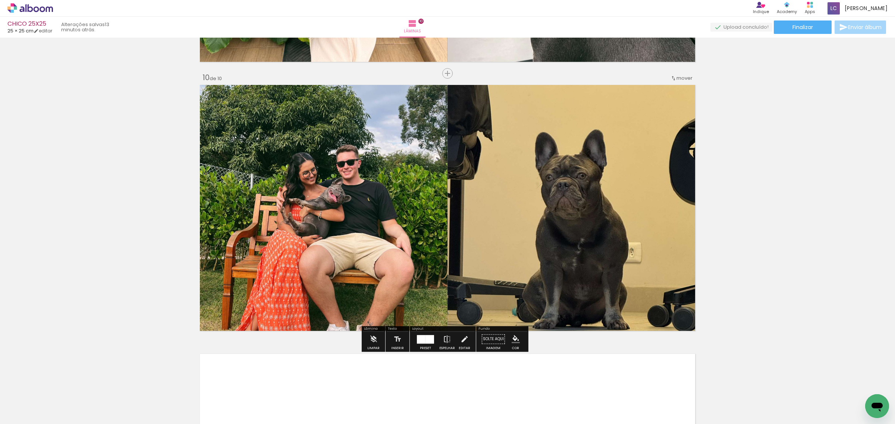
drag, startPoint x: 700, startPoint y: 271, endPoint x: 698, endPoint y: 261, distance: 10.2
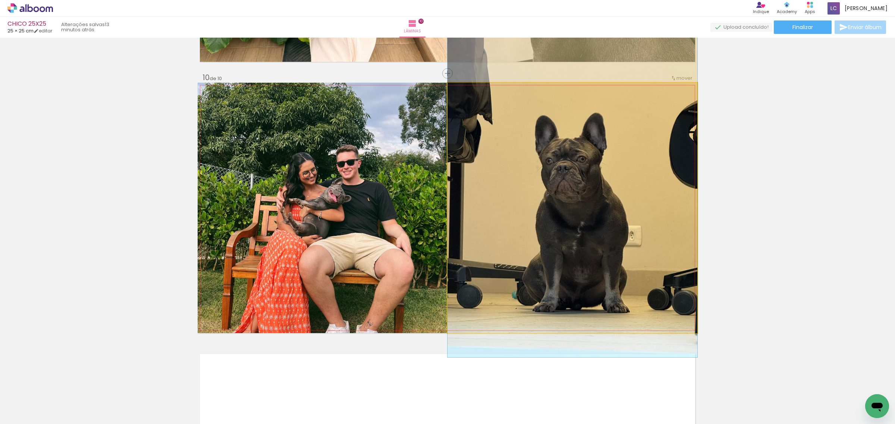
drag, startPoint x: 659, startPoint y: 276, endPoint x: 659, endPoint y: 260, distance: 16.8
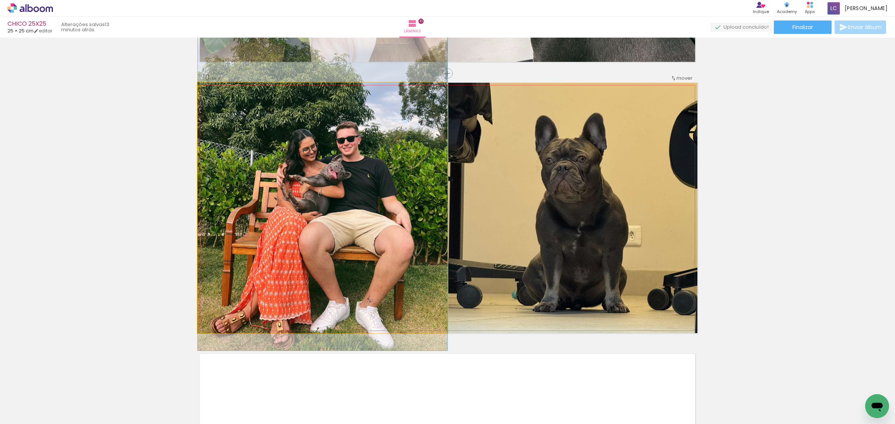
drag, startPoint x: 424, startPoint y: 260, endPoint x: 420, endPoint y: 236, distance: 23.8
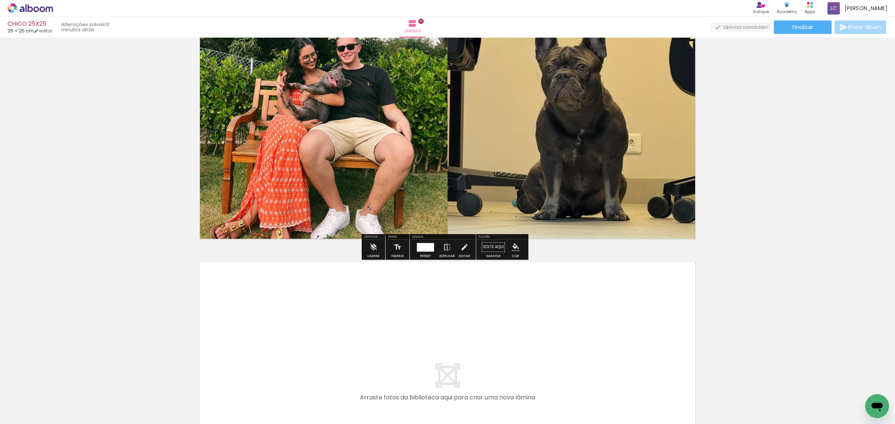
scroll to position [2493, 0]
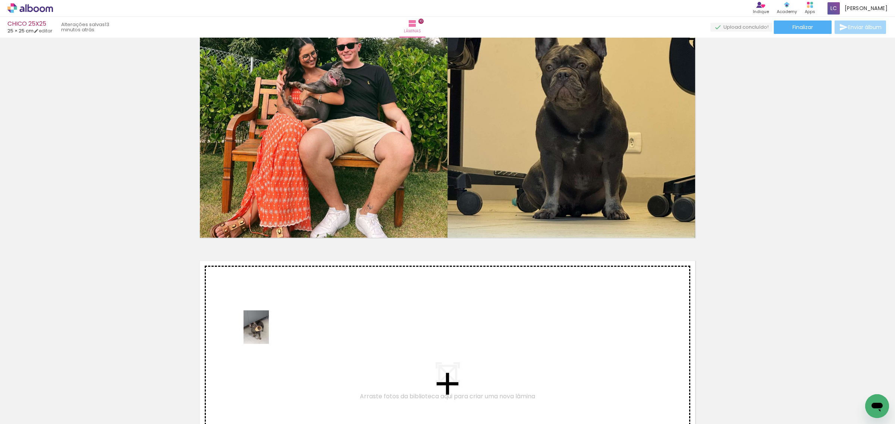
drag, startPoint x: 105, startPoint y: 410, endPoint x: 267, endPoint y: 333, distance: 179.3
click at [267, 333] on quentale-workspace at bounding box center [447, 212] width 895 height 424
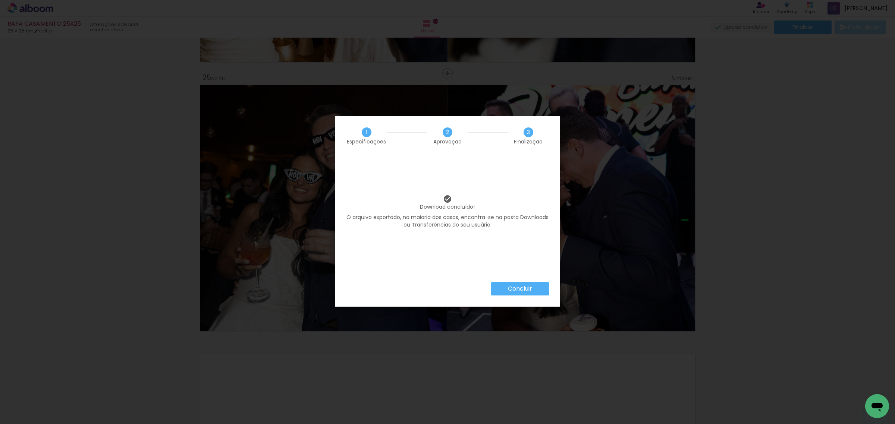
scroll to position [0, 2343]
click at [0, 0] on slot "Concluir" at bounding box center [0, 0] width 0 height 0
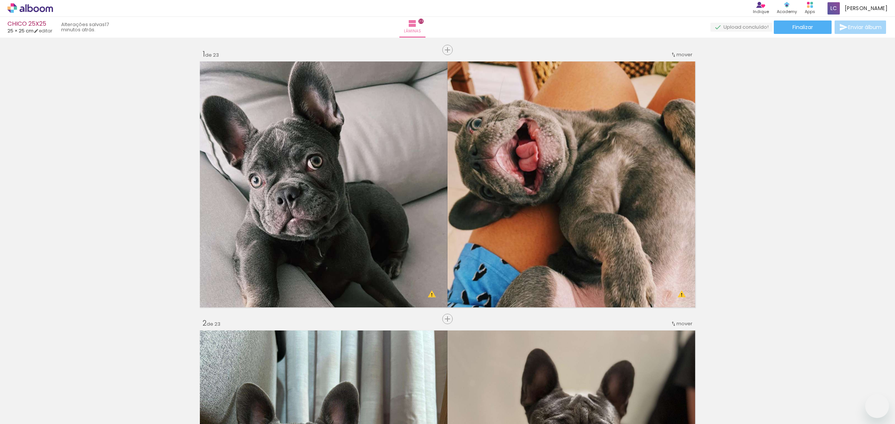
click at [0, 0] on div "Confirmar Cancelar" at bounding box center [0, 0] width 0 height 0
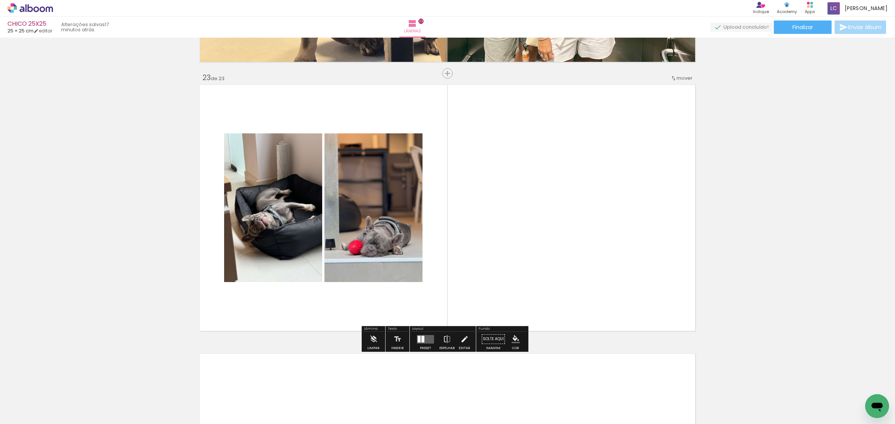
scroll to position [0, 674]
click at [418, 336] on div at bounding box center [419, 339] width 3 height 7
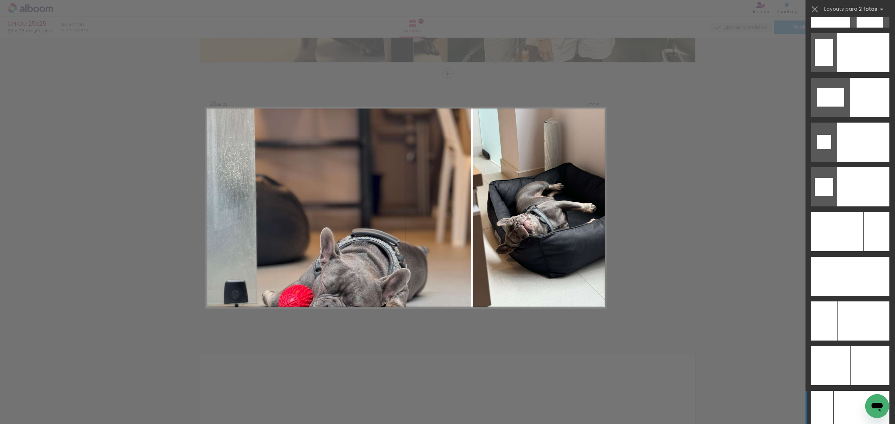
scroll to position [3170, 0]
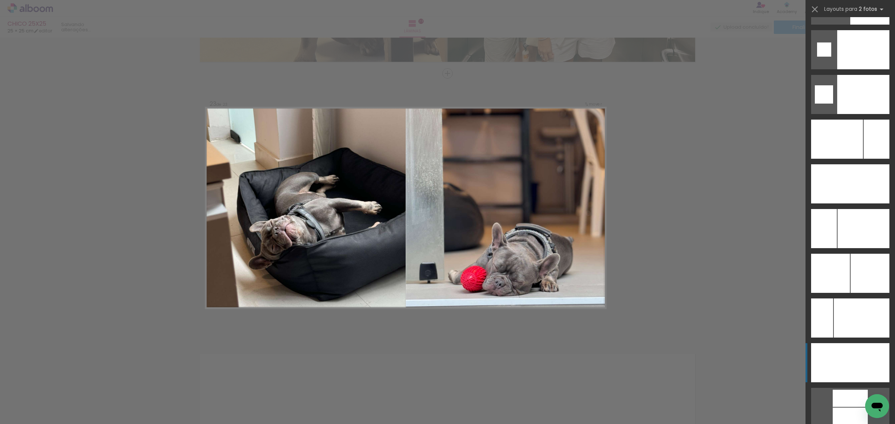
click at [845, 355] on div at bounding box center [830, 362] width 39 height 39
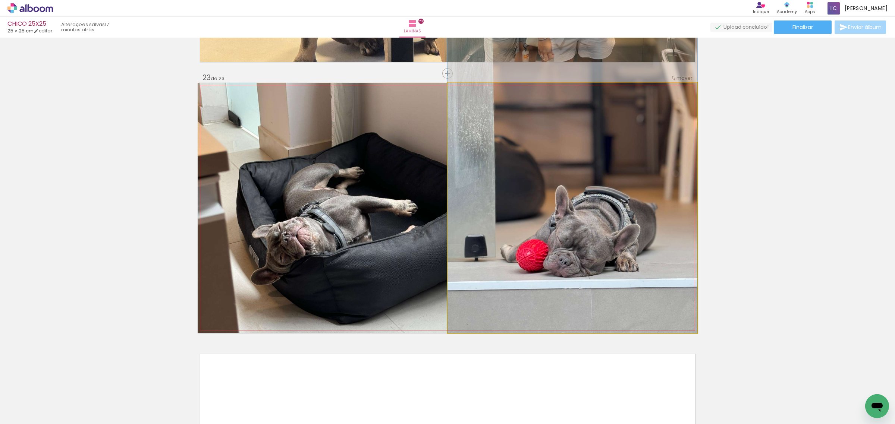
drag, startPoint x: 635, startPoint y: 261, endPoint x: 633, endPoint y: 206, distance: 54.9
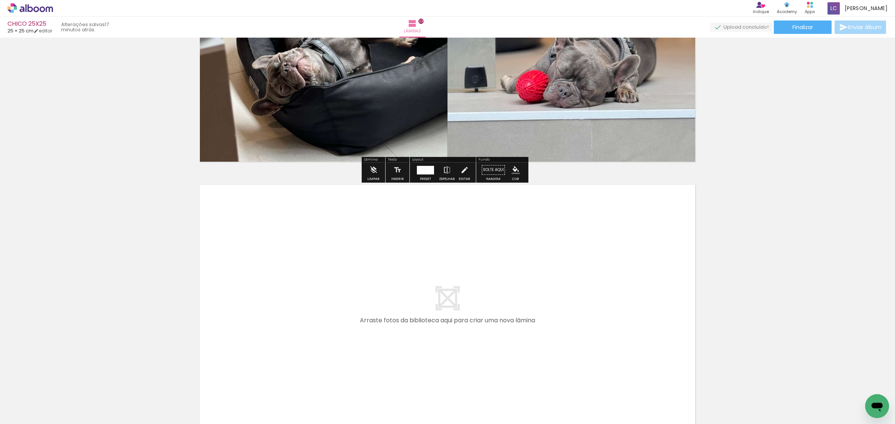
scroll to position [6086, 0]
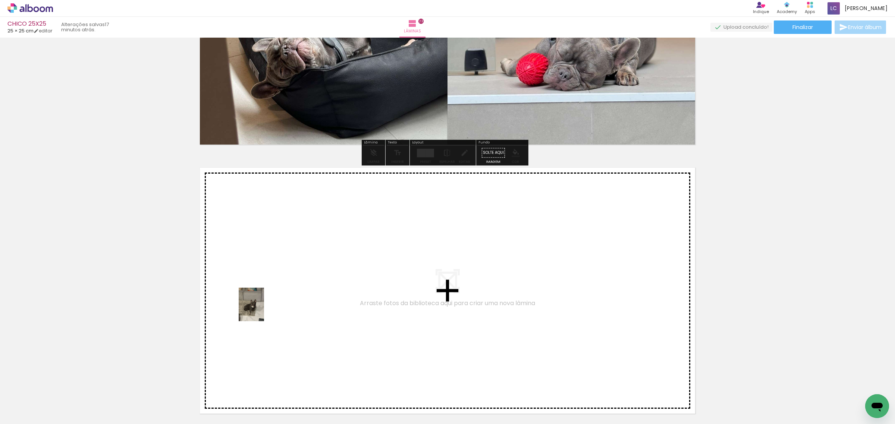
drag, startPoint x: 241, startPoint y: 398, endPoint x: 261, endPoint y: 310, distance: 89.8
click at [261, 310] on quentale-workspace at bounding box center [447, 212] width 895 height 424
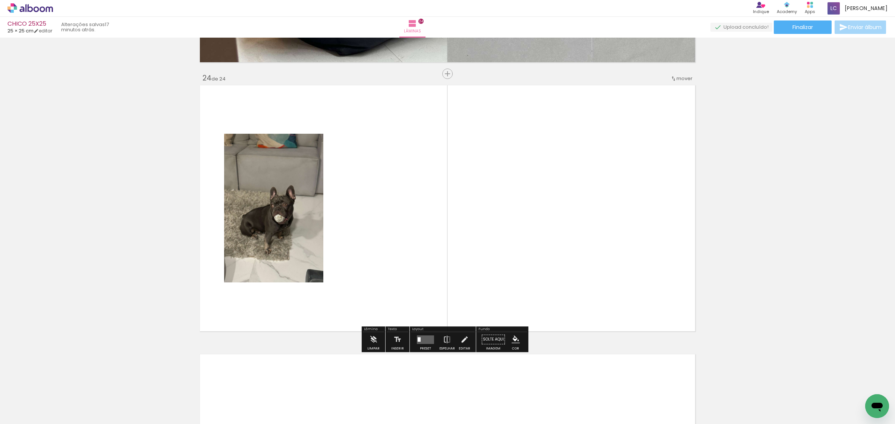
scroll to position [6169, 0]
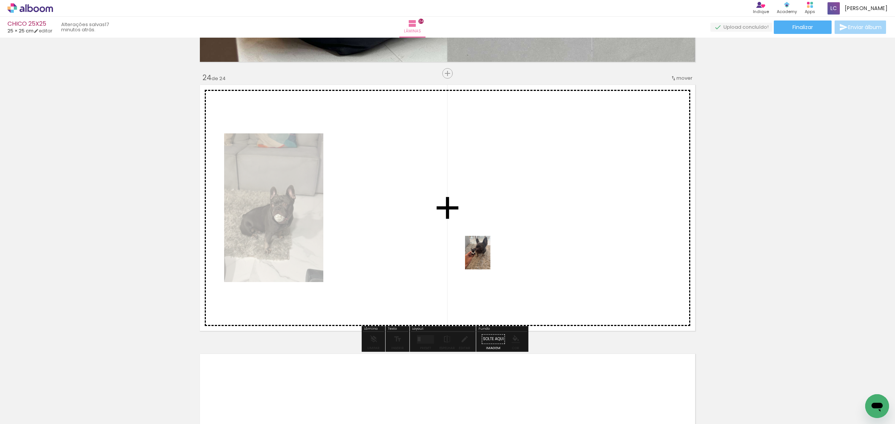
drag, startPoint x: 566, startPoint y: 395, endPoint x: 487, endPoint y: 258, distance: 157.9
click at [487, 258] on quentale-workspace at bounding box center [447, 212] width 895 height 424
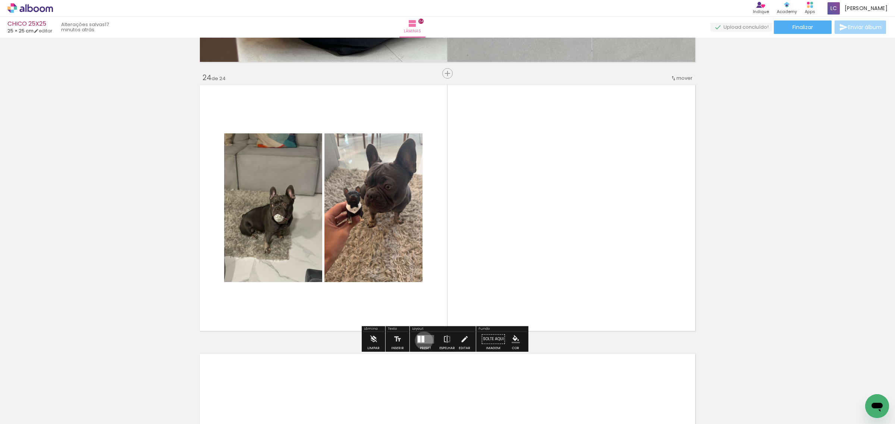
drag, startPoint x: 422, startPoint y: 340, endPoint x: 431, endPoint y: 337, distance: 9.7
click at [422, 340] on div at bounding box center [422, 339] width 3 height 7
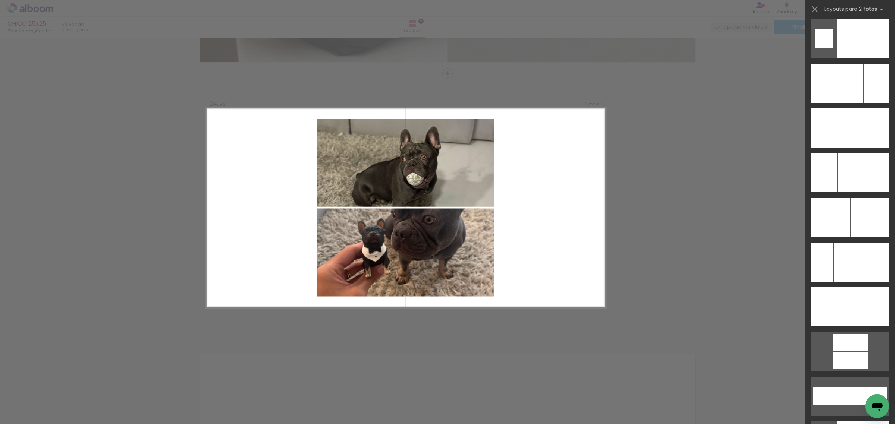
scroll to position [3310, 0]
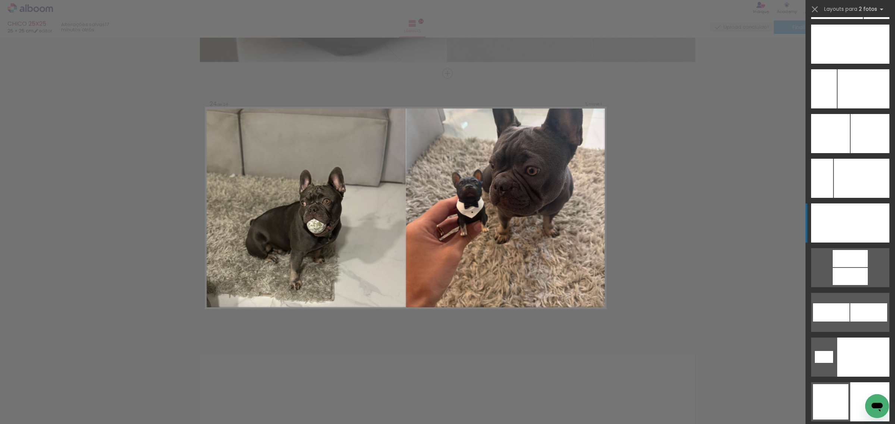
click at [851, 226] on div at bounding box center [869, 223] width 39 height 39
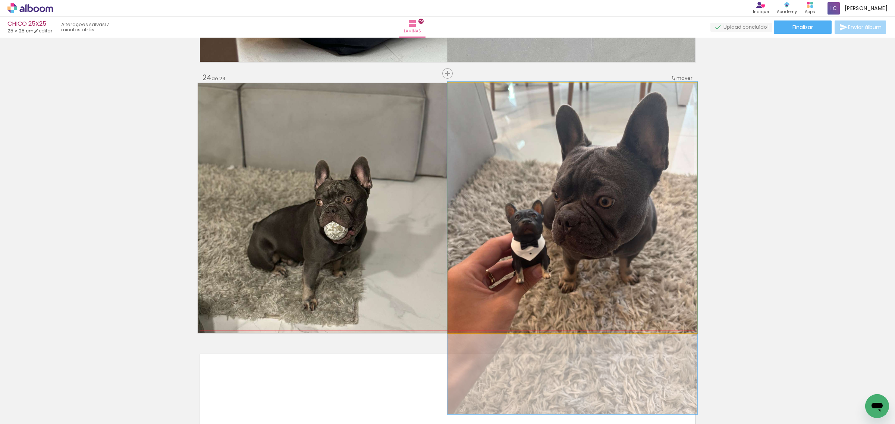
drag, startPoint x: 594, startPoint y: 232, endPoint x: 584, endPoint y: 273, distance: 41.5
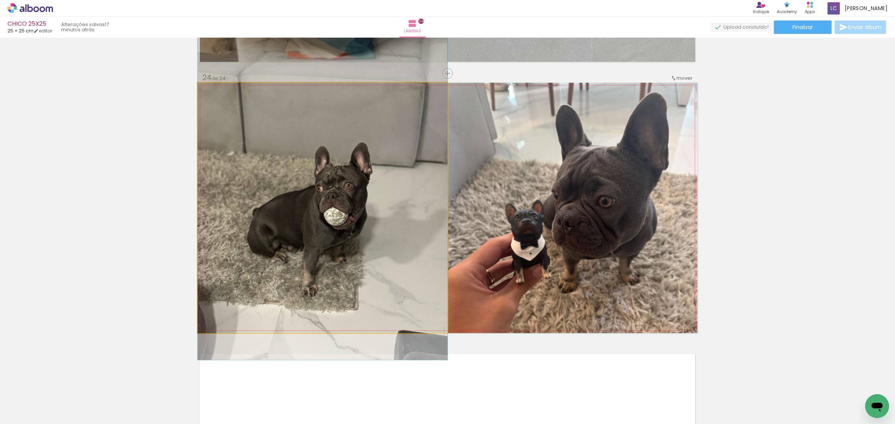
drag, startPoint x: 358, startPoint y: 260, endPoint x: 360, endPoint y: 245, distance: 14.3
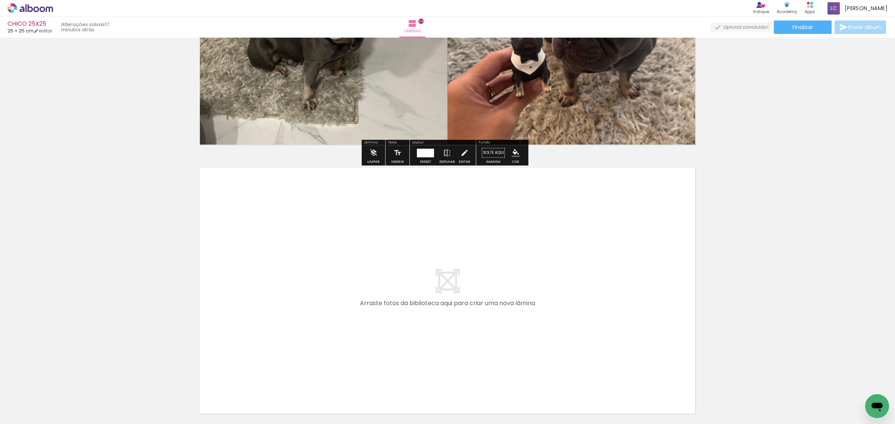
scroll to position [0, 482]
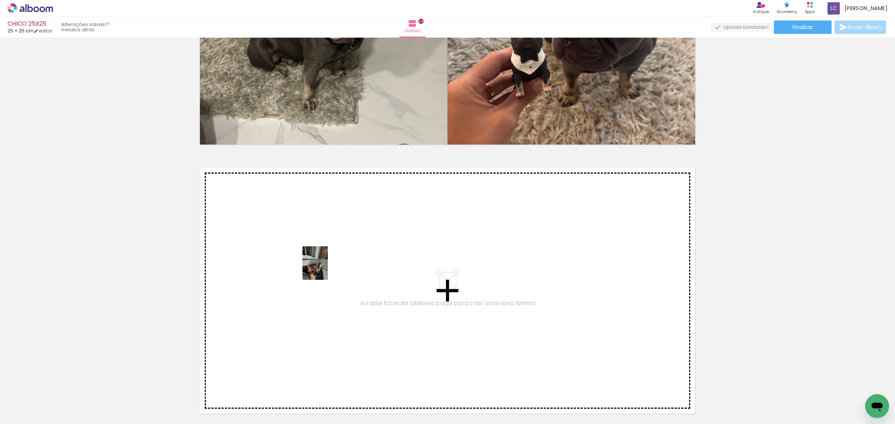
drag, startPoint x: 146, startPoint y: 406, endPoint x: 325, endPoint y: 269, distance: 225.8
click at [325, 269] on quentale-workspace at bounding box center [447, 212] width 895 height 424
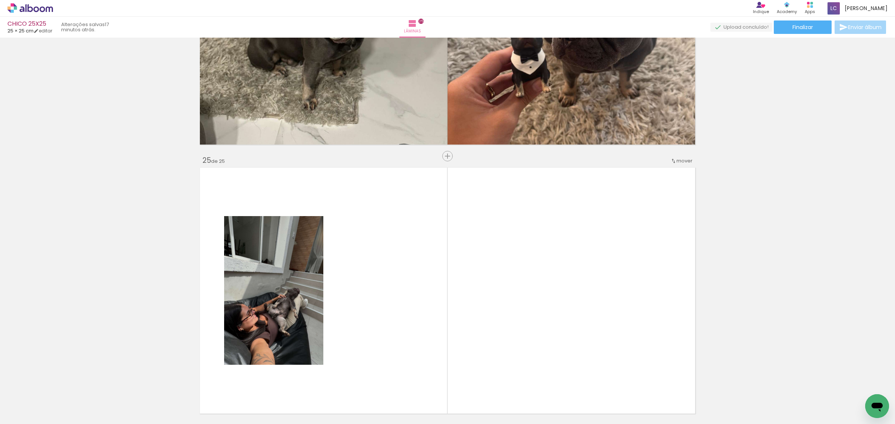
scroll to position [6438, 0]
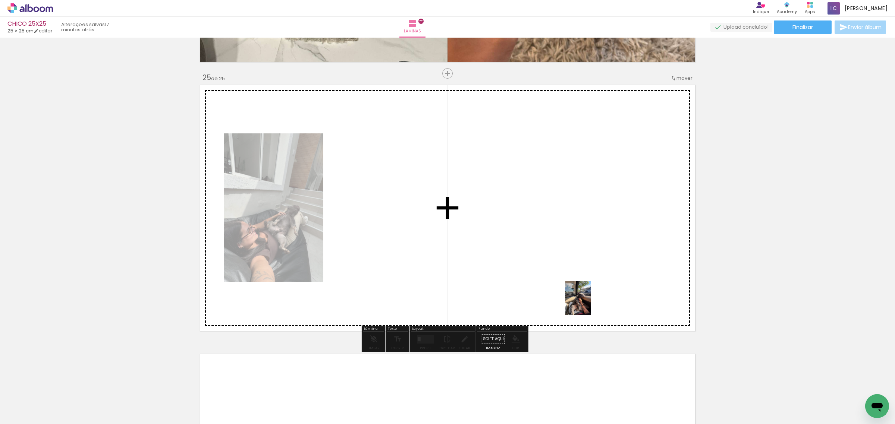
drag, startPoint x: 645, startPoint y: 415, endPoint x: 588, endPoint y: 304, distance: 125.3
click at [588, 304] on quentale-workspace at bounding box center [447, 212] width 895 height 424
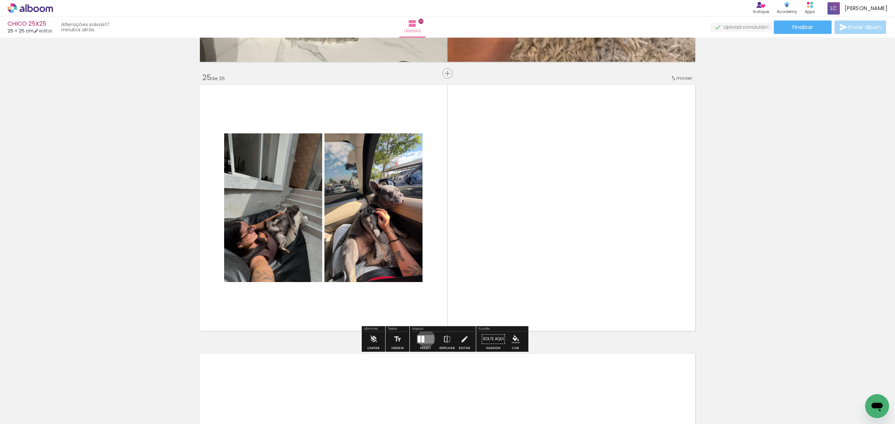
click at [424, 339] on quentale-layouter at bounding box center [425, 339] width 17 height 9
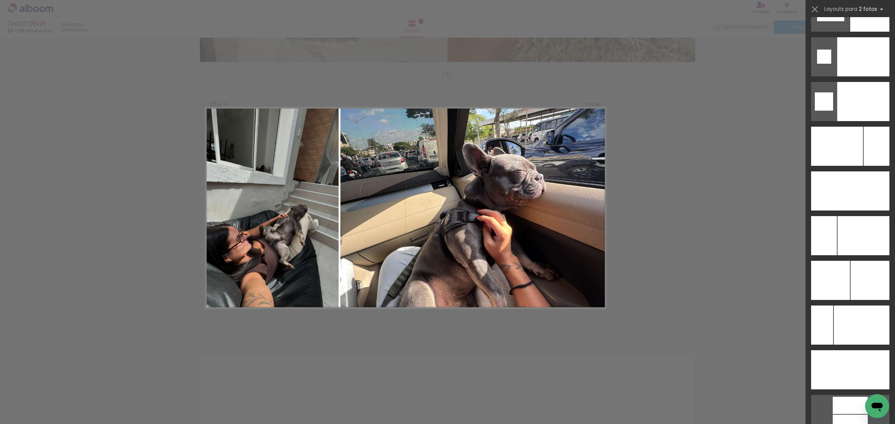
scroll to position [3170, 0]
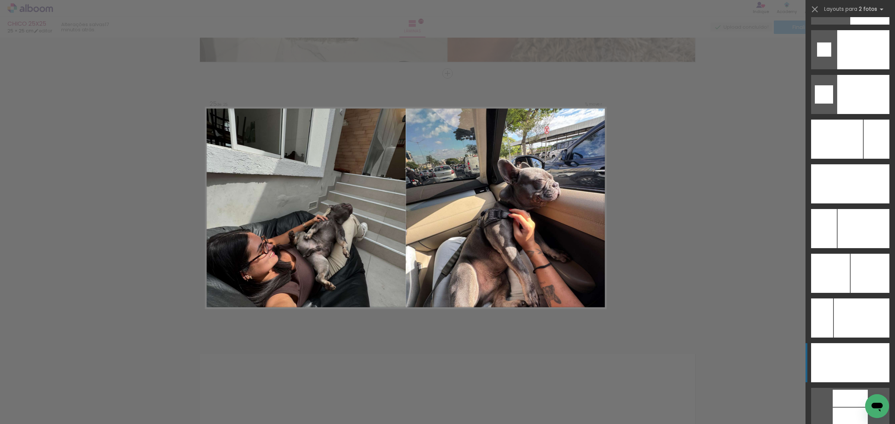
click at [838, 365] on div at bounding box center [830, 362] width 39 height 39
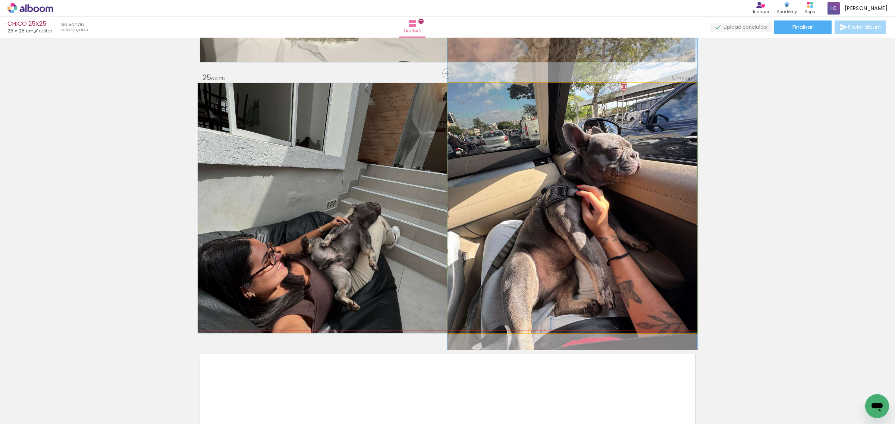
drag, startPoint x: 629, startPoint y: 243, endPoint x: 632, endPoint y: 219, distance: 24.4
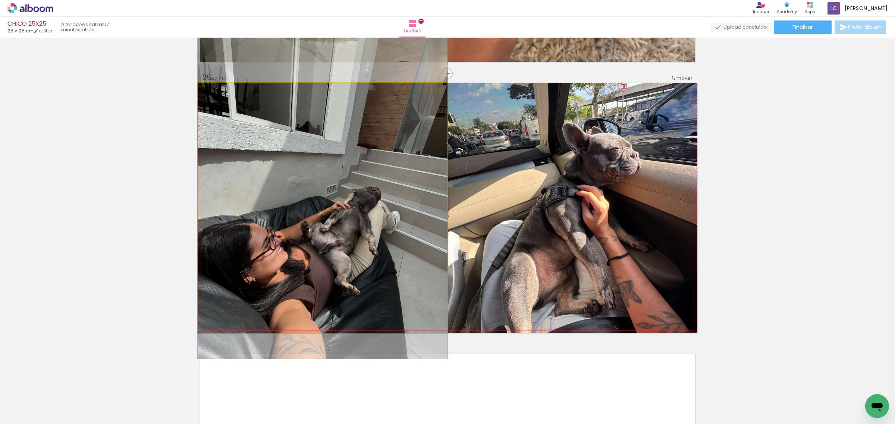
drag, startPoint x: 401, startPoint y: 258, endPoint x: 402, endPoint y: 243, distance: 15.3
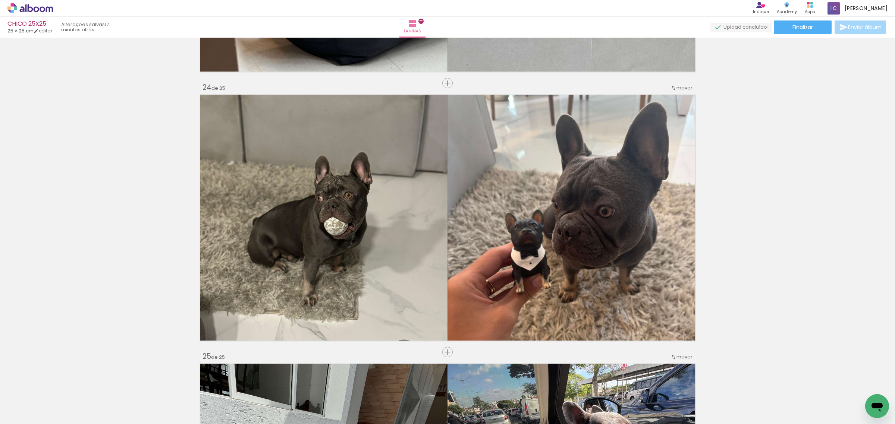
scroll to position [6158, 0]
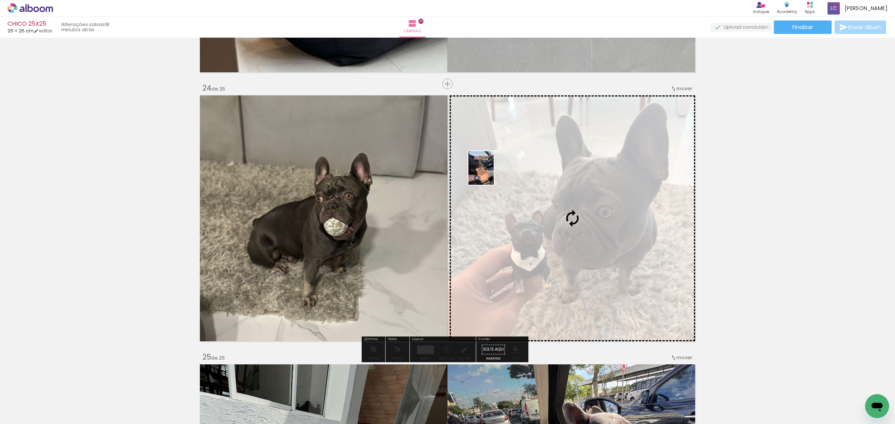
drag, startPoint x: 804, startPoint y: 397, endPoint x: 491, endPoint y: 174, distance: 385.0
click at [491, 174] on quentale-workspace at bounding box center [447, 212] width 895 height 424
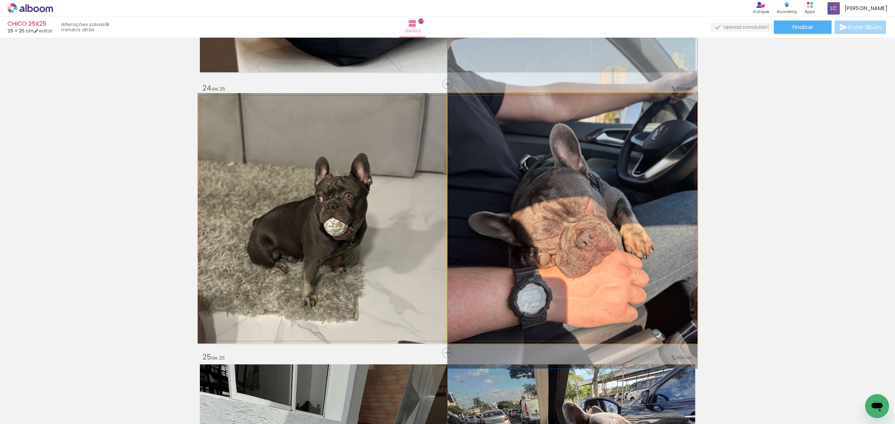
drag, startPoint x: 587, startPoint y: 235, endPoint x: 584, endPoint y: 219, distance: 16.2
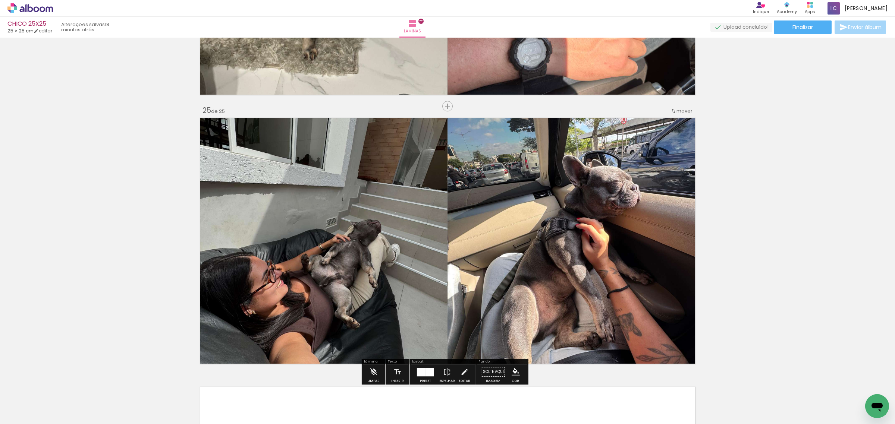
scroll to position [6392, 0]
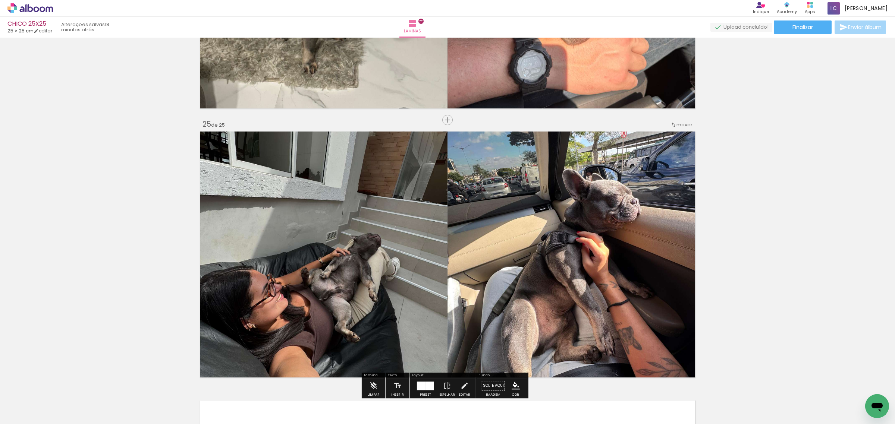
click at [674, 128] on div "mover" at bounding box center [681, 125] width 22 height 12
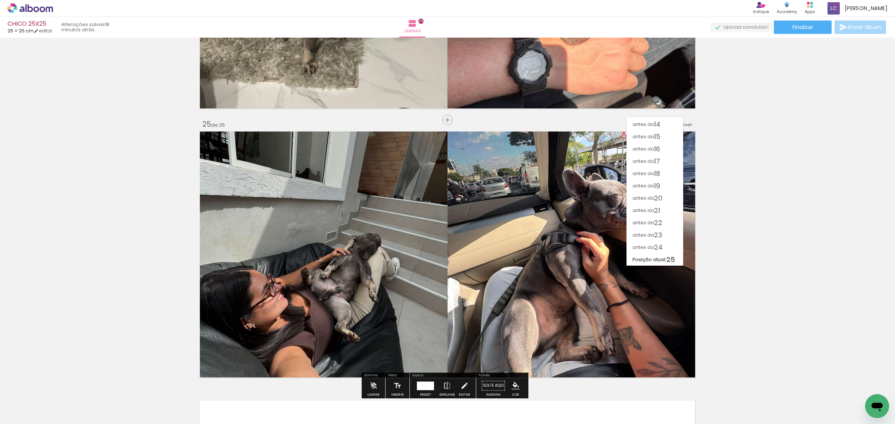
scroll to position [159, 0]
click at [662, 242] on span "24" at bounding box center [658, 248] width 9 height 12
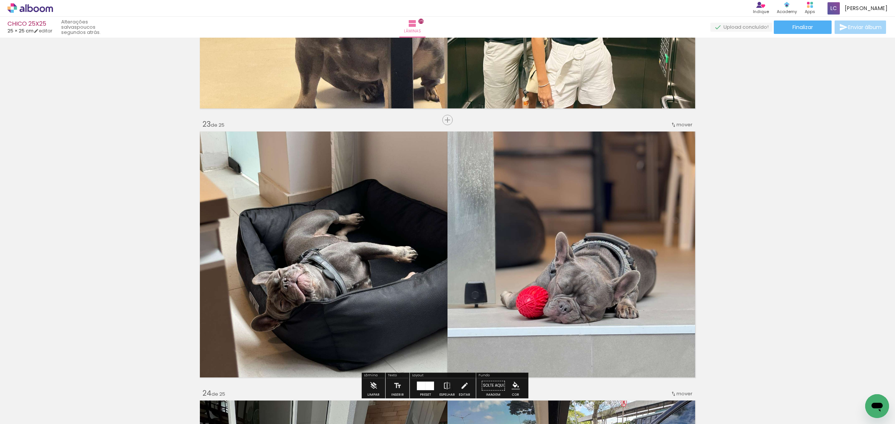
scroll to position [5851, 0]
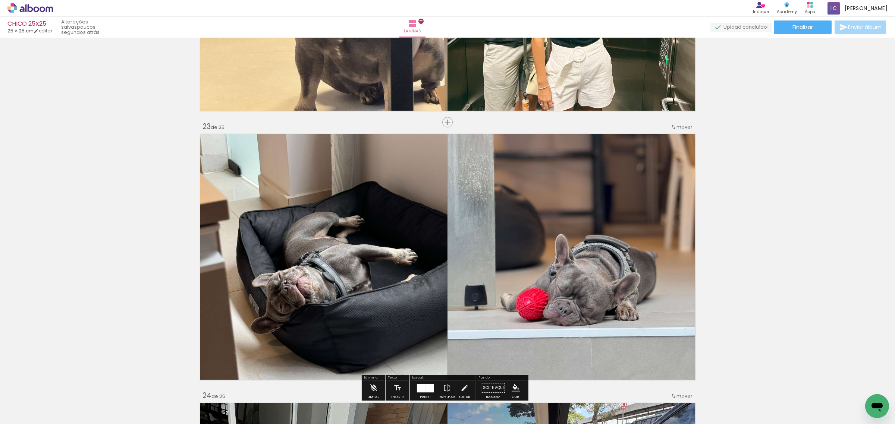
click at [677, 122] on div "mover" at bounding box center [681, 127] width 22 height 12
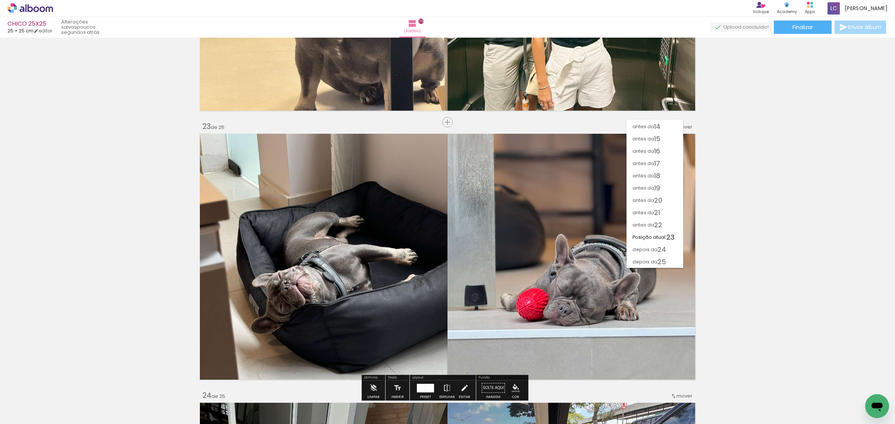
scroll to position [159, 0]
click at [664, 159] on paper-item "antes da 17" at bounding box center [654, 164] width 57 height 12
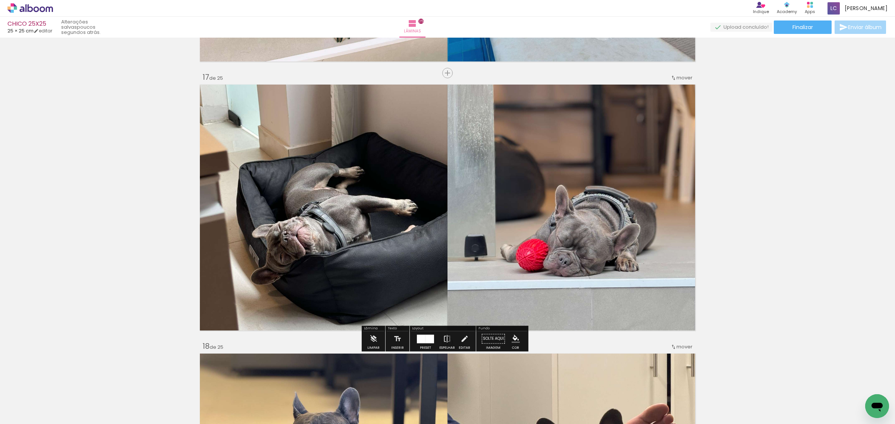
scroll to position [4285, 0]
click at [686, 81] on div "mover" at bounding box center [681, 78] width 22 height 12
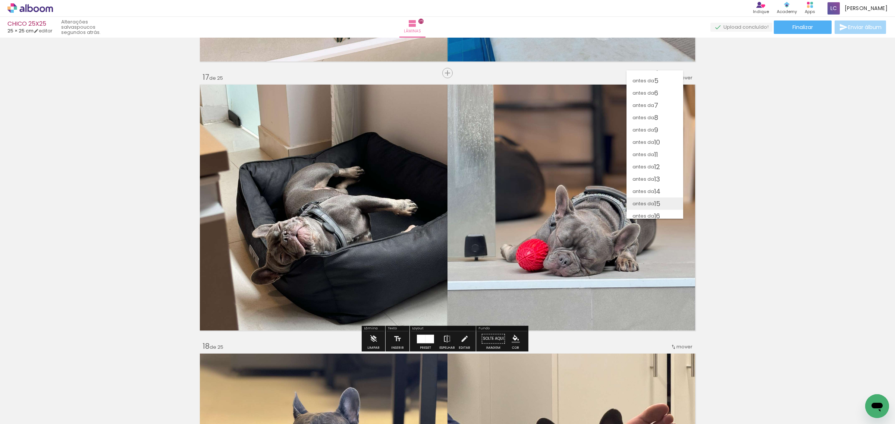
scroll to position [39, 0]
click at [666, 122] on paper-item "antes da 8" at bounding box center [654, 123] width 57 height 12
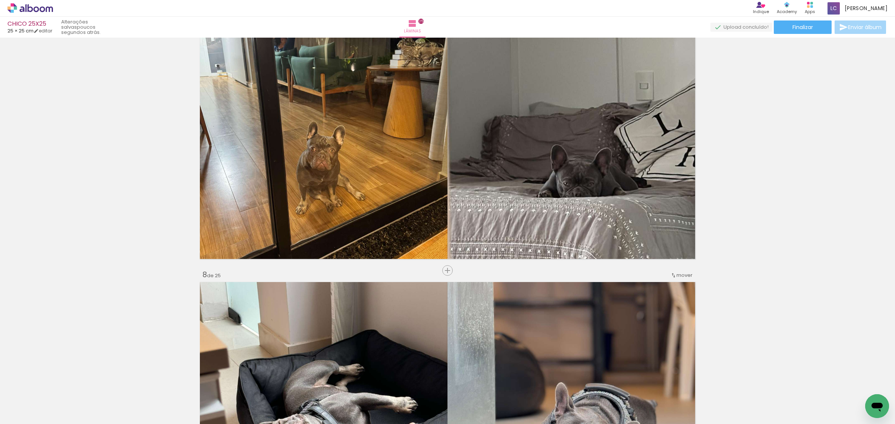
scroll to position [1628, 0]
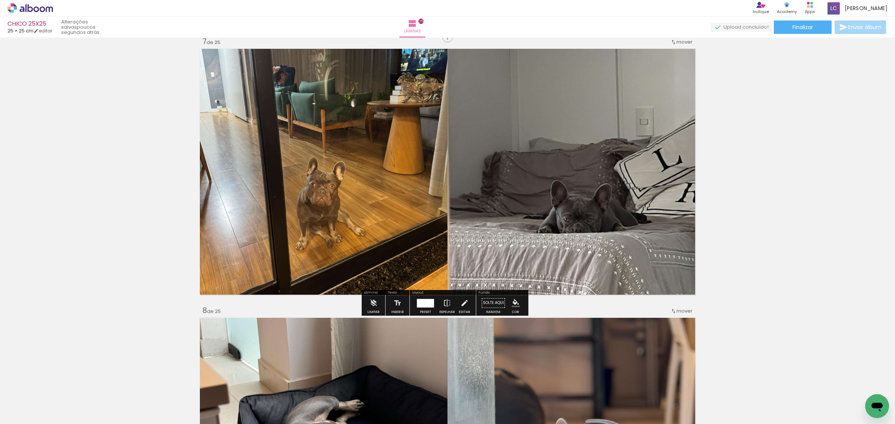
click at [673, 44] on iron-icon at bounding box center [673, 42] width 6 height 6
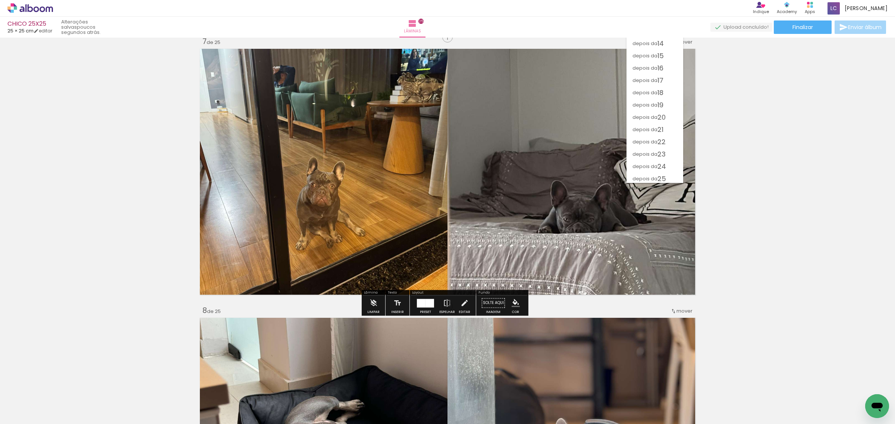
scroll to position [159, 0]
click at [663, 141] on span "22" at bounding box center [661, 140] width 8 height 12
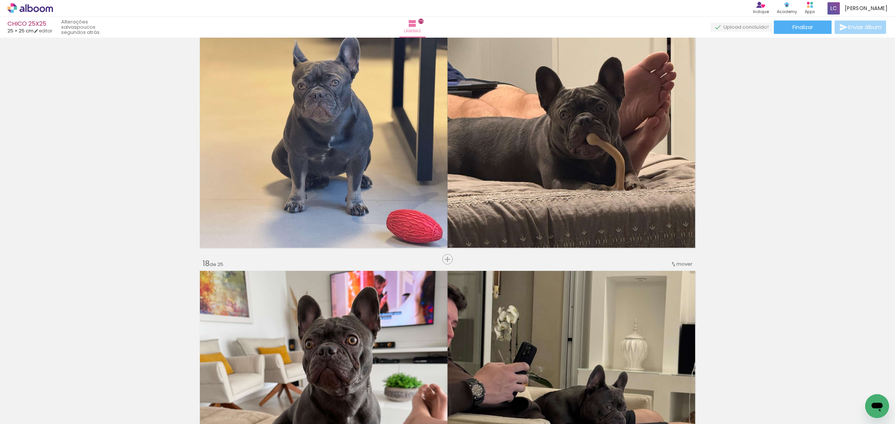
scroll to position [4279, 0]
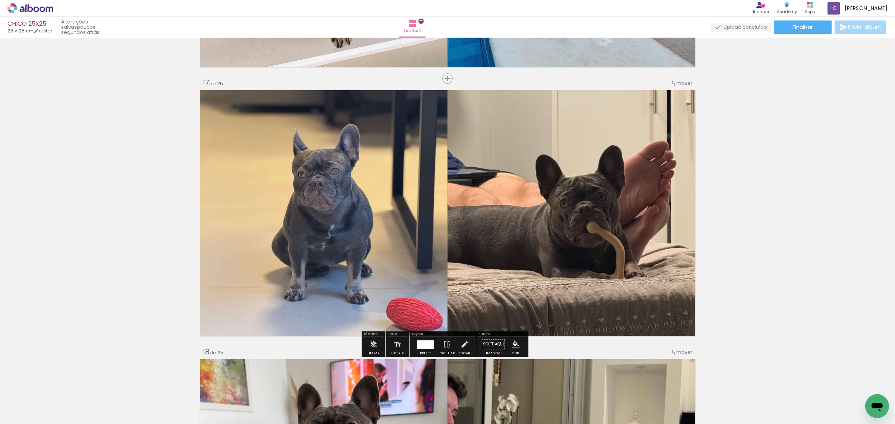
click at [674, 88] on div "mover" at bounding box center [681, 83] width 22 height 12
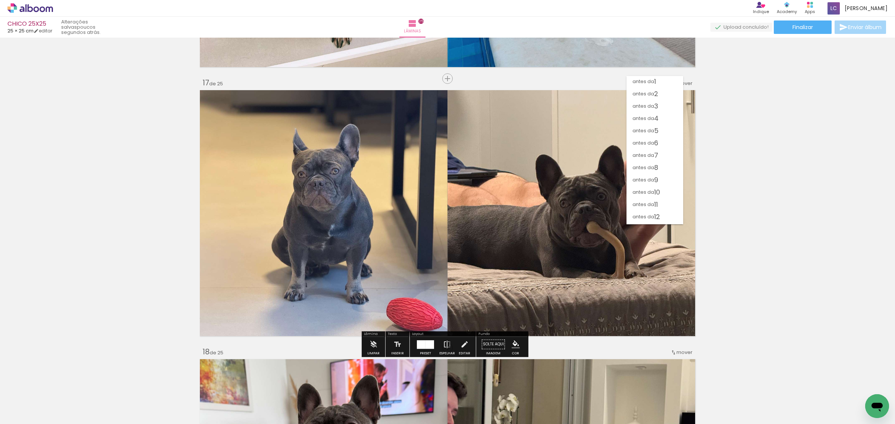
scroll to position [0, 0]
click at [662, 190] on paper-item "antes da 10" at bounding box center [654, 193] width 57 height 12
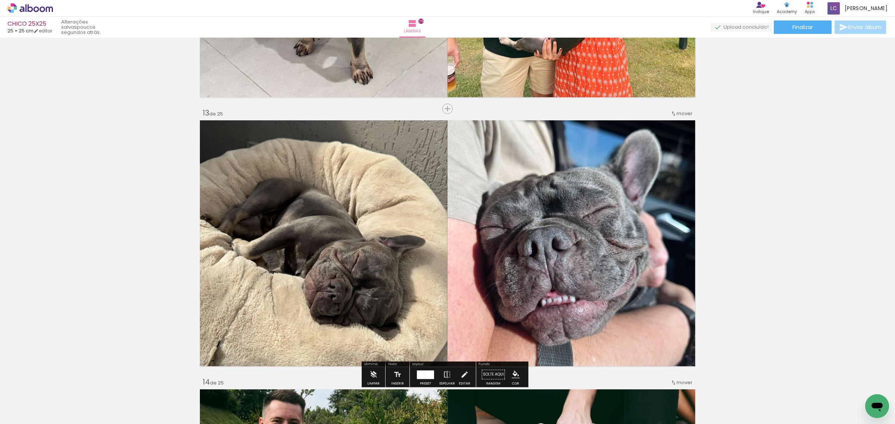
scroll to position [3192, 0]
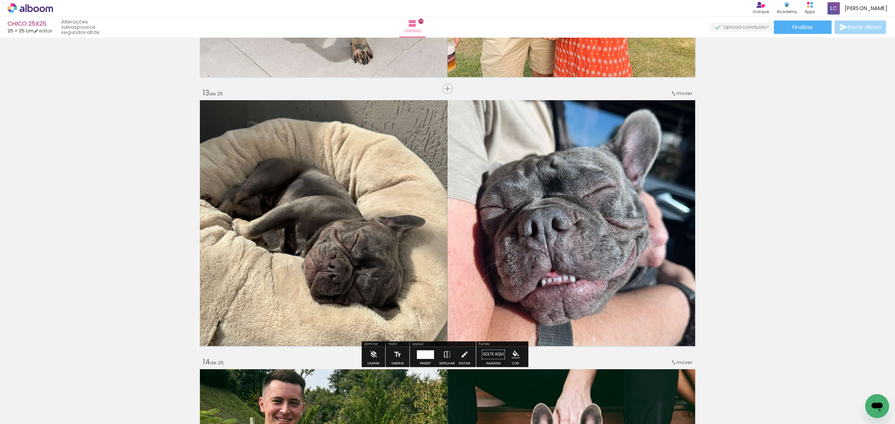
click at [684, 94] on span "mover" at bounding box center [684, 93] width 16 height 7
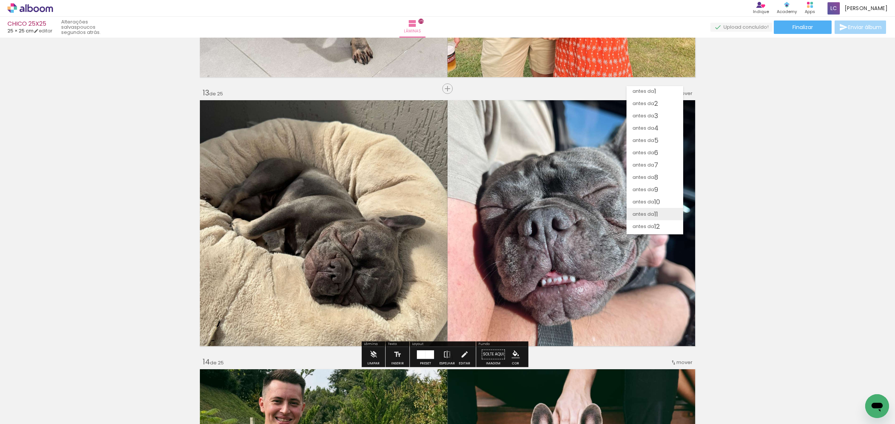
scroll to position [0, 0]
click at [657, 140] on span "5" at bounding box center [656, 141] width 4 height 12
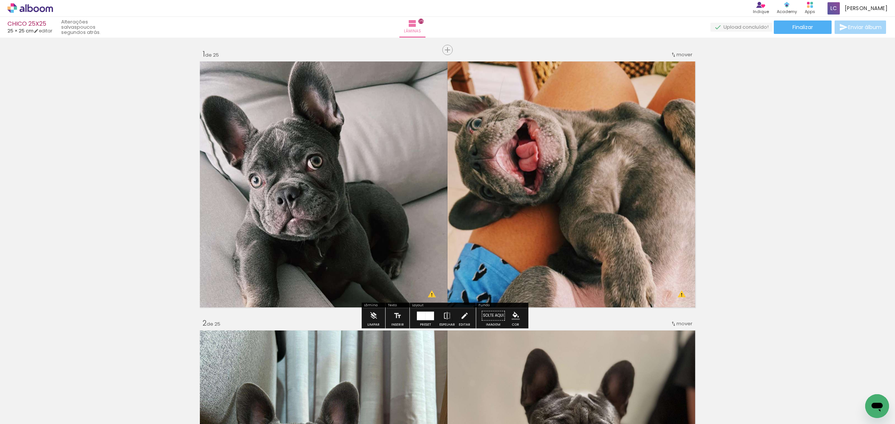
click at [782, 35] on div "CHICO 25X25 25 × 25 cm editar poucos segundos atrás. Lâminas 25 Finalizar Envia…" at bounding box center [447, 19] width 895 height 38
click at [787, 29] on paper-button "Finalizar" at bounding box center [803, 27] width 58 height 13
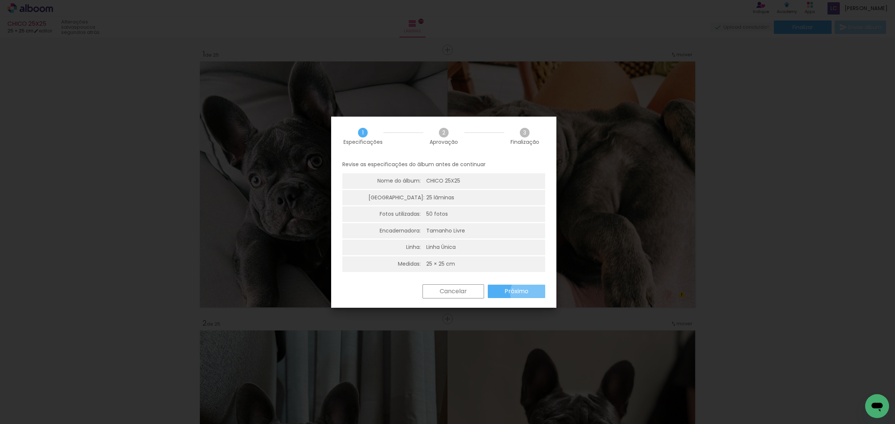
click at [534, 293] on paper-button "Próximo" at bounding box center [516, 291] width 57 height 13
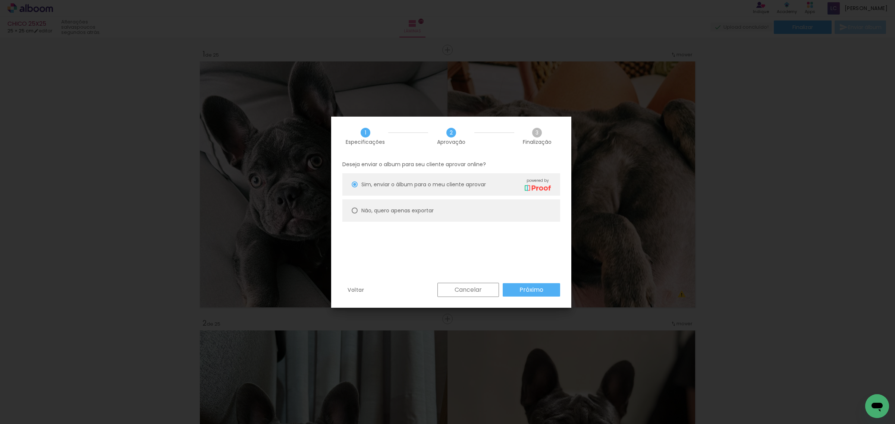
click at [463, 210] on paper-radio-button "Não, quero apenas exportar" at bounding box center [451, 211] width 218 height 22
type paper-radio-button "on"
click at [0, 0] on slot "Próximo" at bounding box center [0, 0] width 0 height 0
type input "Alta, 300 DPI"
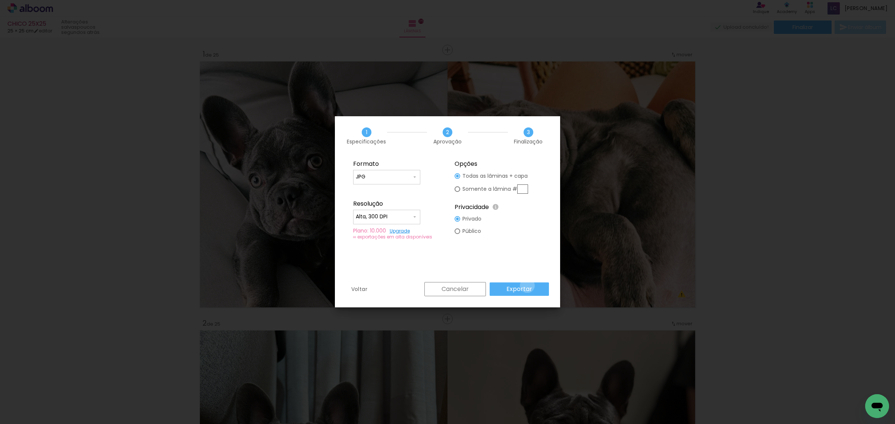
click at [0, 0] on slot "Exportar" at bounding box center [0, 0] width 0 height 0
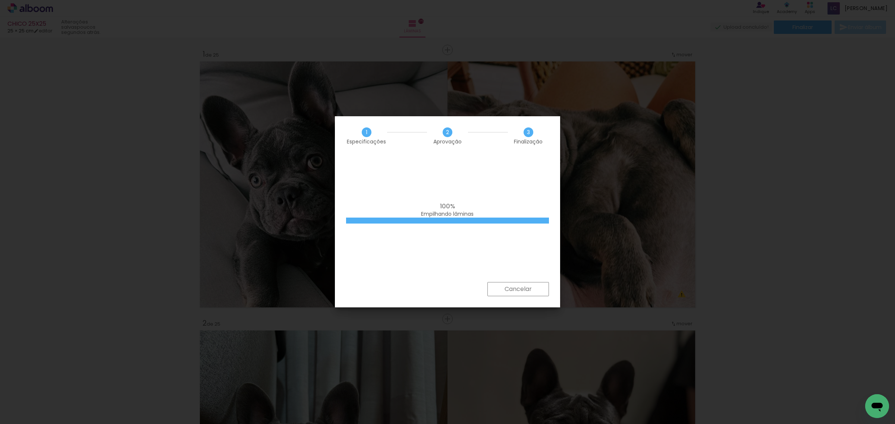
scroll to position [0, 116]
